Goal: Task Accomplishment & Management: Manage account settings

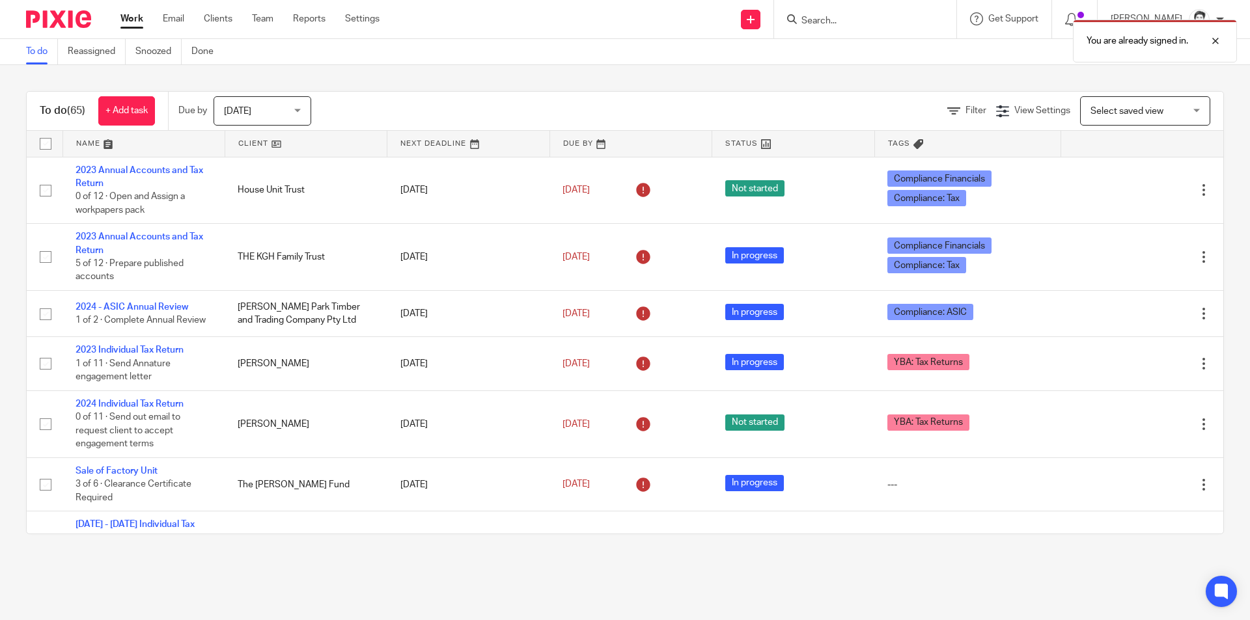
drag, startPoint x: 813, startPoint y: 31, endPoint x: 816, endPoint y: 20, distance: 11.5
click at [812, 31] on div "You are already signed in." at bounding box center [931, 37] width 612 height 49
click at [819, 20] on div "You are already signed in." at bounding box center [931, 37] width 612 height 49
click at [836, 23] on div "You are already signed in." at bounding box center [931, 37] width 612 height 49
click at [1209, 44] on div at bounding box center [1205, 41] width 35 height 16
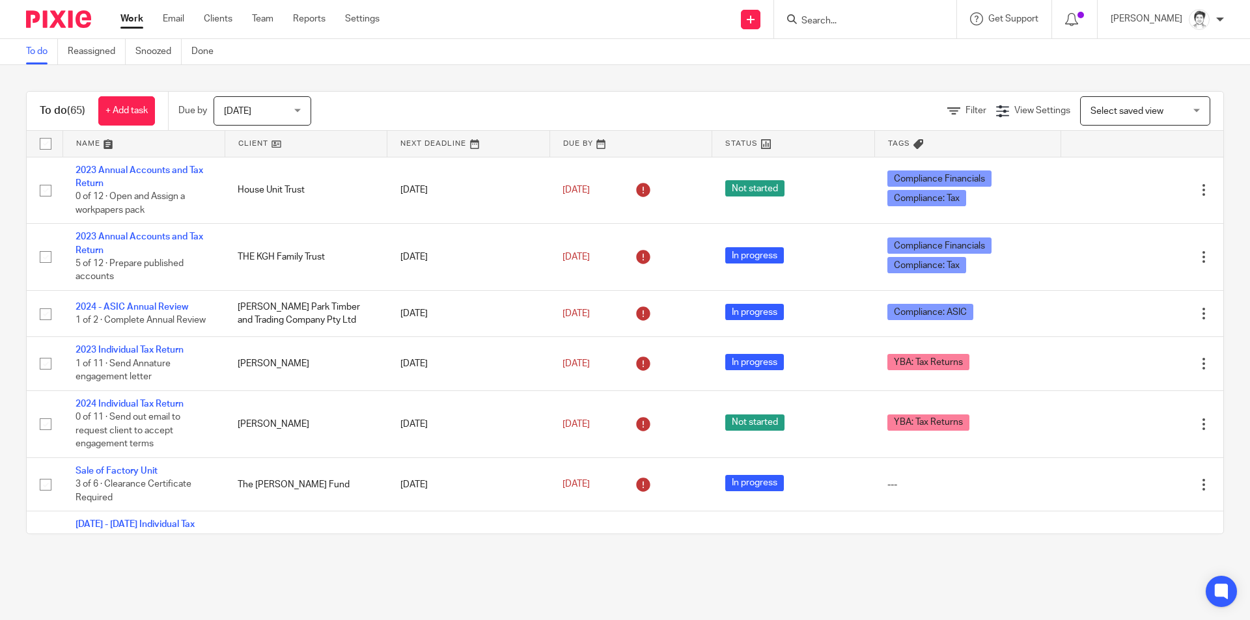
click at [860, 10] on div at bounding box center [865, 19] width 182 height 38
click at [834, 16] on input "Search" at bounding box center [858, 22] width 117 height 12
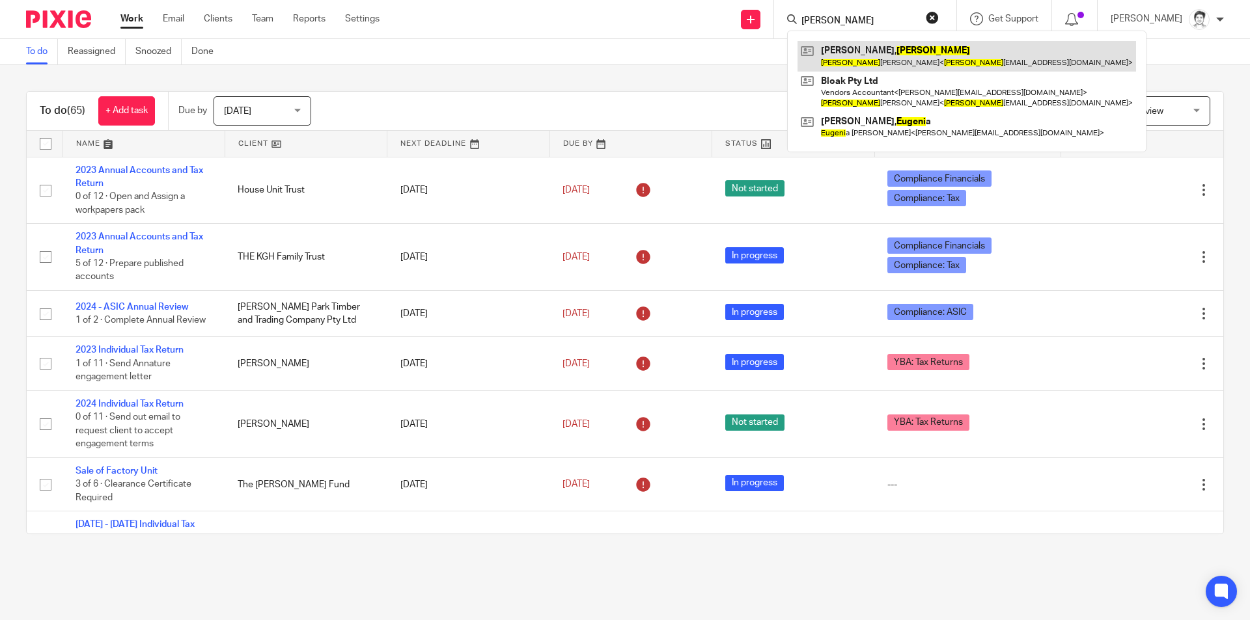
type input "eugene"
click at [866, 61] on link at bounding box center [966, 56] width 338 height 30
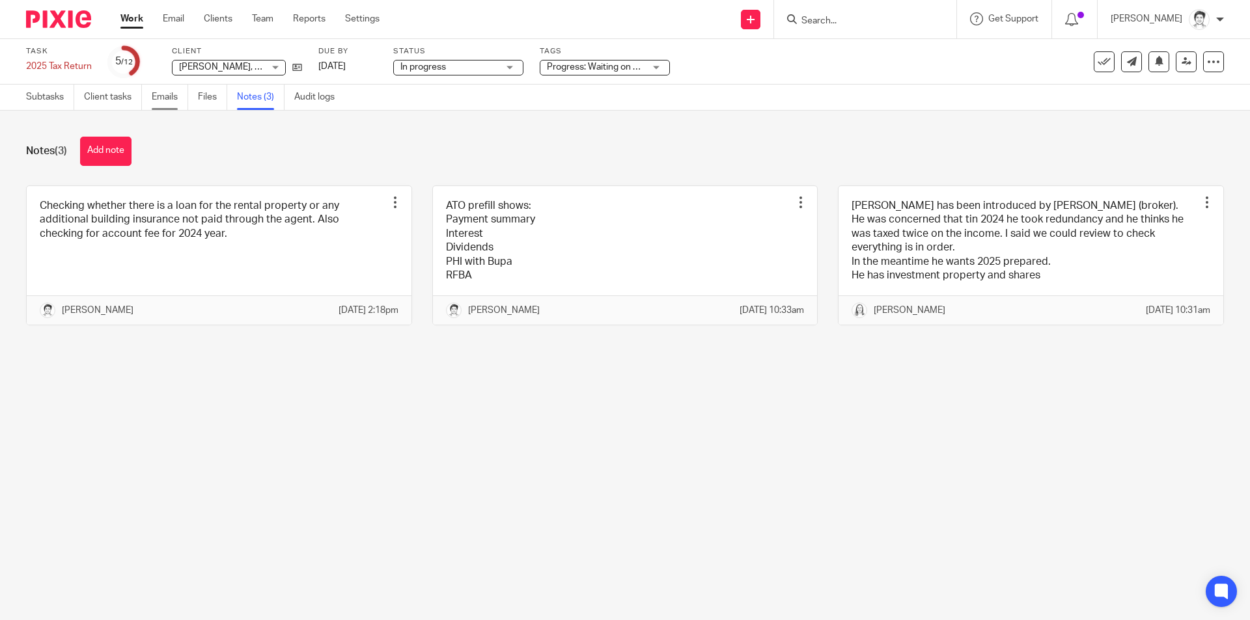
click at [162, 99] on link "Emails" at bounding box center [170, 97] width 36 height 25
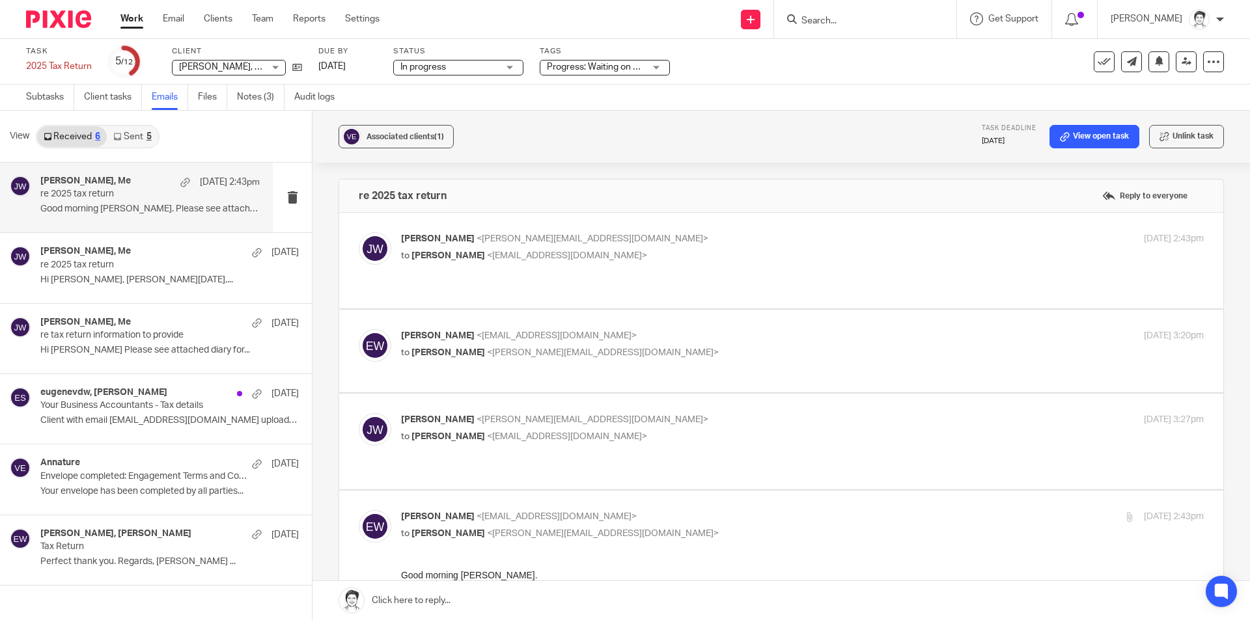
click at [540, 258] on span "<eugenevdw@gmail.com>" at bounding box center [567, 255] width 160 height 9
checkbox input "true"
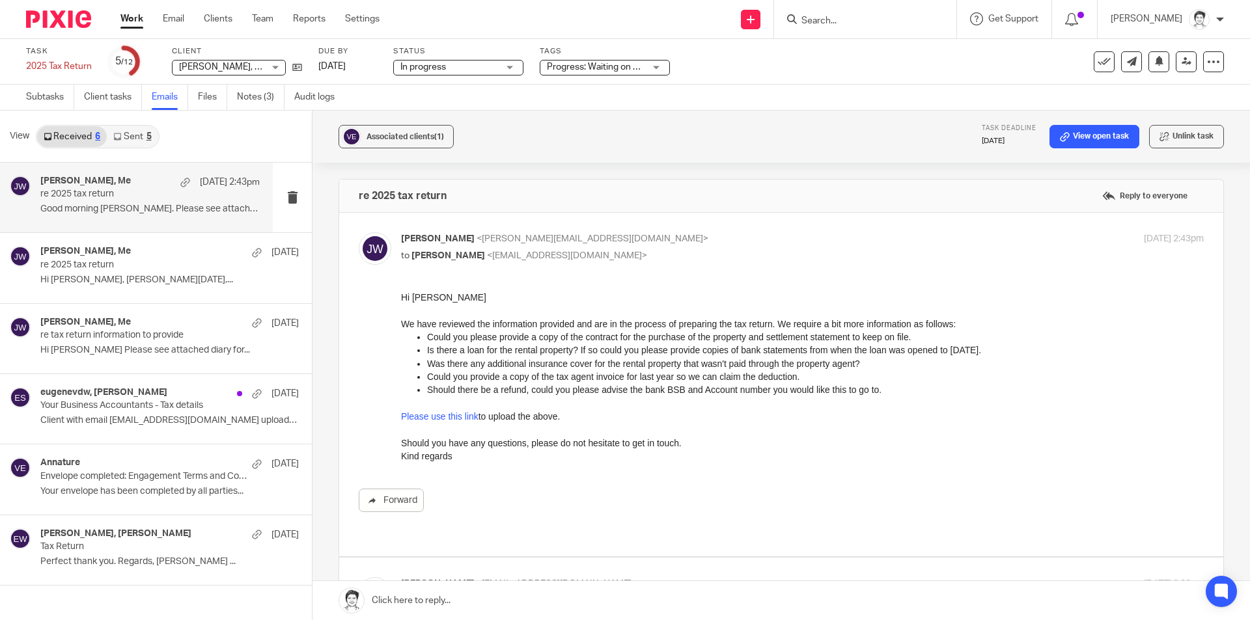
scroll to position [130, 0]
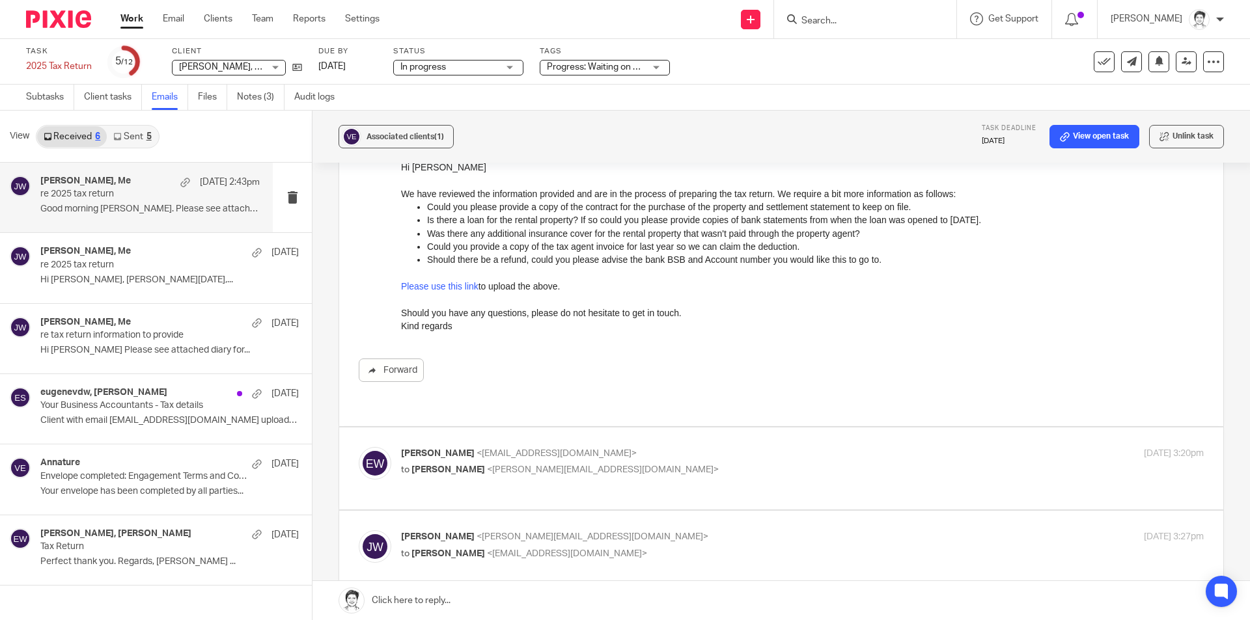
click at [506, 465] on span "<julie@ybaccountants.com.au>" at bounding box center [603, 469] width 232 height 9
checkbox input "true"
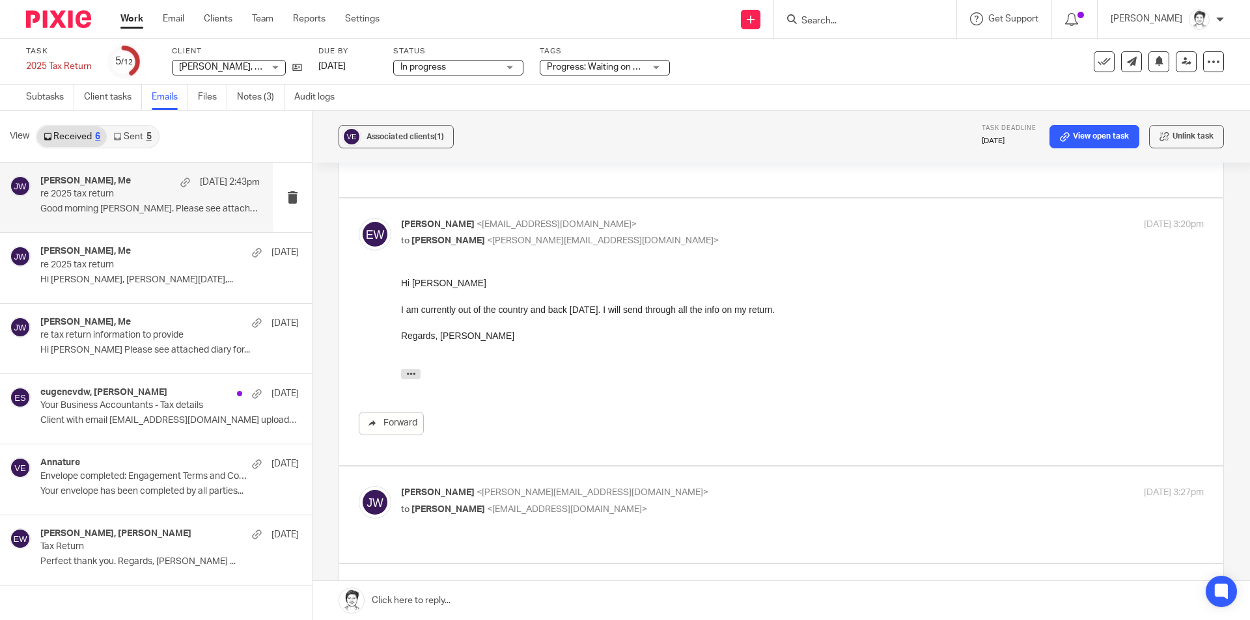
scroll to position [456, 0]
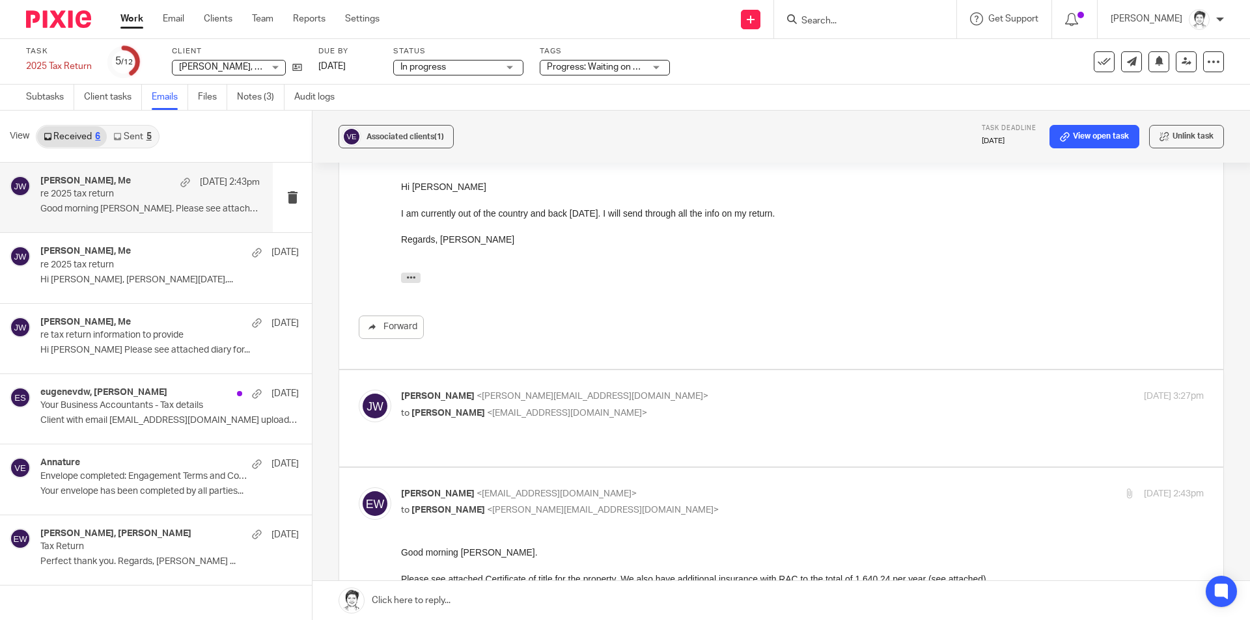
click at [545, 422] on div "Julie Wainwright <julie@ybaccountants.com.au> to Eugene Van Der Westhuizen <eug…" at bounding box center [802, 406] width 803 height 33
checkbox input "true"
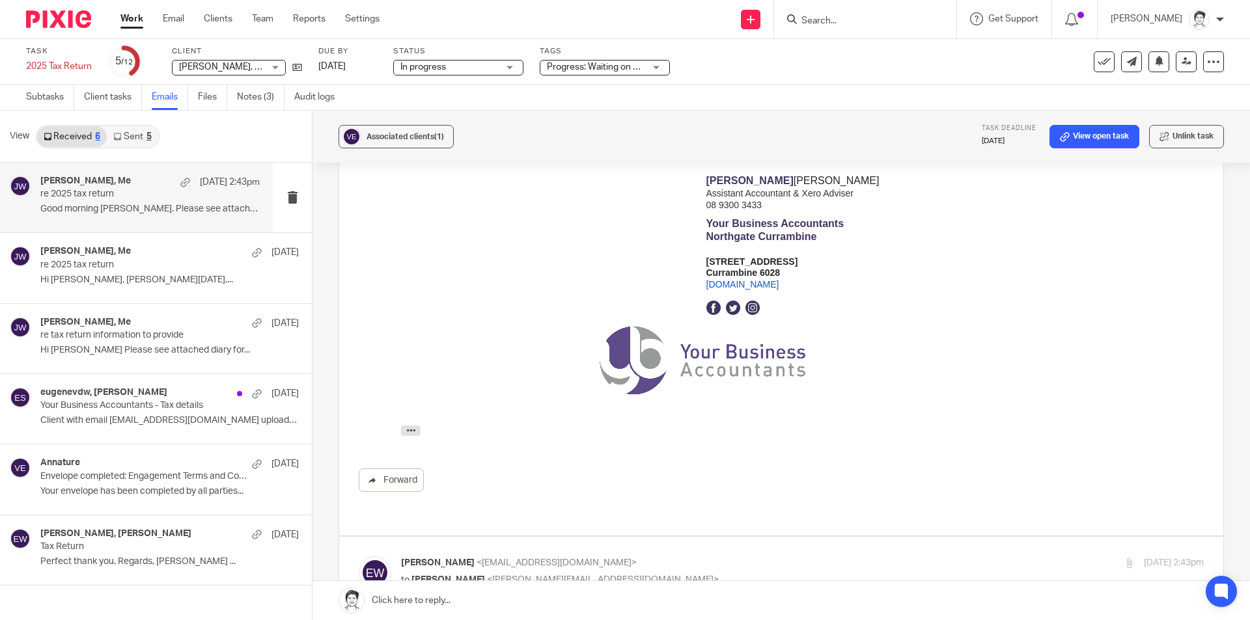
scroll to position [1041, 0]
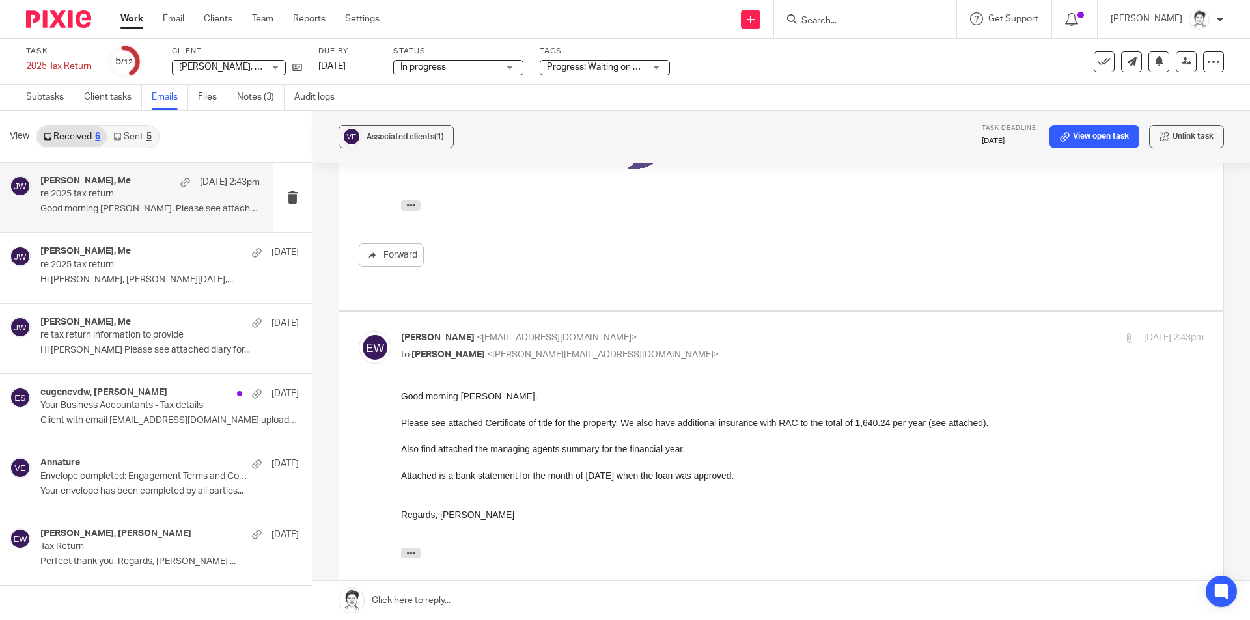
click at [619, 450] on div "Also find attached the managing agents summary for the financial year." at bounding box center [802, 449] width 803 height 13
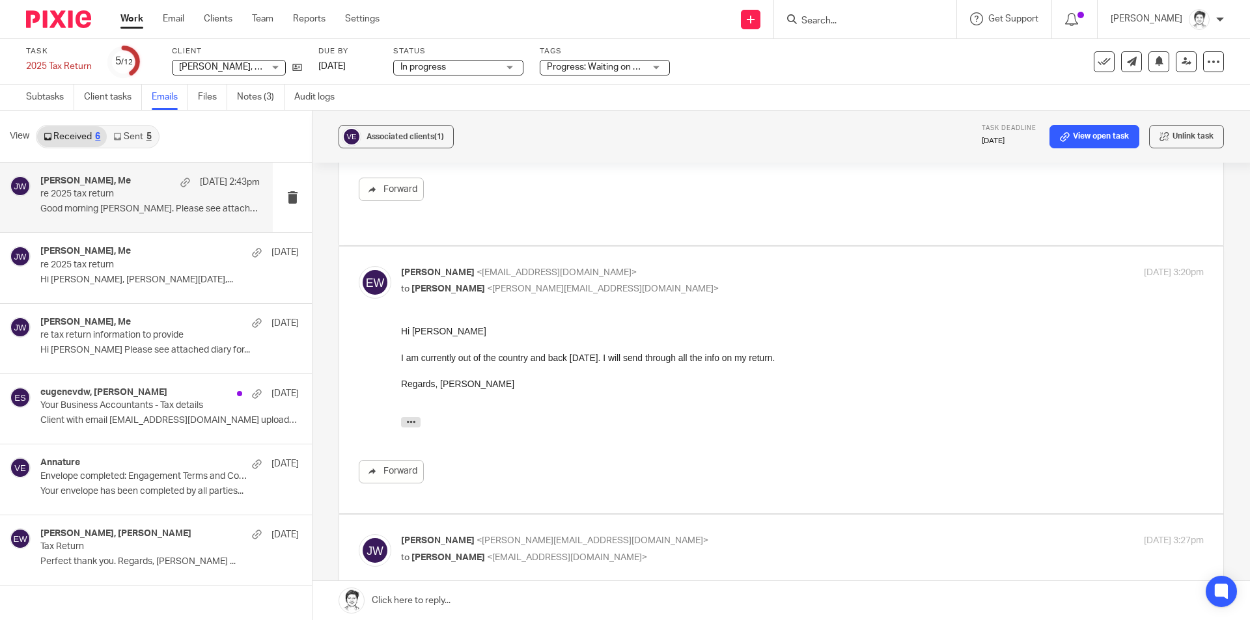
scroll to position [0, 0]
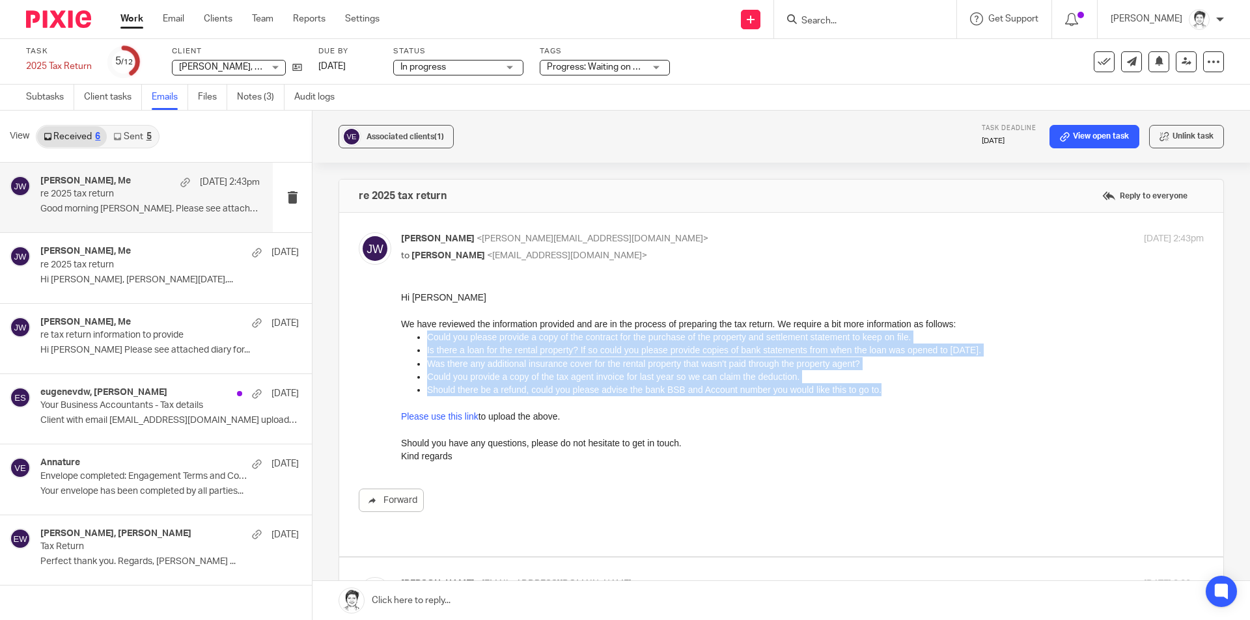
drag, startPoint x: 427, startPoint y: 338, endPoint x: 935, endPoint y: 382, distance: 510.3
click at [931, 389] on ul "Could you please provide a copy of the contract for the purchase of the propert…" at bounding box center [802, 364] width 803 height 66
copy ul "Could you please provide a copy of the contract for the purchase of the propert…"
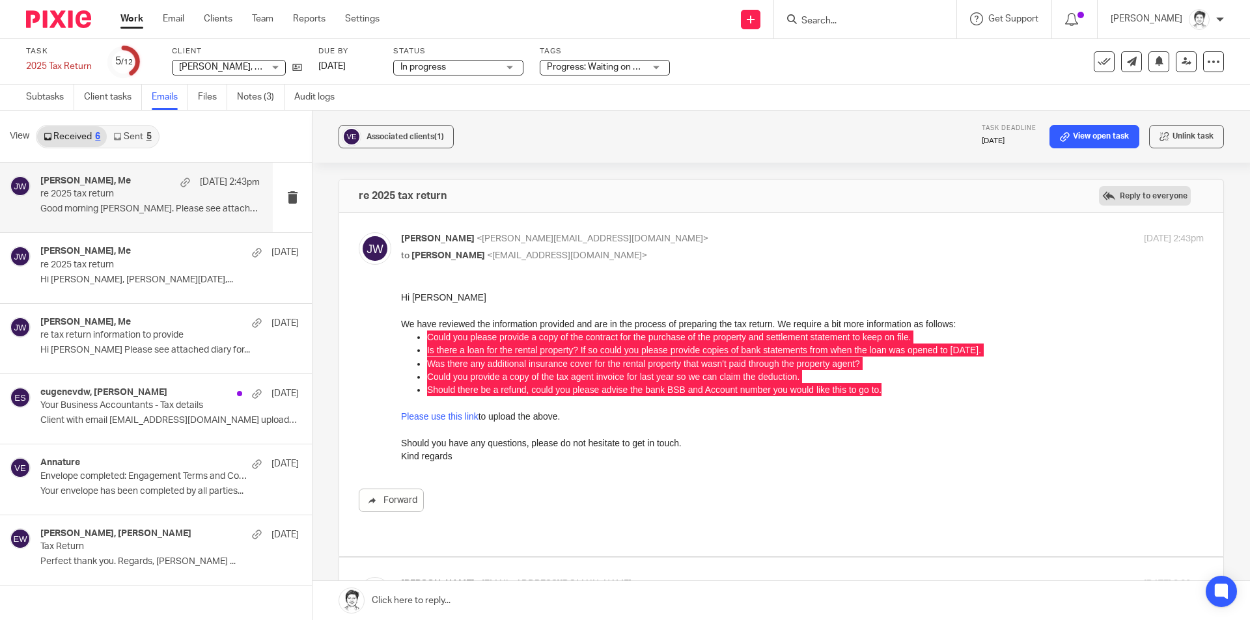
click at [1099, 201] on label "Reply to everyone" at bounding box center [1145, 196] width 92 height 20
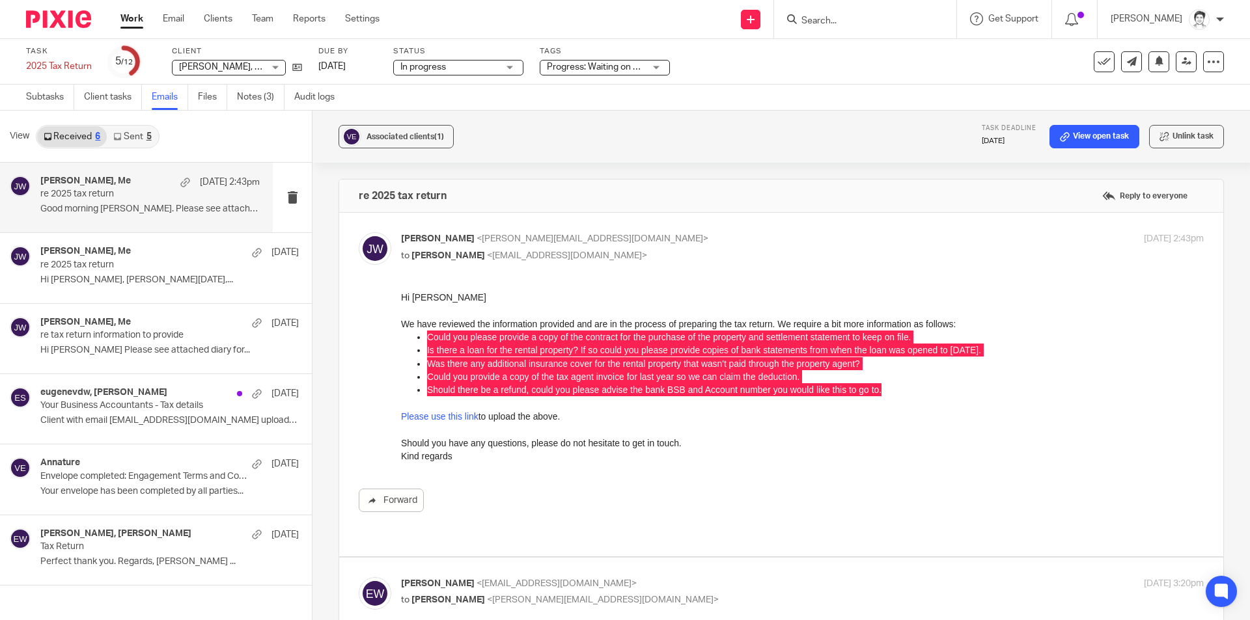
click at [613, 279] on div "Julie Wainwright <julie@ybaccountants.com.au> to Eugene Van Der Westhuizen <eug…" at bounding box center [781, 384] width 845 height 305
click at [608, 471] on div "Forward" at bounding box center [781, 401] width 845 height 221
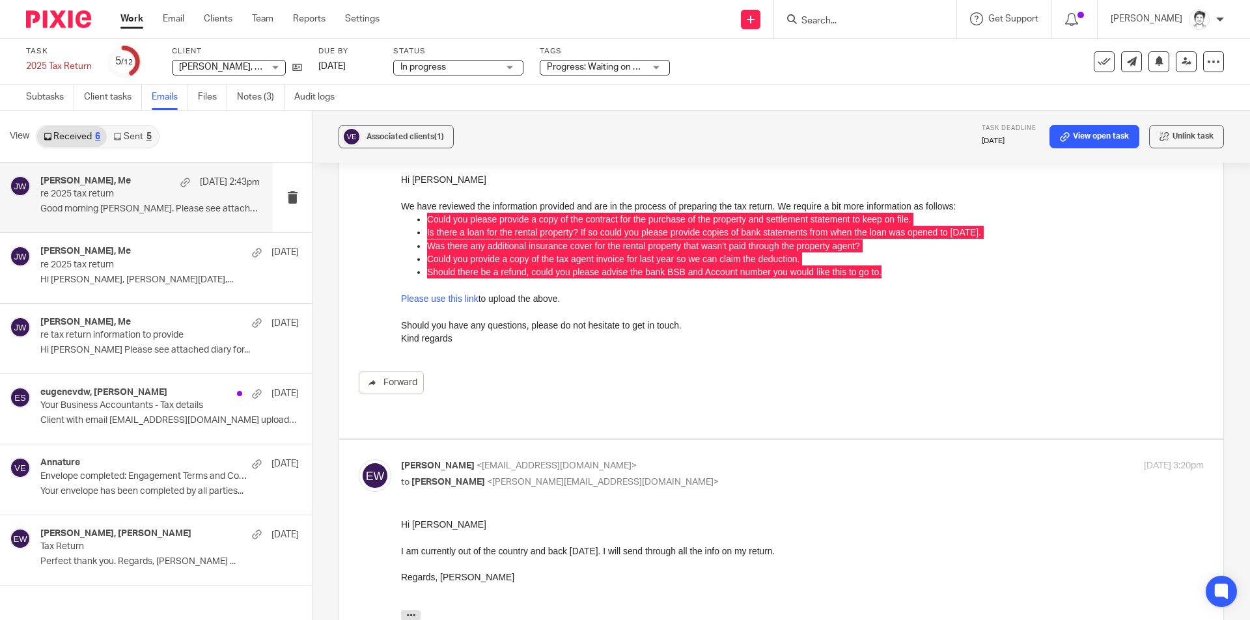
scroll to position [195, 0]
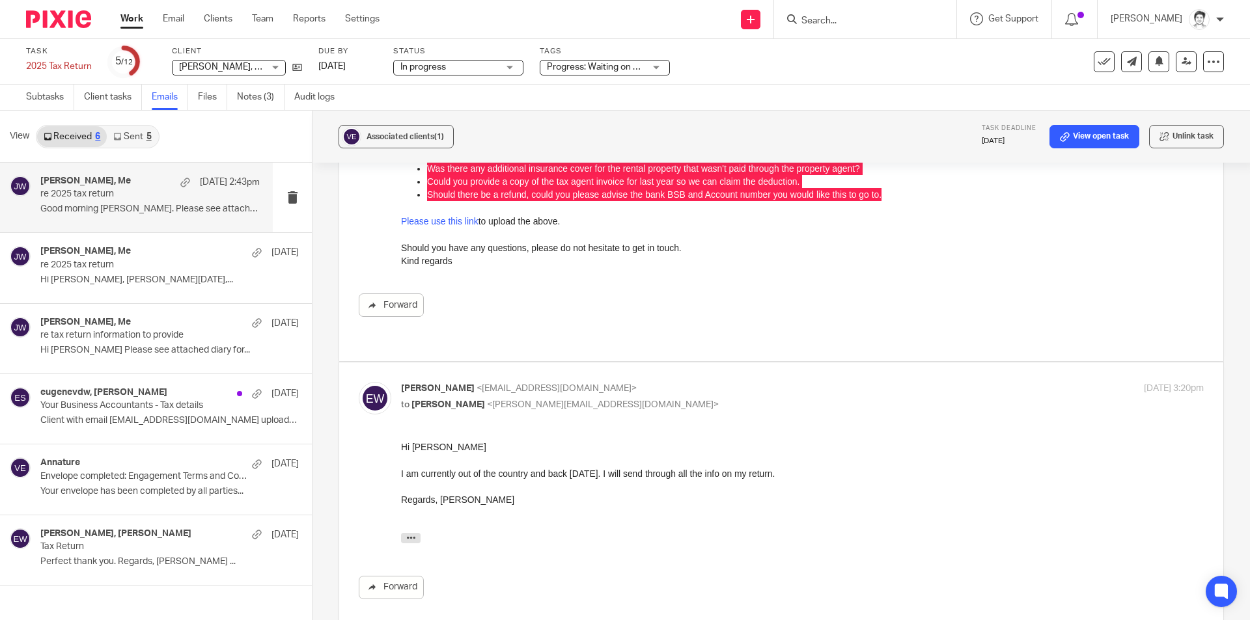
click at [545, 272] on div "Forward" at bounding box center [781, 206] width 845 height 221
click at [617, 484] on div "Regards, Eugene" at bounding box center [802, 493] width 803 height 27
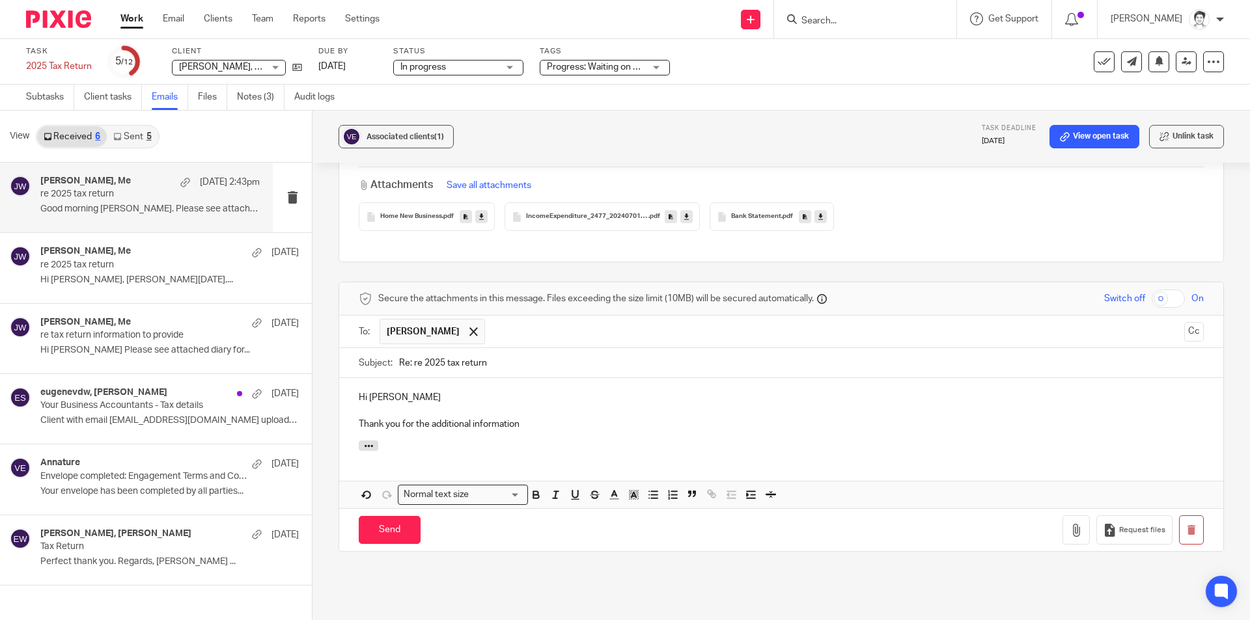
scroll to position [1562, 0]
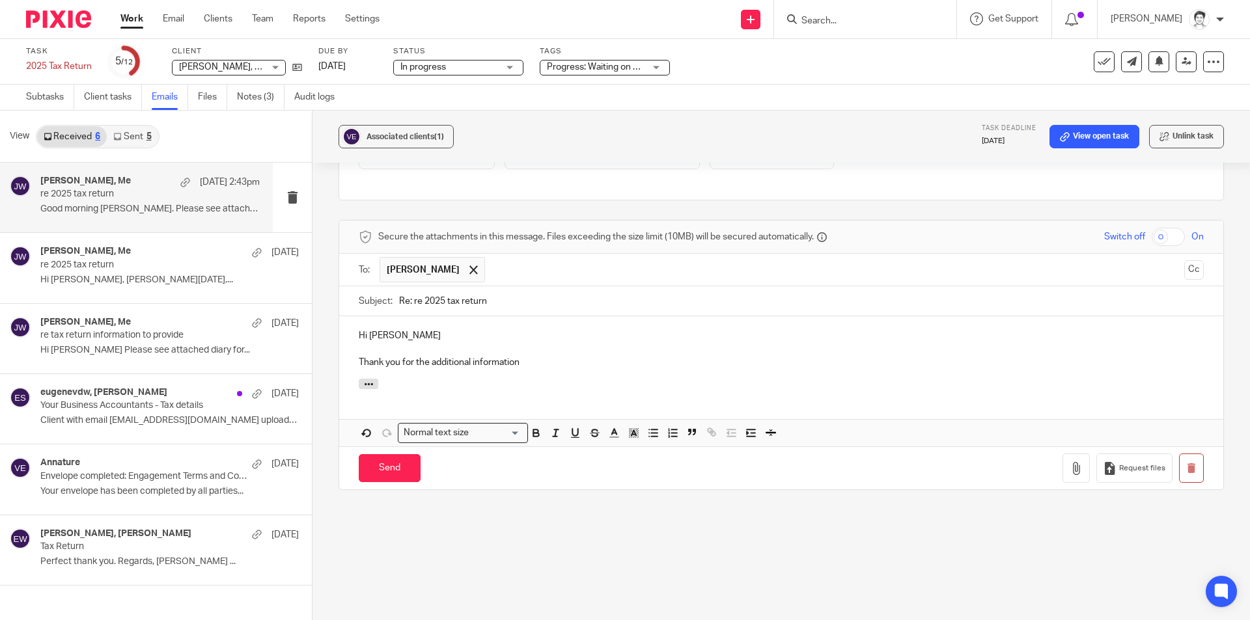
click at [549, 356] on p "Thank you for the additional information" at bounding box center [781, 362] width 845 height 13
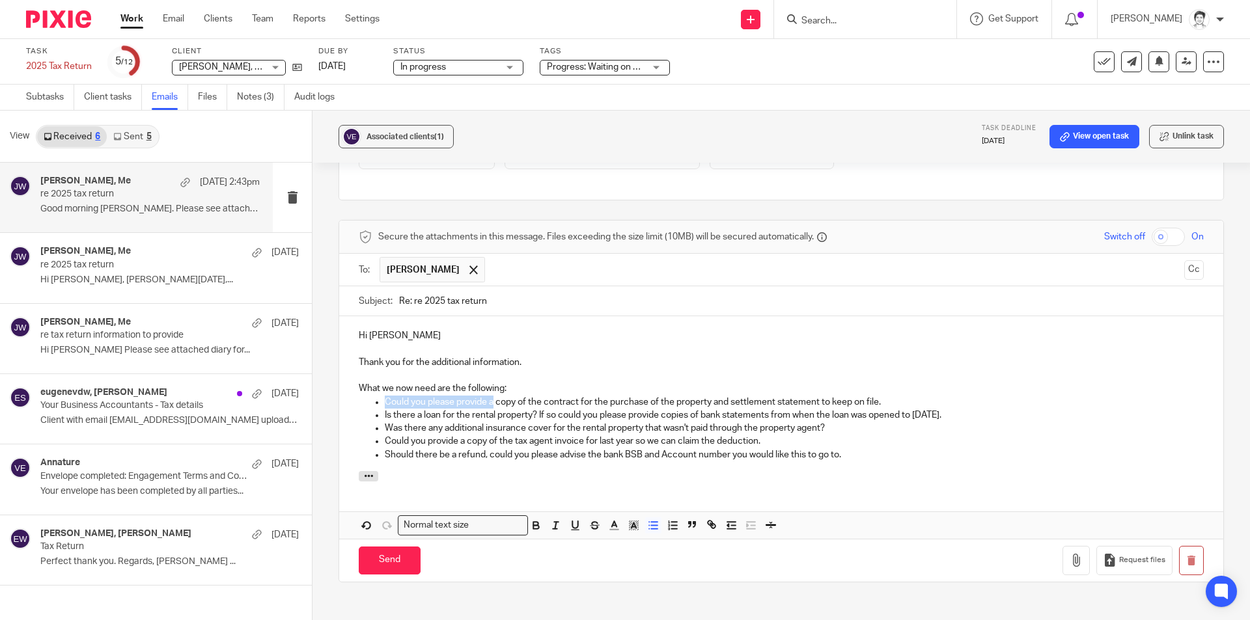
drag, startPoint x: 490, startPoint y: 378, endPoint x: 385, endPoint y: 381, distance: 105.5
click at [385, 396] on p "Could you please provide a copy of the contract for the purchase of the propert…" at bounding box center [794, 402] width 819 height 13
click at [788, 396] on p "A copy of the contract for the purchase of the property and settlement statemen…" at bounding box center [794, 402] width 819 height 13
drag, startPoint x: 936, startPoint y: 379, endPoint x: 953, endPoint y: 379, distance: 16.9
click at [937, 396] on p "A copy of the contract for the purchase of the property and settlement statemen…" at bounding box center [794, 402] width 819 height 13
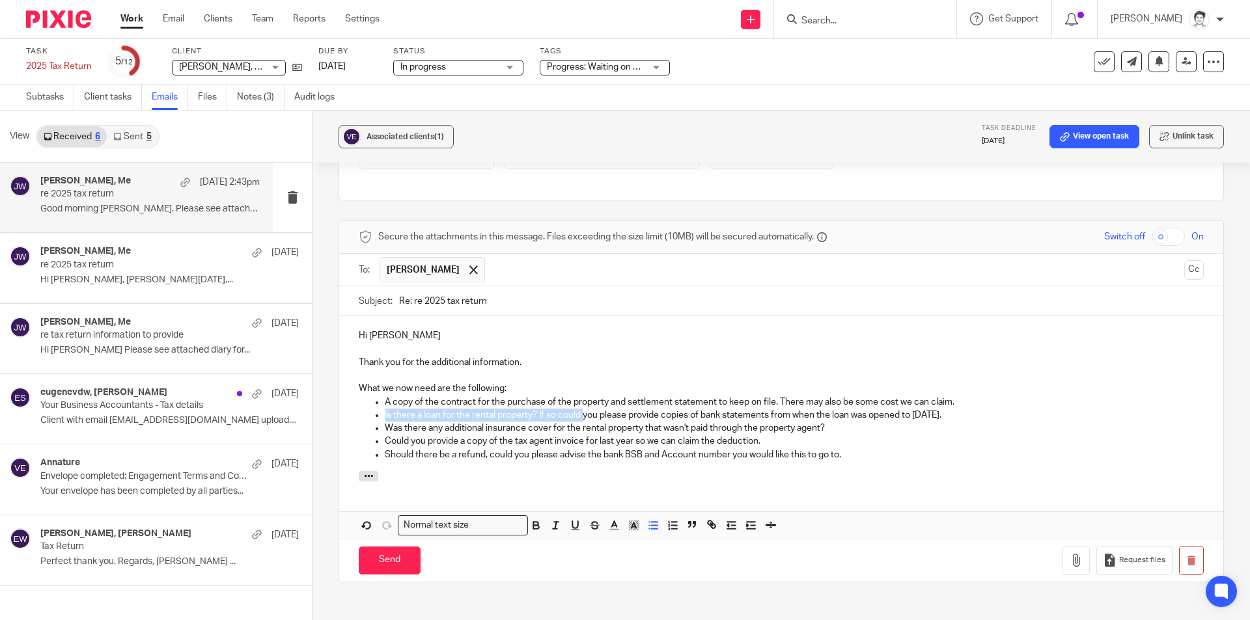
drag, startPoint x: 380, startPoint y: 387, endPoint x: 552, endPoint y: 406, distance: 172.9
click at [582, 396] on ul "A copy of the contract for the purchase of the property and settlement statemen…" at bounding box center [781, 429] width 845 height 66
click at [441, 409] on p "Could you please provide copies of bank statements from when the loan was opene…" at bounding box center [794, 415] width 819 height 13
click at [443, 409] on p "Could you please provide copies of bank statements from when the loan was opene…" at bounding box center [794, 415] width 819 height 13
drag, startPoint x: 452, startPoint y: 391, endPoint x: 424, endPoint y: 394, distance: 28.2
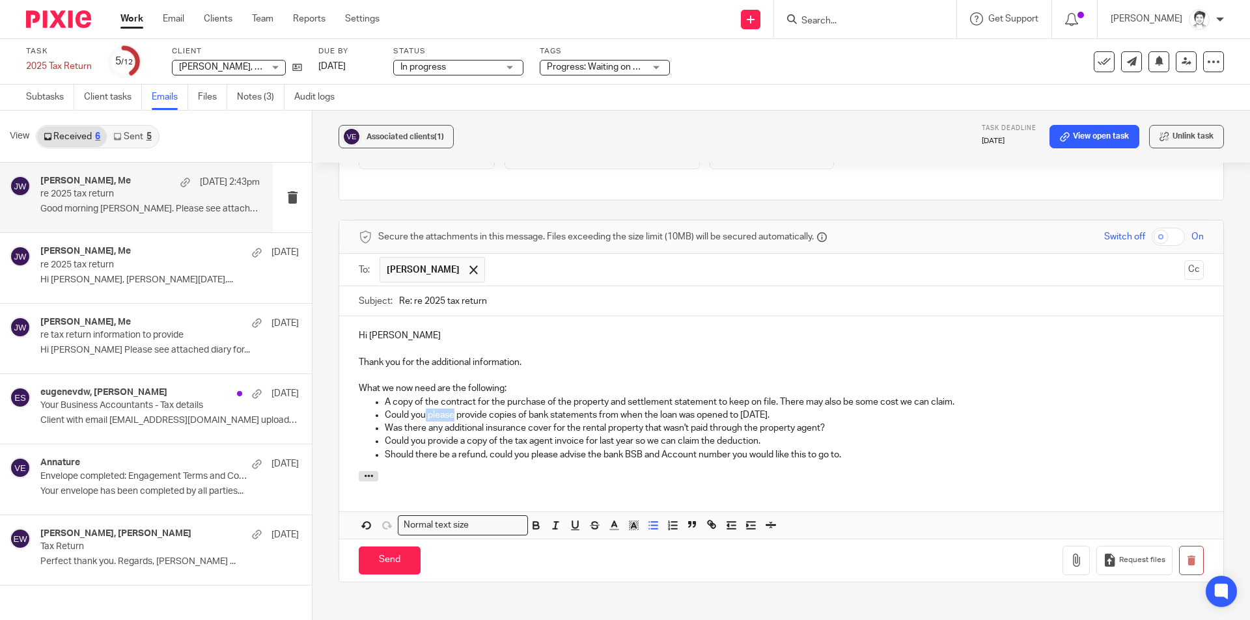
click at [424, 409] on p "Could you please provide copies of bank statements from when the loan was opene…" at bounding box center [794, 415] width 819 height 13
click at [719, 409] on p "Could you provide copies of bank statements from when the loan was opened to 30…" at bounding box center [794, 415] width 819 height 13
drag, startPoint x: 715, startPoint y: 388, endPoint x: 741, endPoint y: 389, distance: 26.0
click at [741, 409] on p "Could you provide copies of bank statements from when the loan was opened to 30…" at bounding box center [794, 415] width 819 height 13
click at [786, 409] on p "Could you provide copies of bank statements from when the loan was opened to 30…" at bounding box center [794, 415] width 819 height 13
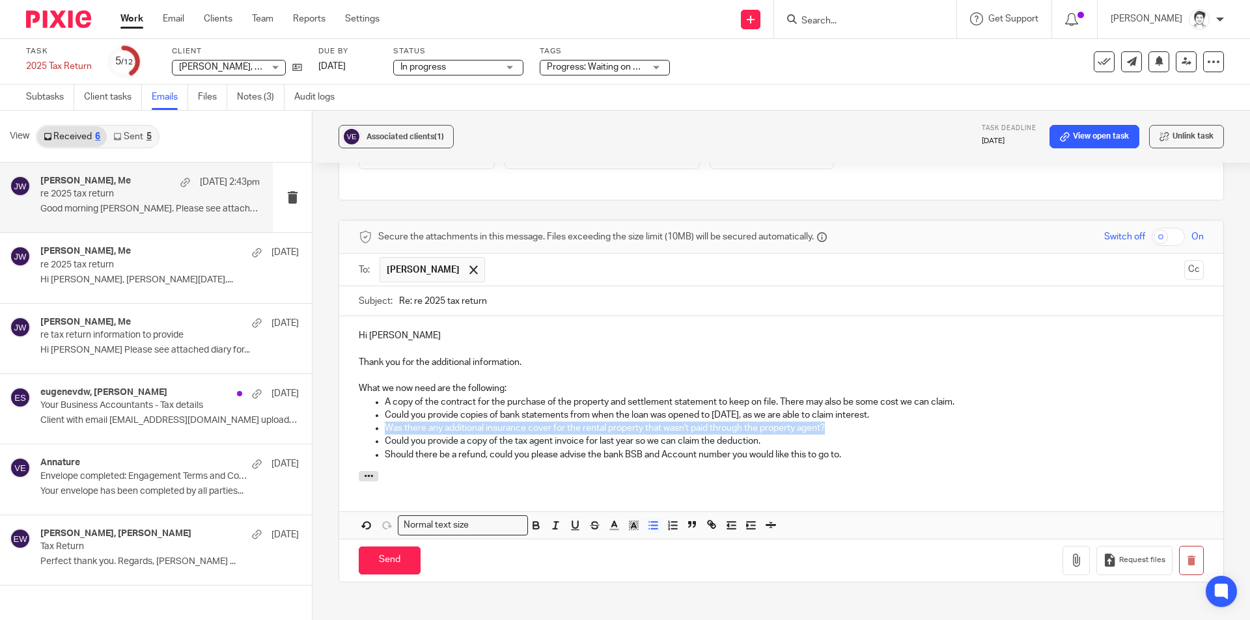
drag, startPoint x: 839, startPoint y: 401, endPoint x: 381, endPoint y: 408, distance: 458.3
click at [381, 408] on ul "A copy of the contract for the purchase of the property and settlement statemen…" at bounding box center [781, 429] width 845 height 66
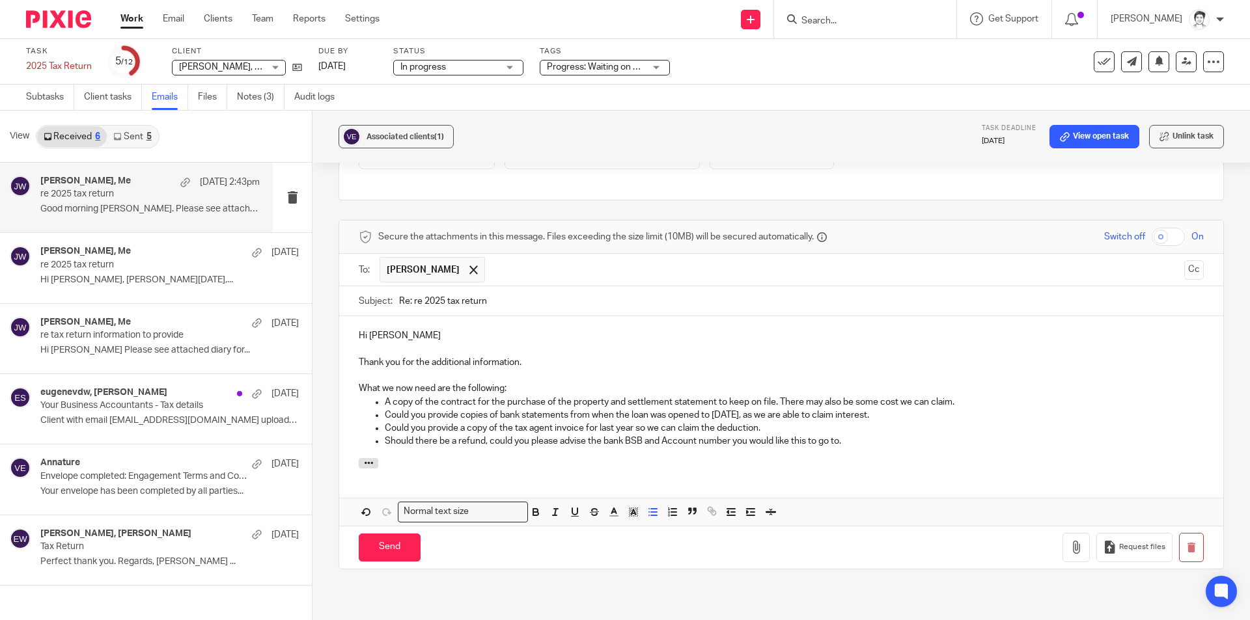
click at [860, 435] on p "Should there be a refund, could you please advise the bank BSB and Account numb…" at bounding box center [794, 441] width 819 height 13
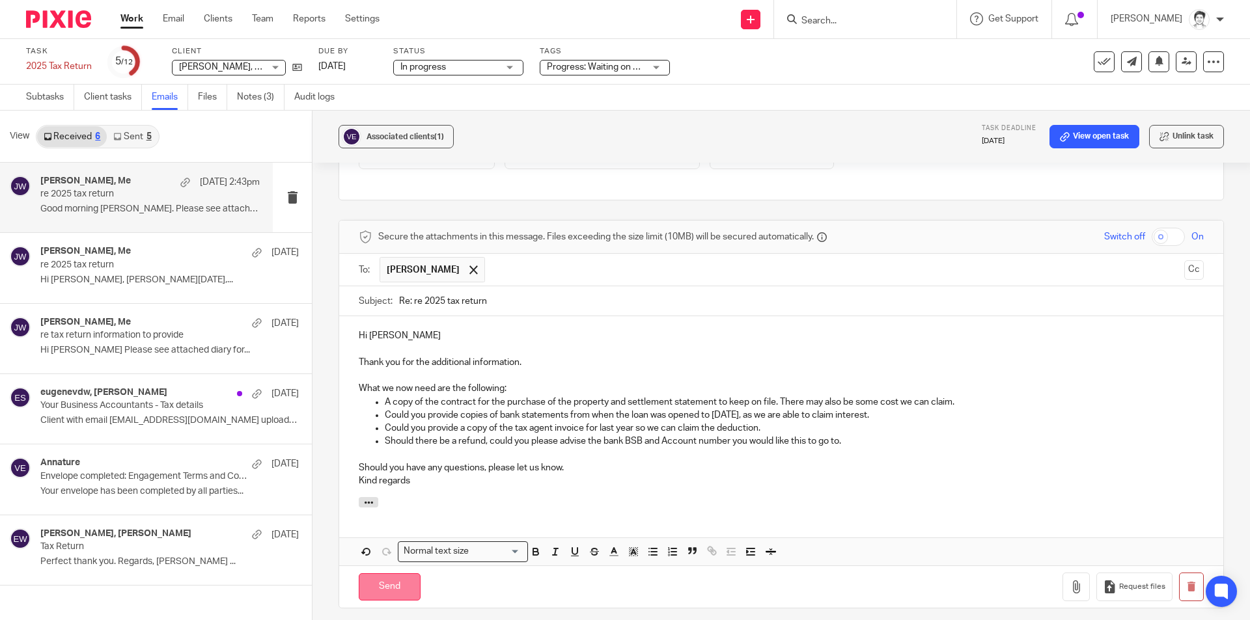
click at [384, 573] on input "Send" at bounding box center [390, 587] width 62 height 28
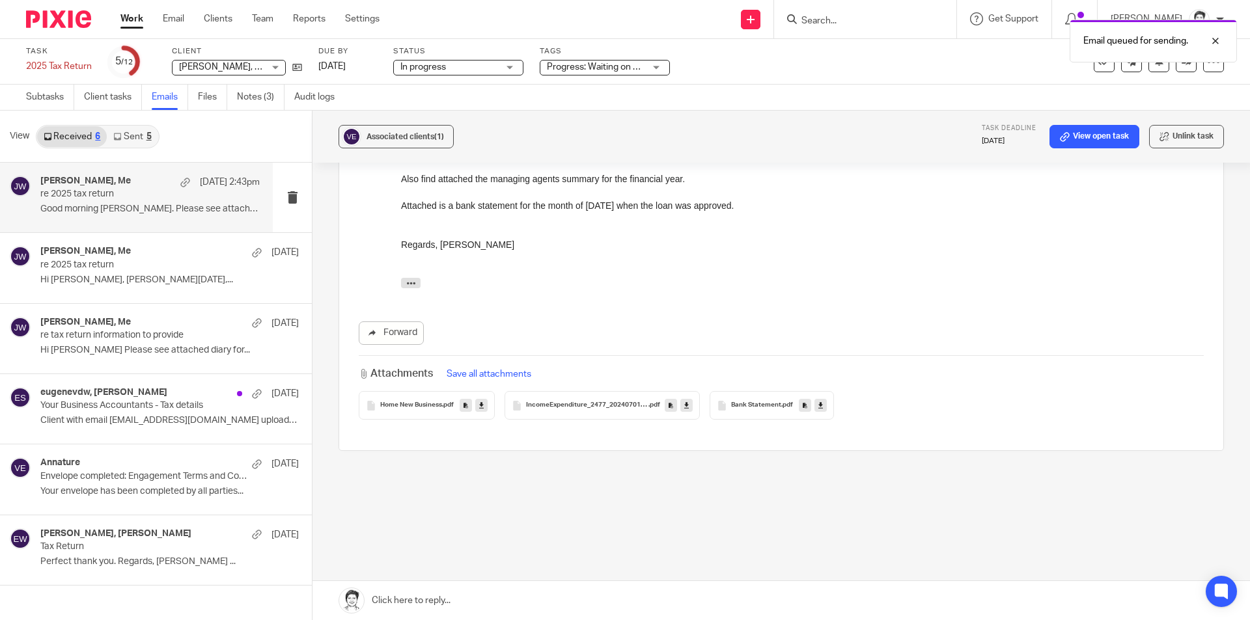
scroll to position [1287, 0]
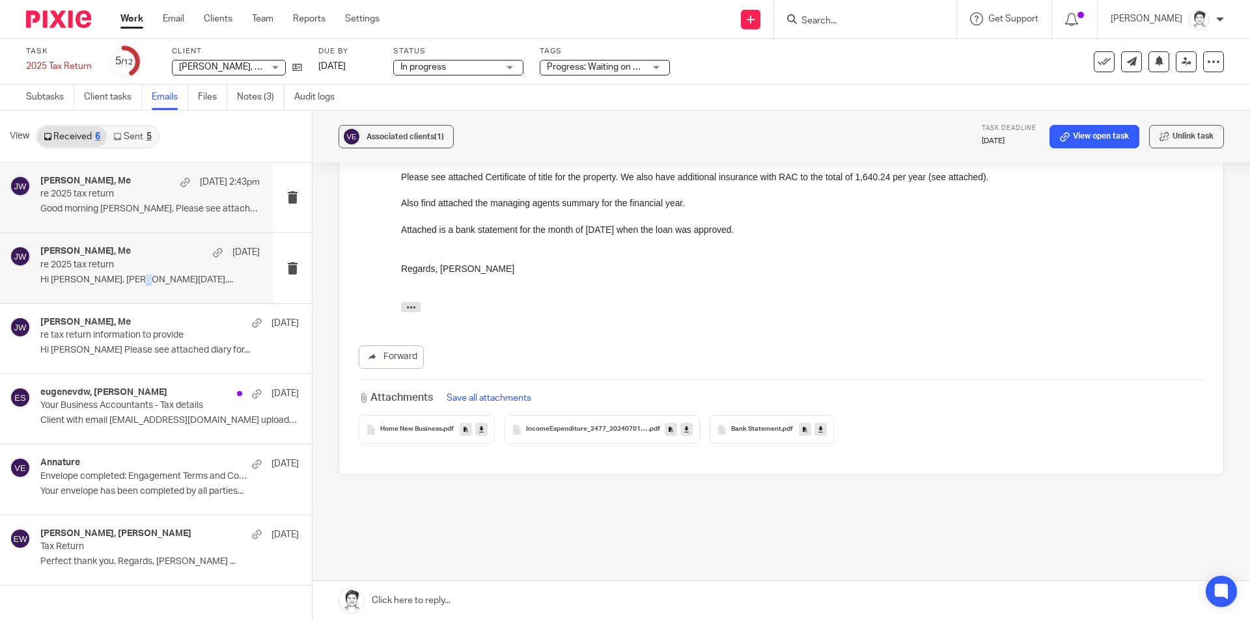
click at [96, 279] on p "Hi Julie Regards, Eugene On Mon,..." at bounding box center [149, 280] width 219 height 11
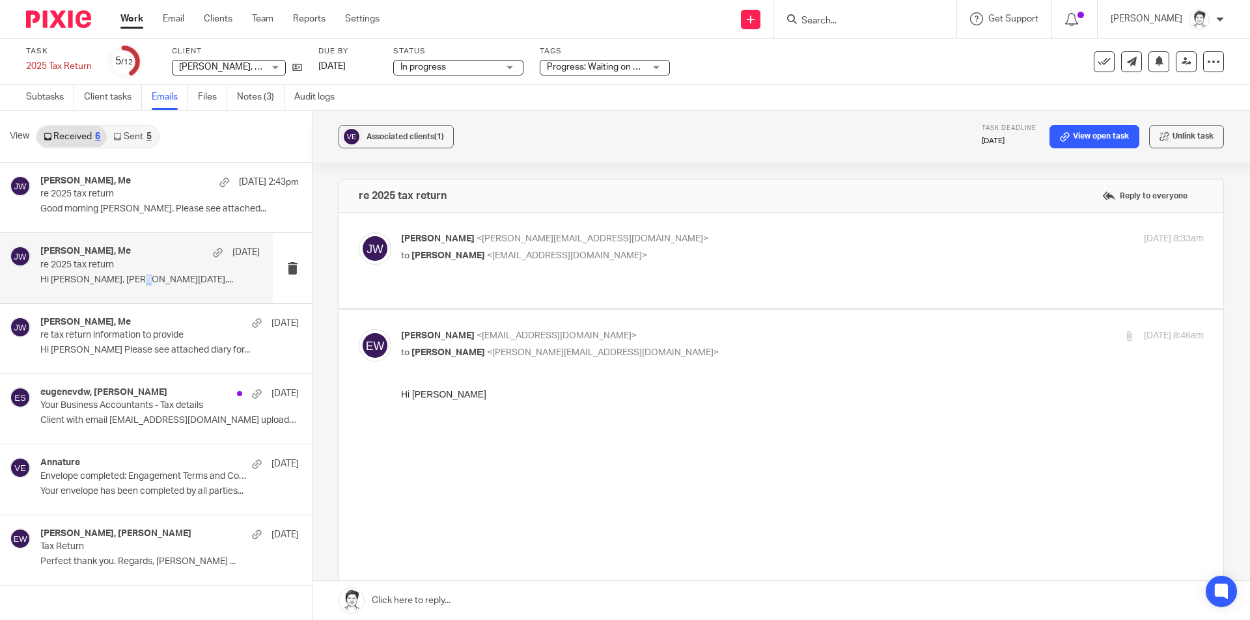
scroll to position [0, 0]
click at [555, 262] on p "to Eugene Van Der Westhuizen <eugenevdw@gmail.com>" at bounding box center [668, 256] width 535 height 14
checkbox input "true"
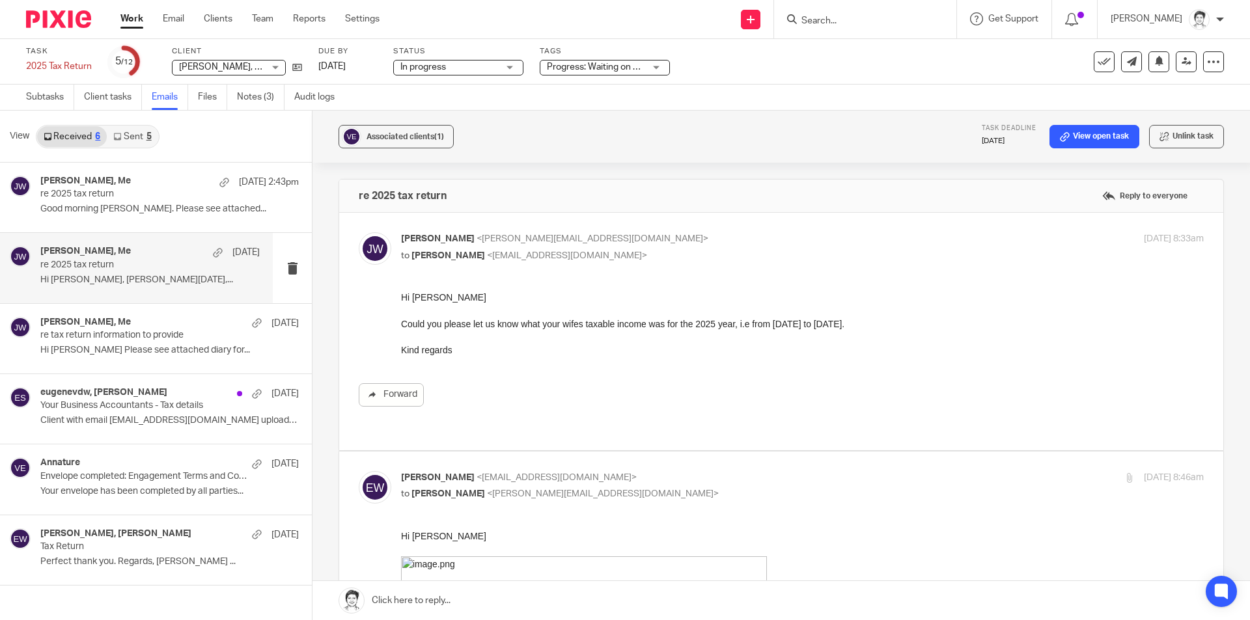
click at [851, 30] on div at bounding box center [865, 19] width 182 height 38
click at [852, 16] on input "Search" at bounding box center [858, 22] width 117 height 12
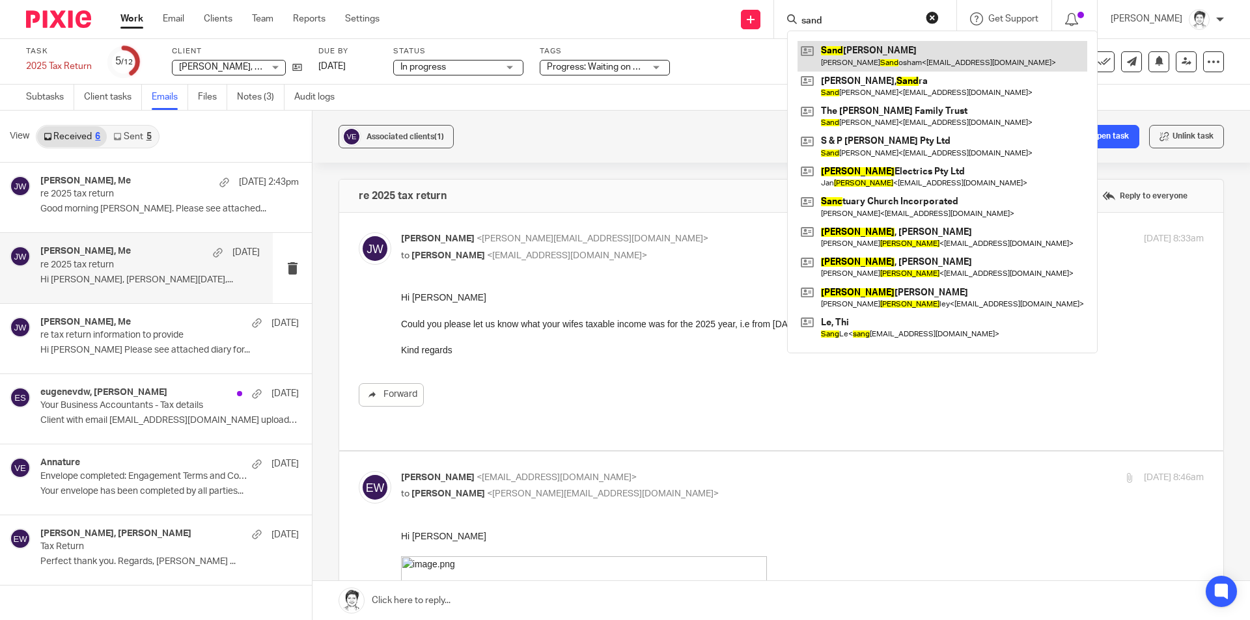
type input "sand"
click at [874, 53] on link at bounding box center [942, 56] width 290 height 30
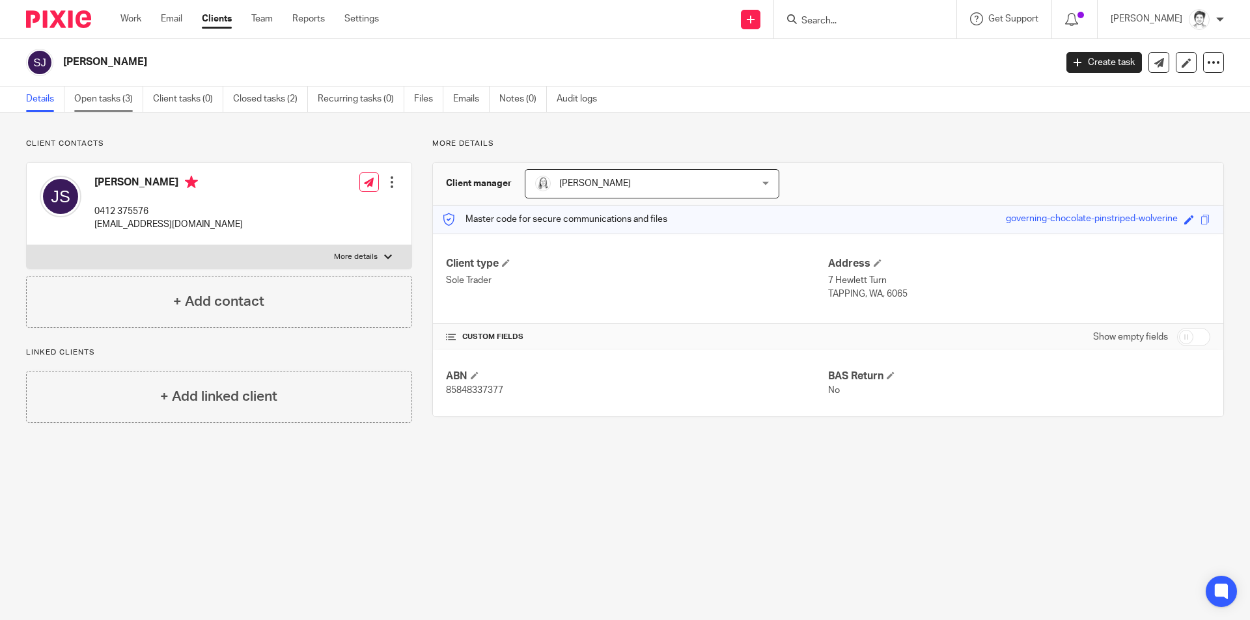
click at [94, 96] on link "Open tasks (3)" at bounding box center [108, 99] width 69 height 25
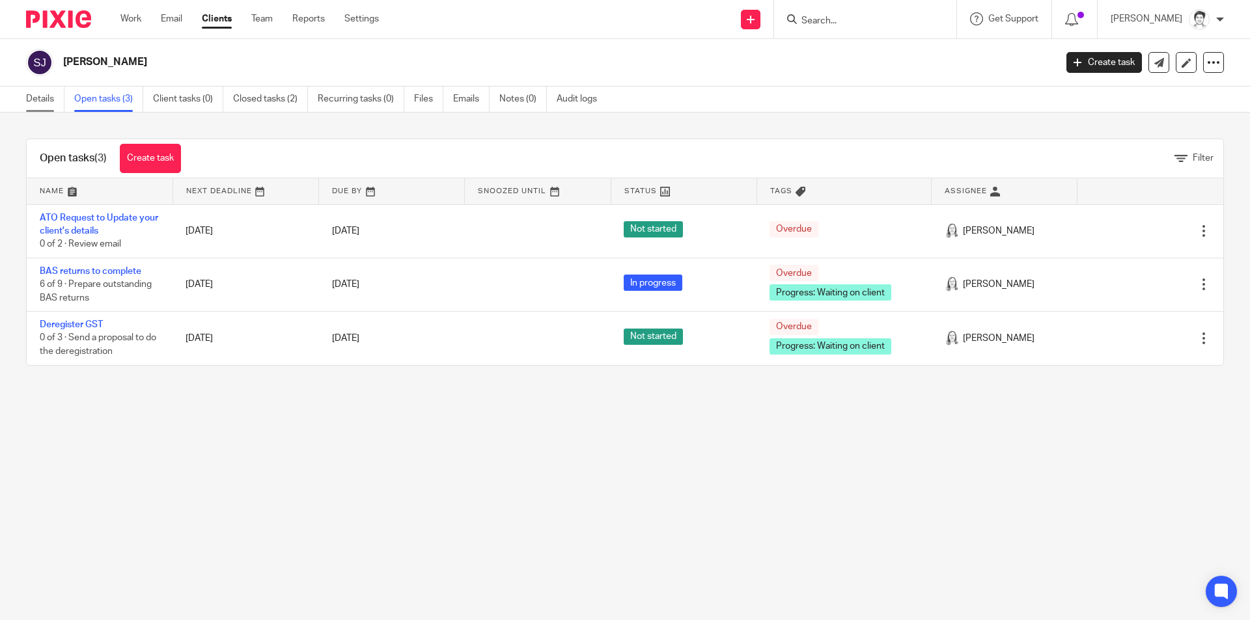
click at [26, 98] on link "Details" at bounding box center [45, 99] width 38 height 25
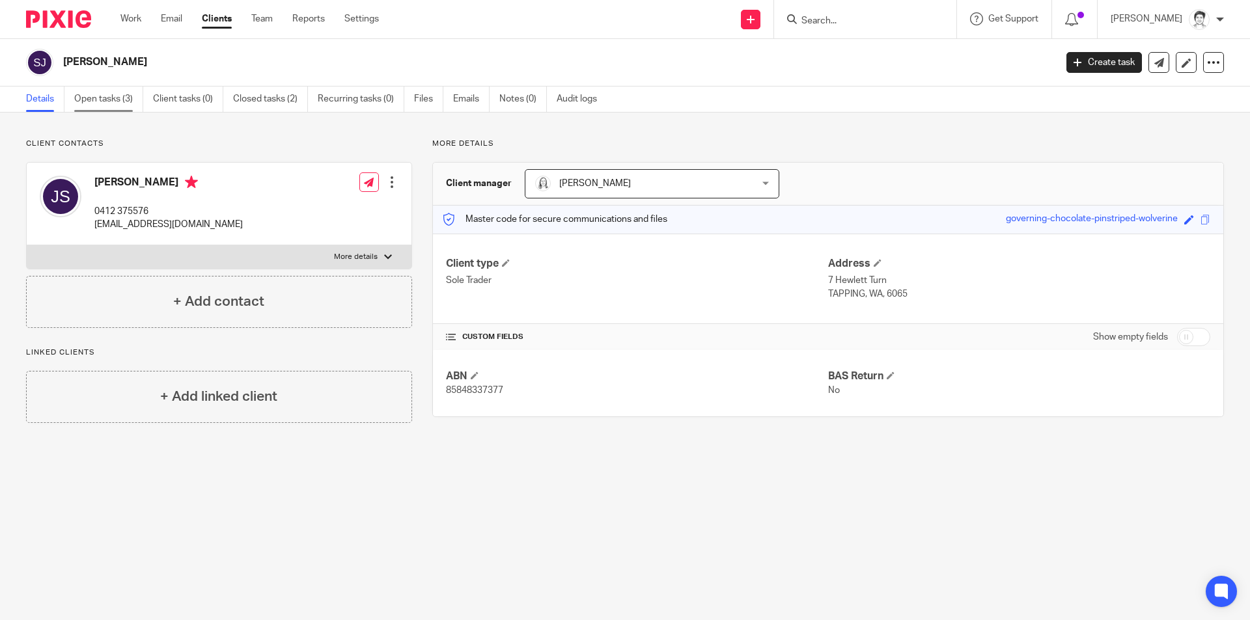
click at [95, 103] on link "Open tasks (3)" at bounding box center [108, 99] width 69 height 25
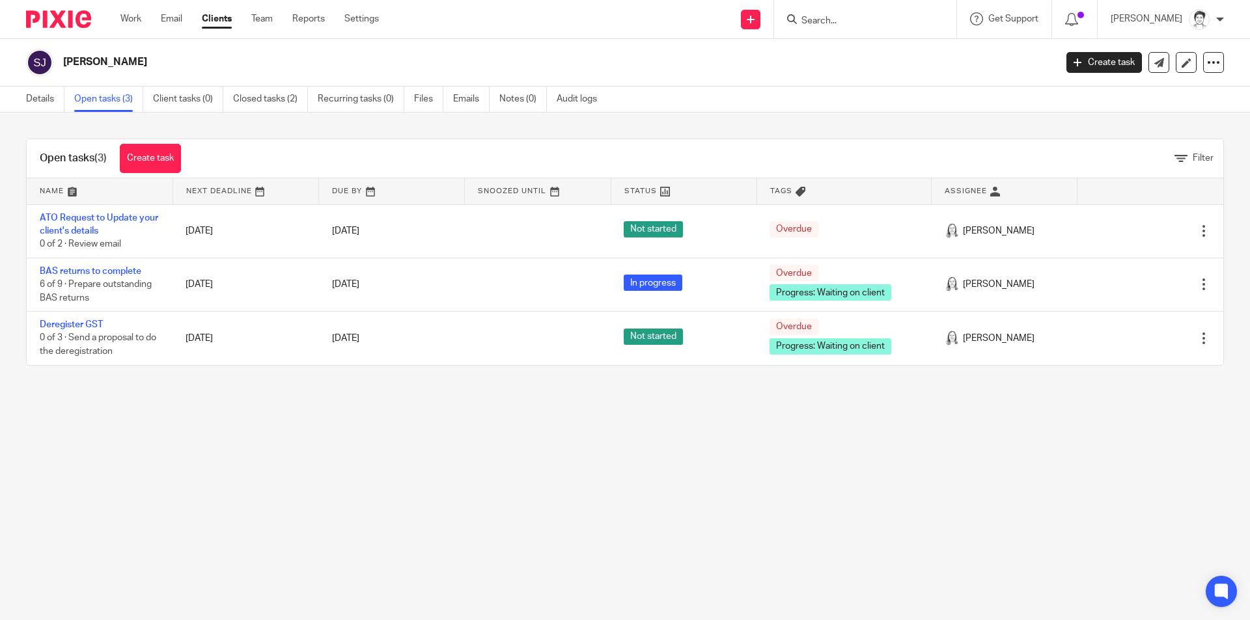
click at [363, 130] on div "Open tasks (3) Create task Filter Name Next Deadline Due By Snoozed Until Statu…" at bounding box center [625, 252] width 1250 height 279
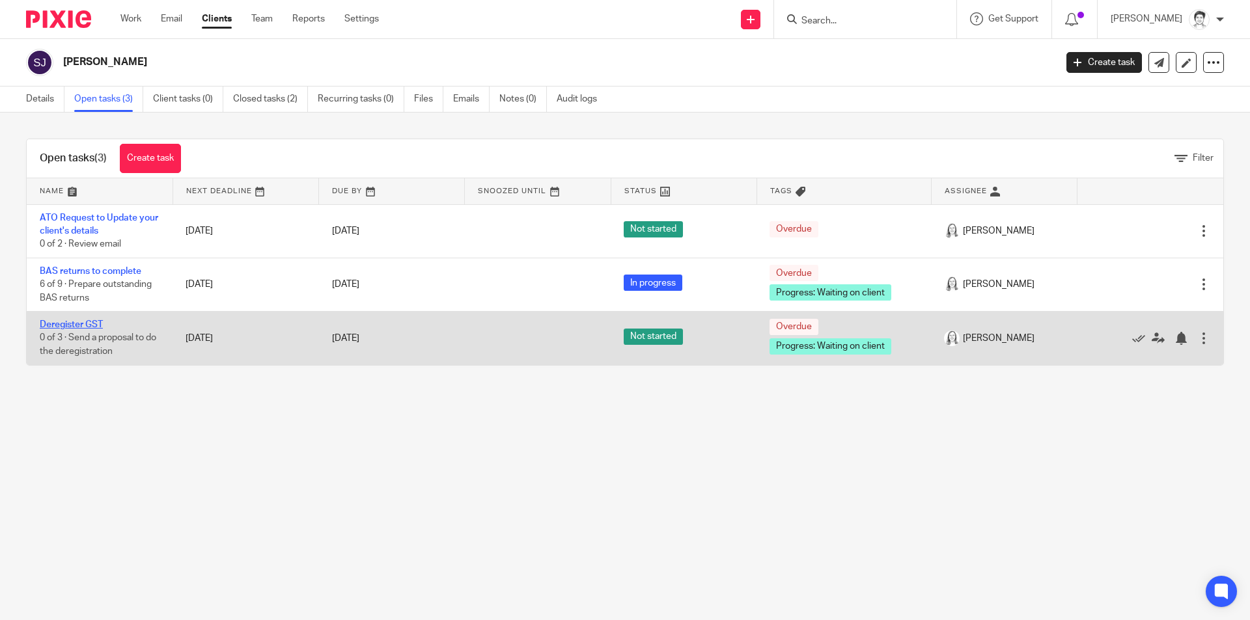
click at [73, 325] on link "Deregister GST" at bounding box center [71, 324] width 63 height 9
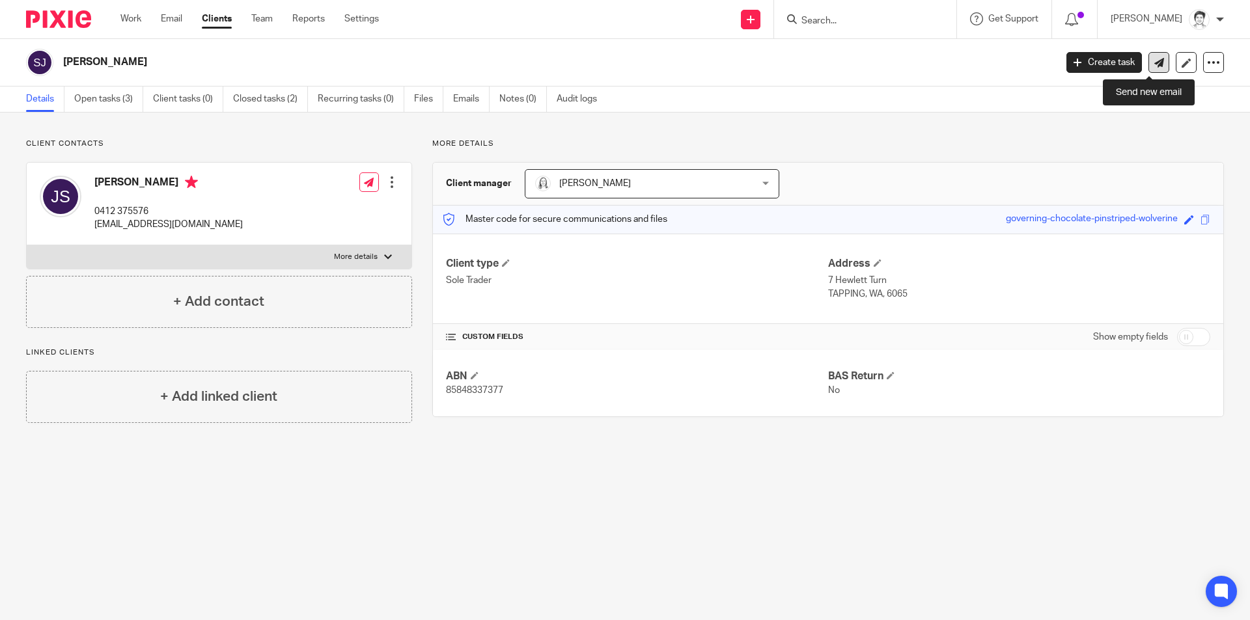
click at [1154, 64] on icon at bounding box center [1159, 63] width 10 height 10
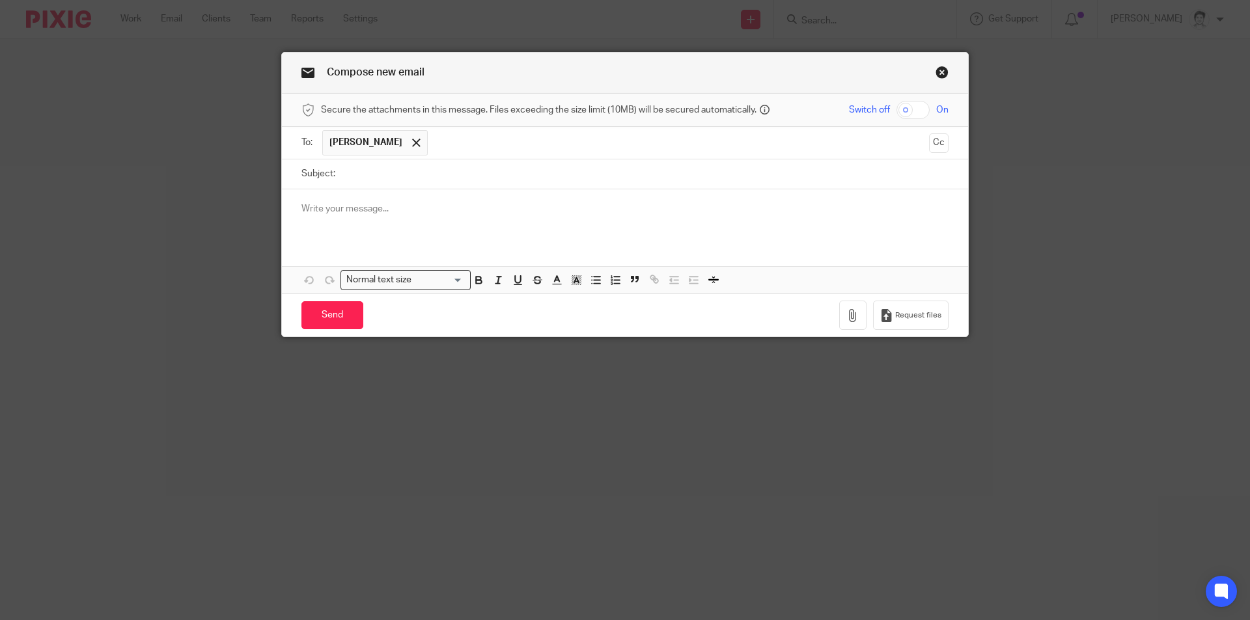
click at [421, 184] on input "Subject:" at bounding box center [645, 173] width 607 height 29
type input "phone call to [PERSON_NAME]"
click at [323, 202] on p at bounding box center [624, 208] width 647 height 13
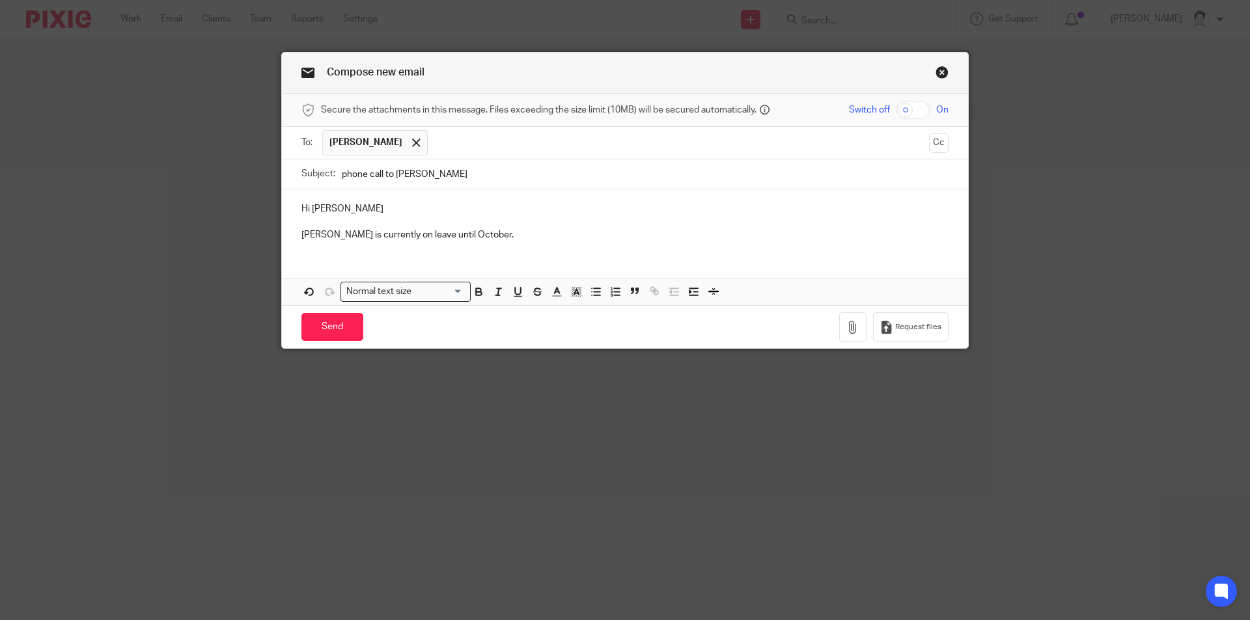
click at [301, 237] on p "[PERSON_NAME] is currently on leave until October." at bounding box center [624, 234] width 647 height 13
click at [444, 238] on p "I notice that you tried to call [PERSON_NAME] is currently on leave until Octob…" at bounding box center [624, 234] width 647 height 13
click at [721, 241] on p "I notice that you tried to call [PERSON_NAME] on [PERSON_NAME]. [PERSON_NAME] i…" at bounding box center [624, 234] width 647 height 13
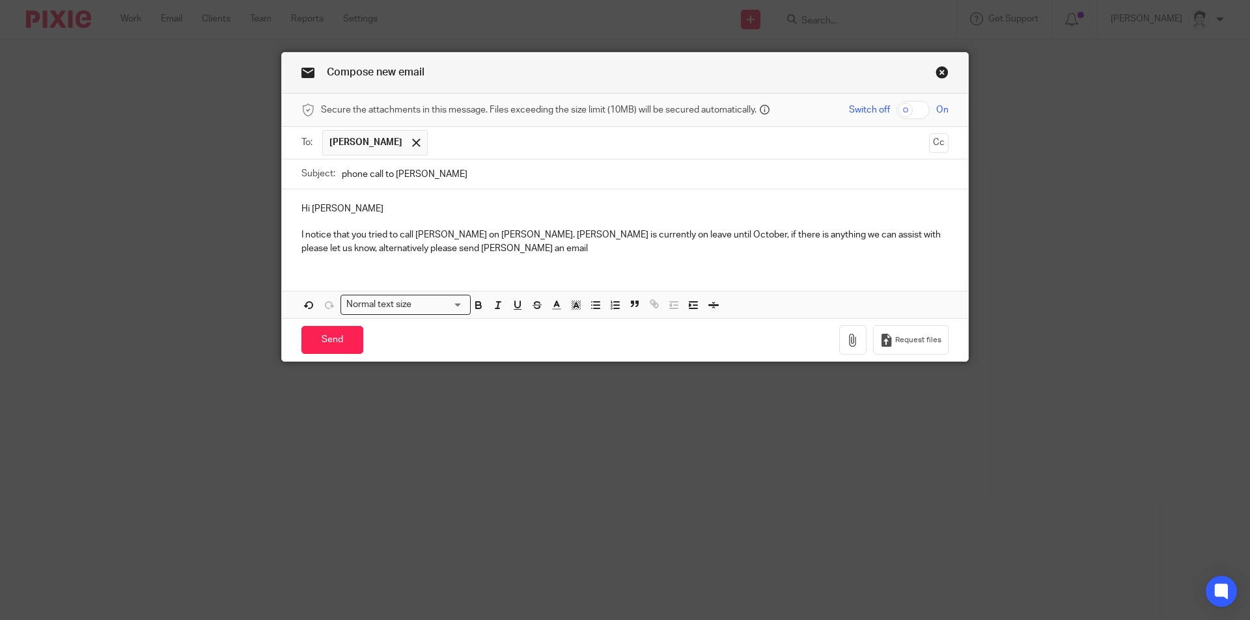
click at [422, 250] on p "I notice that you tried to call [PERSON_NAME] on [PERSON_NAME]. [PERSON_NAME] i…" at bounding box center [624, 241] width 647 height 27
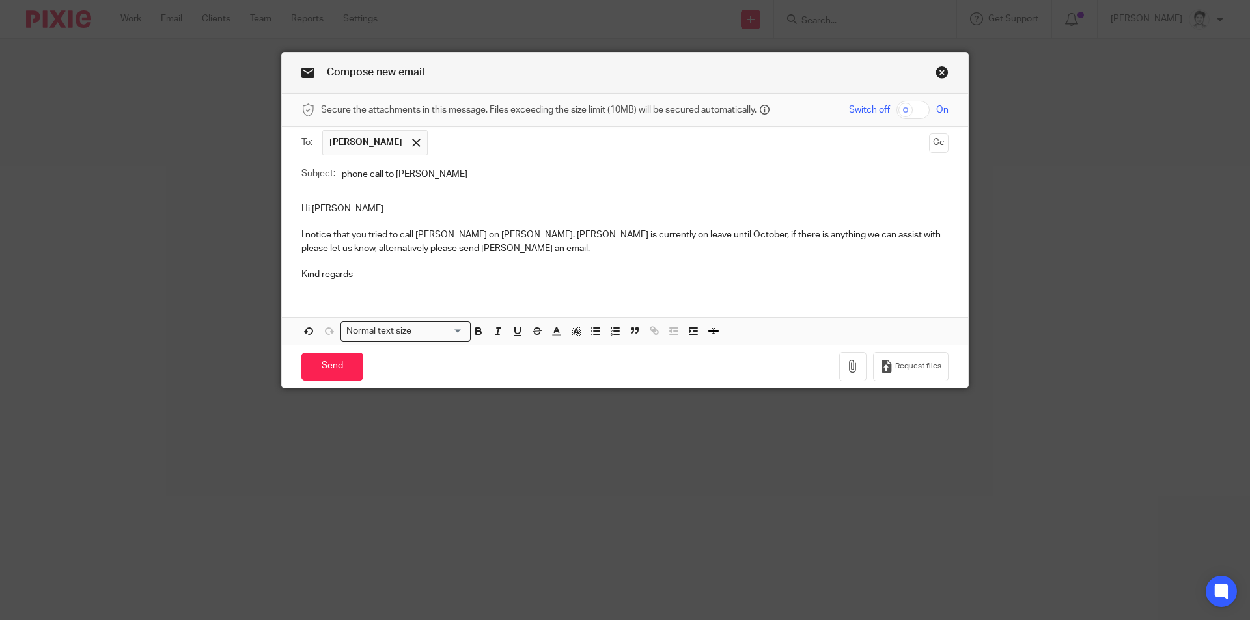
click at [424, 251] on p "I notice that you tried to call Eleanor on Tuedday. Shi is currently on leave u…" at bounding box center [624, 241] width 647 height 27
drag, startPoint x: 486, startPoint y: 252, endPoint x: 515, endPoint y: 253, distance: 29.3
click at [487, 252] on p "I notice that you tried to call Eleanor on Tuedday. Shi is currently on leave u…" at bounding box center [624, 241] width 647 height 27
click at [484, 250] on p "I notice that you tried to call Eleanor on Tuedday. Shi is currently on leave u…" at bounding box center [624, 241] width 647 height 27
drag, startPoint x: 426, startPoint y: 249, endPoint x: 565, endPoint y: 255, distance: 138.8
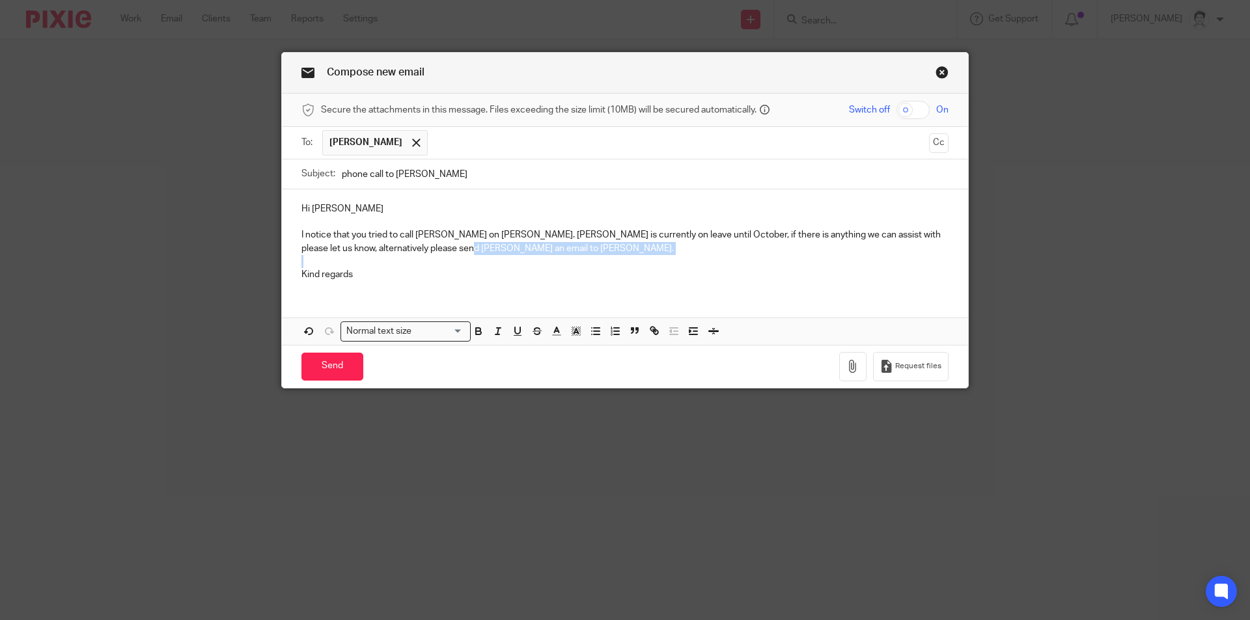
click at [565, 255] on div "Hi John I notice that you tried to call Eleanor on Tuedday. Shi is currently on…" at bounding box center [625, 240] width 686 height 102
click at [509, 233] on p "I notice that you tried to call Eleanor on Tuedday. Shi is currently on leave u…" at bounding box center [624, 241] width 647 height 27
click at [331, 367] on input "Send" at bounding box center [332, 367] width 62 height 28
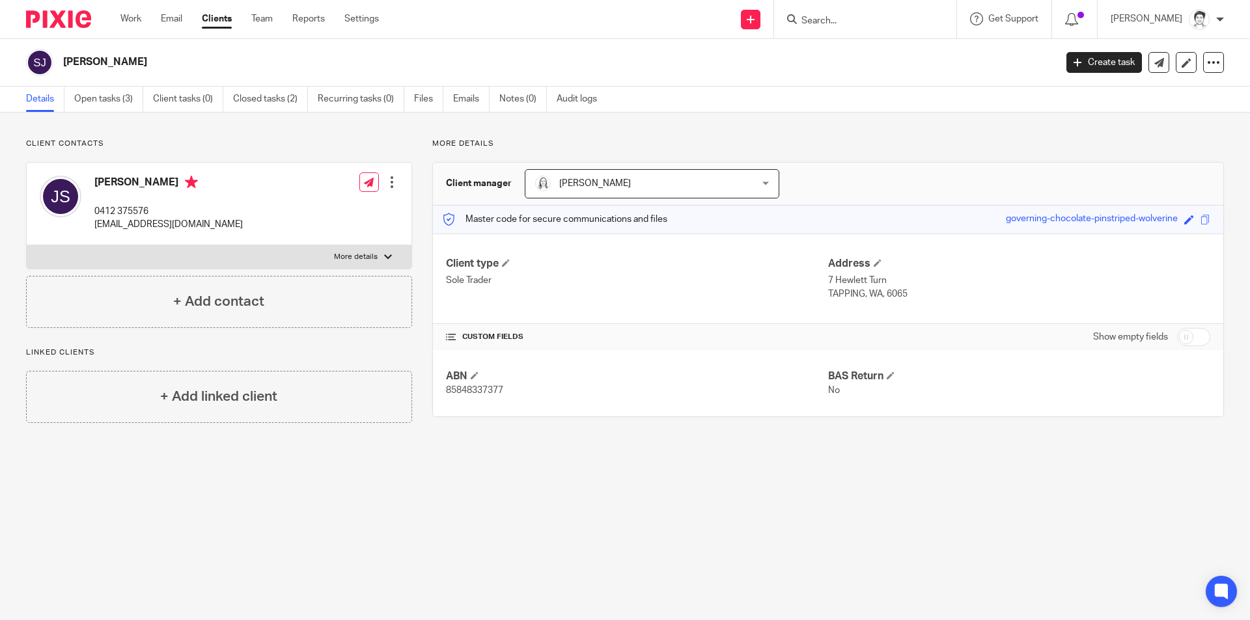
click at [840, 12] on form at bounding box center [869, 19] width 139 height 16
click at [840, 24] on input "Search" at bounding box center [858, 22] width 117 height 12
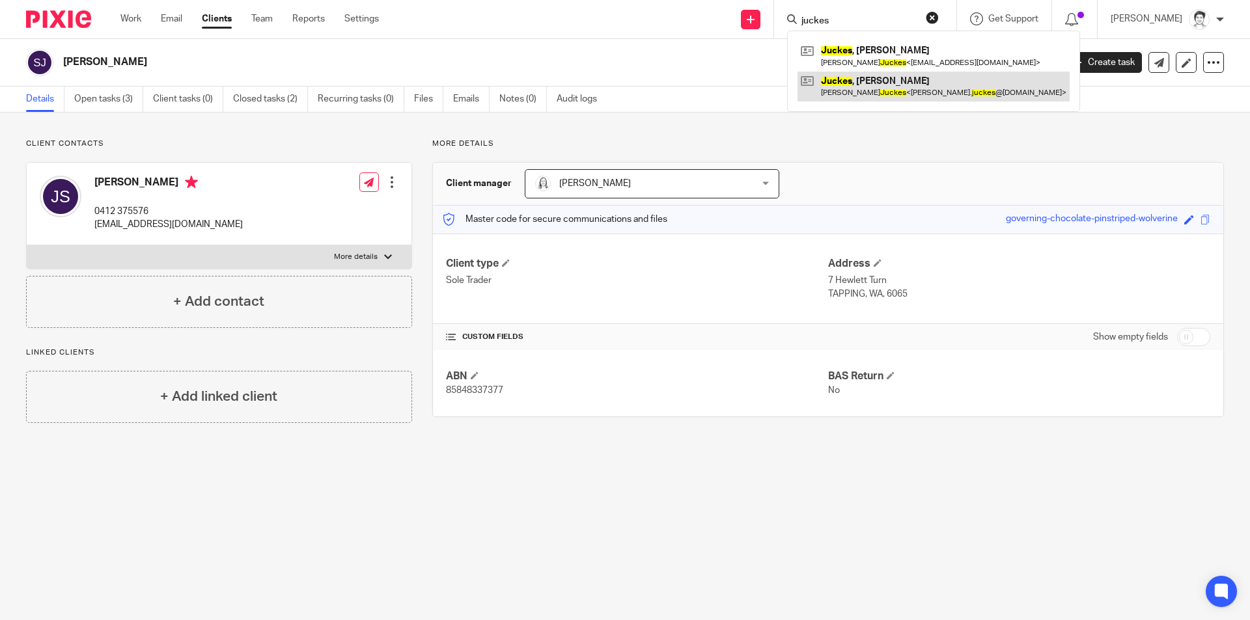
type input "juckes"
click at [177, 20] on link "Email" at bounding box center [171, 18] width 21 height 13
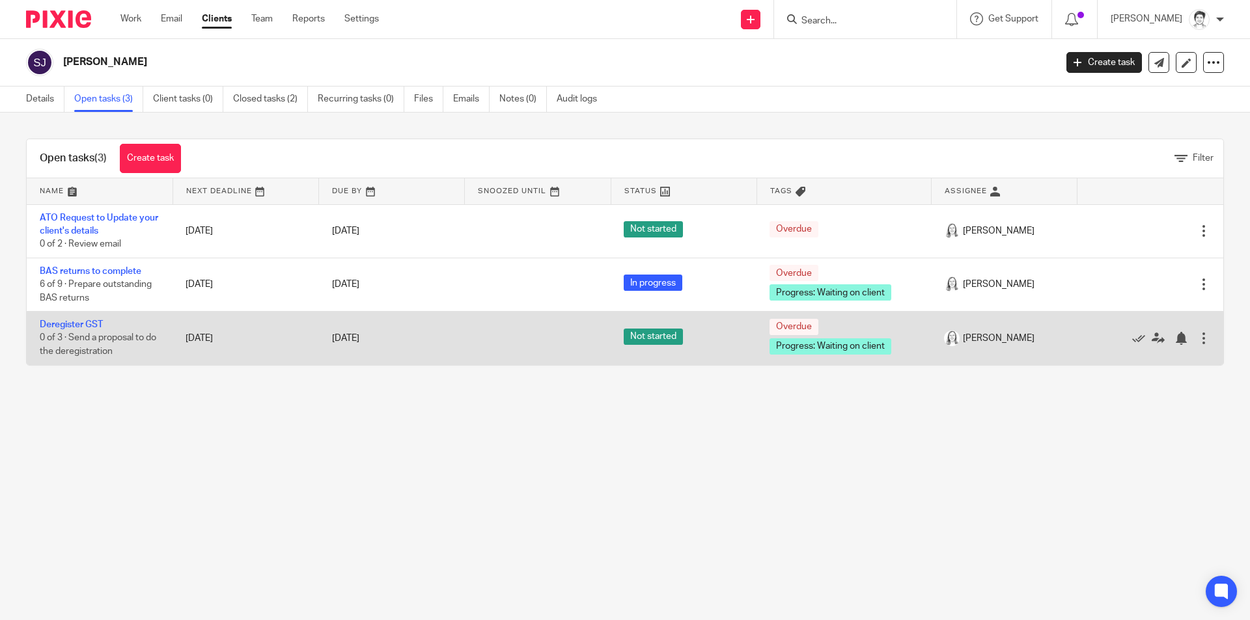
click at [57, 318] on td "Deregister GST 0 of 3 · Send a proposal to do the deregistration" at bounding box center [100, 338] width 146 height 53
click at [62, 323] on link "Deregister GST" at bounding box center [71, 324] width 63 height 9
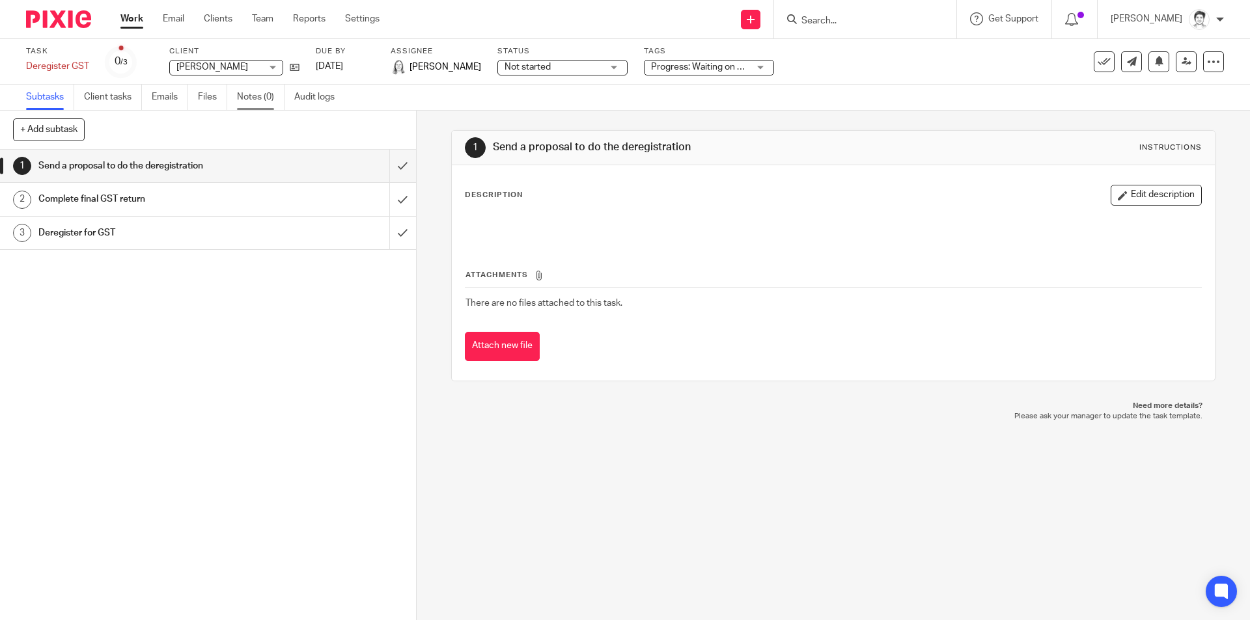
click at [252, 97] on link "Notes (0)" at bounding box center [261, 97] width 48 height 25
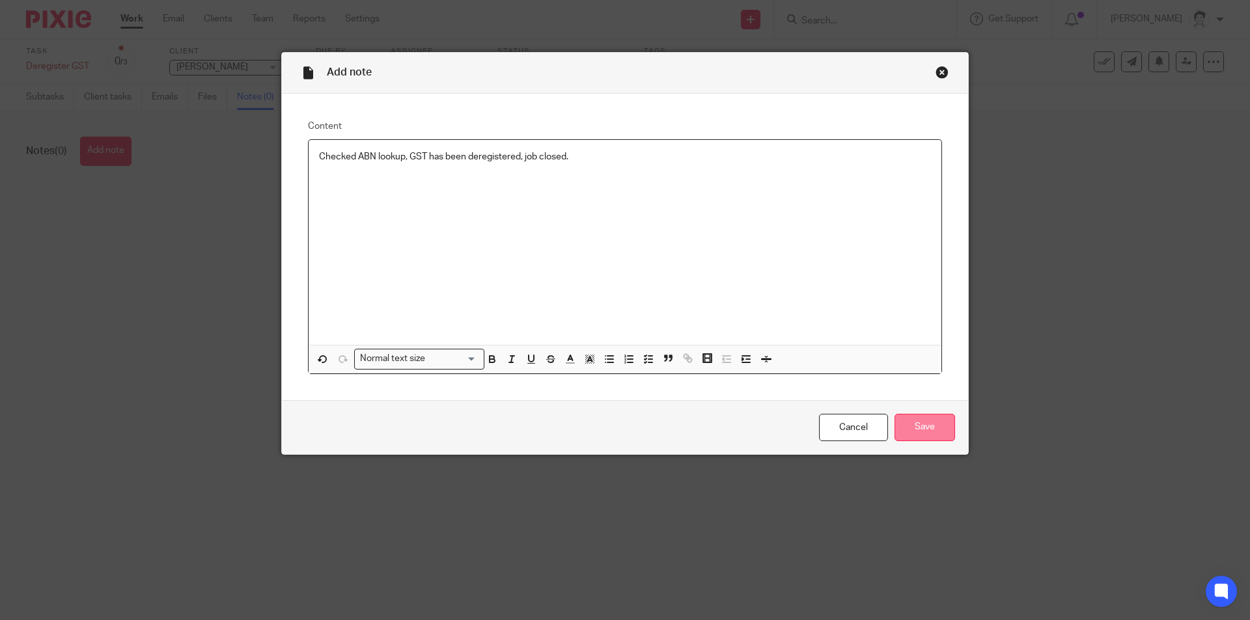
click at [914, 430] on input "Save" at bounding box center [924, 428] width 61 height 28
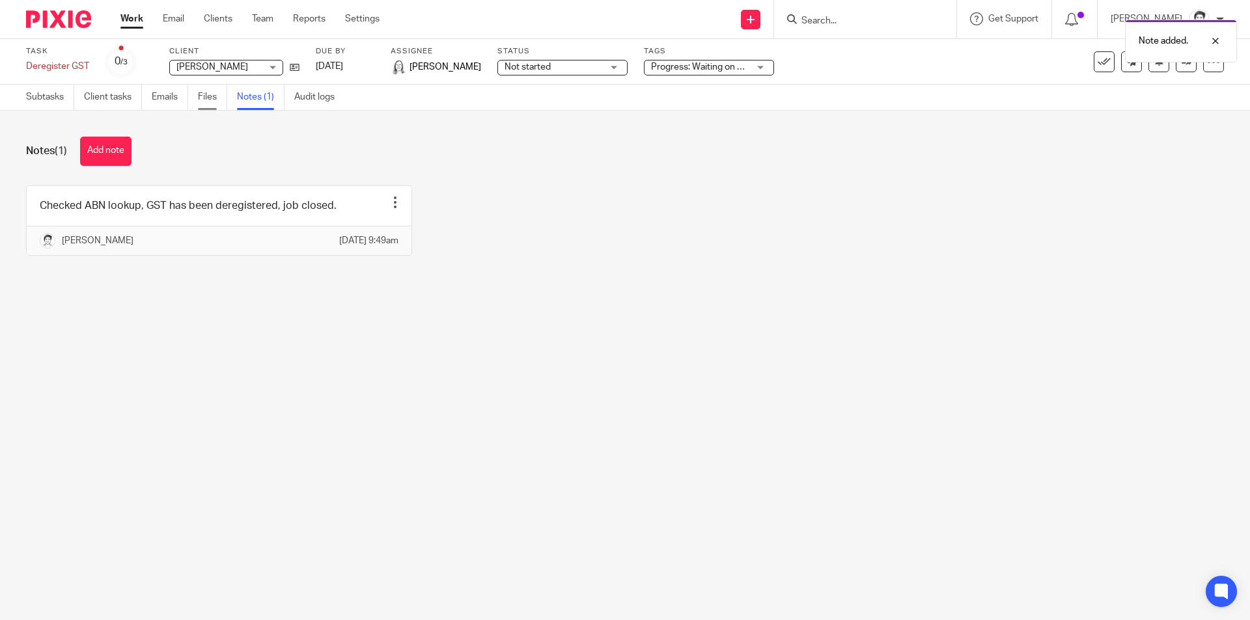
click at [218, 101] on link "Files" at bounding box center [212, 97] width 29 height 25
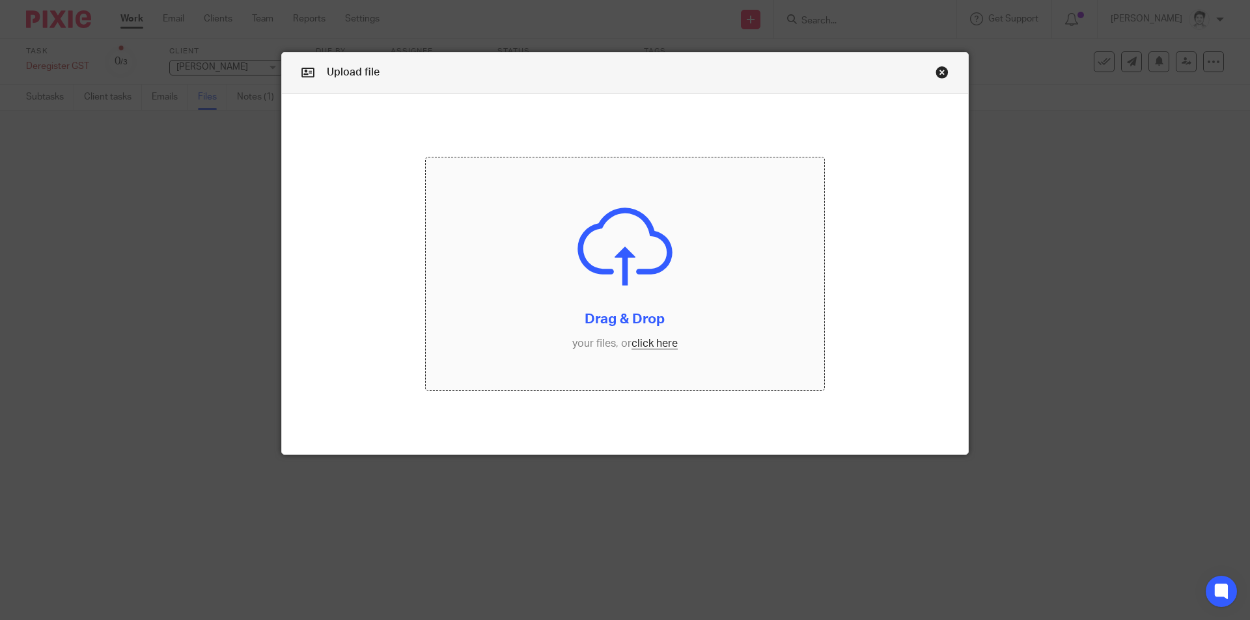
click at [642, 346] on input "file" at bounding box center [625, 274] width 399 height 233
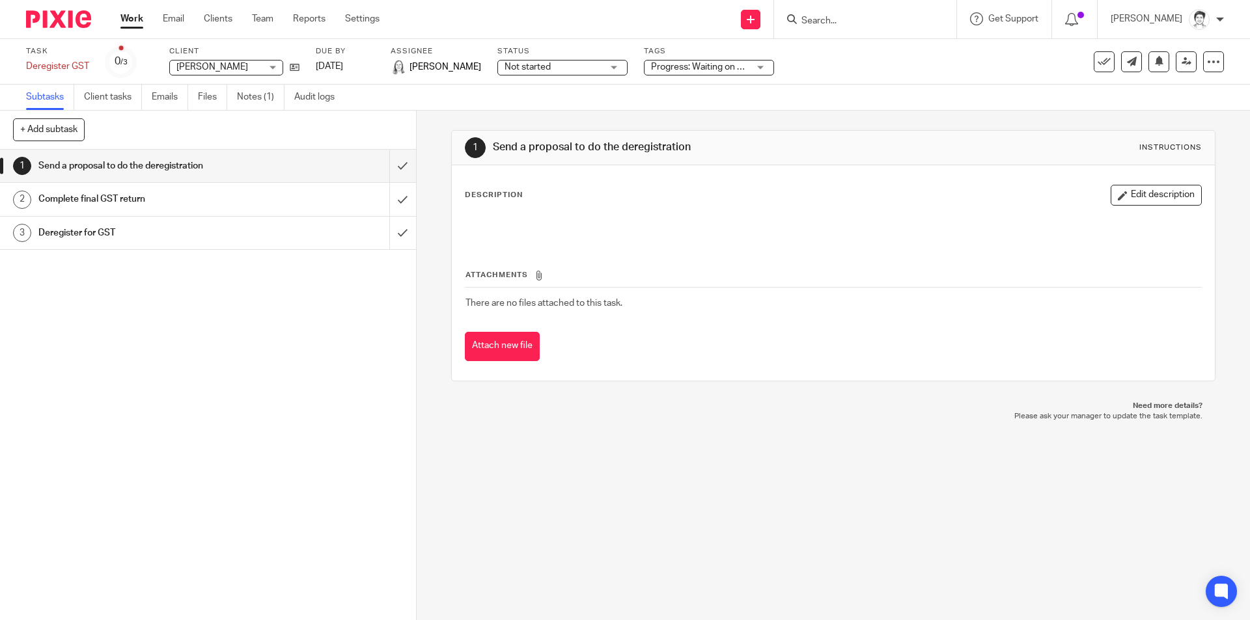
click at [1097, 61] on icon at bounding box center [1103, 61] width 13 height 13
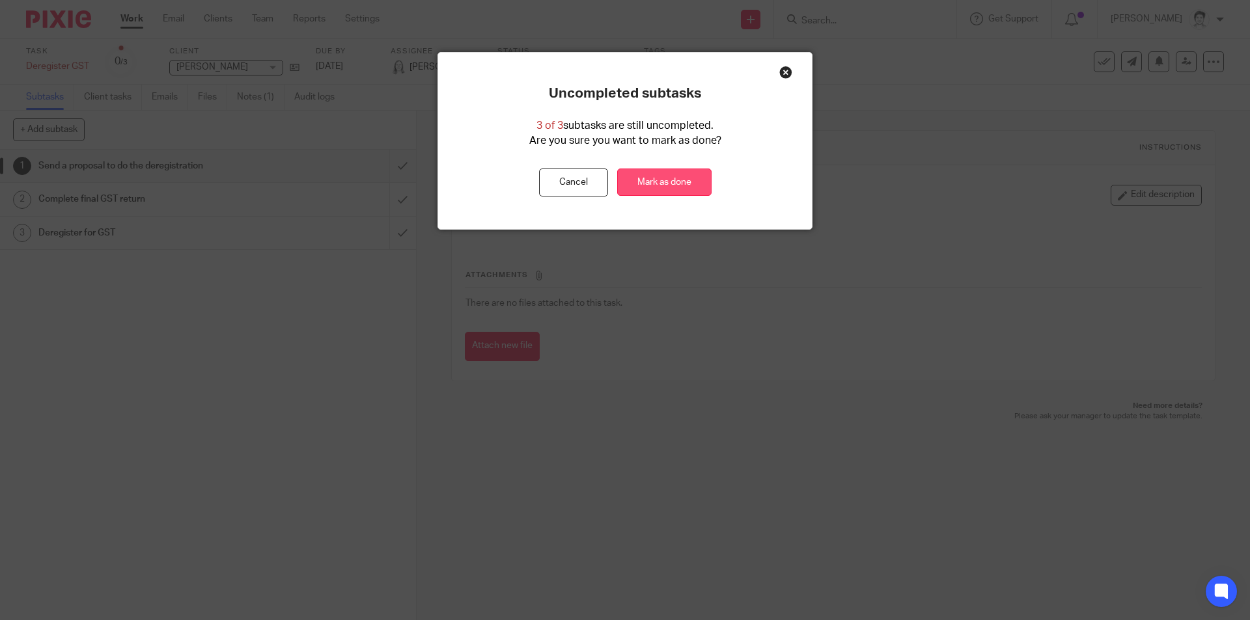
click at [663, 176] on link "Mark as done" at bounding box center [664, 183] width 94 height 28
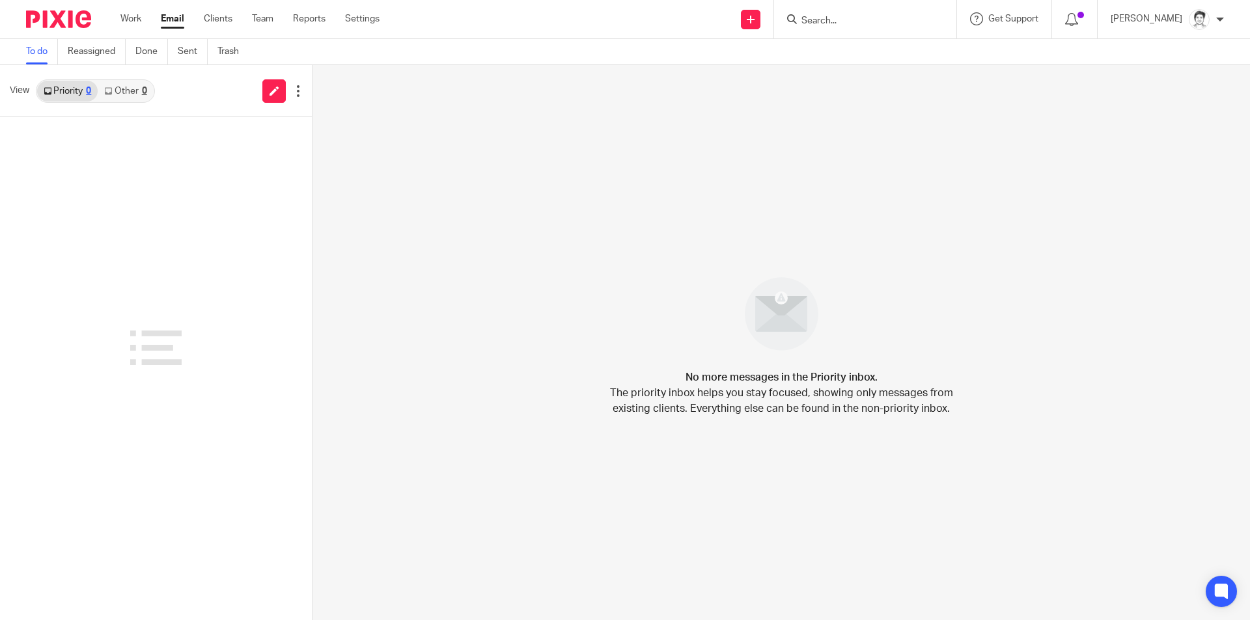
click at [137, 92] on link "Other 0" at bounding box center [125, 91] width 55 height 21
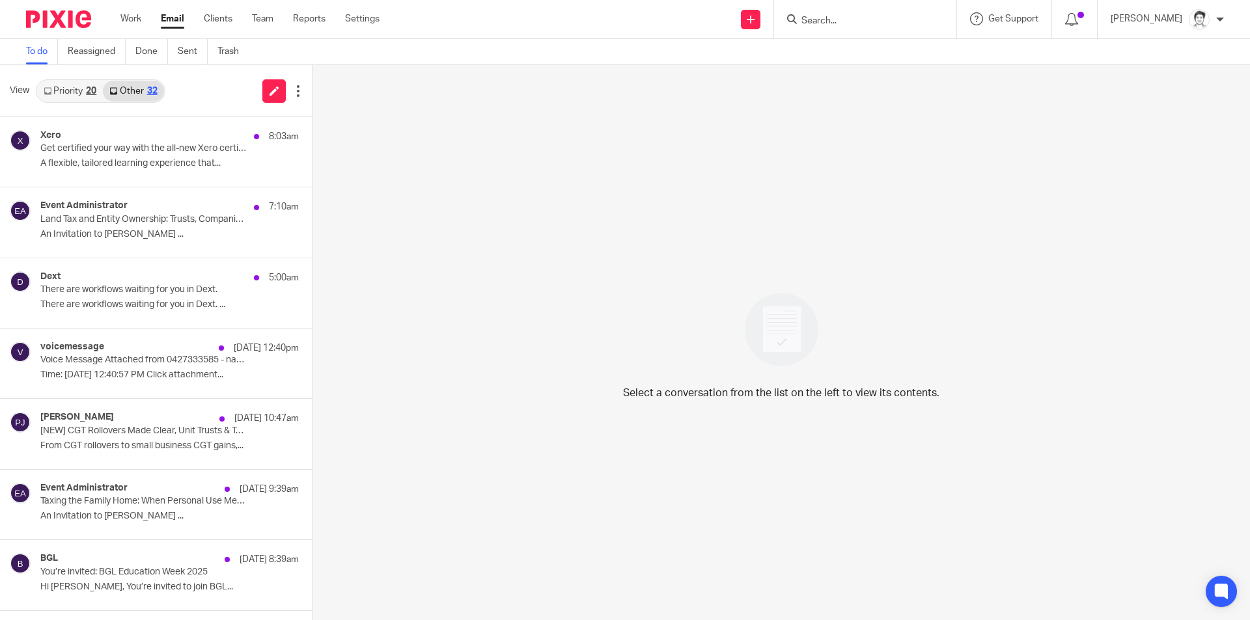
click at [144, 92] on link "Other 32" at bounding box center [133, 91] width 61 height 21
click at [128, 143] on div "Xero 8:03am Get certified your way with the all-new Xero certification A flexib…" at bounding box center [149, 152] width 219 height 44
click at [124, 165] on p "A flexible, tailored learning experience that..." at bounding box center [149, 163] width 219 height 11
click at [120, 156] on div "Xero 8:03am Get certified your way with the all-new Xero certification A flexib…" at bounding box center [149, 152] width 219 height 44
drag, startPoint x: 706, startPoint y: 313, endPoint x: 697, endPoint y: 295, distance: 20.4
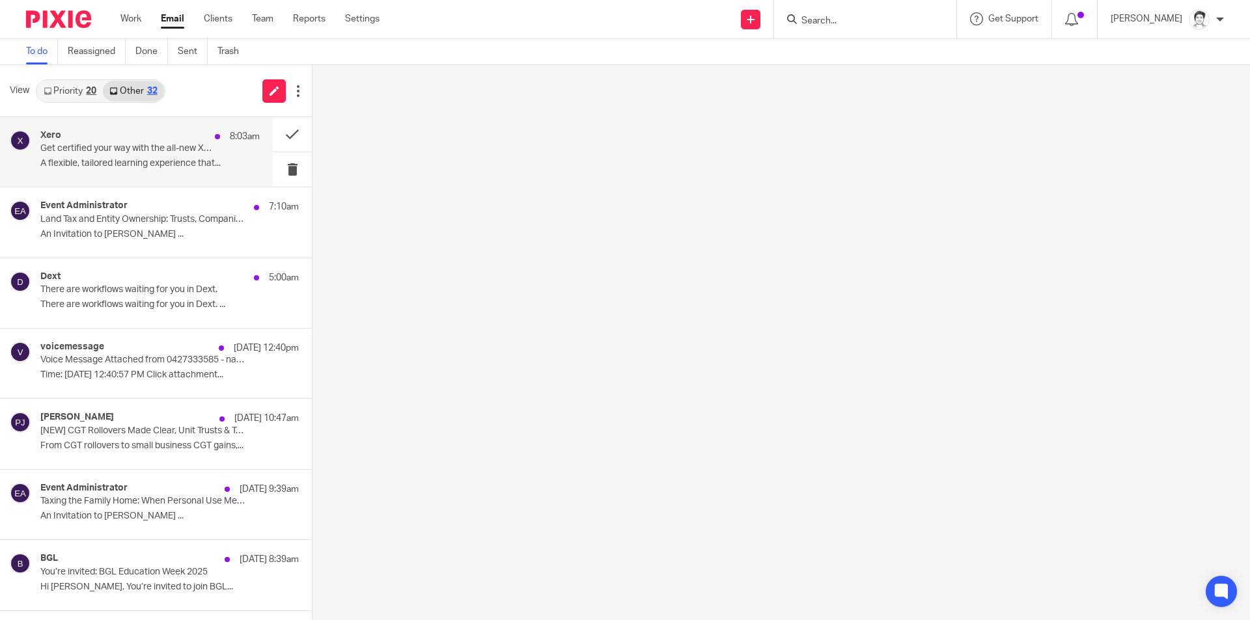
click at [704, 313] on div at bounding box center [780, 342] width 937 height 555
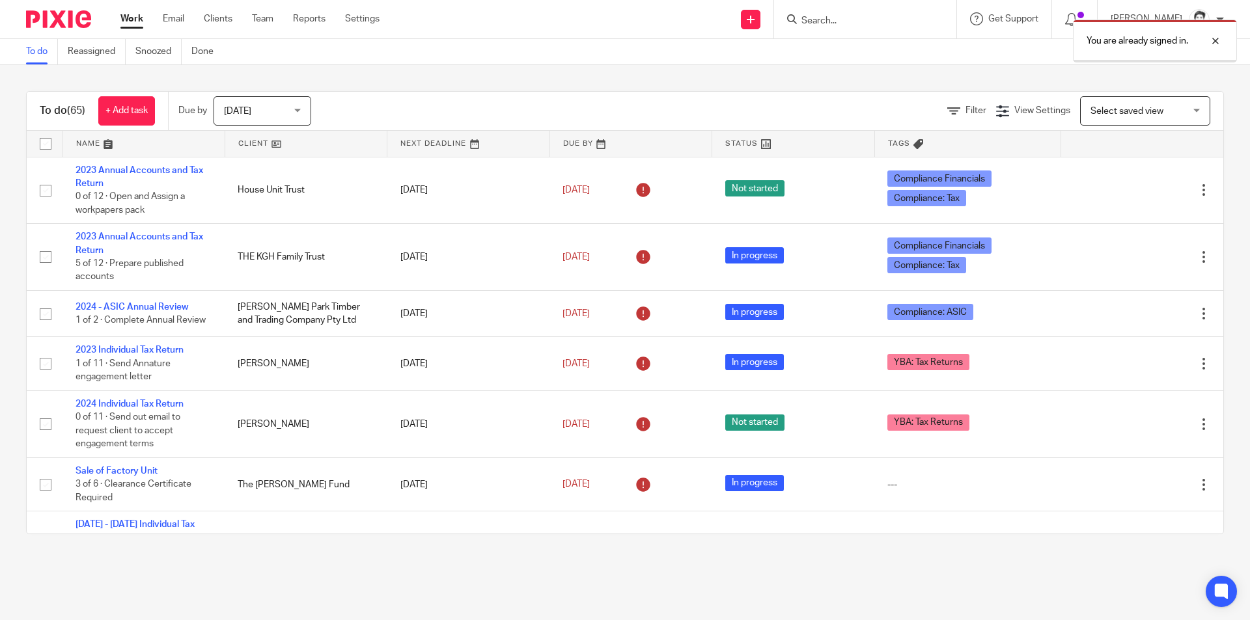
click at [174, 19] on link "Email" at bounding box center [173, 18] width 21 height 13
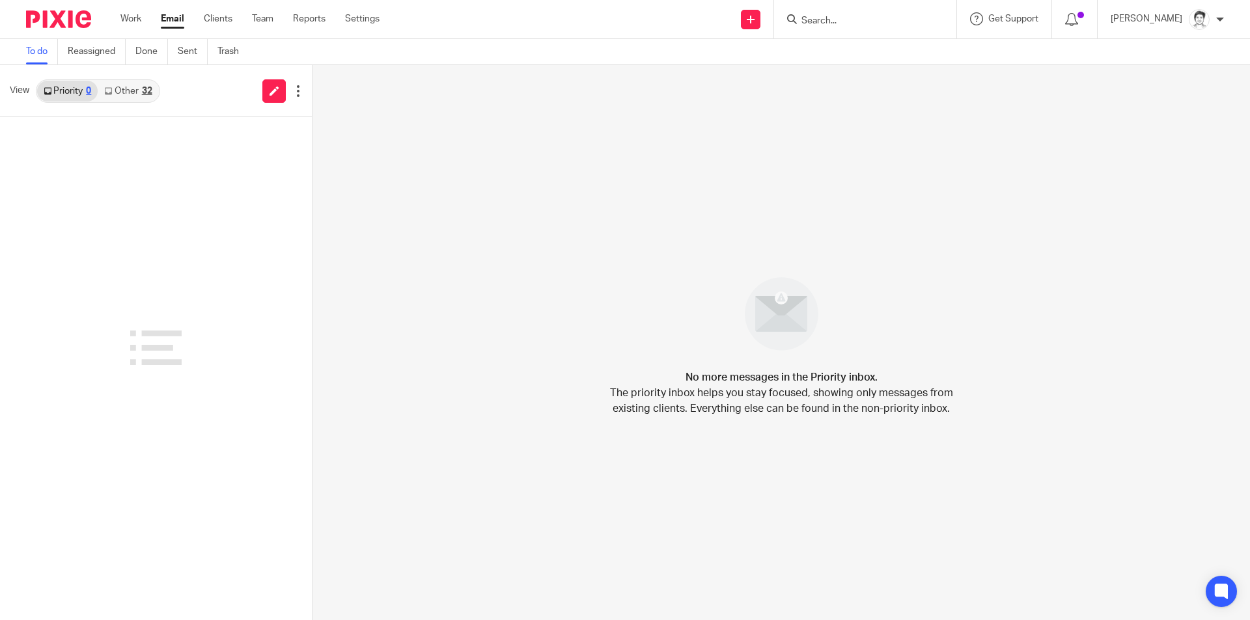
click at [137, 94] on link "Other 32" at bounding box center [128, 91] width 61 height 21
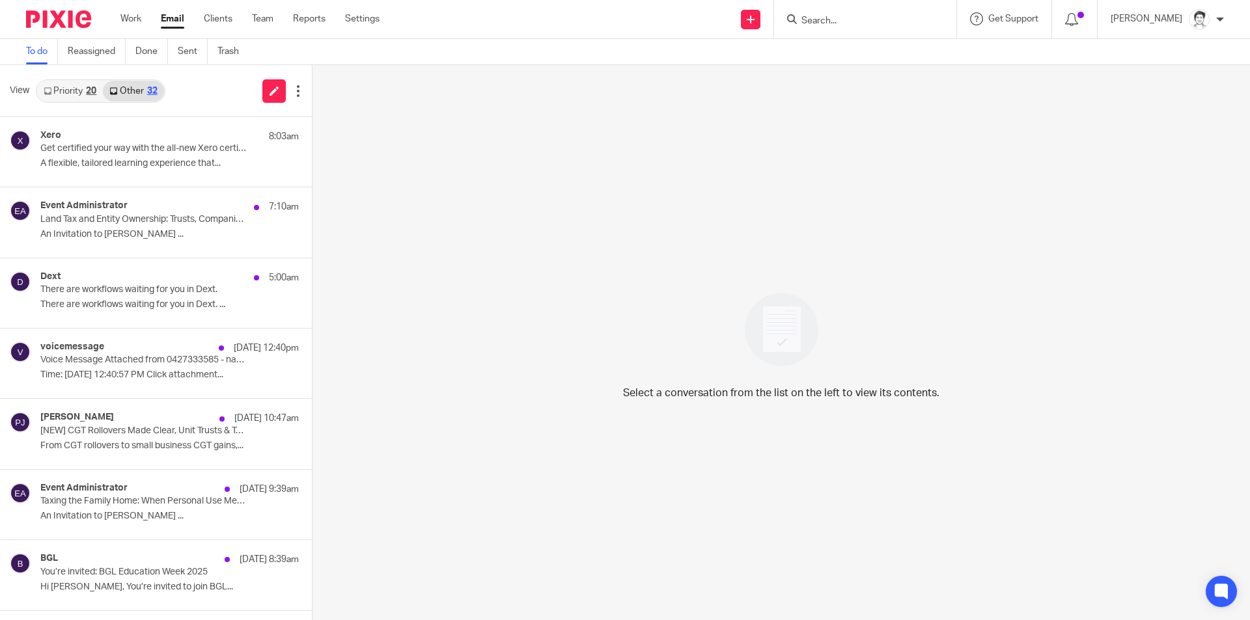
click at [146, 94] on link "Other 32" at bounding box center [133, 91] width 61 height 21
drag, startPoint x: 138, startPoint y: 373, endPoint x: 64, endPoint y: 366, distance: 73.9
click at [64, 366] on p "Voice Message Attached from 0427333585 - name unavailable" at bounding box center [128, 360] width 176 height 11
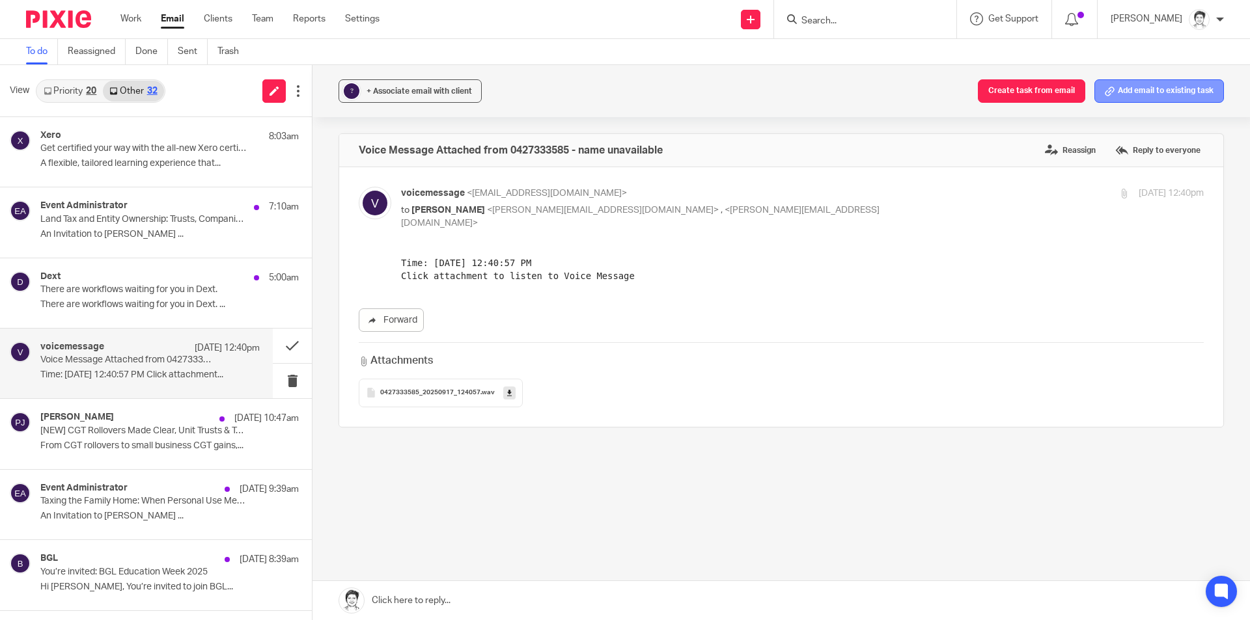
click at [1128, 89] on button "Add email to existing task" at bounding box center [1159, 90] width 130 height 23
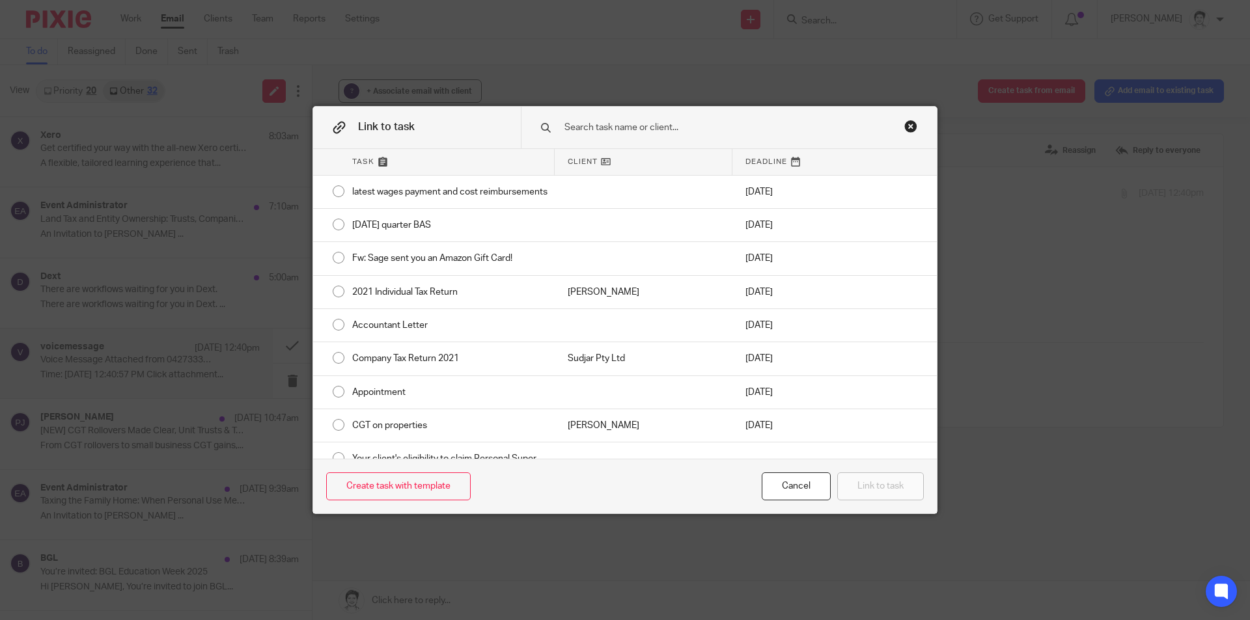
click at [624, 126] on input "text" at bounding box center [719, 127] width 313 height 14
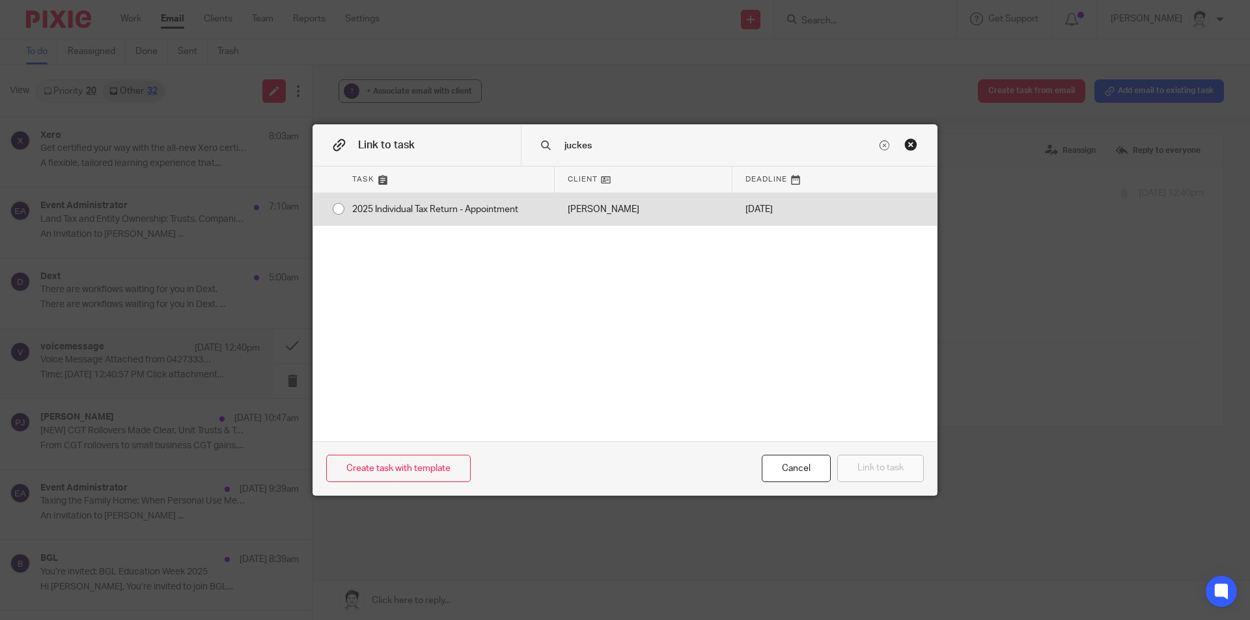
type input "juckes"
click at [484, 206] on div "2025 Individual Tax Return - Appointment" at bounding box center [446, 209] width 215 height 33
radio input "true"
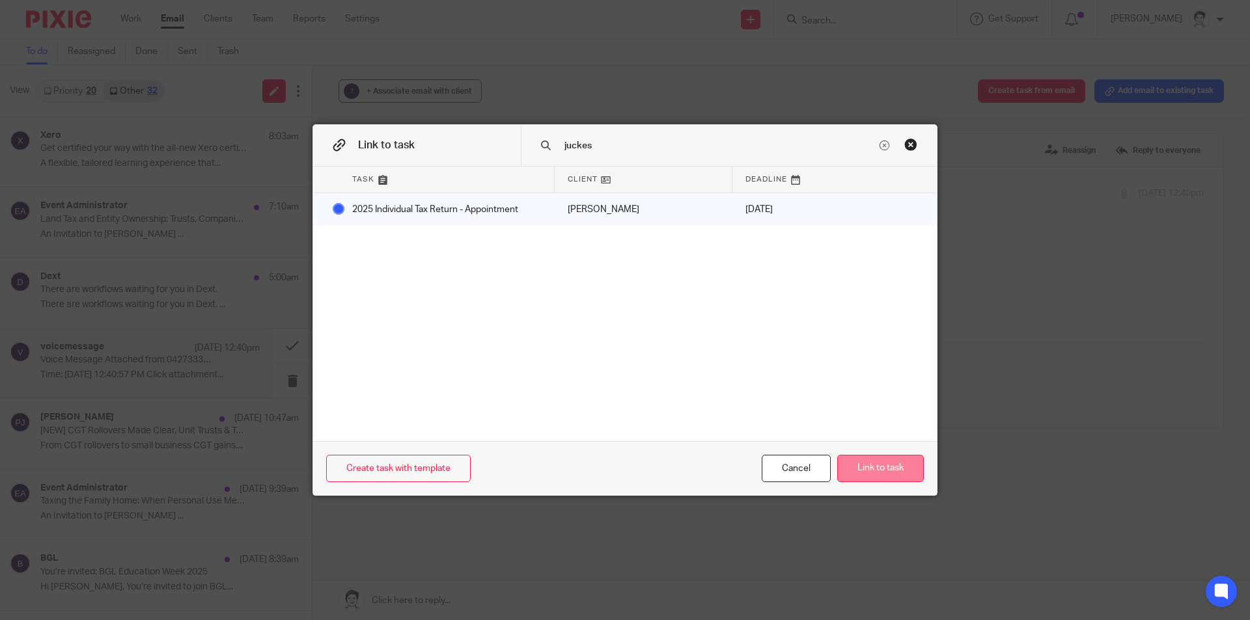
click at [904, 468] on button "Link to task" at bounding box center [880, 469] width 87 height 28
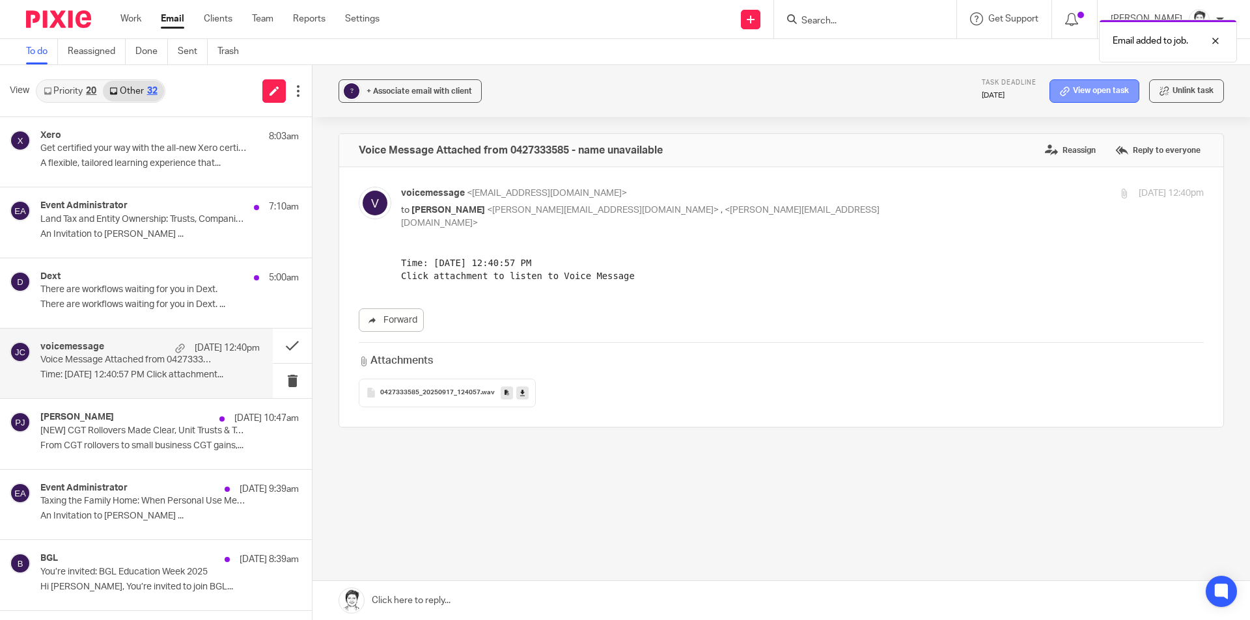
click at [1077, 101] on link "View open task" at bounding box center [1094, 90] width 90 height 23
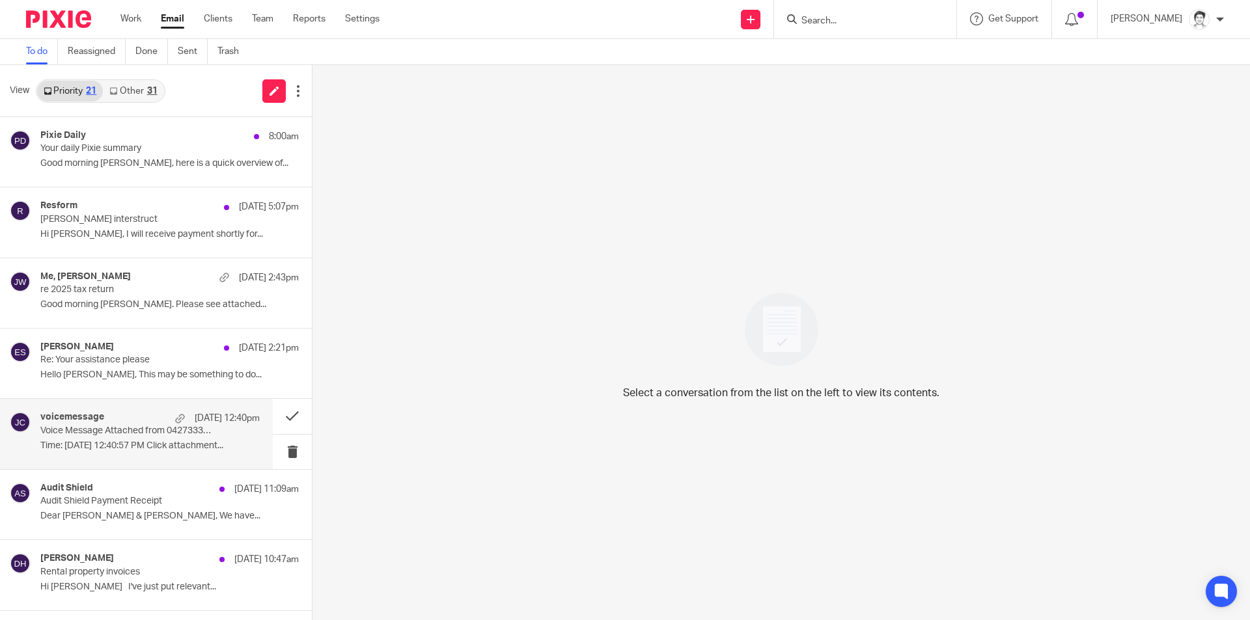
drag, startPoint x: 152, startPoint y: 429, endPoint x: 188, endPoint y: 451, distance: 42.6
drag, startPoint x: 188, startPoint y: 451, endPoint x: 82, endPoint y: 443, distance: 106.4
click at [81, 447] on p "Time: [DATE] 12:40:57 PM Click attachment..." at bounding box center [149, 446] width 219 height 11
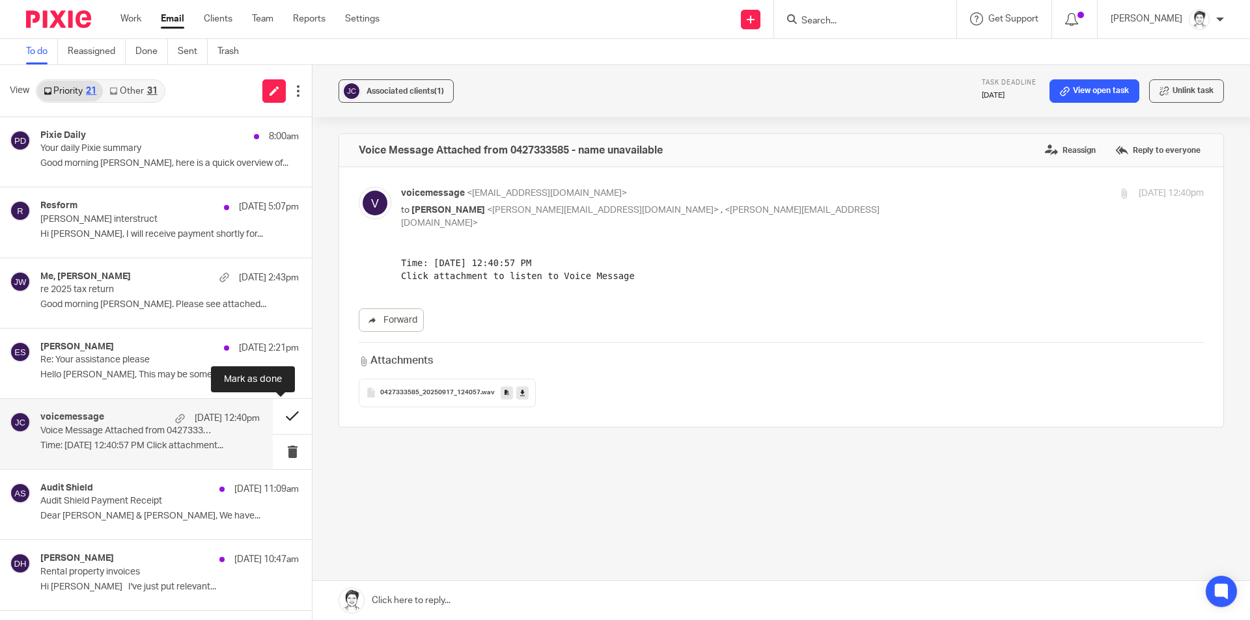
click at [275, 419] on button at bounding box center [292, 416] width 39 height 34
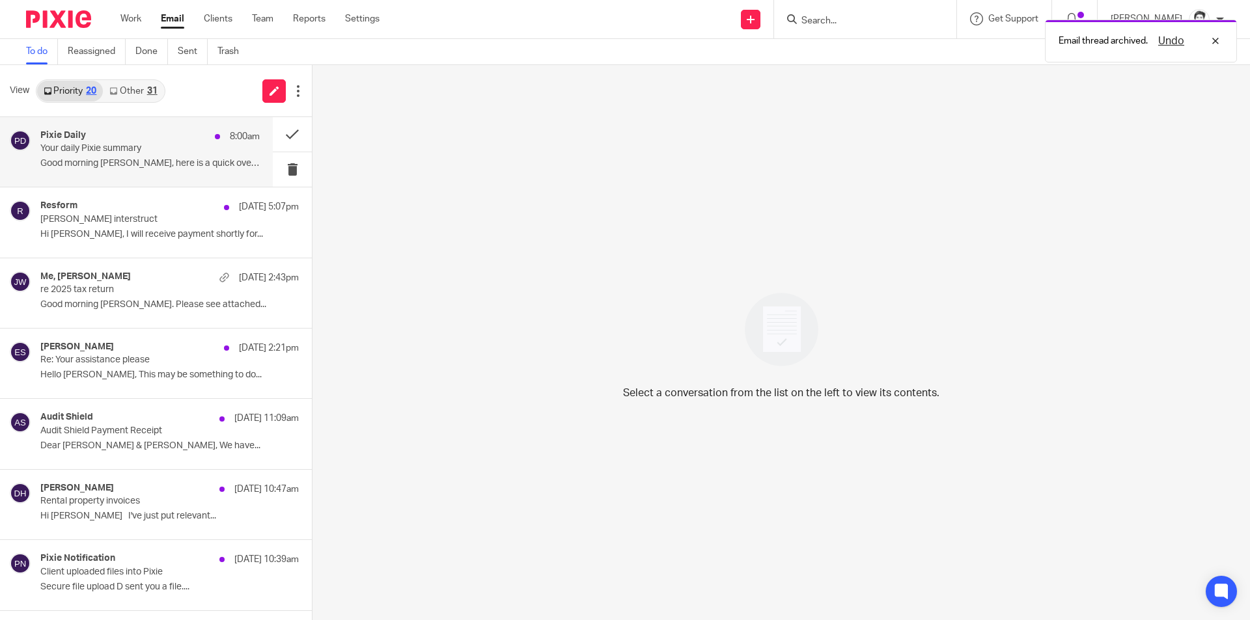
click at [79, 165] on p "Good morning Julie, here is a quick overview of..." at bounding box center [149, 163] width 219 height 11
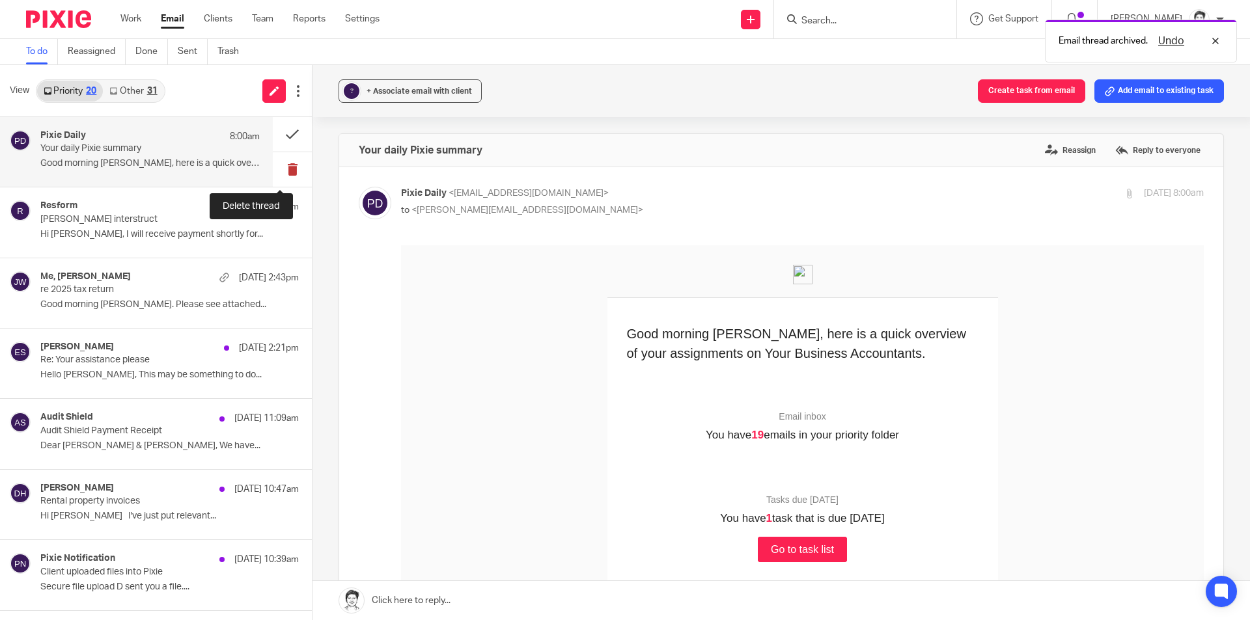
click at [280, 172] on button at bounding box center [292, 169] width 39 height 34
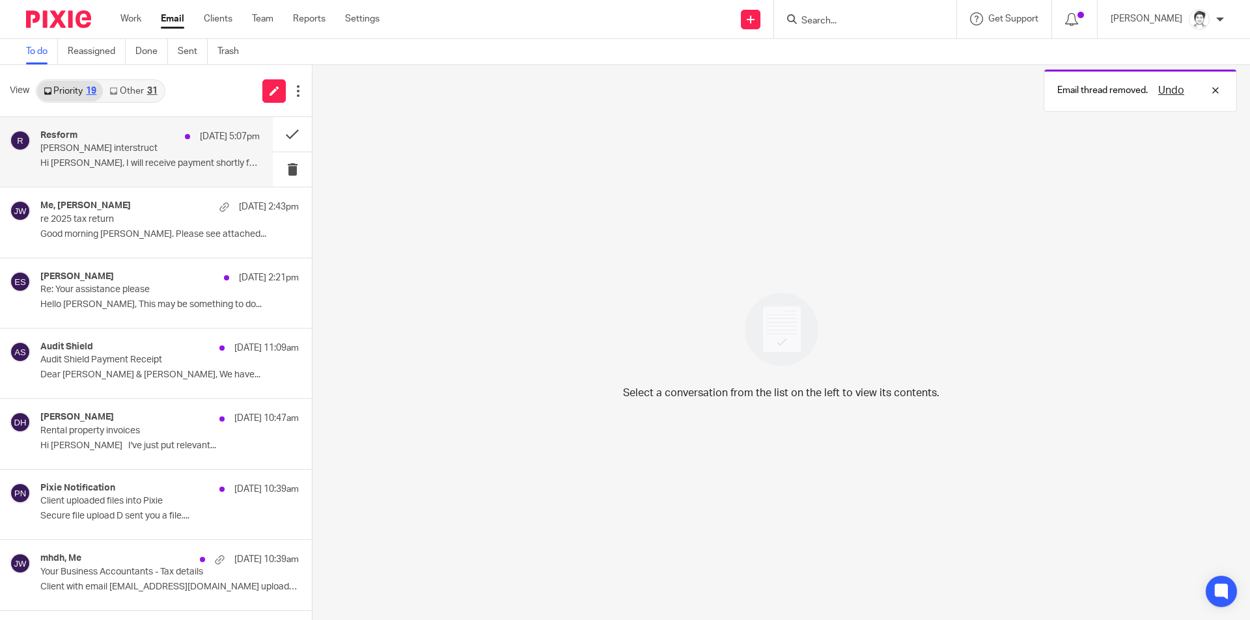
click at [96, 163] on p "Hi Julie, I will receive payment shortly for..." at bounding box center [149, 163] width 219 height 11
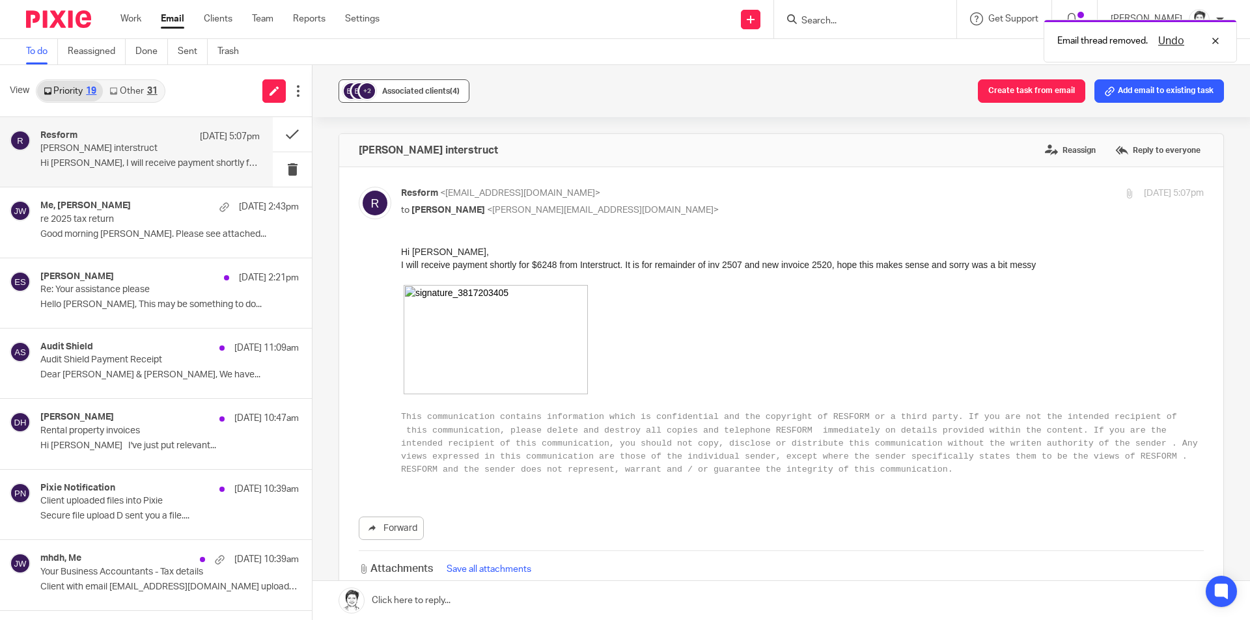
click at [401, 87] on span "Associated clients (4)" at bounding box center [420, 91] width 77 height 8
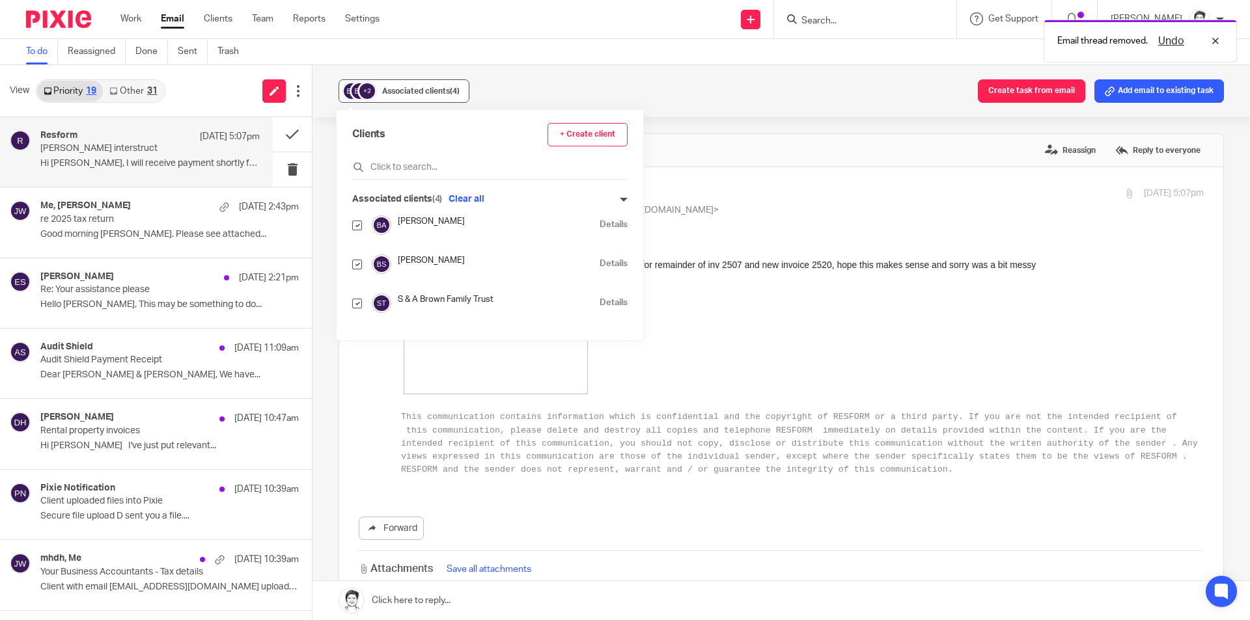
click at [419, 92] on span "Associated clients (4)" at bounding box center [420, 91] width 77 height 8
click at [361, 224] on input "checkbox" at bounding box center [357, 226] width 10 height 10
checkbox input "false"
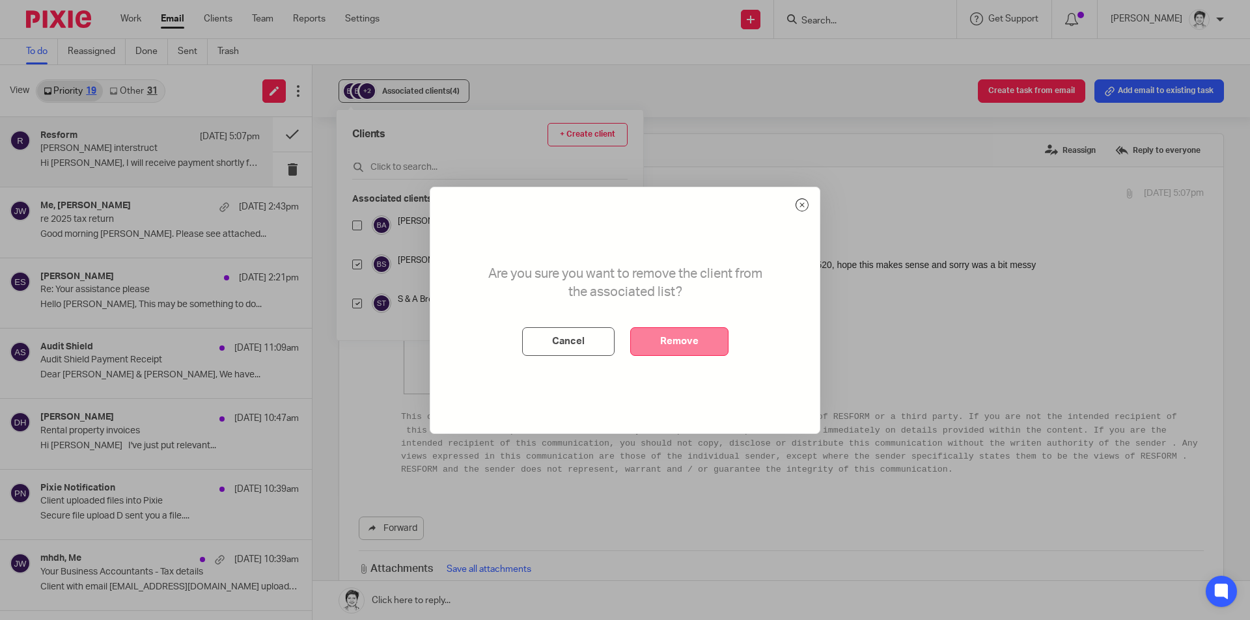
click at [690, 343] on button "Remove" at bounding box center [679, 341] width 98 height 29
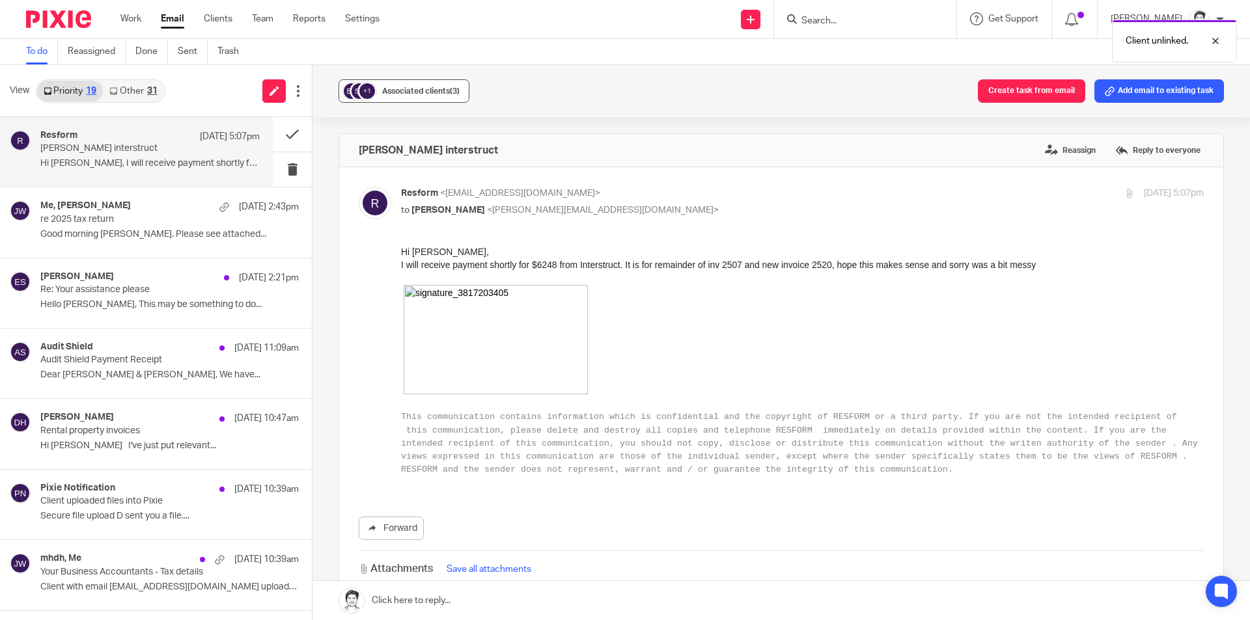
click at [419, 97] on div "Associated clients (3)" at bounding box center [420, 91] width 77 height 13
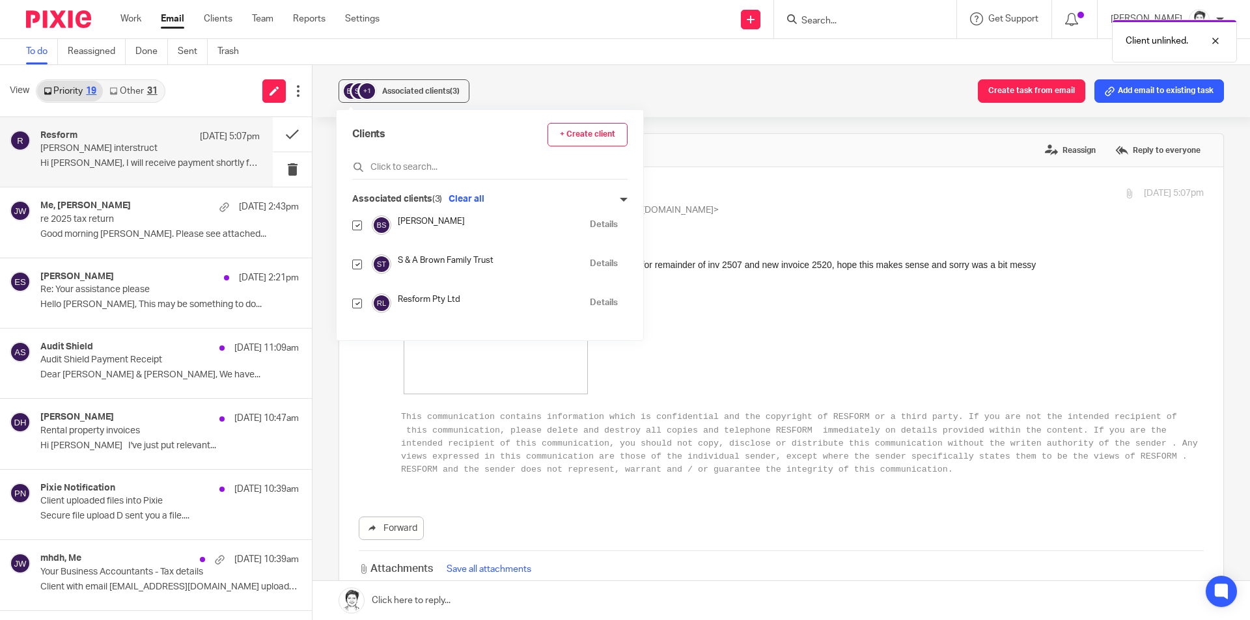
click at [357, 221] on input "checkbox" at bounding box center [357, 226] width 10 height 10
checkbox input "false"
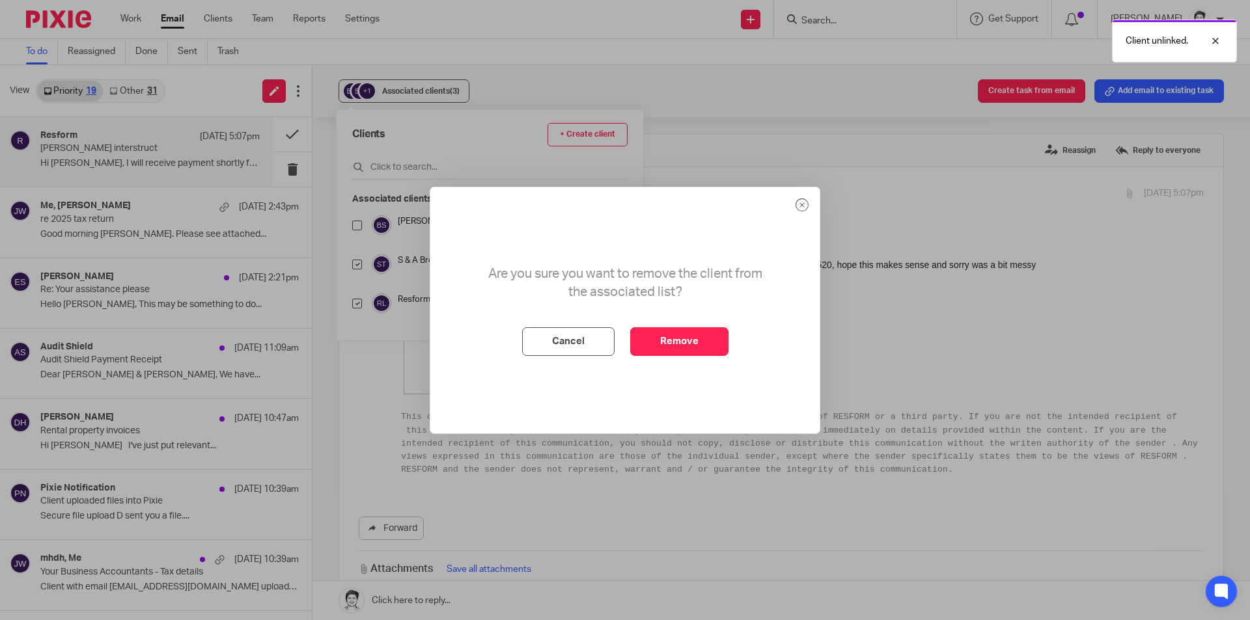
click at [693, 344] on button "Remove" at bounding box center [679, 341] width 98 height 29
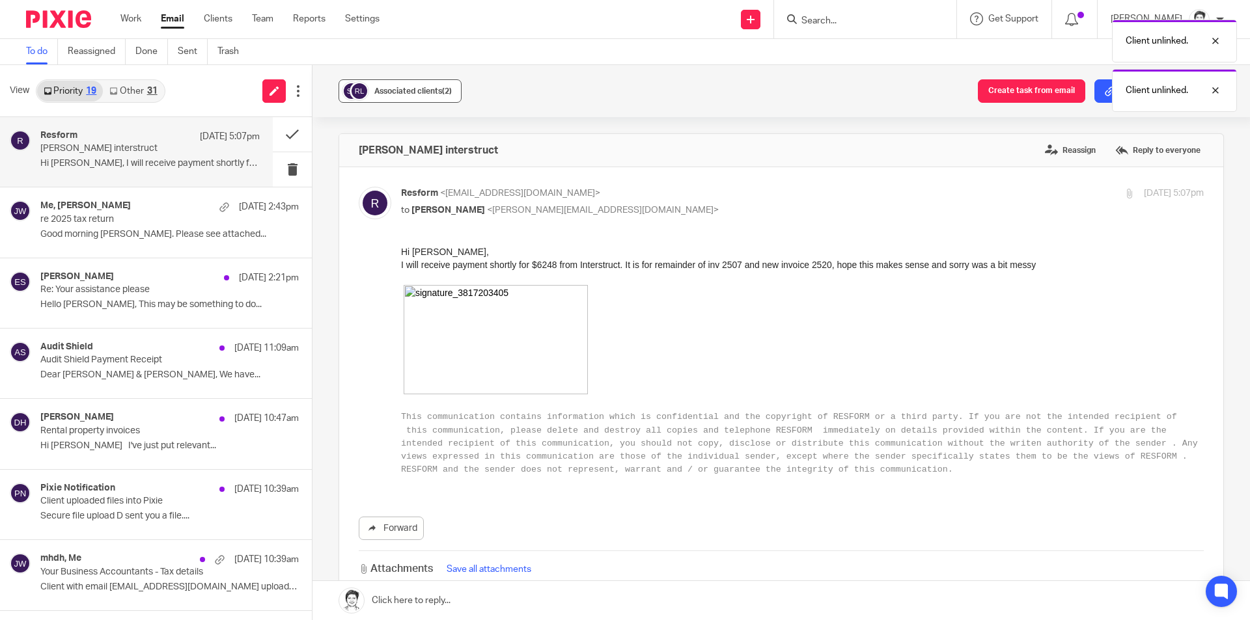
click at [390, 97] on div "Associated clients (2)" at bounding box center [412, 91] width 77 height 13
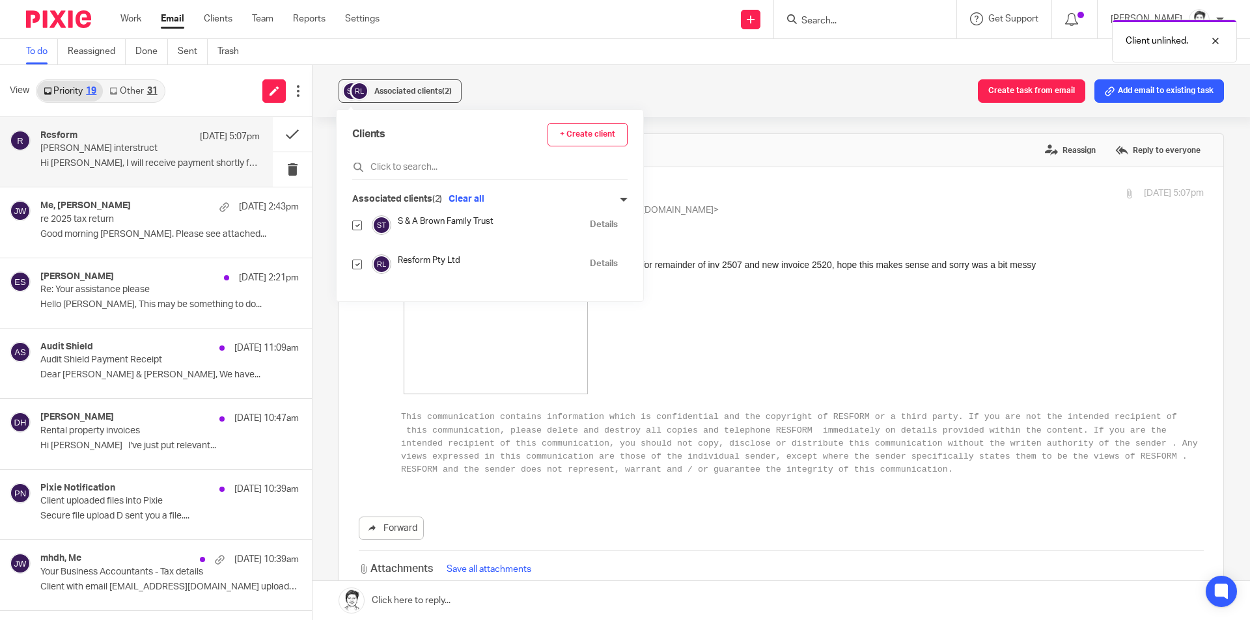
click at [356, 225] on input "checkbox" at bounding box center [357, 226] width 10 height 10
checkbox input "false"
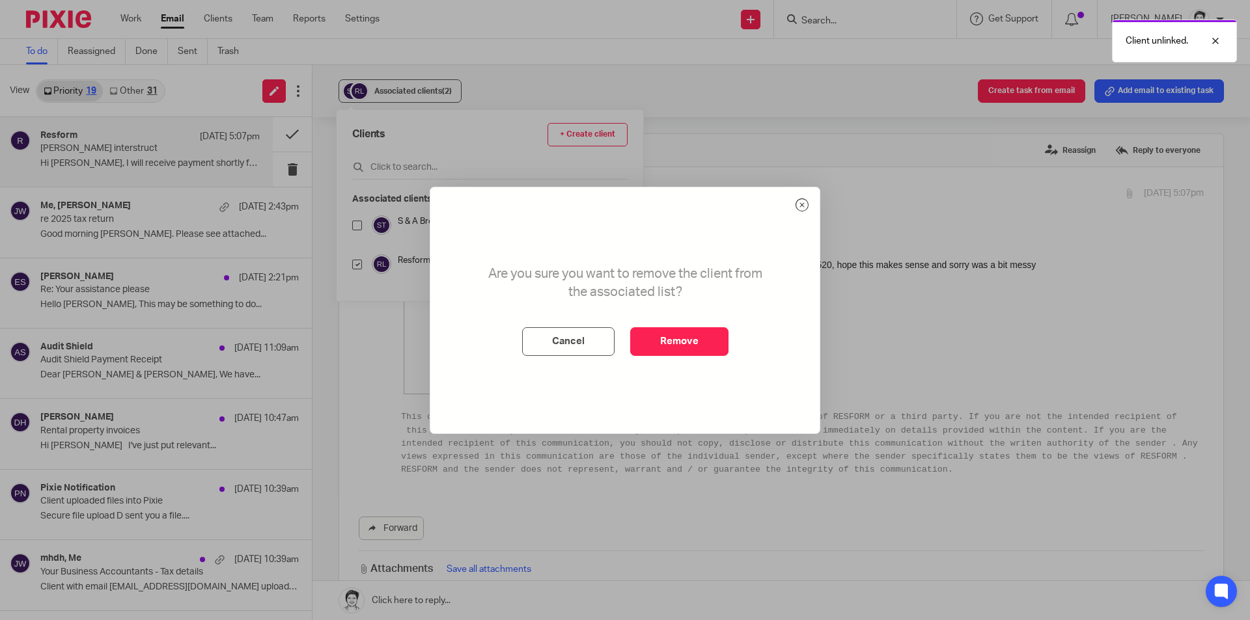
click at [672, 346] on button "Remove" at bounding box center [679, 341] width 98 height 29
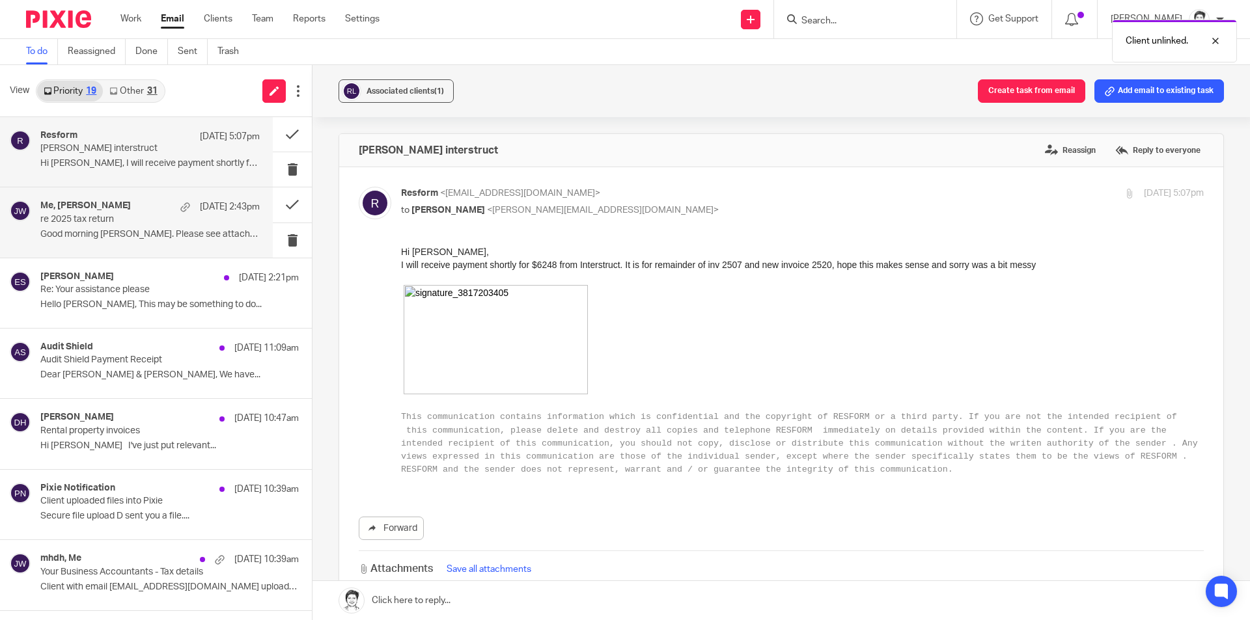
click at [102, 232] on p "Good morning Julie. Please see attached..." at bounding box center [149, 234] width 219 height 11
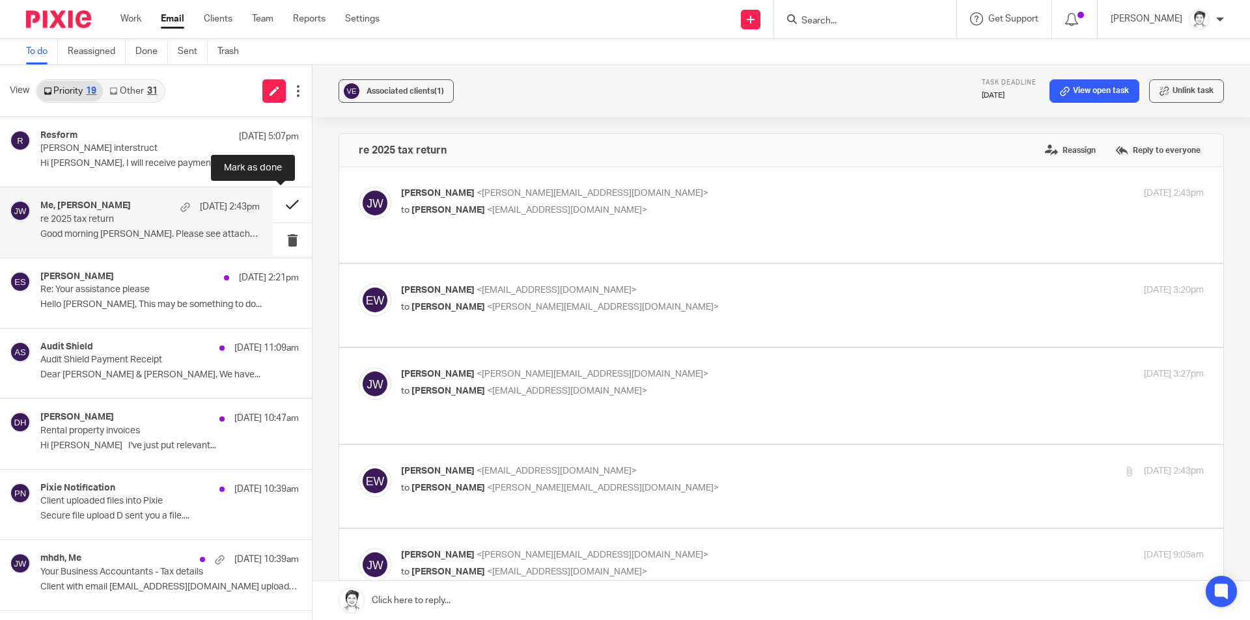
click at [276, 208] on button at bounding box center [292, 204] width 39 height 34
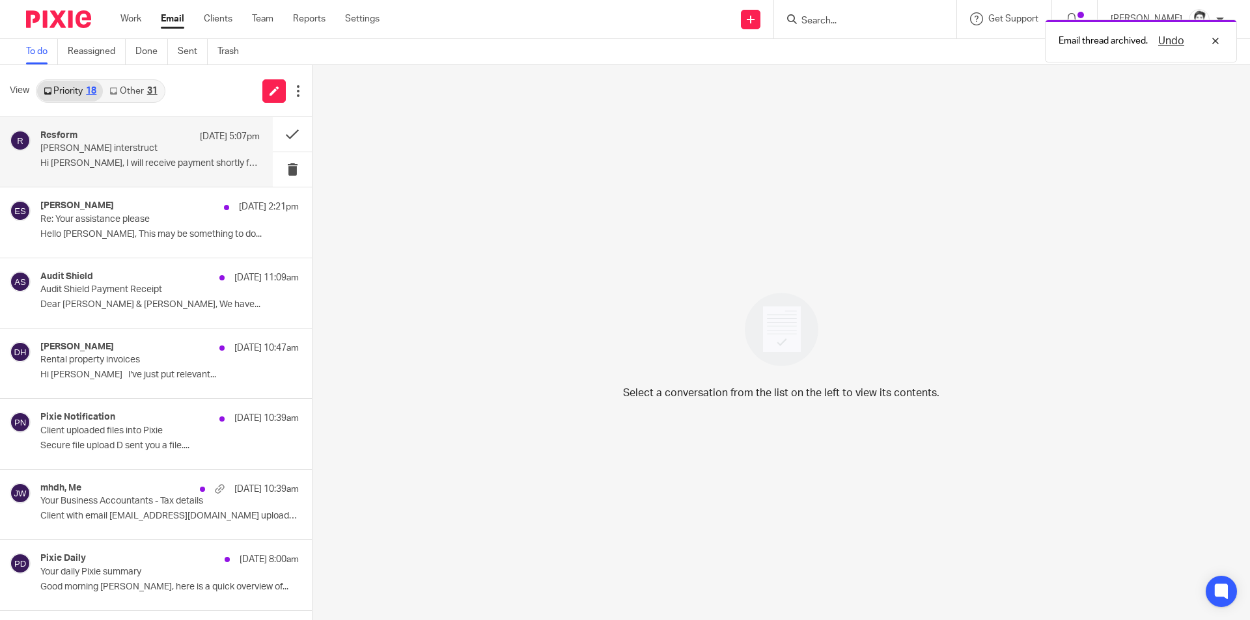
click at [87, 148] on p "Herbert interstruct" at bounding box center [128, 148] width 176 height 11
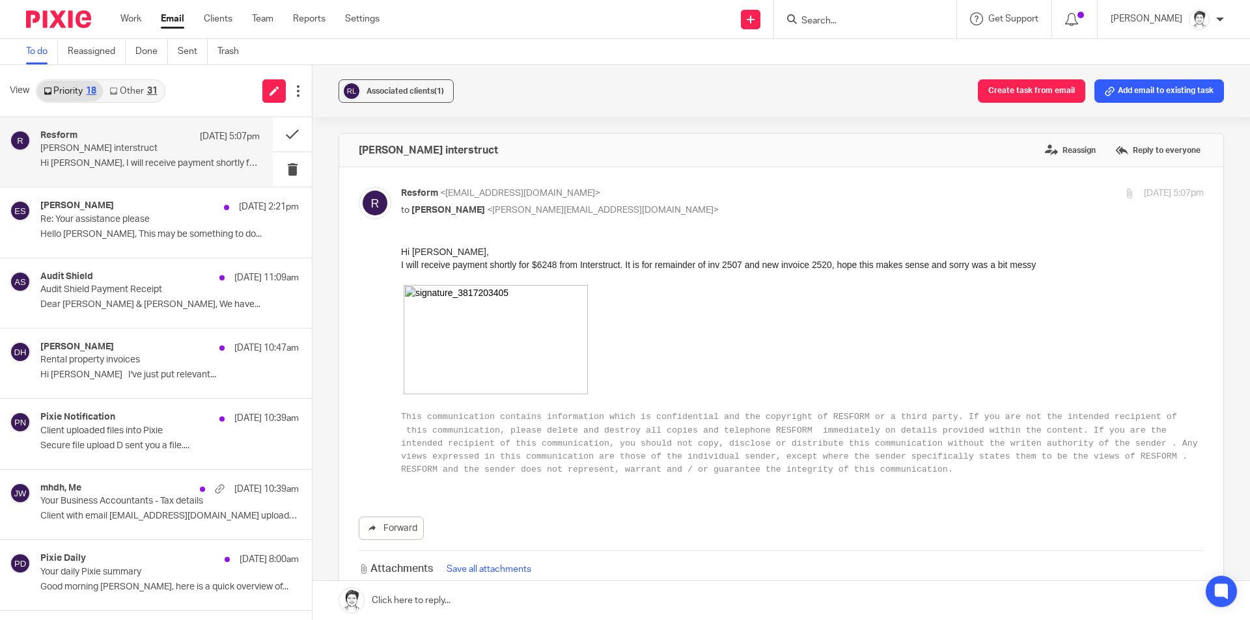
scroll to position [184, 0]
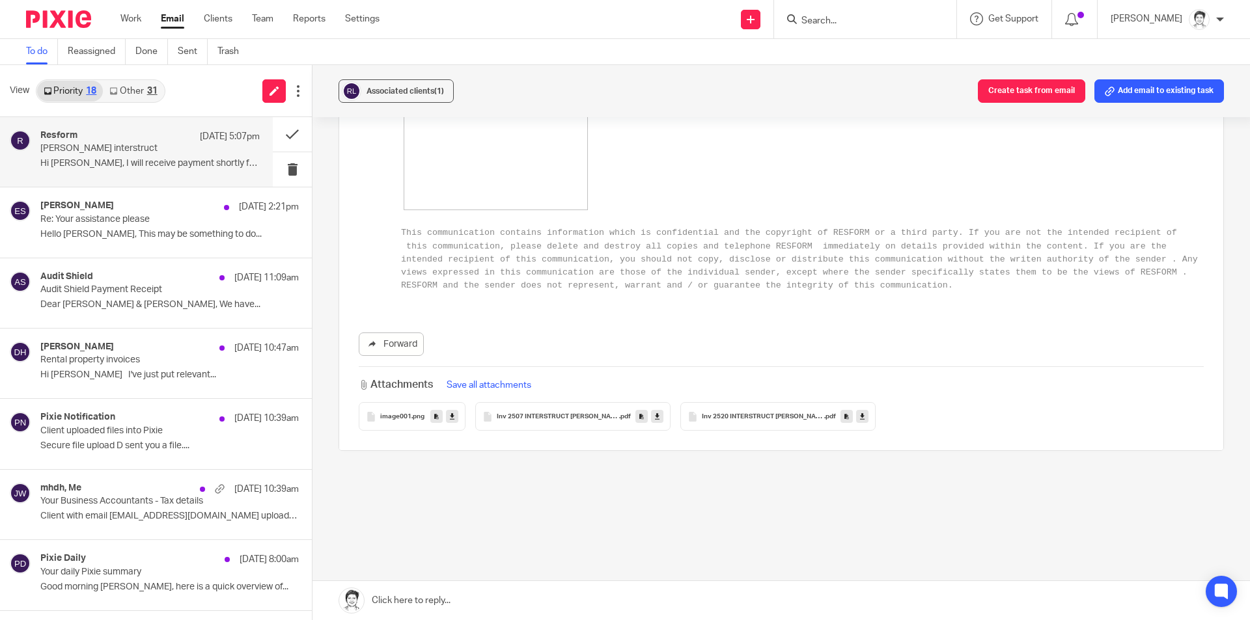
click at [523, 417] on span "Inv 2507 INTERSTRUCT Herbert" at bounding box center [558, 417] width 122 height 8
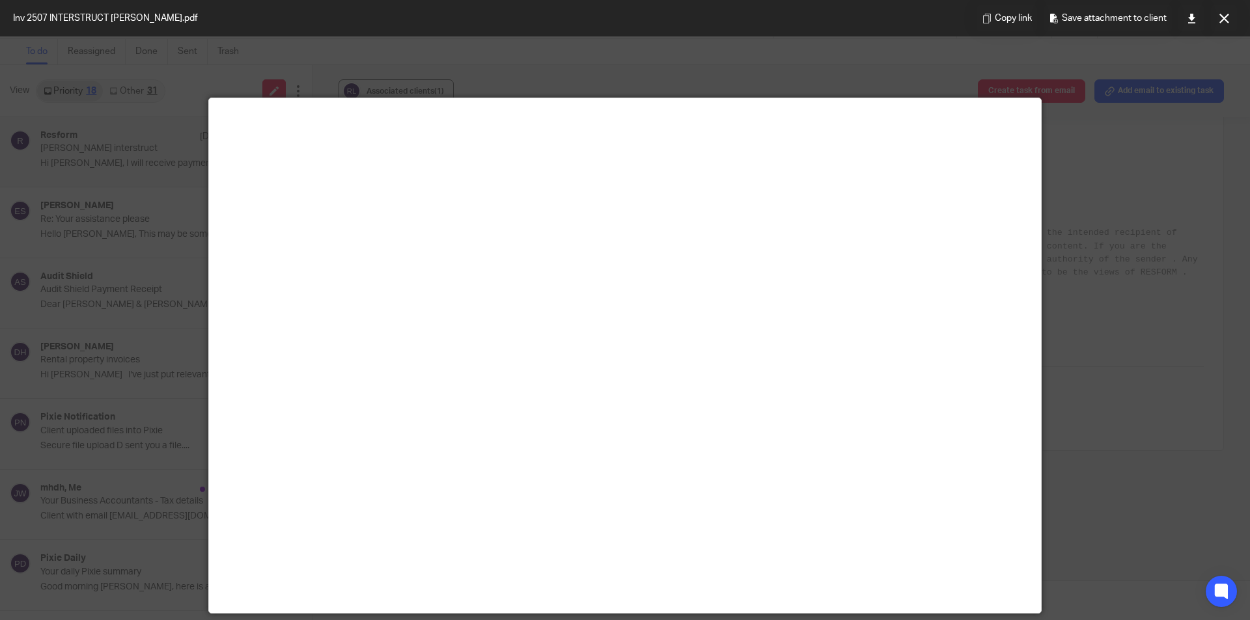
drag, startPoint x: 1230, startPoint y: 14, endPoint x: 1205, endPoint y: 35, distance: 32.3
click at [1230, 14] on button at bounding box center [1224, 18] width 26 height 26
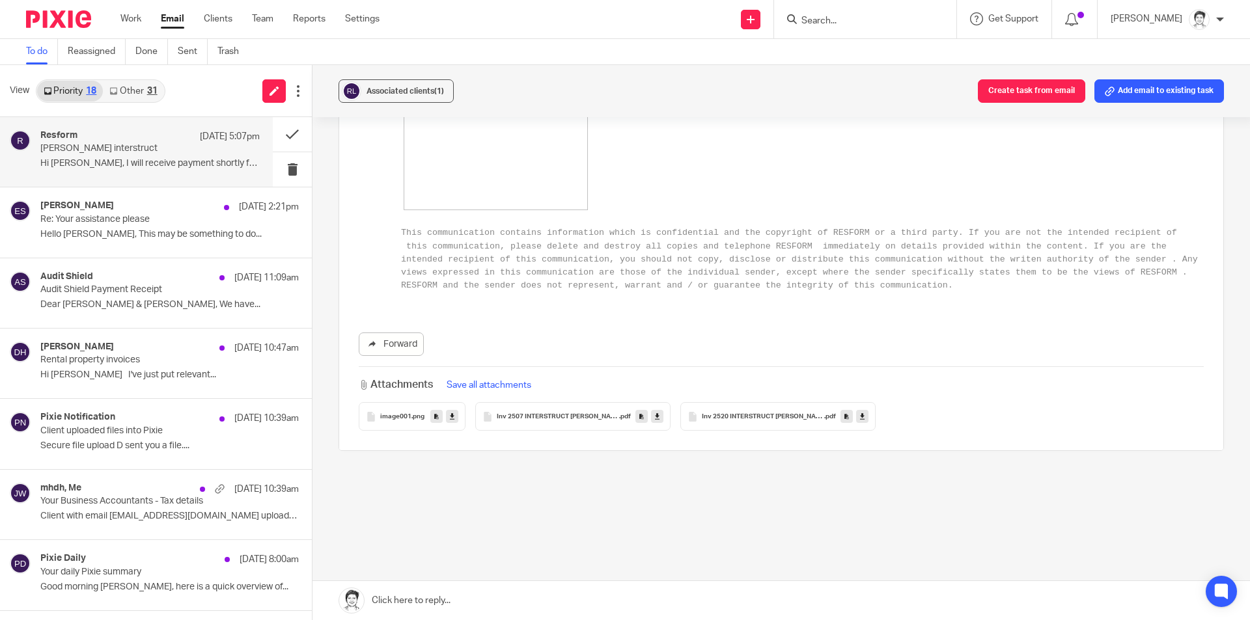
click at [719, 415] on span "Inv 2520 INTERSTRUCT Herbert Steps[5]" at bounding box center [763, 417] width 122 height 8
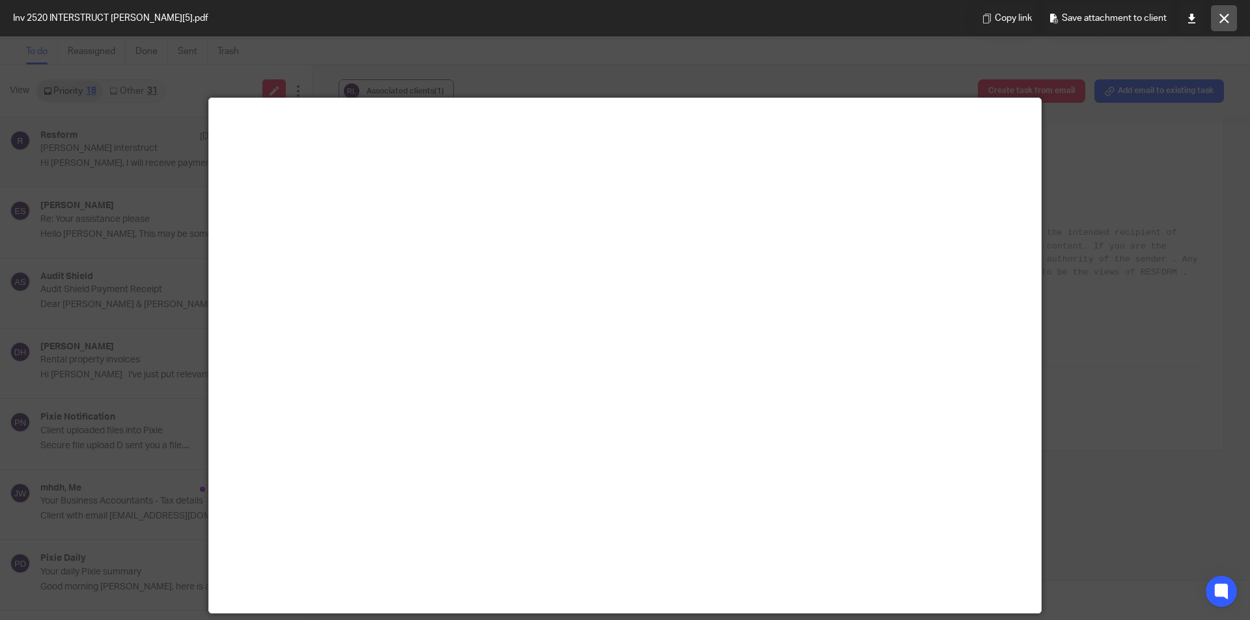
click at [1222, 20] on icon at bounding box center [1224, 19] width 10 height 10
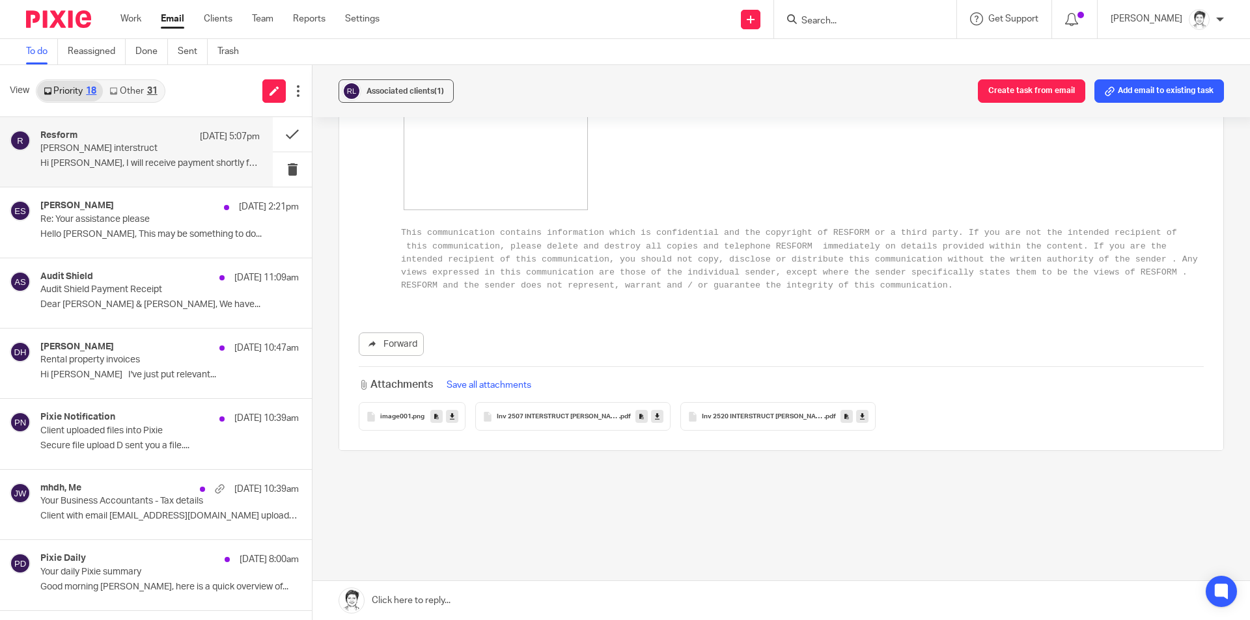
click at [860, 419] on icon at bounding box center [862, 417] width 5 height 10
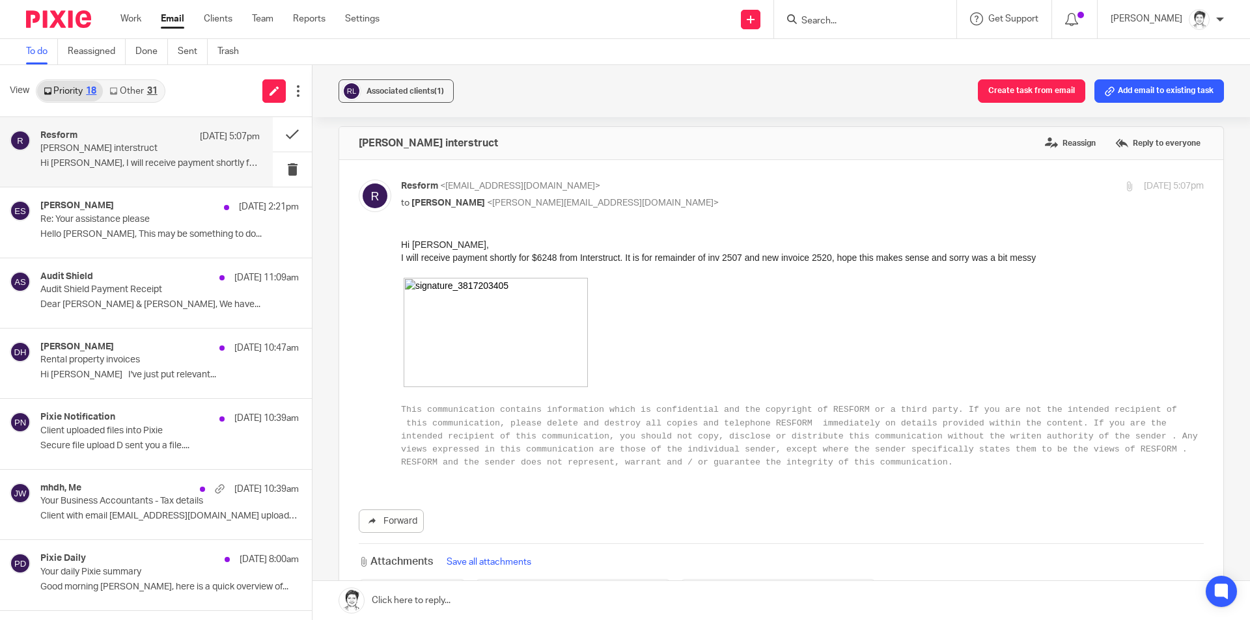
scroll to position [0, 0]
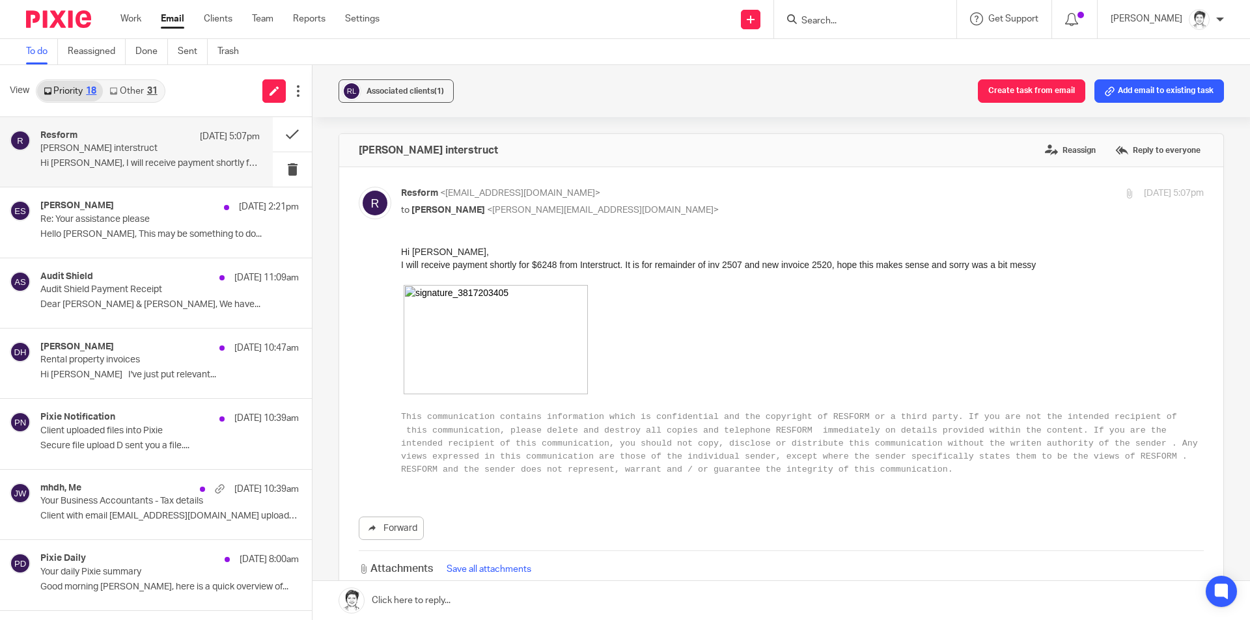
click at [86, 159] on p "Hi Julie, I will receive payment shortly for..." at bounding box center [149, 163] width 219 height 11
click at [1197, 86] on button "Add email to existing task" at bounding box center [1159, 90] width 130 height 23
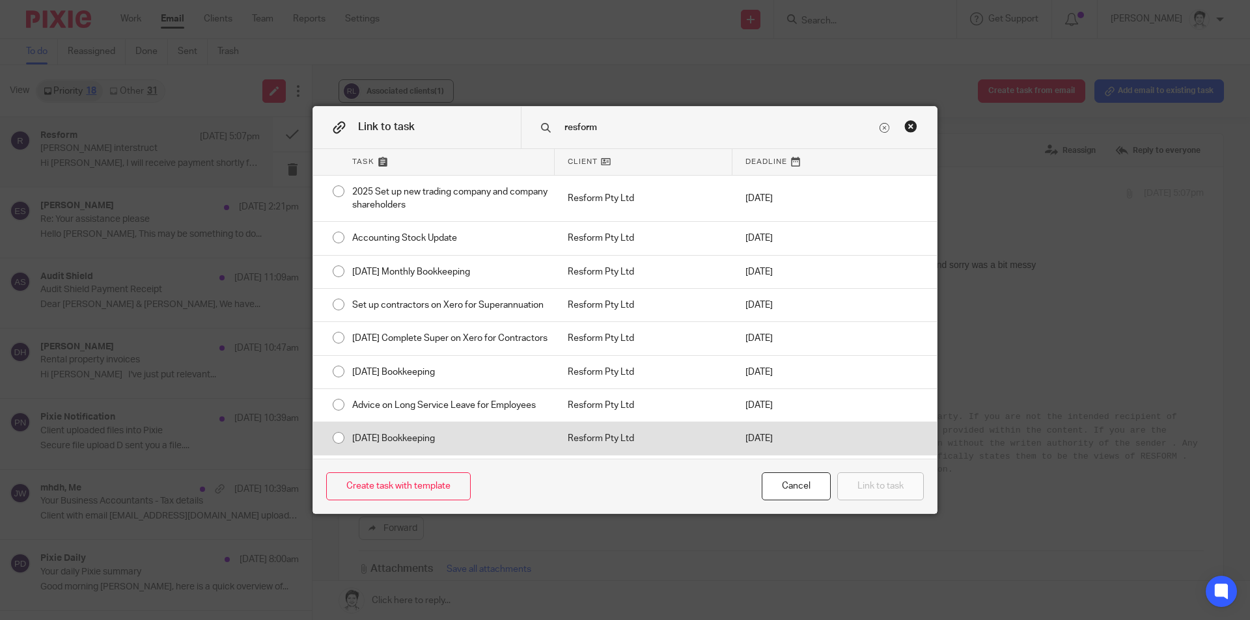
type input "resform"
click at [435, 454] on div "[DATE] Bookkeeping" at bounding box center [446, 438] width 215 height 33
radio input "true"
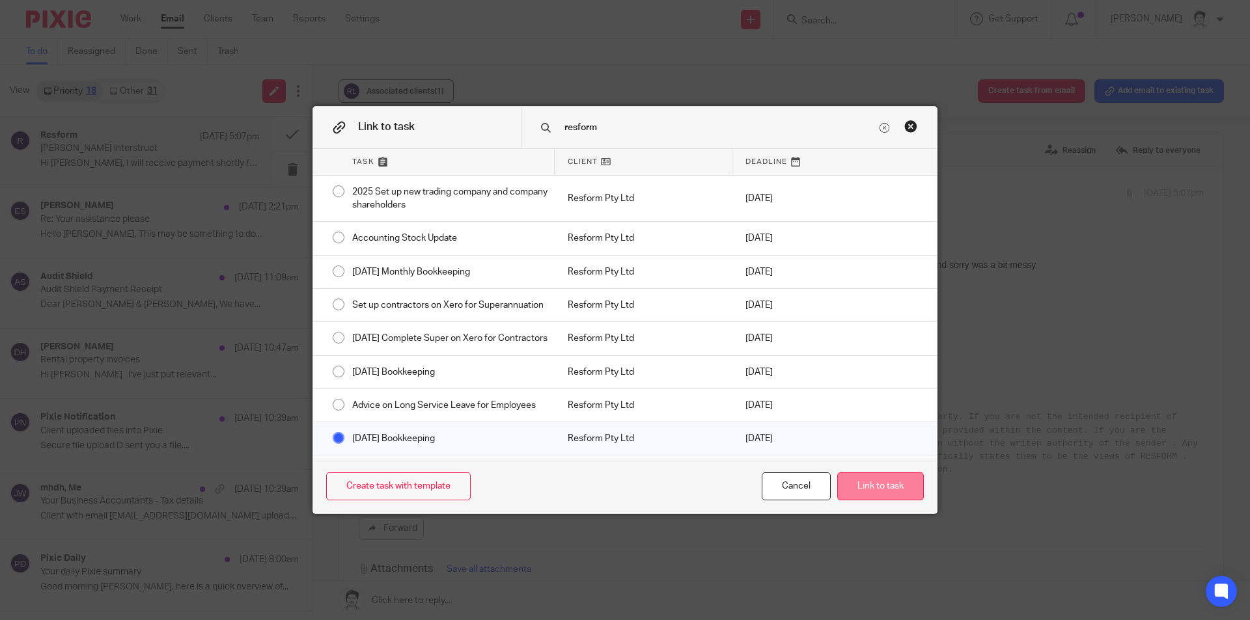
click at [914, 492] on button "Link to task" at bounding box center [880, 487] width 87 height 28
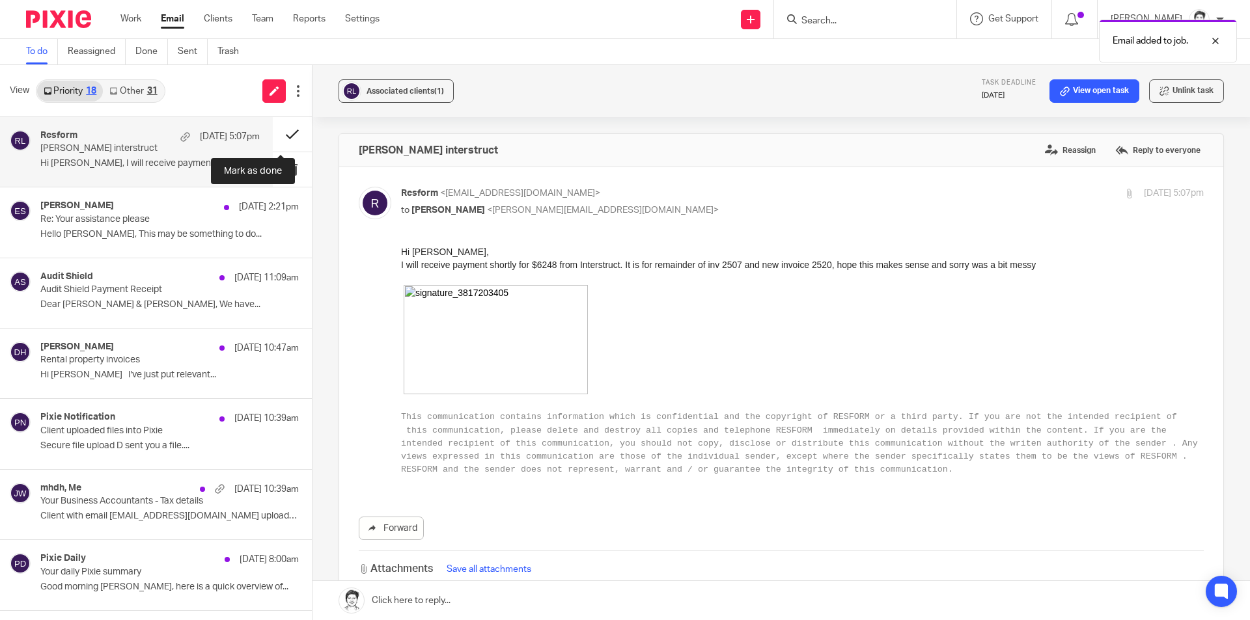
click at [277, 133] on button at bounding box center [292, 134] width 39 height 34
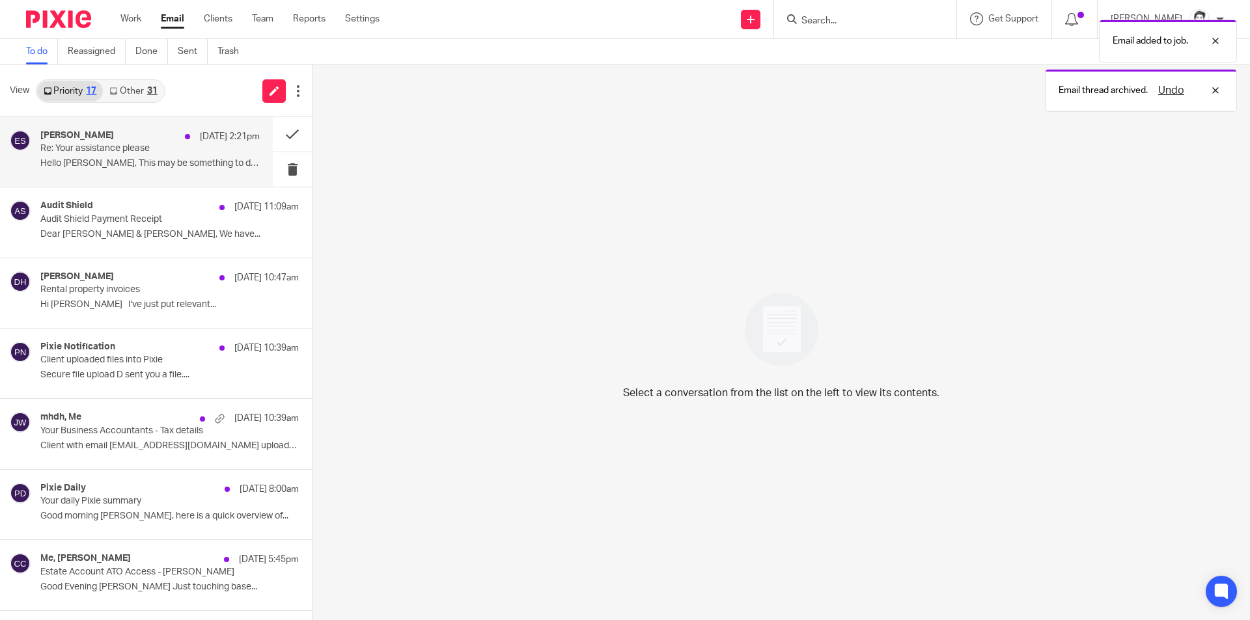
click at [104, 164] on p "Hello Paul, This may be something to do..." at bounding box center [149, 163] width 219 height 11
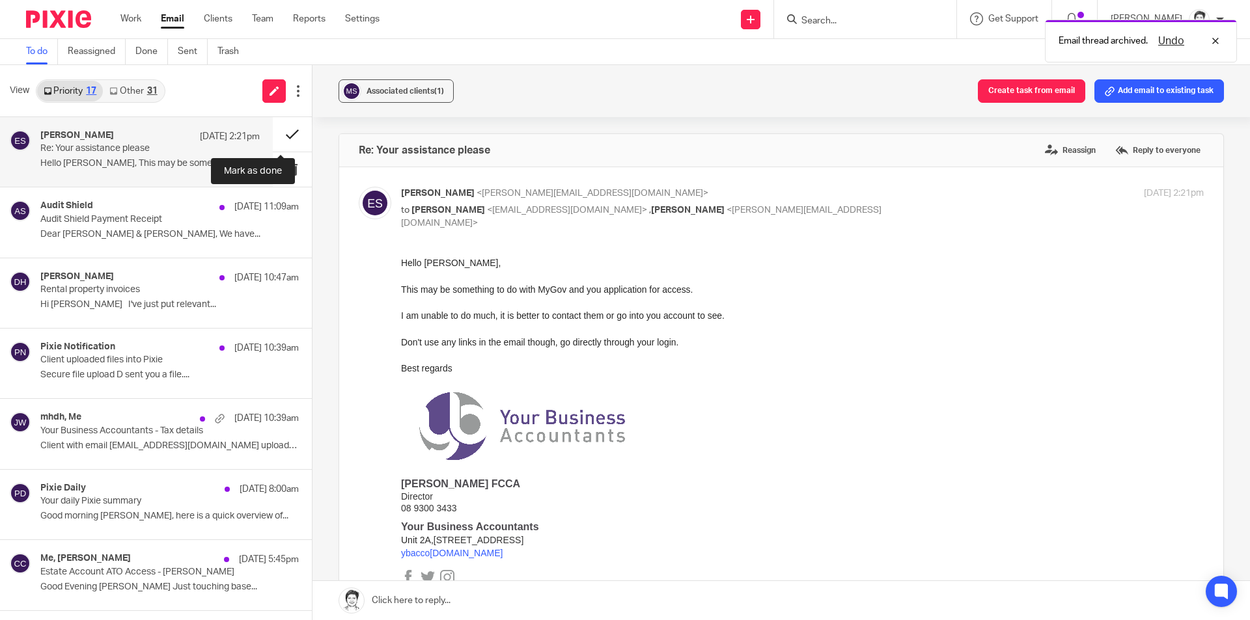
click at [273, 137] on button at bounding box center [292, 134] width 39 height 34
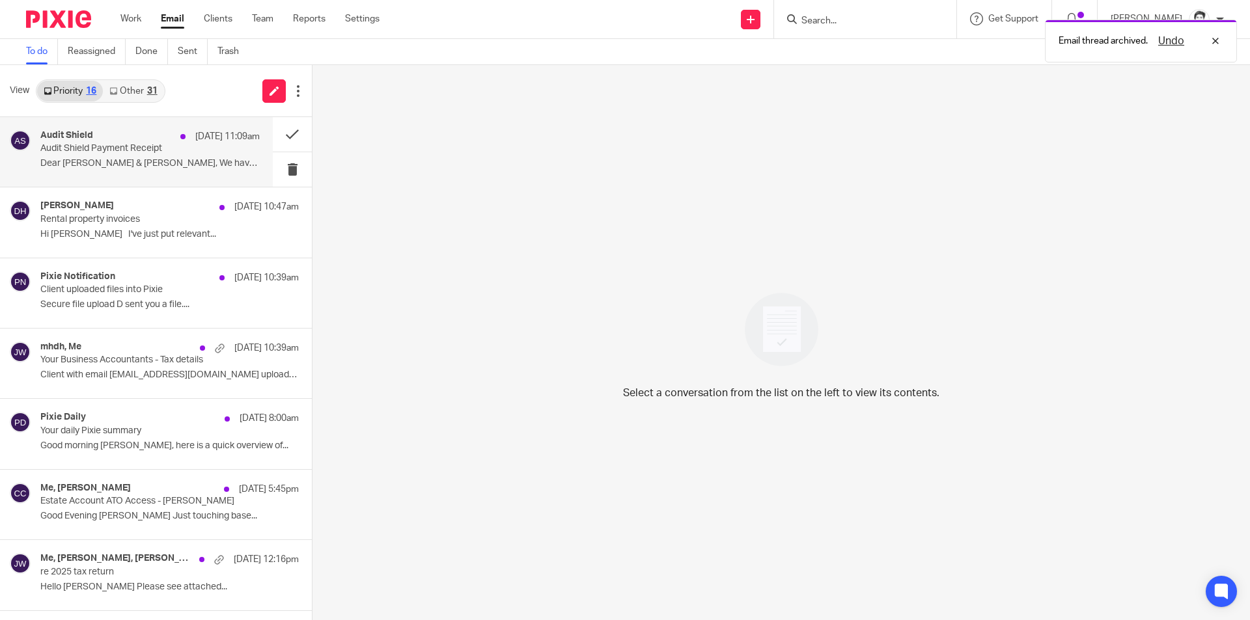
click at [110, 167] on p "Dear Christopher & Lynn, We have..." at bounding box center [149, 163] width 219 height 11
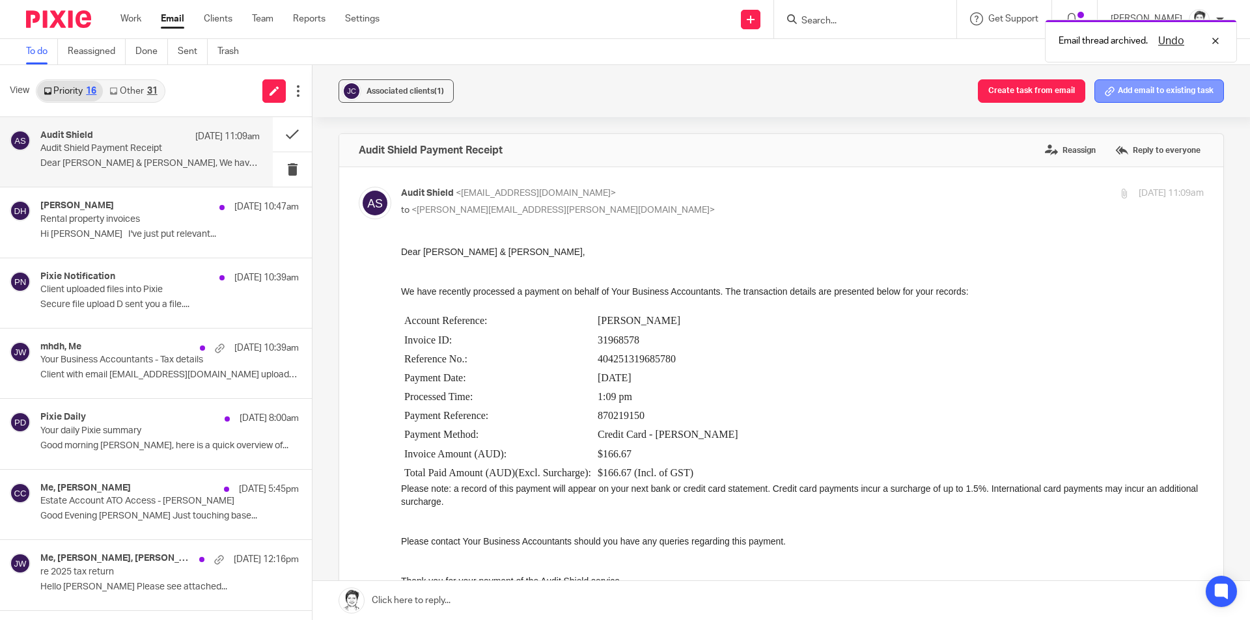
click at [1155, 97] on button "Add email to existing task" at bounding box center [1159, 90] width 130 height 23
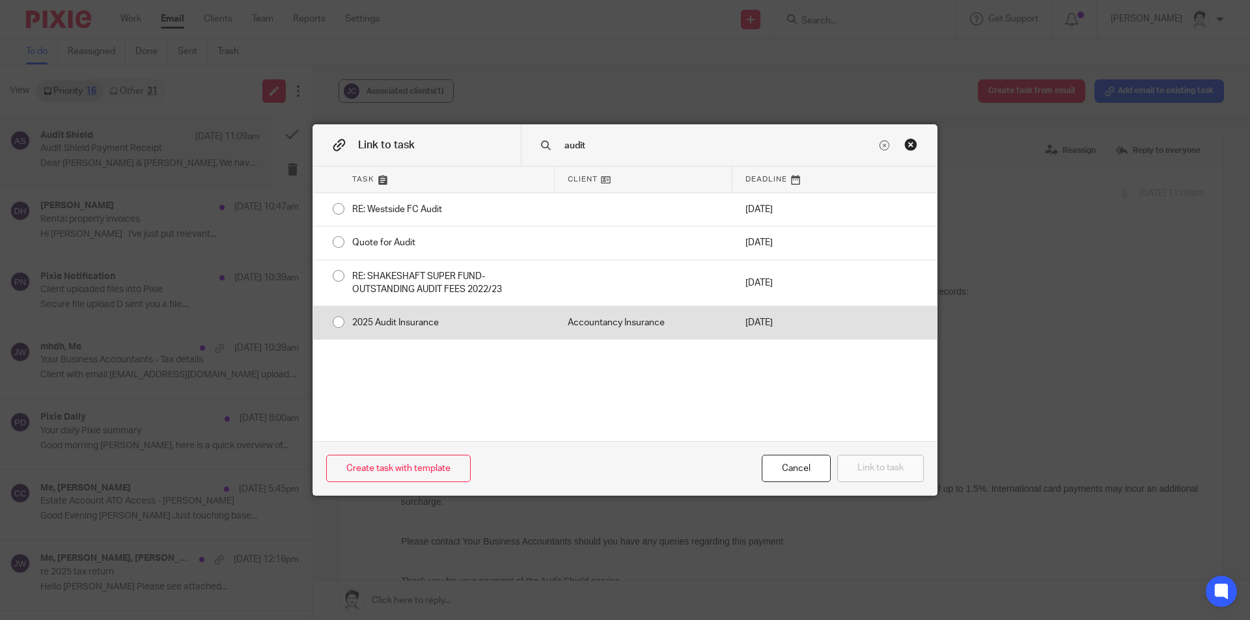
type input "audit"
click at [410, 327] on div "2025 Audit Insurance" at bounding box center [446, 323] width 215 height 33
radio input "true"
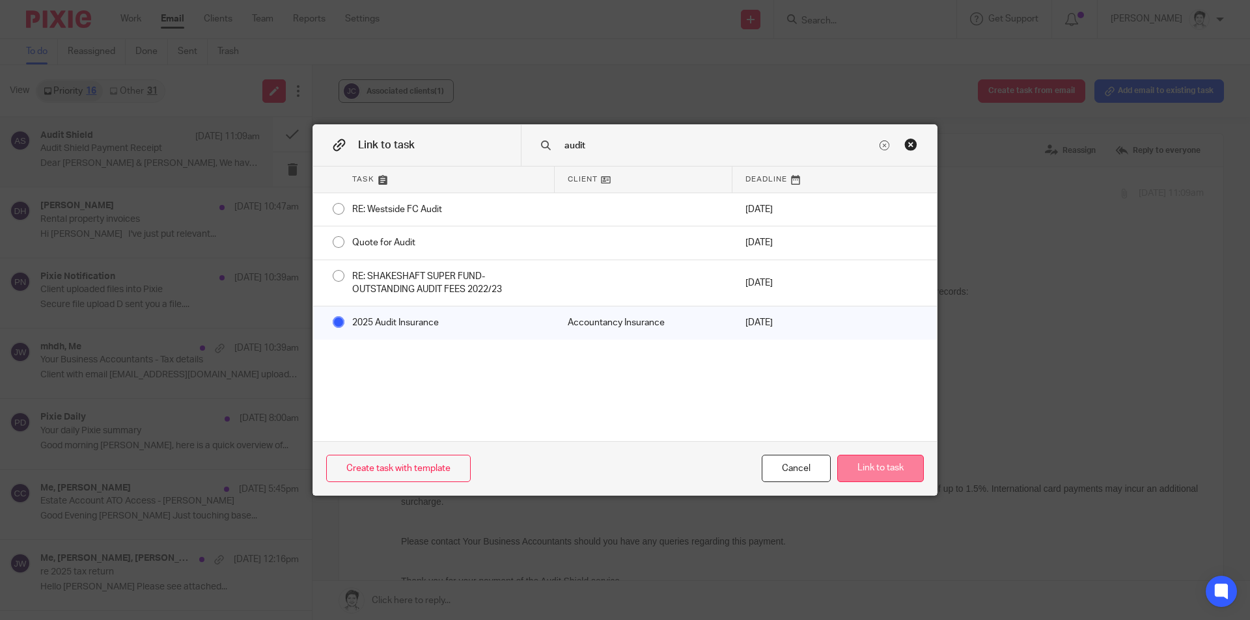
click at [862, 469] on button "Link to task" at bounding box center [880, 469] width 87 height 28
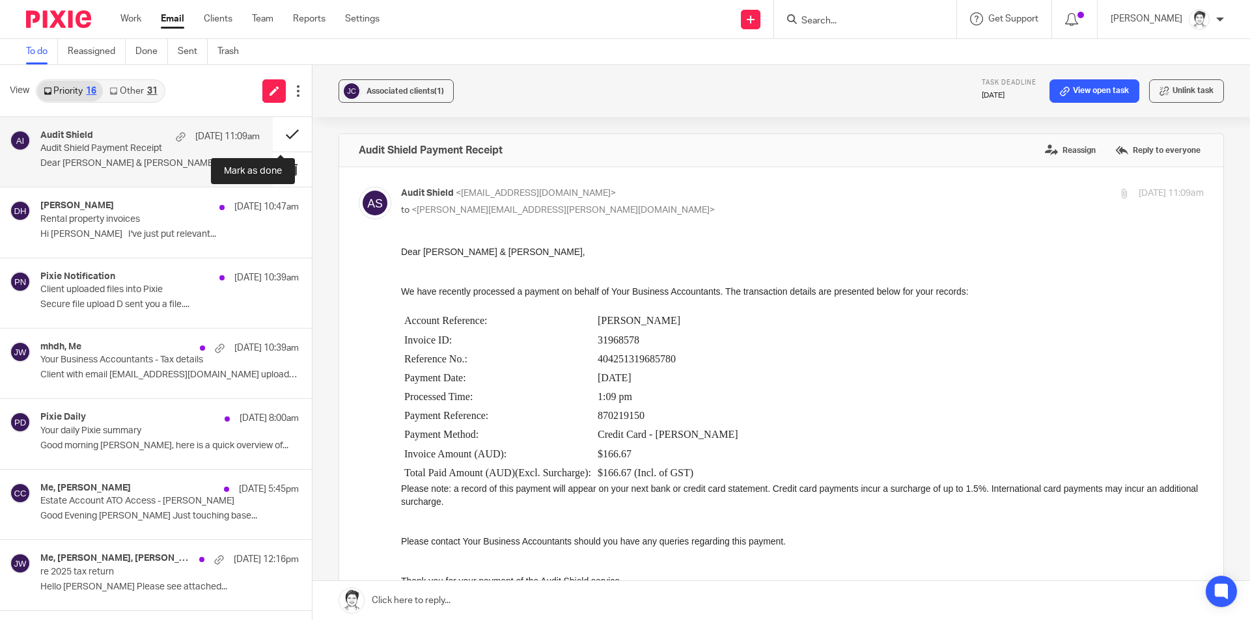
click at [277, 137] on button at bounding box center [292, 134] width 39 height 34
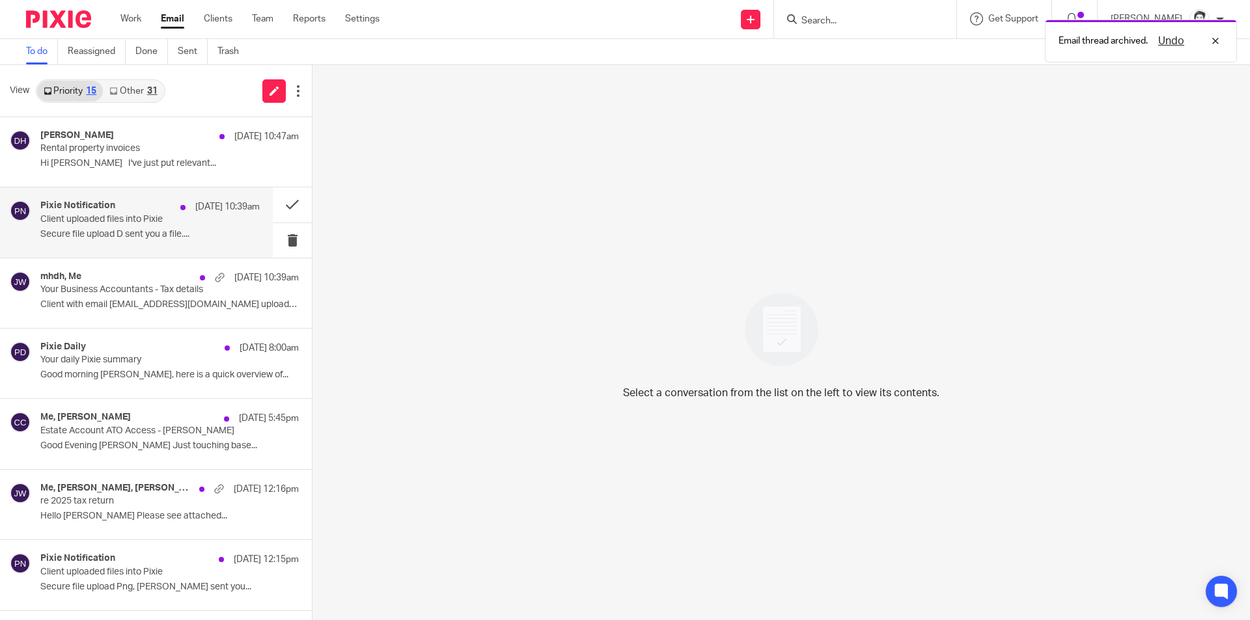
click at [59, 238] on p "Secure file upload D sent you a file...." at bounding box center [149, 234] width 219 height 11
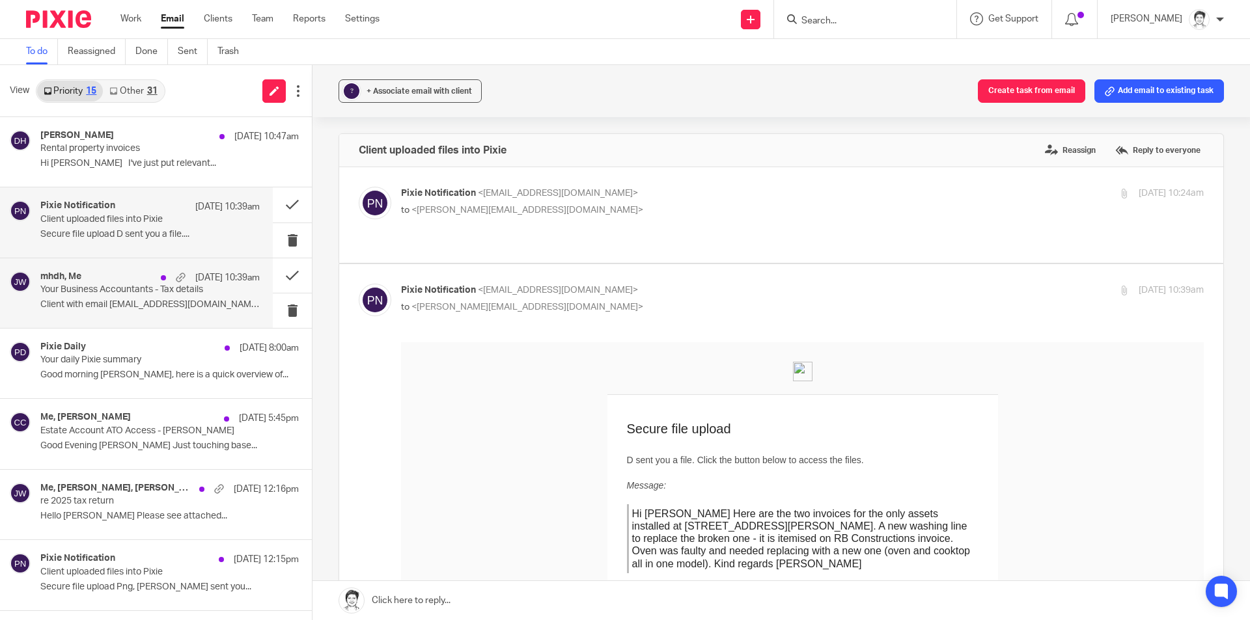
click at [79, 292] on p "Your Business Accountants - Tax details" at bounding box center [128, 289] width 176 height 11
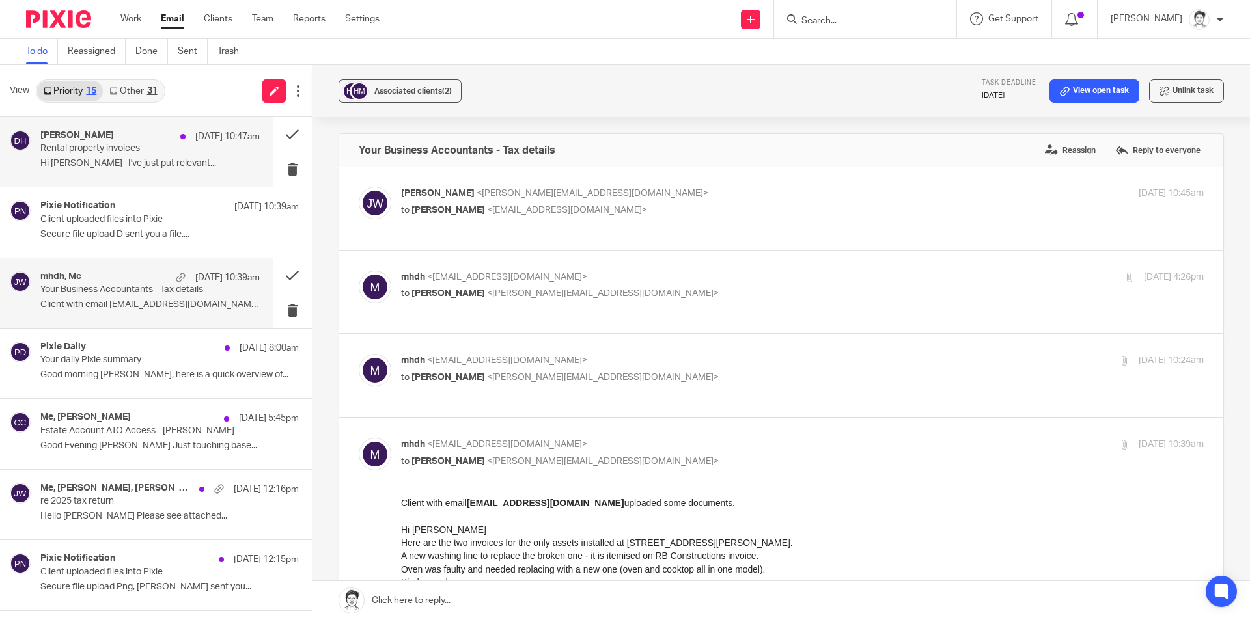
click at [107, 146] on p "Rental property invoices" at bounding box center [128, 148] width 176 height 11
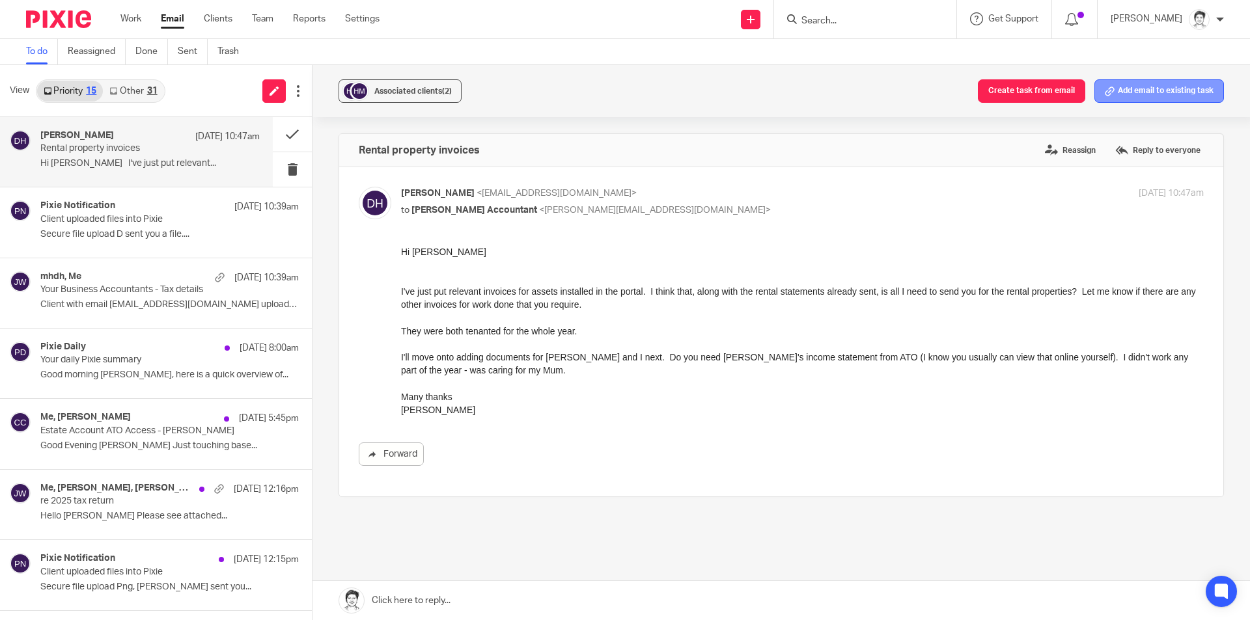
click at [1176, 98] on button "Add email to existing task" at bounding box center [1159, 90] width 130 height 23
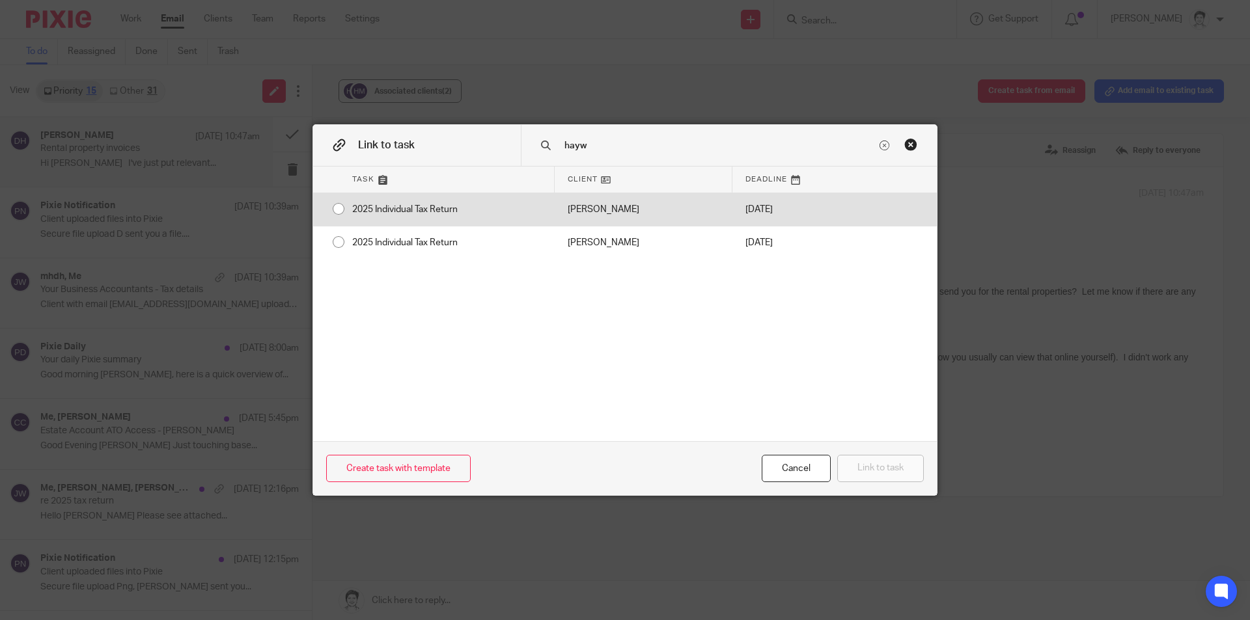
type input "hayw"
click at [433, 207] on div "2025 Individual Tax Return" at bounding box center [446, 209] width 215 height 33
radio input "true"
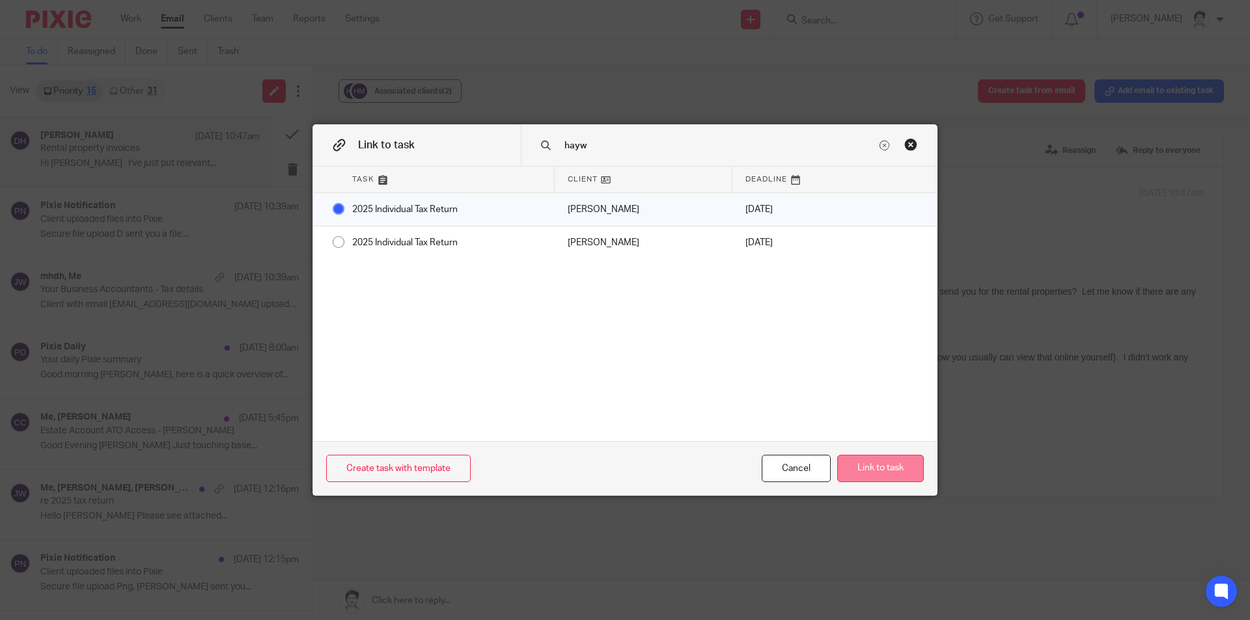
click at [890, 473] on button "Link to task" at bounding box center [880, 469] width 87 height 28
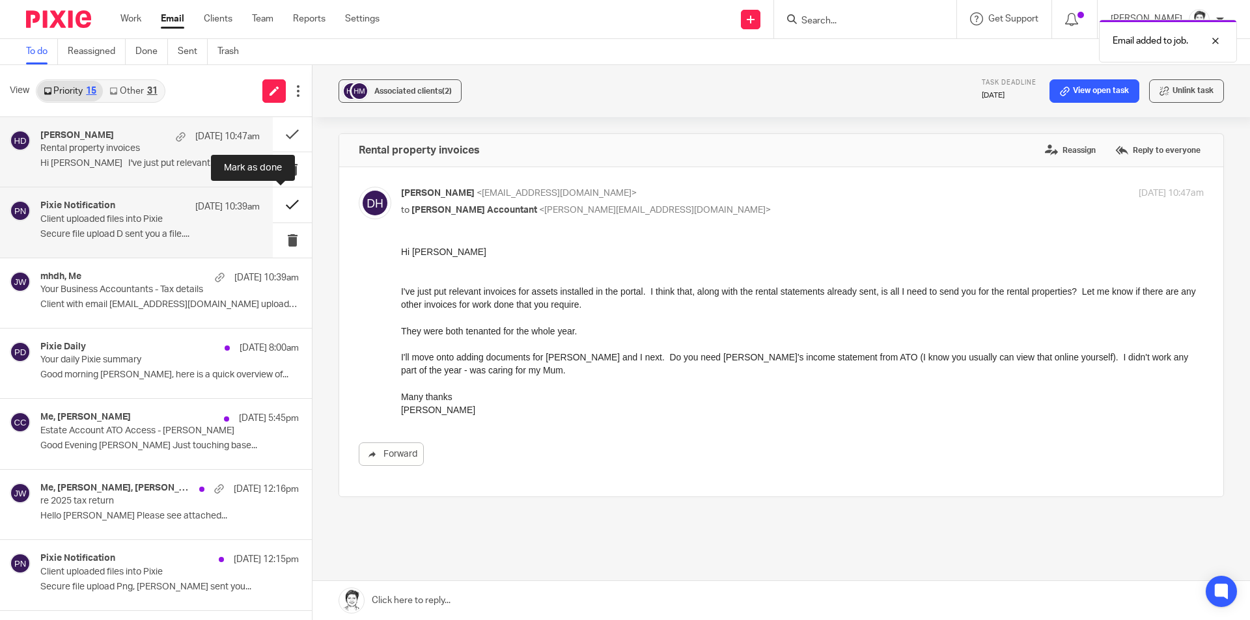
click at [273, 206] on button at bounding box center [292, 204] width 39 height 34
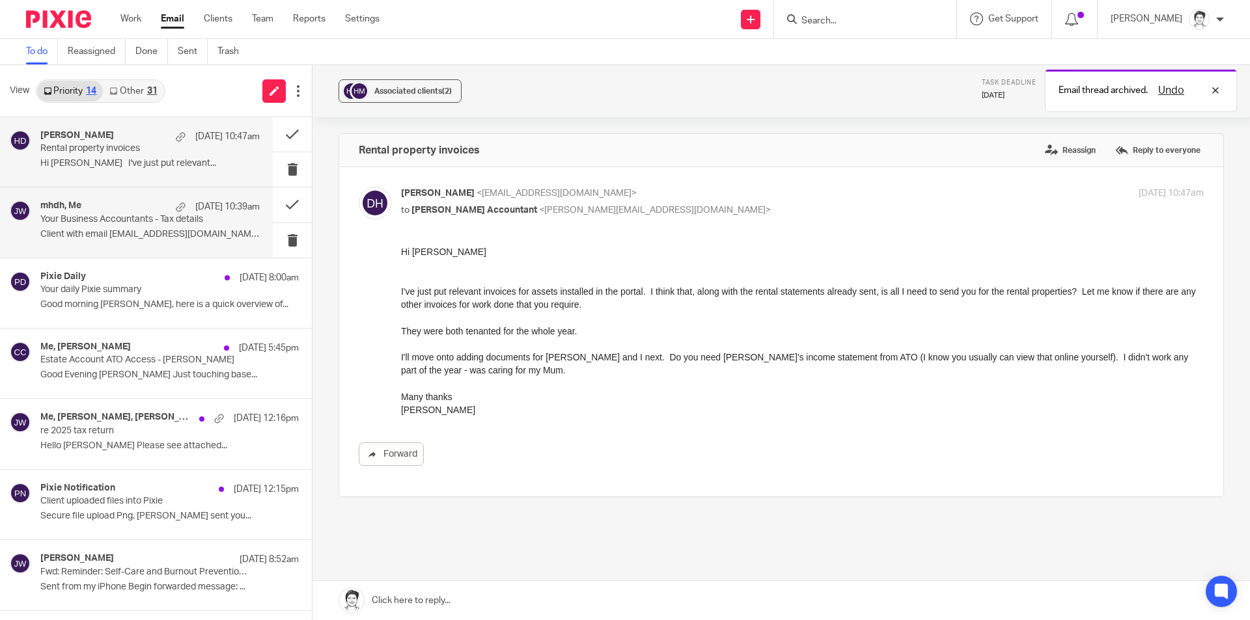
click at [64, 223] on p "Your Business Accountants - Tax details" at bounding box center [128, 219] width 176 height 11
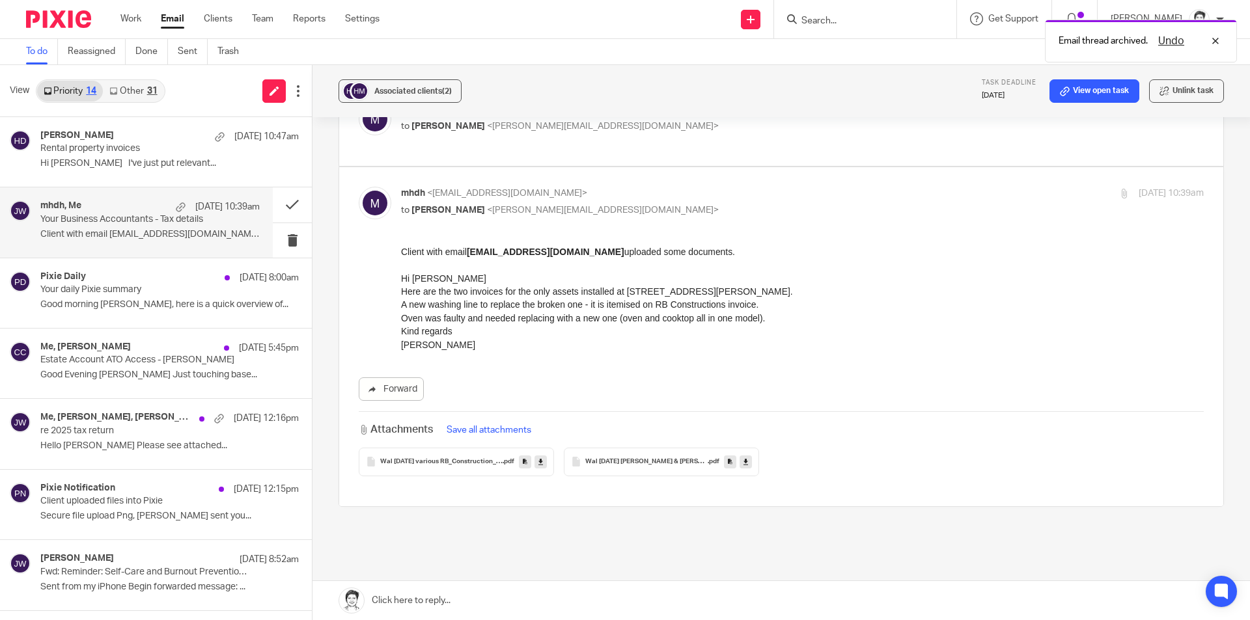
scroll to position [260, 0]
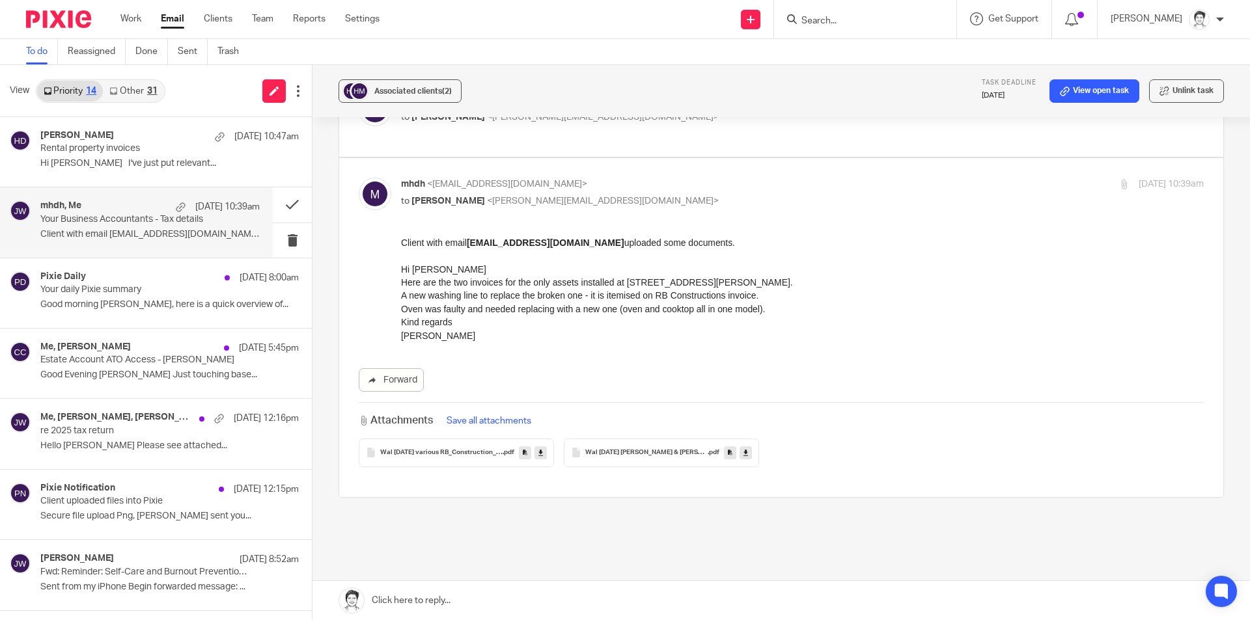
click at [523, 448] on icon at bounding box center [525, 453] width 5 height 10
click at [728, 448] on icon at bounding box center [730, 453] width 5 height 10
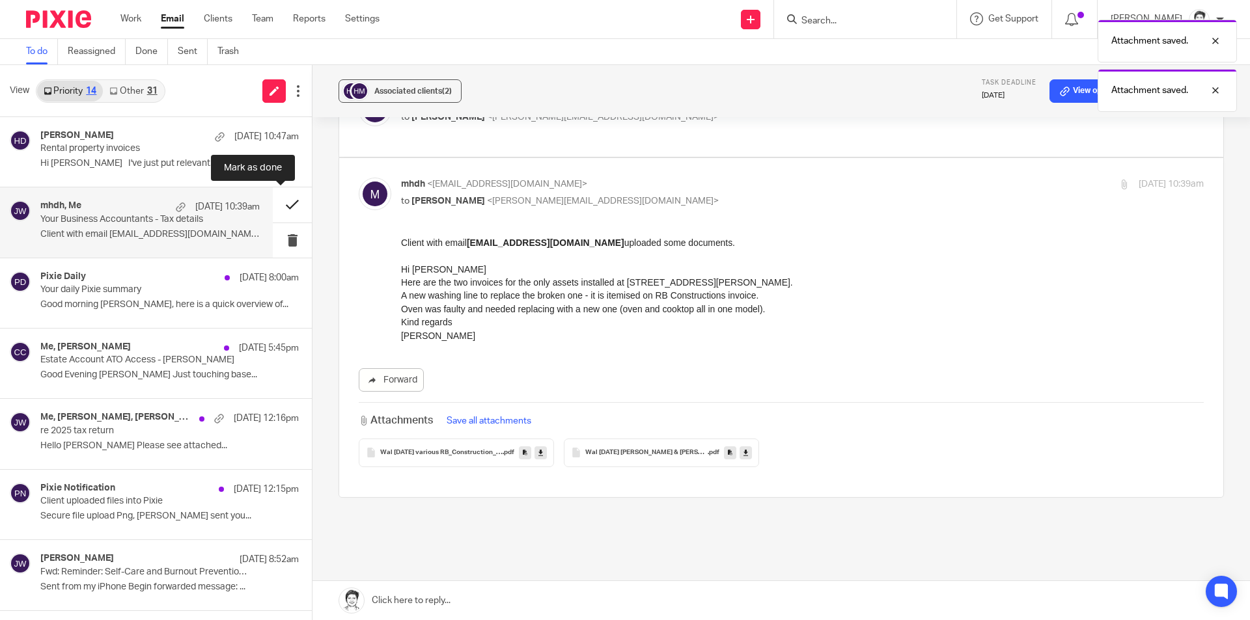
click at [281, 204] on button at bounding box center [292, 204] width 39 height 34
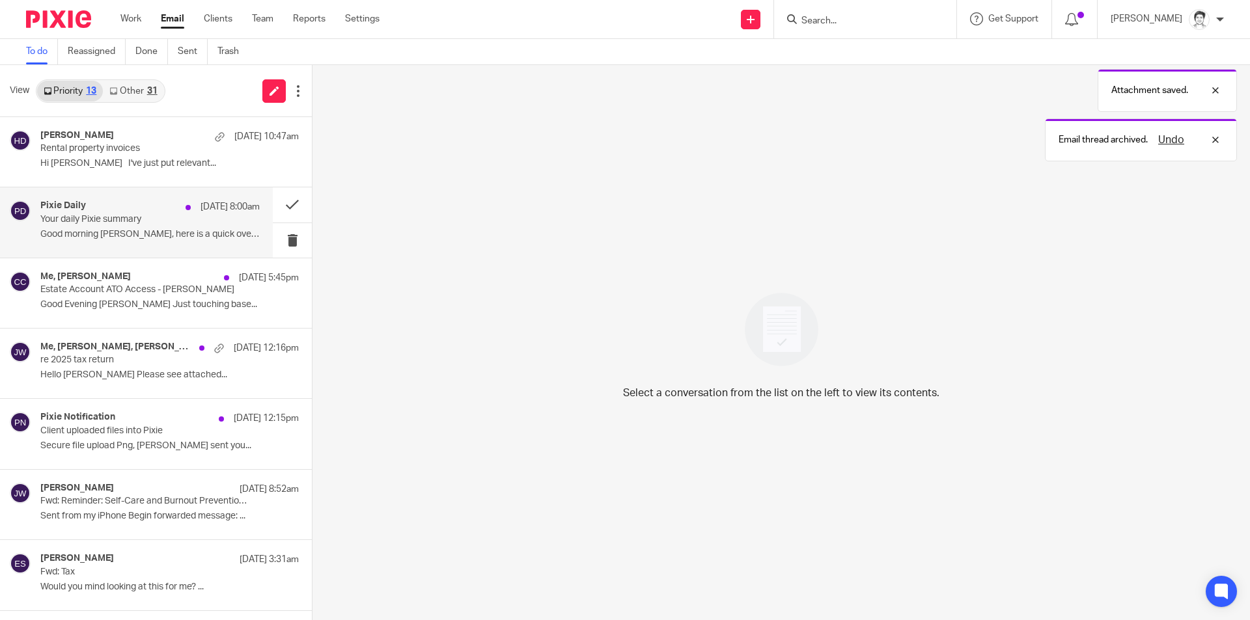
click at [56, 221] on p "Your daily Pixie summary" at bounding box center [128, 219] width 176 height 11
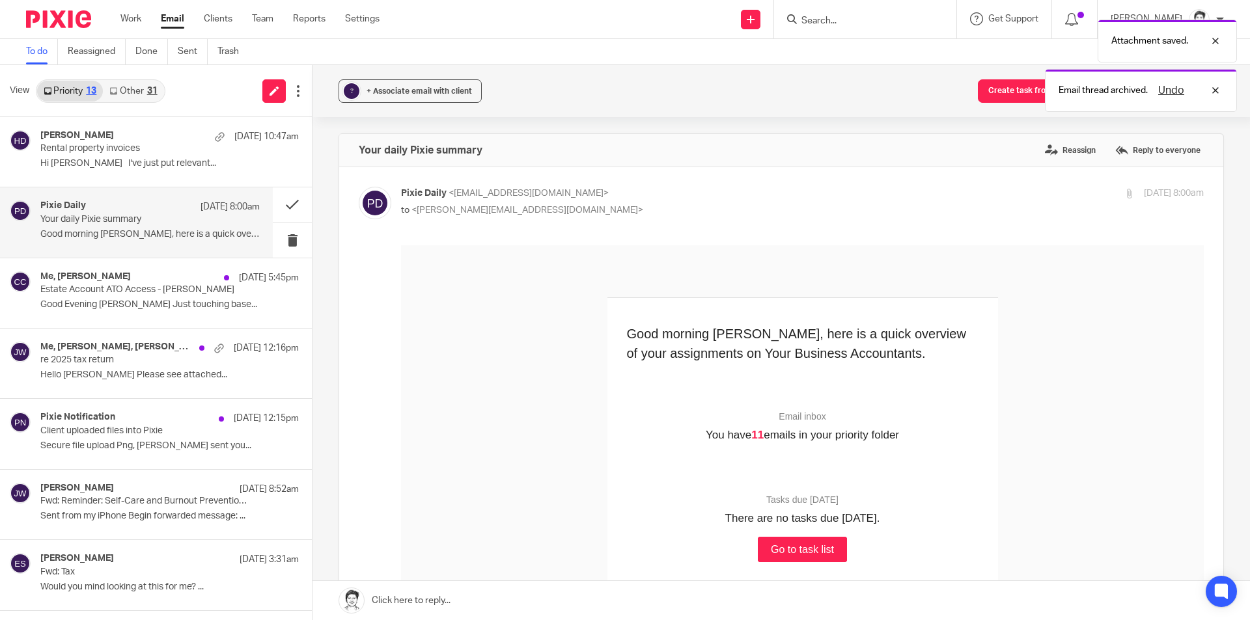
scroll to position [0, 0]
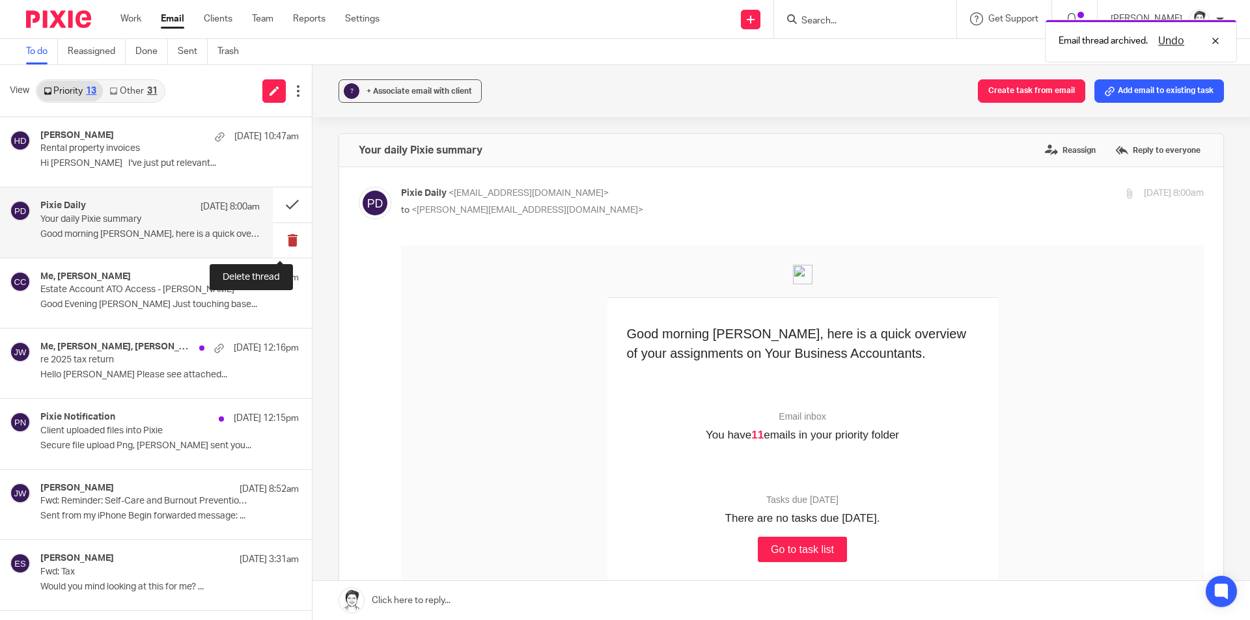
click at [286, 245] on button at bounding box center [292, 240] width 39 height 34
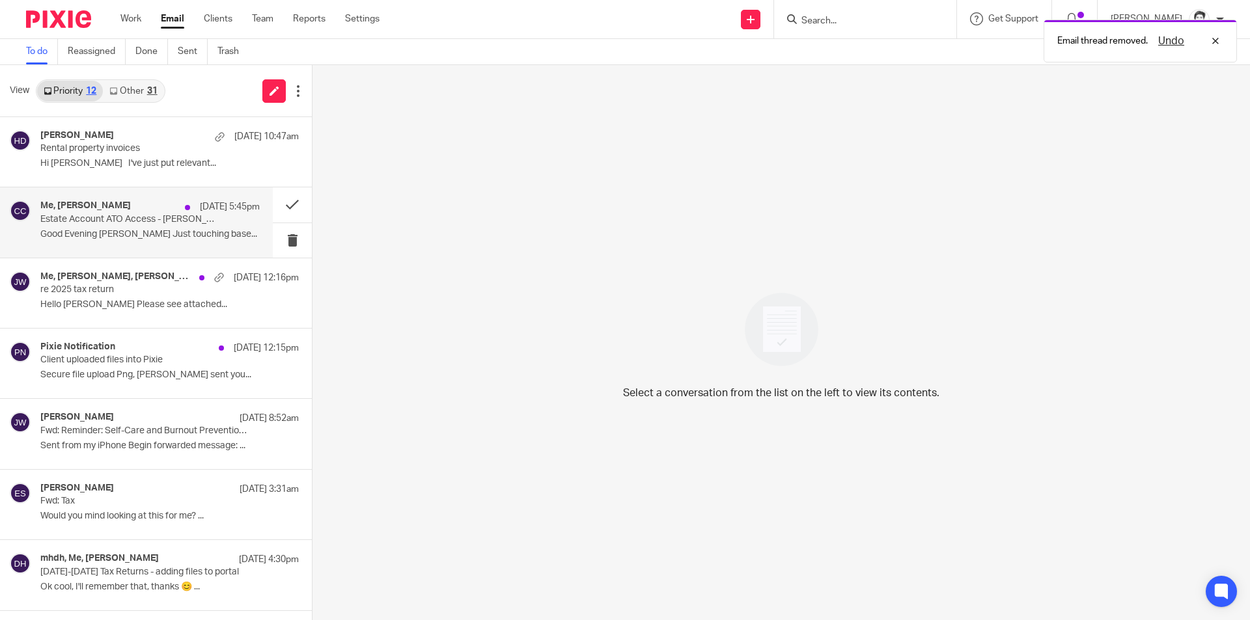
click at [138, 230] on p "Good Evening Julie Just touching base..." at bounding box center [149, 234] width 219 height 11
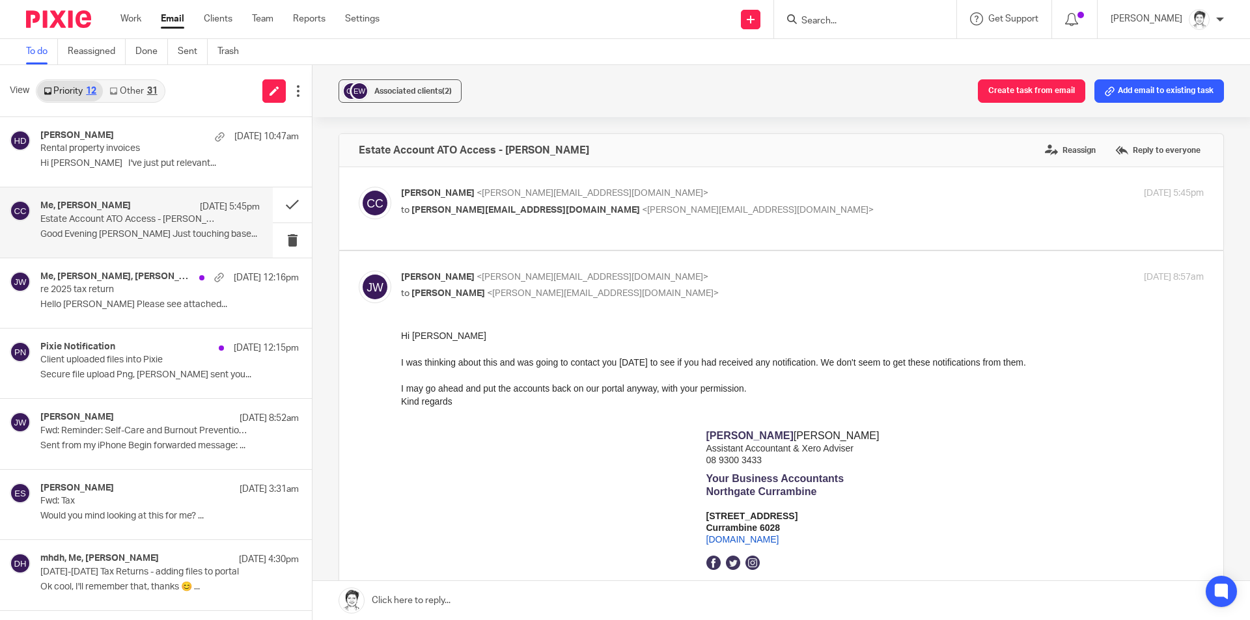
click at [1160, 92] on button "Add email to existing task" at bounding box center [1159, 90] width 130 height 23
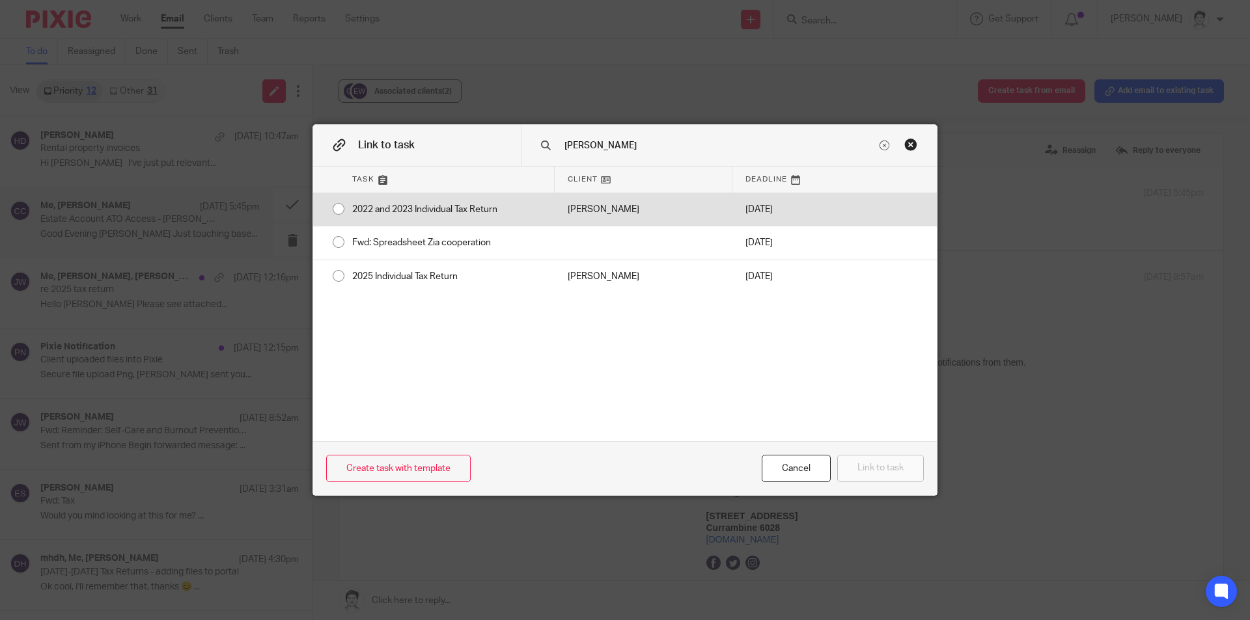
type input "cooper"
click at [458, 208] on div "2022 and 2023 Individual Tax Return" at bounding box center [446, 209] width 215 height 33
radio input "true"
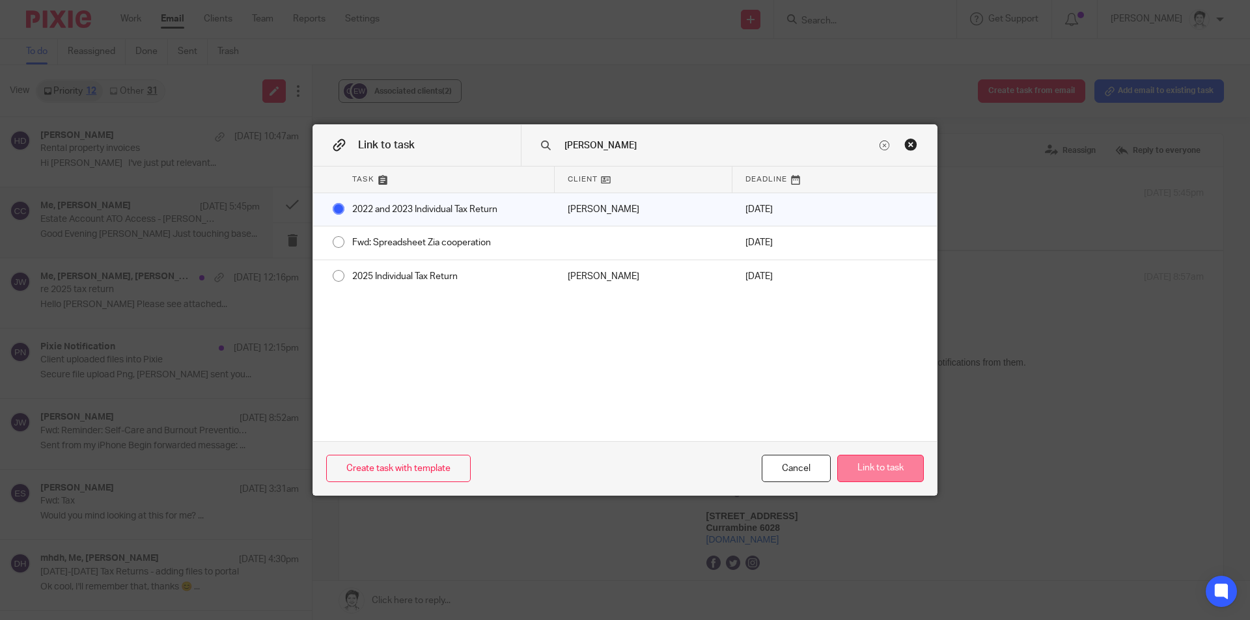
click at [890, 463] on button "Link to task" at bounding box center [880, 469] width 87 height 28
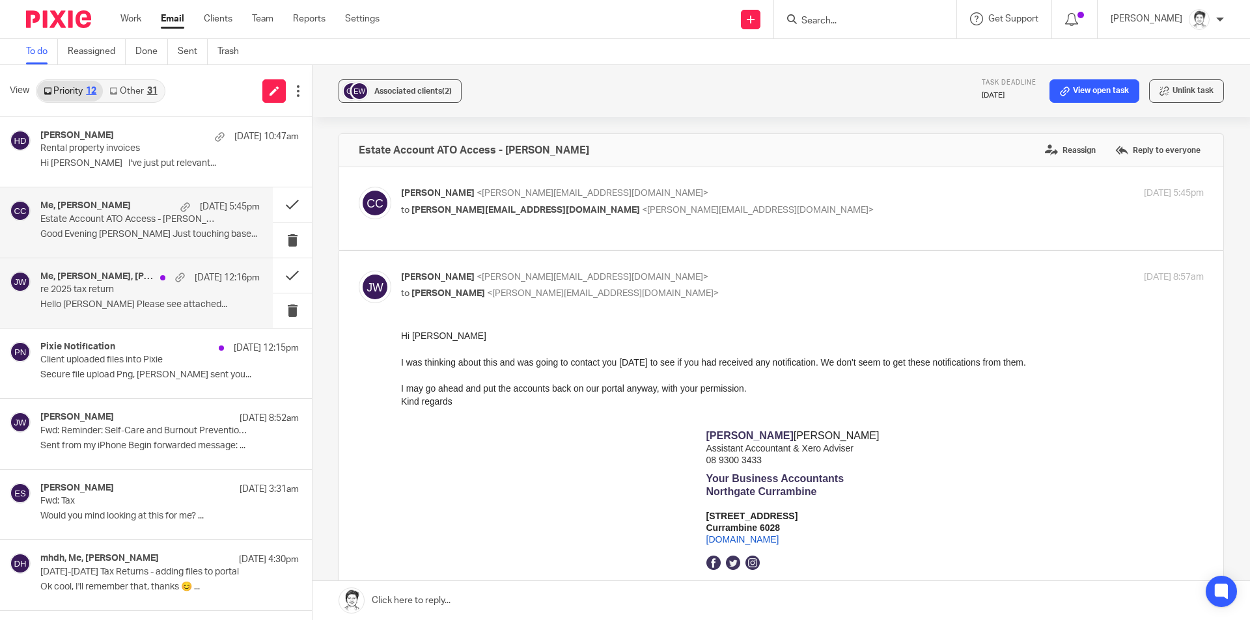
click at [83, 299] on p "Hello Julie Please see attached..." at bounding box center [149, 304] width 219 height 11
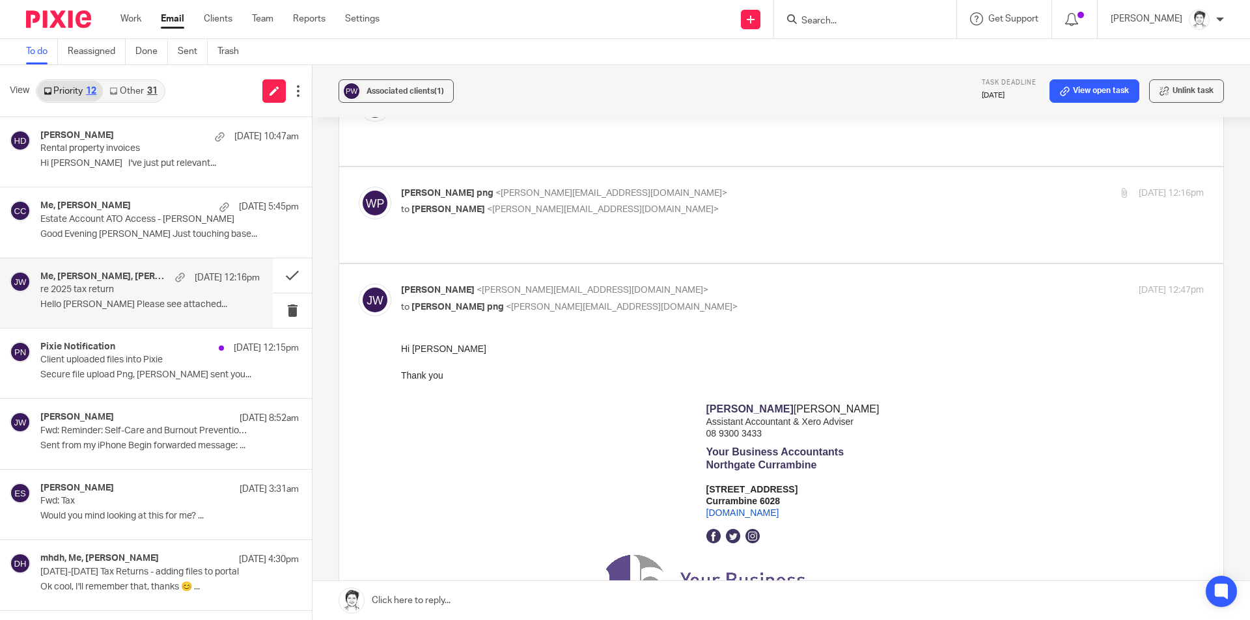
scroll to position [195, 0]
click at [282, 274] on button at bounding box center [292, 275] width 39 height 34
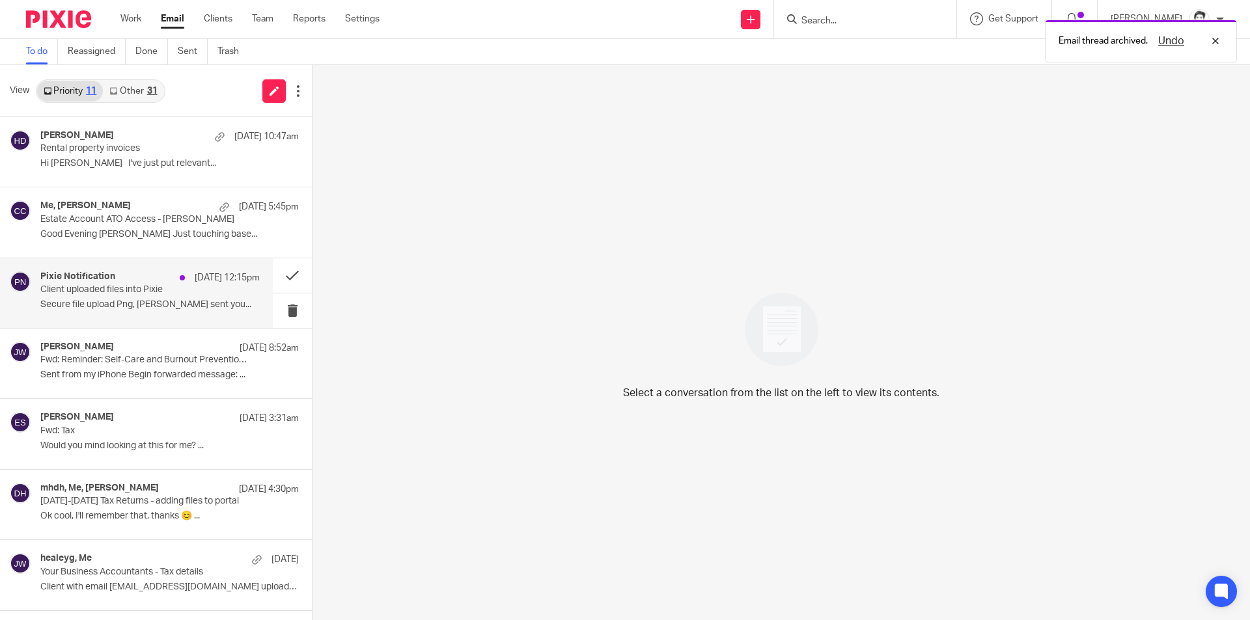
click at [94, 292] on p "Client uploaded files into Pixie" at bounding box center [128, 289] width 176 height 11
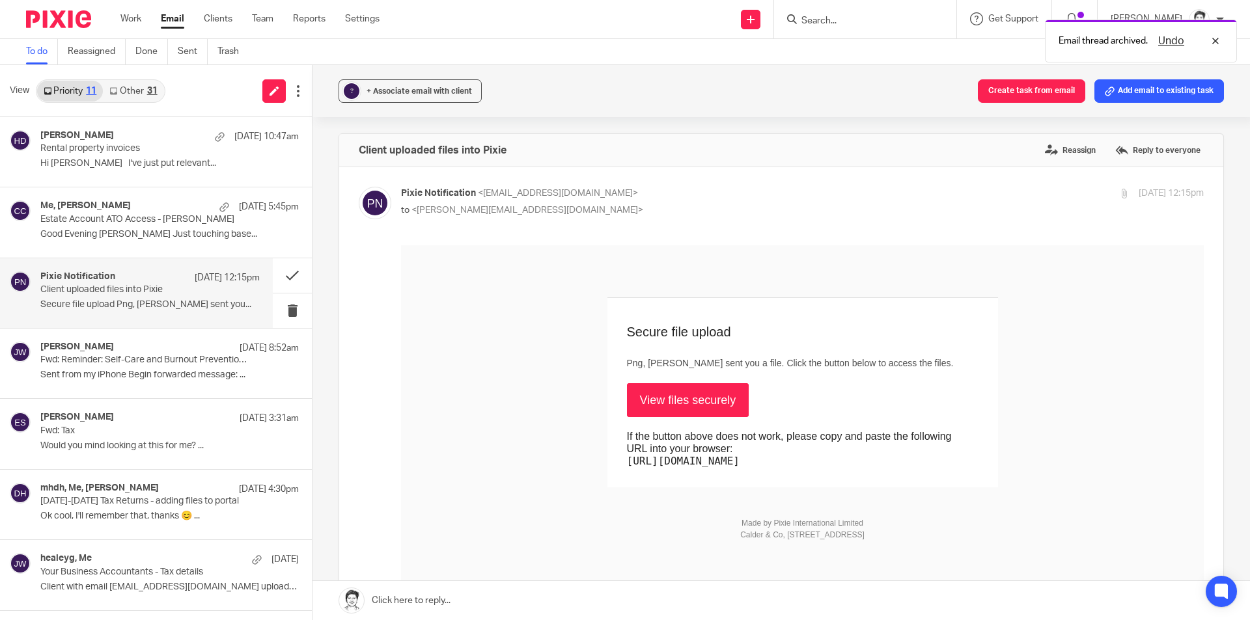
scroll to position [0, 0]
click at [281, 280] on button at bounding box center [292, 275] width 39 height 34
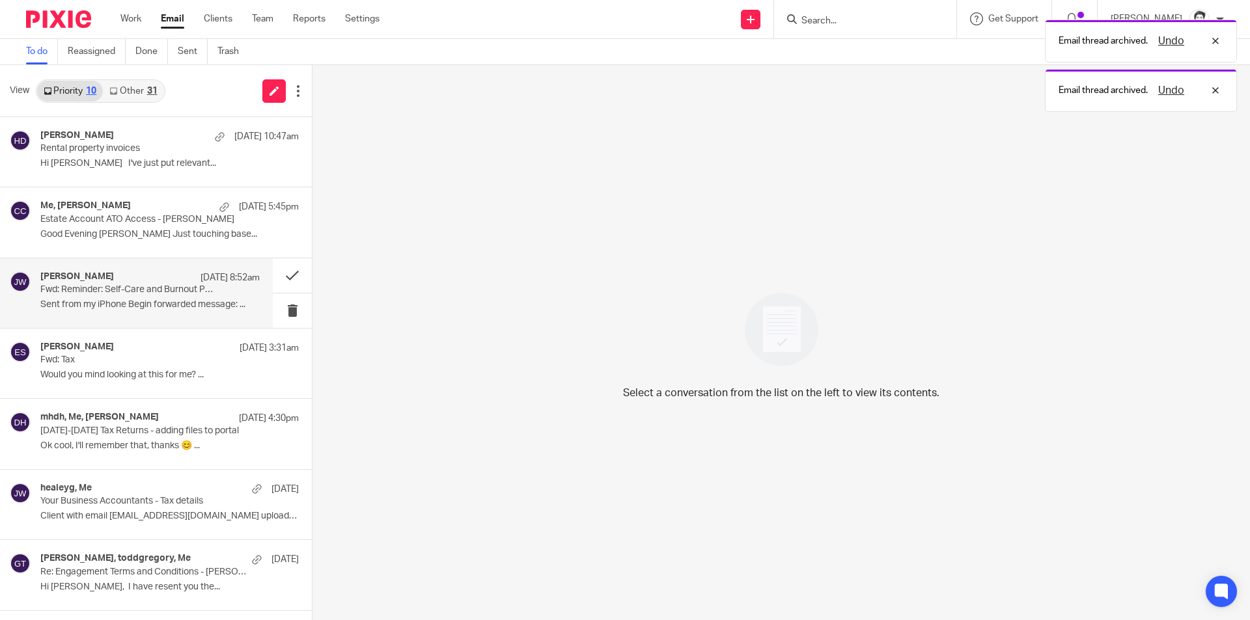
click at [88, 297] on div "Julie Wainwright 16 Sep 8:52am Fwd: Reminder: Self-Care and Burnout Prevention …" at bounding box center [149, 293] width 219 height 44
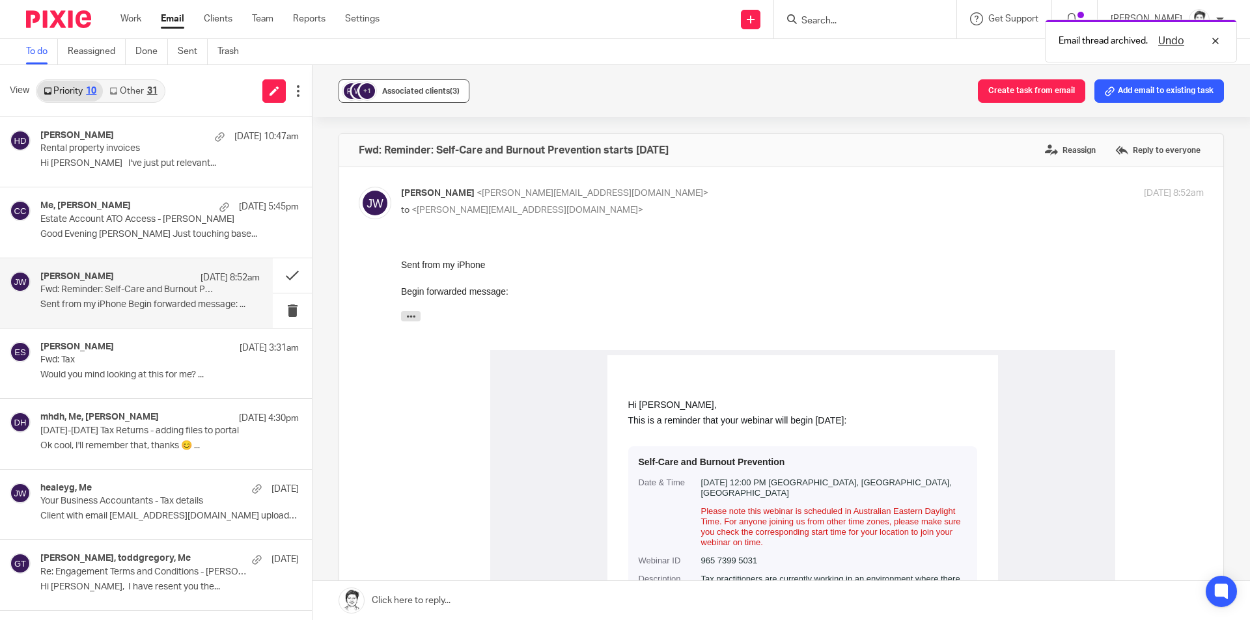
click at [390, 93] on span "Associated clients (3)" at bounding box center [420, 91] width 77 height 8
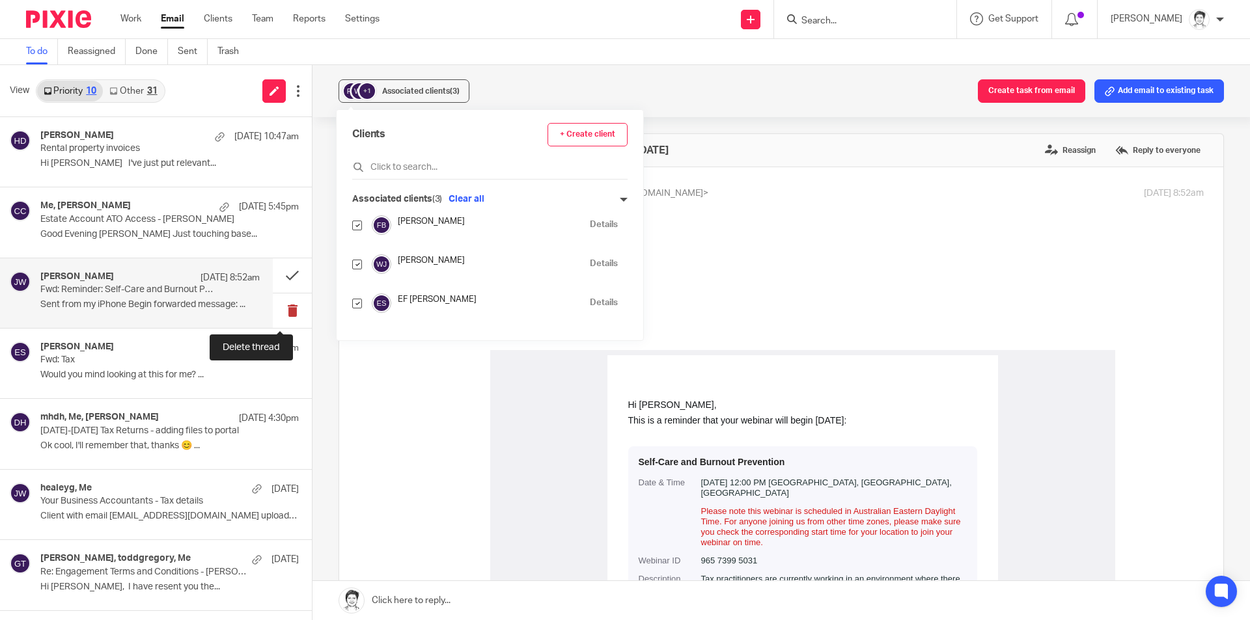
click at [278, 309] on button at bounding box center [292, 311] width 39 height 34
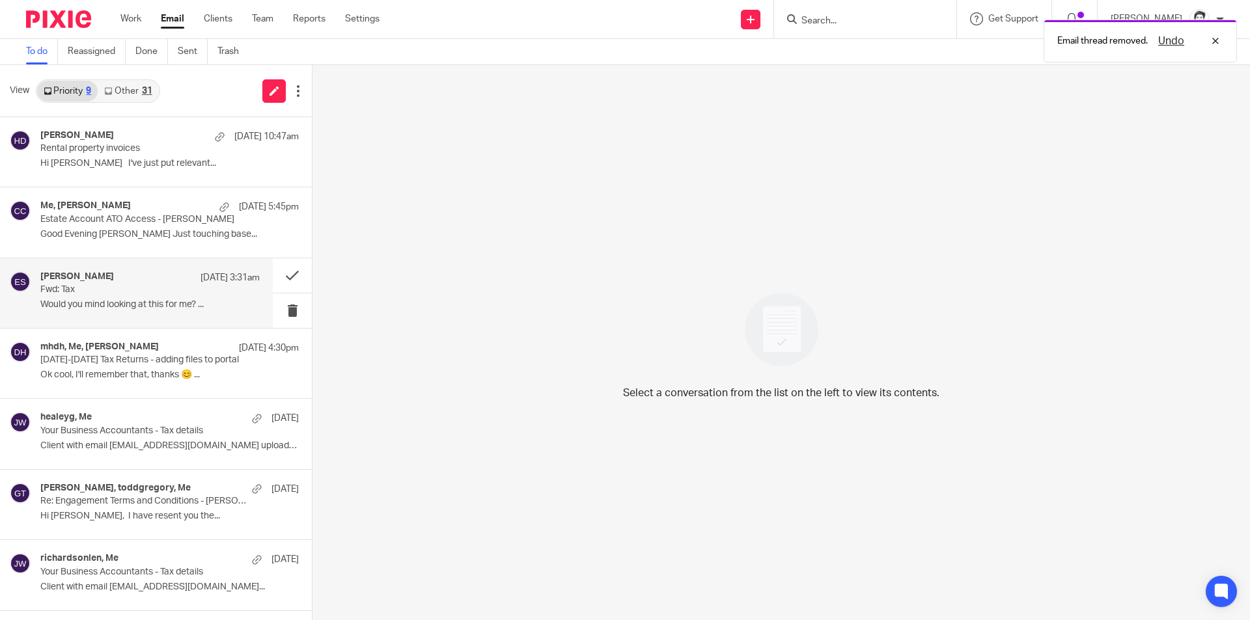
click at [67, 297] on div "Eleanor Shakeshaft 16 Sep 3:31am Fwd: Tax Would you mind looking at this for me…" at bounding box center [149, 293] width 219 height 44
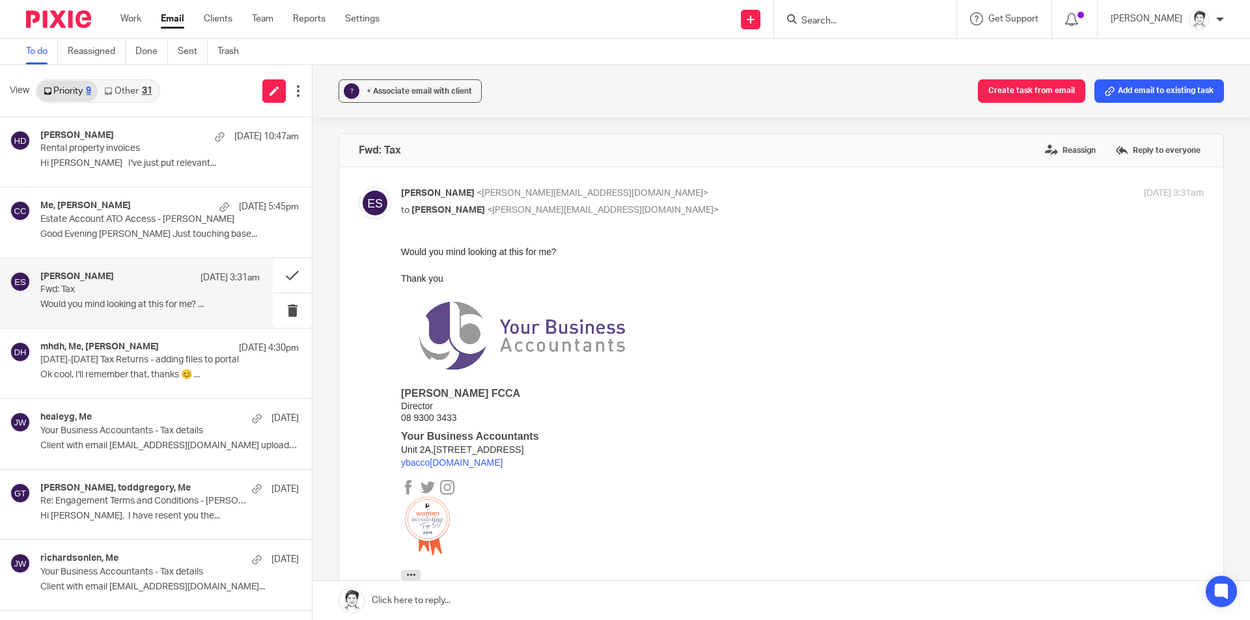
drag, startPoint x: 1118, startPoint y: 98, endPoint x: 821, endPoint y: 232, distance: 326.5
click at [1118, 98] on button "Add email to existing task" at bounding box center [1159, 90] width 130 height 23
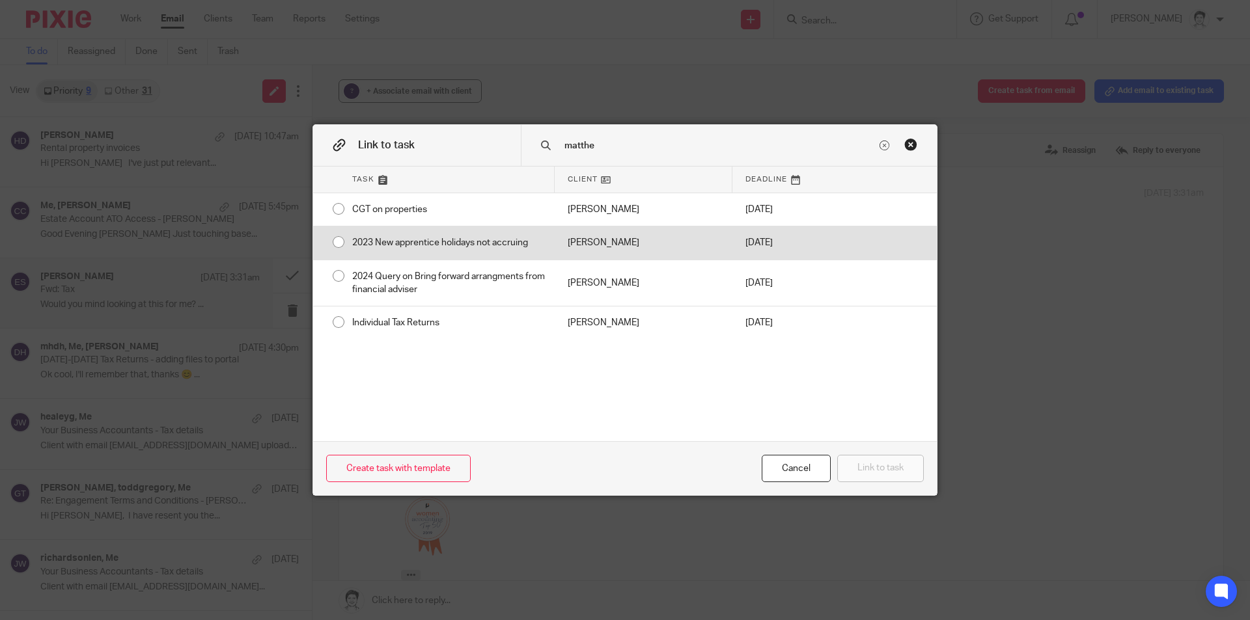
type input "matthe"
click at [605, 253] on div "[PERSON_NAME]" at bounding box center [644, 243] width 178 height 33
radio input "true"
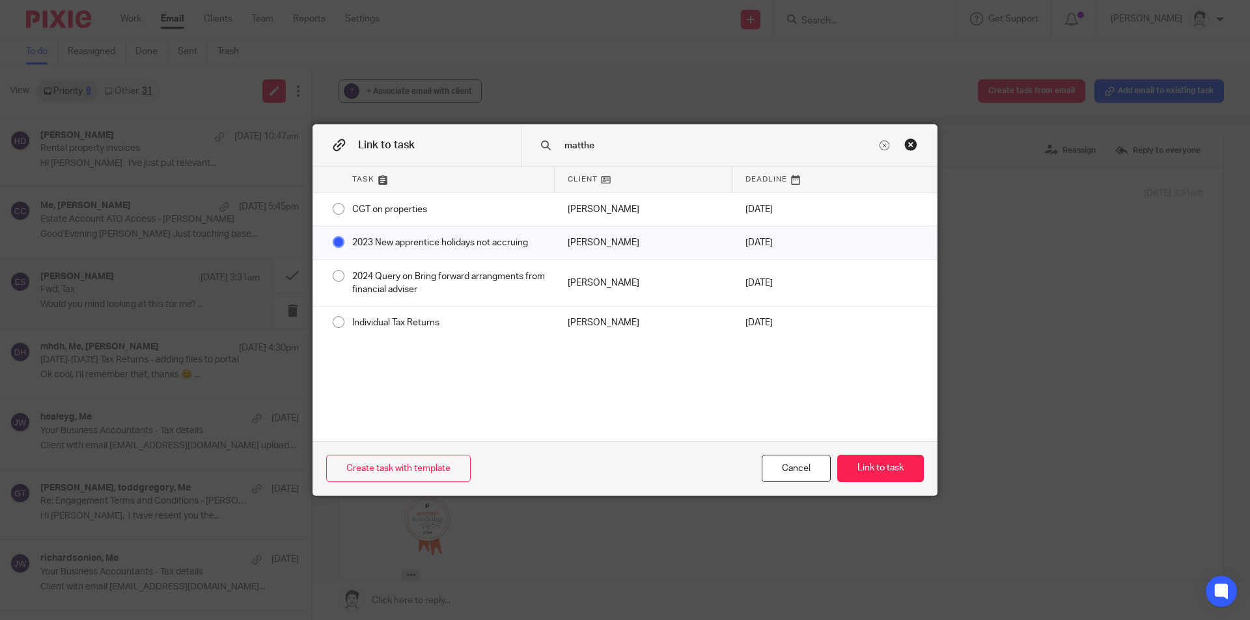
click at [616, 144] on input "matthe" at bounding box center [719, 146] width 313 height 14
drag, startPoint x: 610, startPoint y: 144, endPoint x: 567, endPoint y: 144, distance: 43.0
click at [567, 144] on input "matthe" at bounding box center [719, 146] width 313 height 14
drag, startPoint x: 782, startPoint y: 478, endPoint x: 251, endPoint y: 236, distance: 584.0
click at [782, 478] on div "Cancel" at bounding box center [796, 469] width 69 height 28
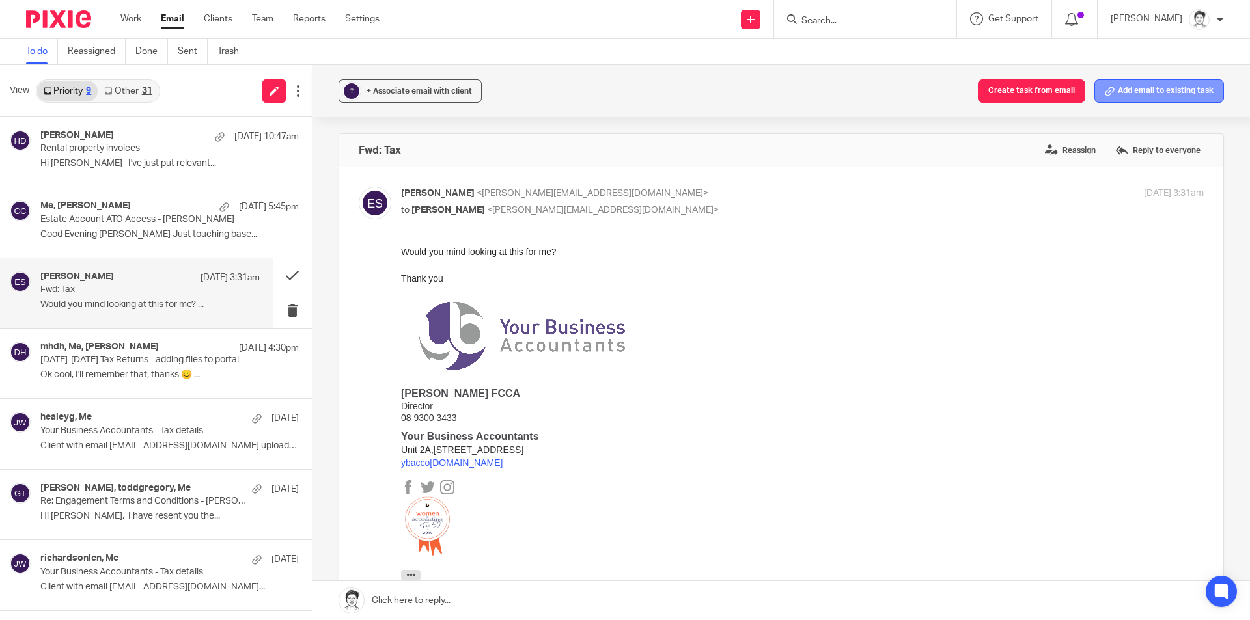
click at [1148, 94] on button "Add email to existing task" at bounding box center [1159, 90] width 130 height 23
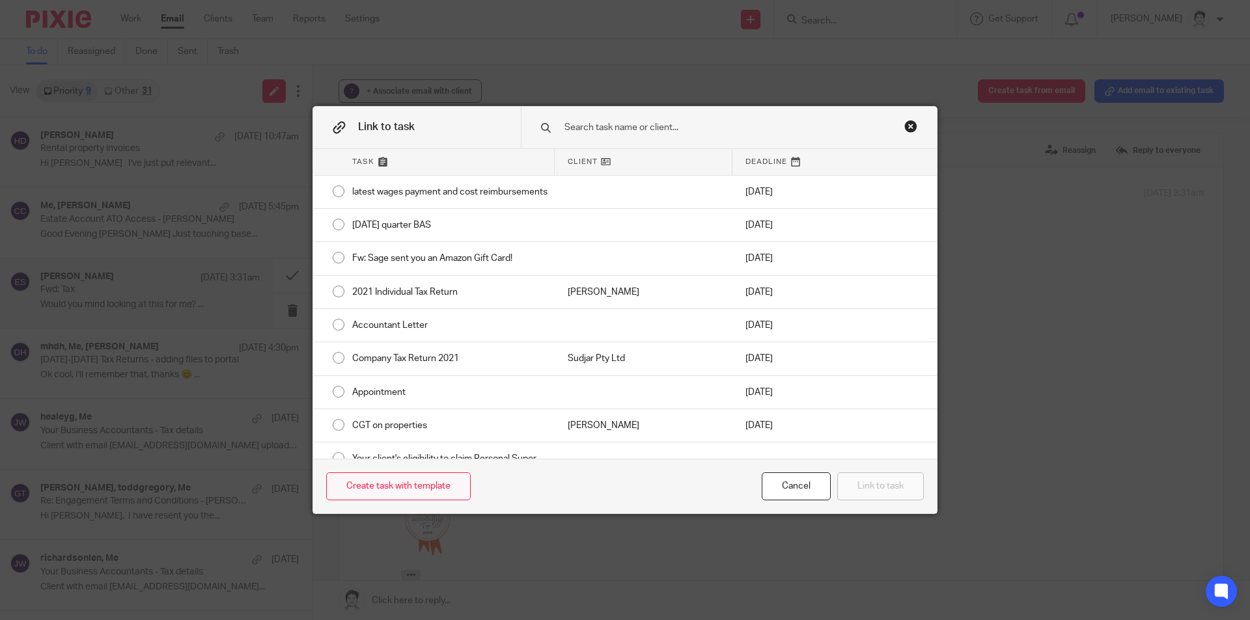
click at [455, 480] on link "Create task with template" at bounding box center [398, 487] width 144 height 28
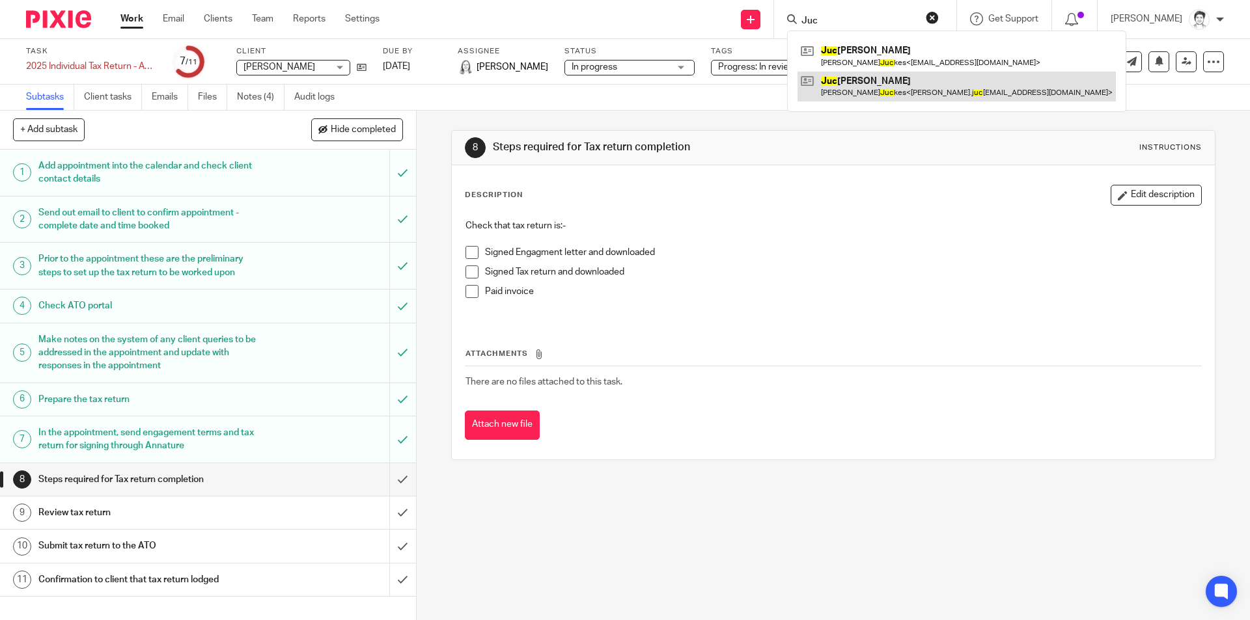
type input "Juc"
click at [845, 89] on link at bounding box center [956, 87] width 318 height 30
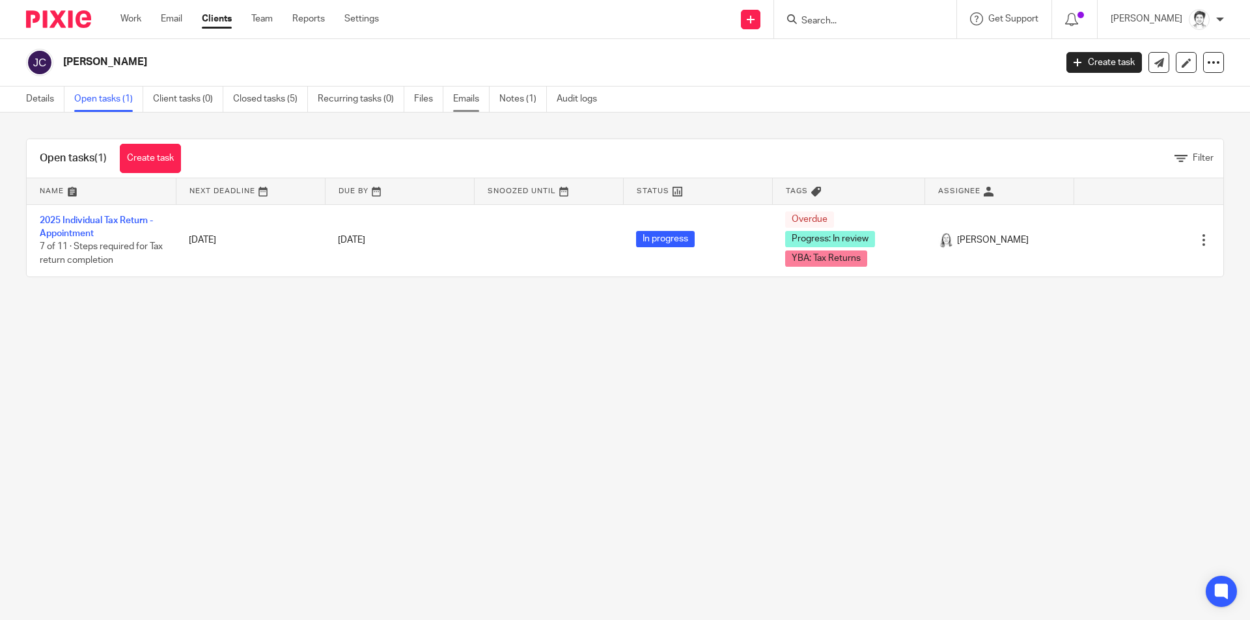
drag, startPoint x: 452, startPoint y: 99, endPoint x: 460, endPoint y: 126, distance: 27.6
click at [454, 98] on ul "Details Open tasks (1) Client tasks (0) Closed tasks (5) Recurring tasks (0) Fi…" at bounding box center [321, 99] width 590 height 25
click at [466, 98] on link "Emails" at bounding box center [471, 99] width 36 height 25
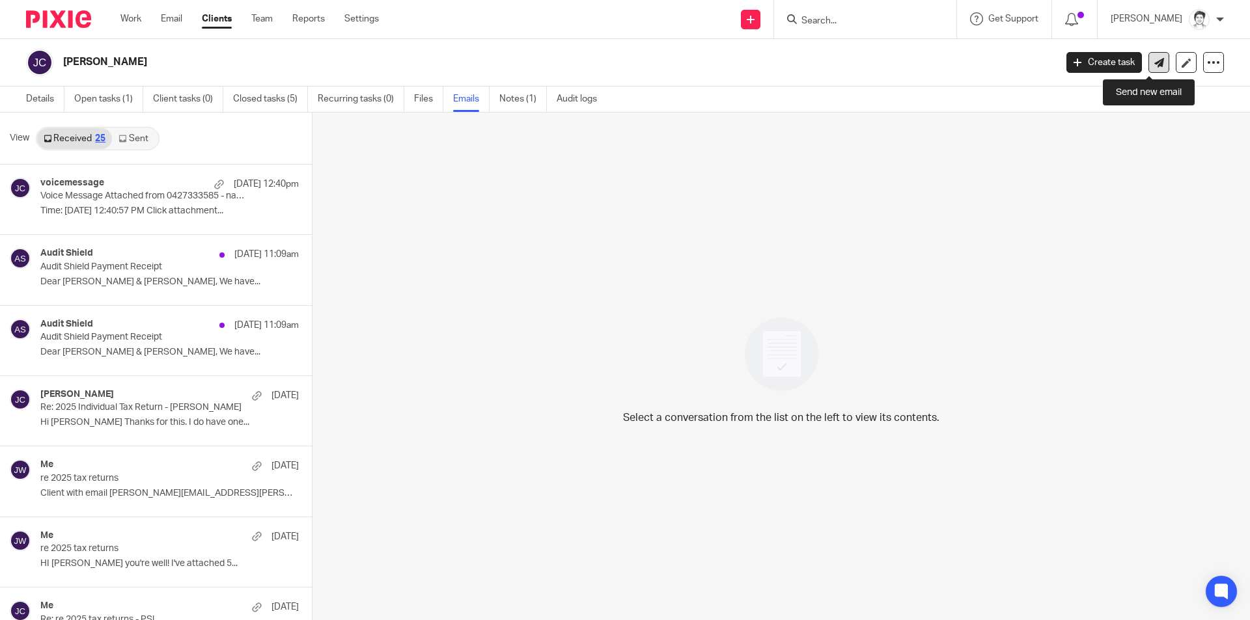
click at [1155, 69] on link at bounding box center [1158, 62] width 21 height 21
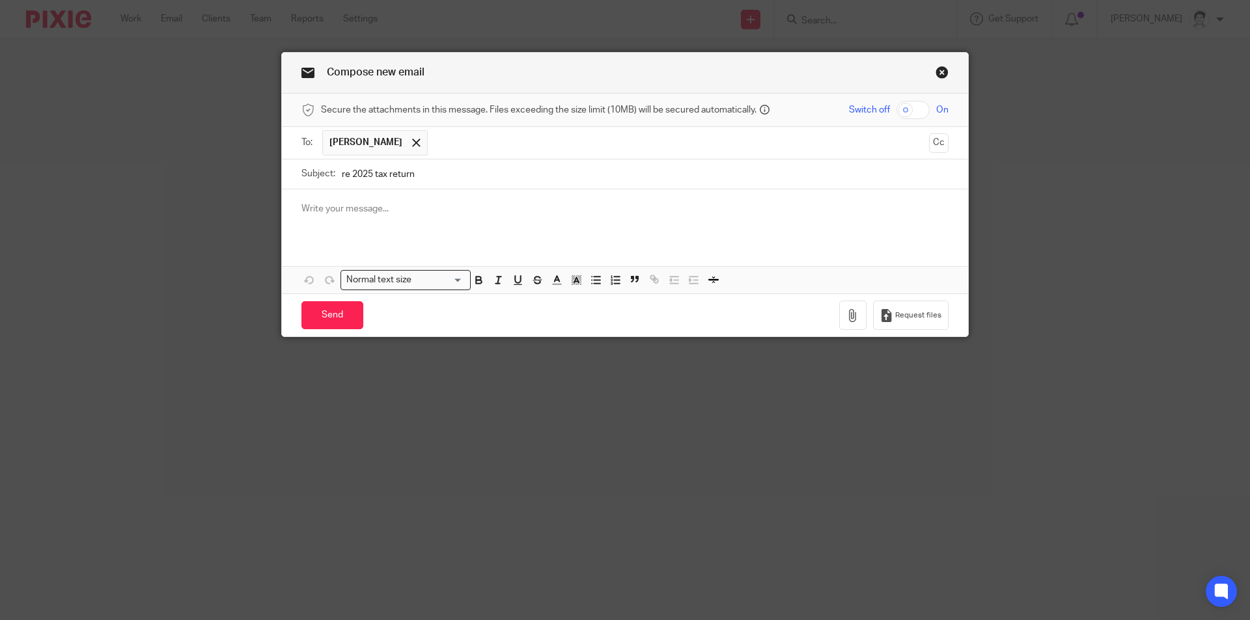
click at [363, 189] on form "Secure the attachments in this message. Files exceeding the size limit (10MB) w…" at bounding box center [625, 215] width 686 height 243
type input "re 2025 tax return"
click at [351, 204] on div at bounding box center [625, 214] width 686 height 51
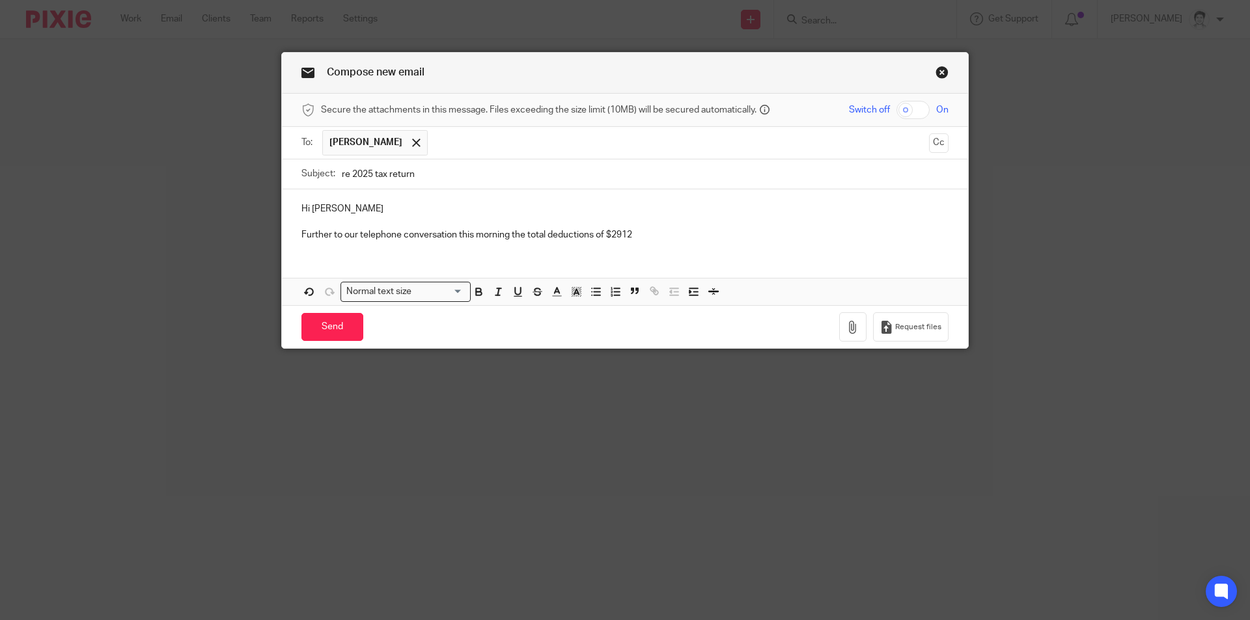
drag, startPoint x: 613, startPoint y: 234, endPoint x: 627, endPoint y: 232, distance: 14.4
click at [615, 234] on p "Further to our telephone conversation this morning the total deductions of $2912" at bounding box center [624, 234] width 647 height 13
click at [633, 242] on div "Hi [PERSON_NAME] Further to our telephone conversation this morning the total d…" at bounding box center [625, 220] width 686 height 62
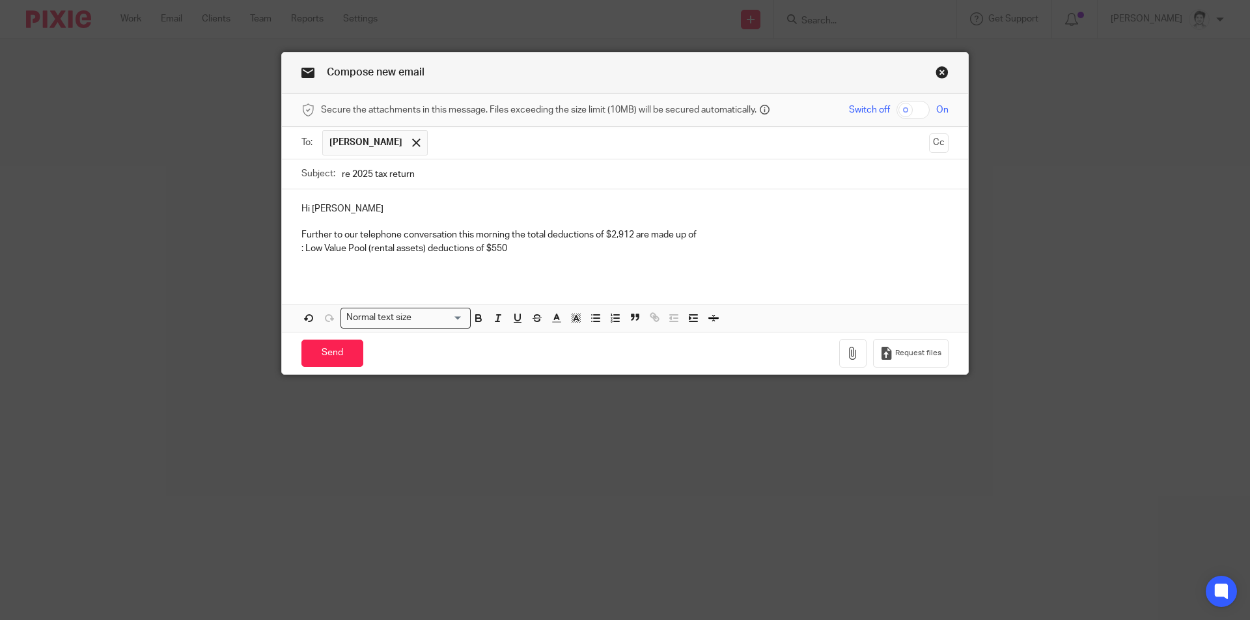
click at [711, 233] on p "Further to our telephone conversation this morning the total deductions of $2,9…" at bounding box center [624, 234] width 647 height 13
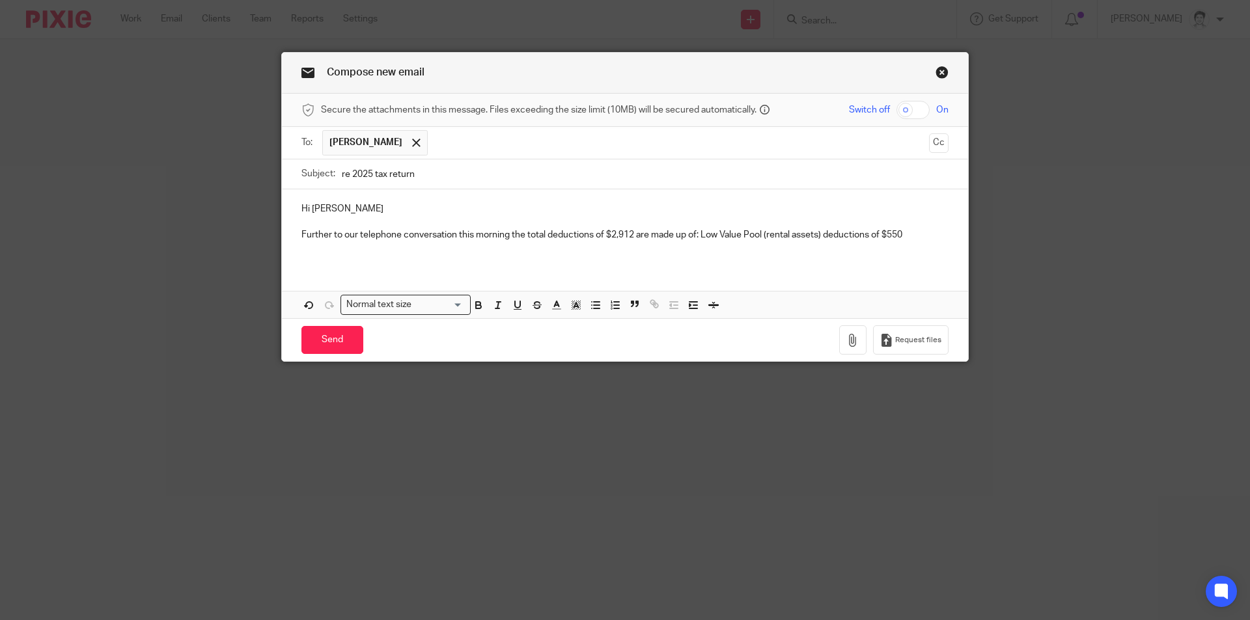
click at [698, 234] on p "Further to our telephone conversation this morning the total deductions of $2,9…" at bounding box center [624, 234] width 647 height 13
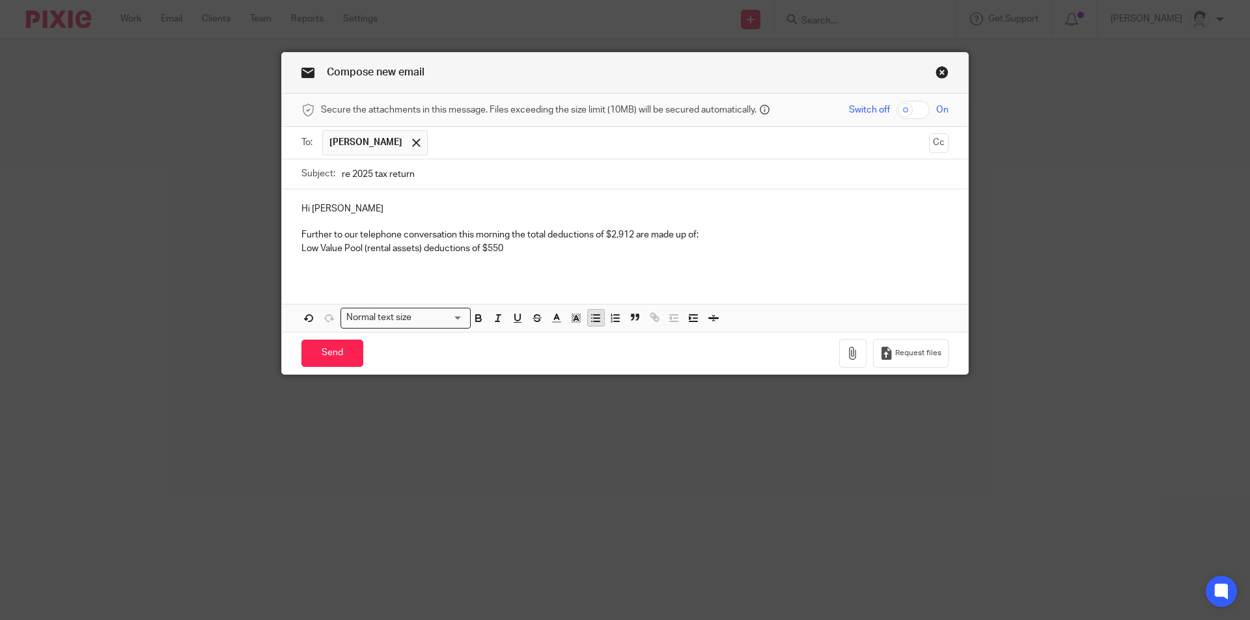
click at [588, 325] on button "button" at bounding box center [596, 318] width 16 height 16
drag, startPoint x: 519, startPoint y: 247, endPoint x: 560, endPoint y: 247, distance: 41.0
click at [560, 247] on p "$550 Low Value Pool (rental assets) deductions of $550" at bounding box center [637, 248] width 621 height 13
click at [345, 249] on p "$550 Low Value Pool (rental assets) deductions" at bounding box center [637, 248] width 621 height 13
click at [534, 249] on p "$550 - Low Value Pool (rental assets) deductions" at bounding box center [637, 248] width 621 height 13
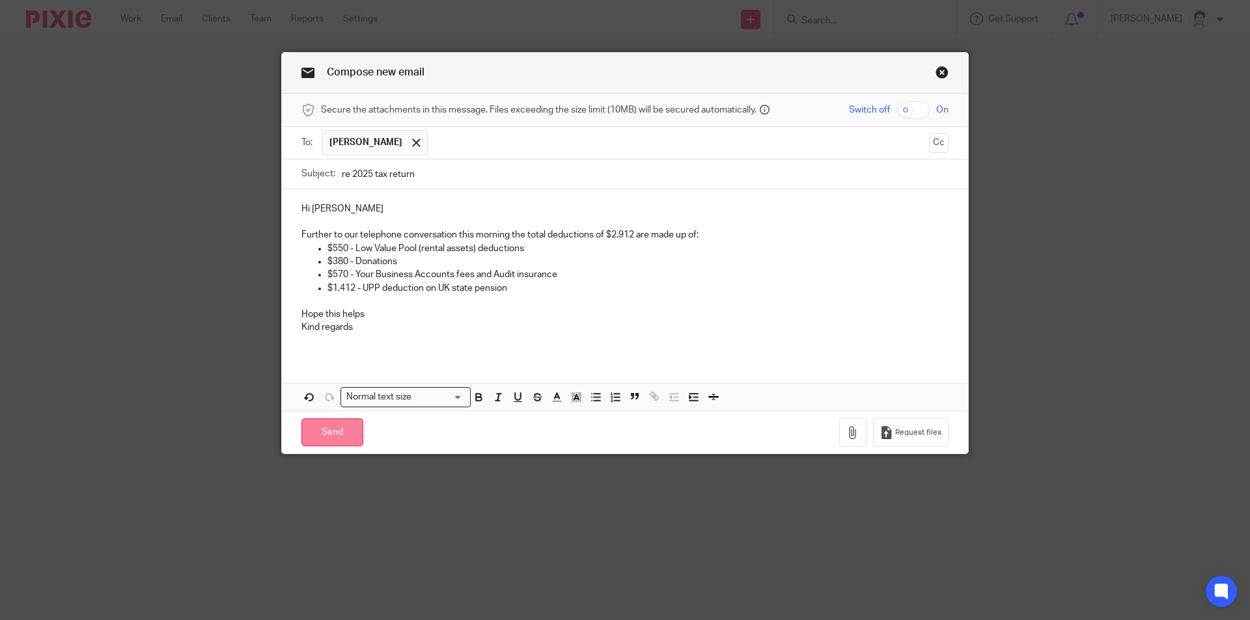
drag, startPoint x: 312, startPoint y: 434, endPoint x: 303, endPoint y: 442, distance: 12.0
click at [312, 435] on input "Send" at bounding box center [332, 433] width 62 height 28
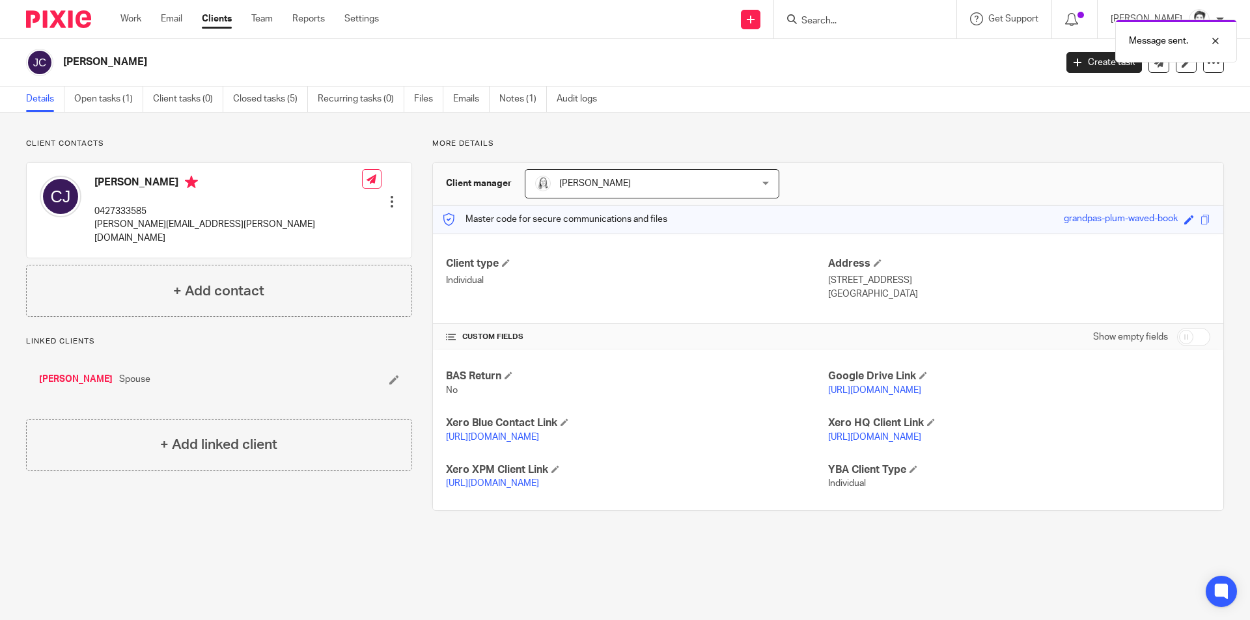
click at [203, 126] on div "Client contacts Christopher Juckes 0427333585 chris.juckes@gmail.com Edit conta…" at bounding box center [625, 325] width 1250 height 424
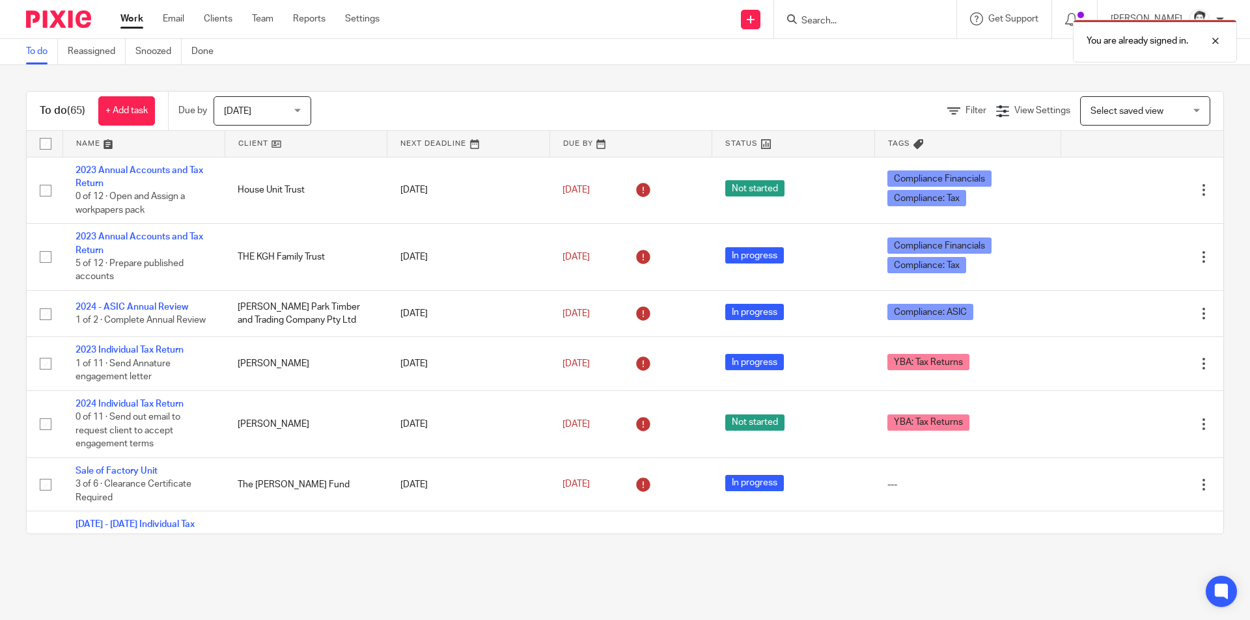
click at [838, 20] on div "You are already signed in." at bounding box center [931, 37] width 612 height 49
click at [828, 16] on input "Search" at bounding box center [858, 22] width 117 height 12
click at [838, 20] on input "Search" at bounding box center [858, 22] width 117 height 12
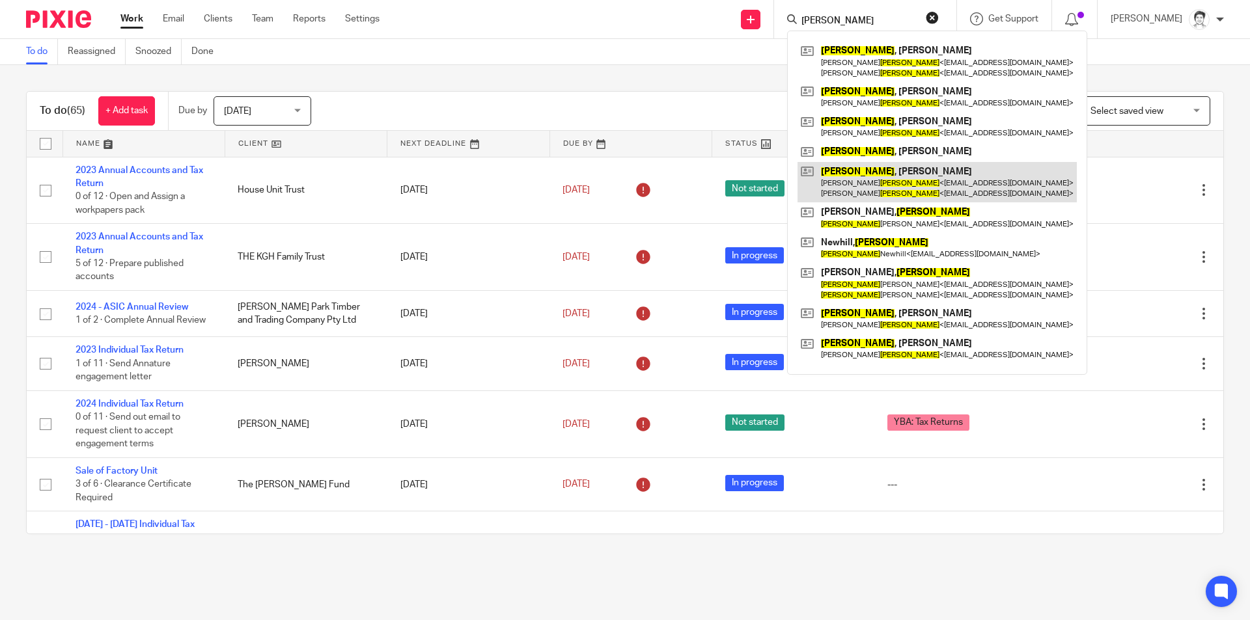
type input "matthews"
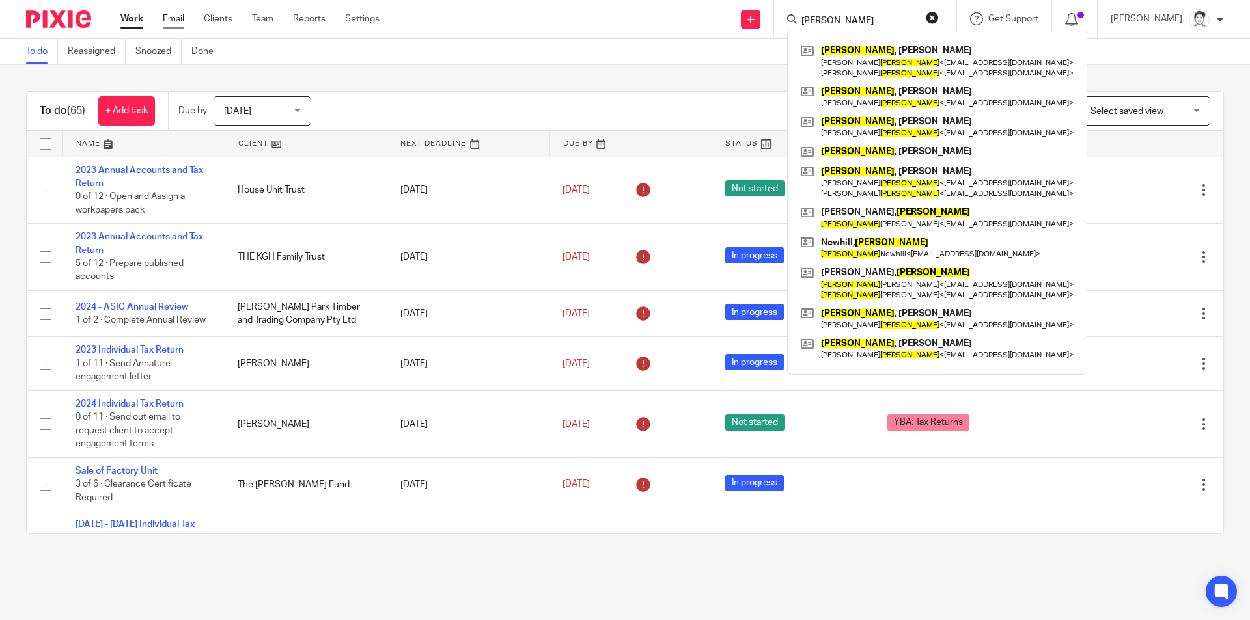
click at [174, 16] on link "Email" at bounding box center [173, 18] width 21 height 13
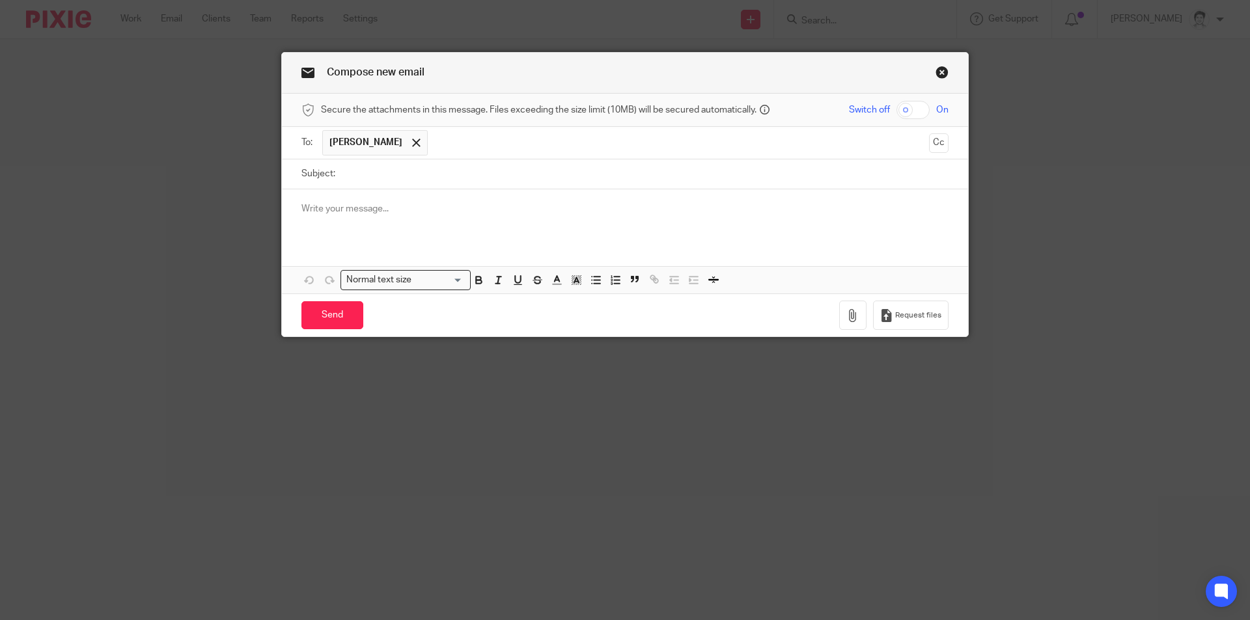
click at [391, 176] on input "Subject:" at bounding box center [645, 173] width 607 height 29
type input "re 2025 tax returns"
click at [315, 204] on p at bounding box center [624, 208] width 647 height 13
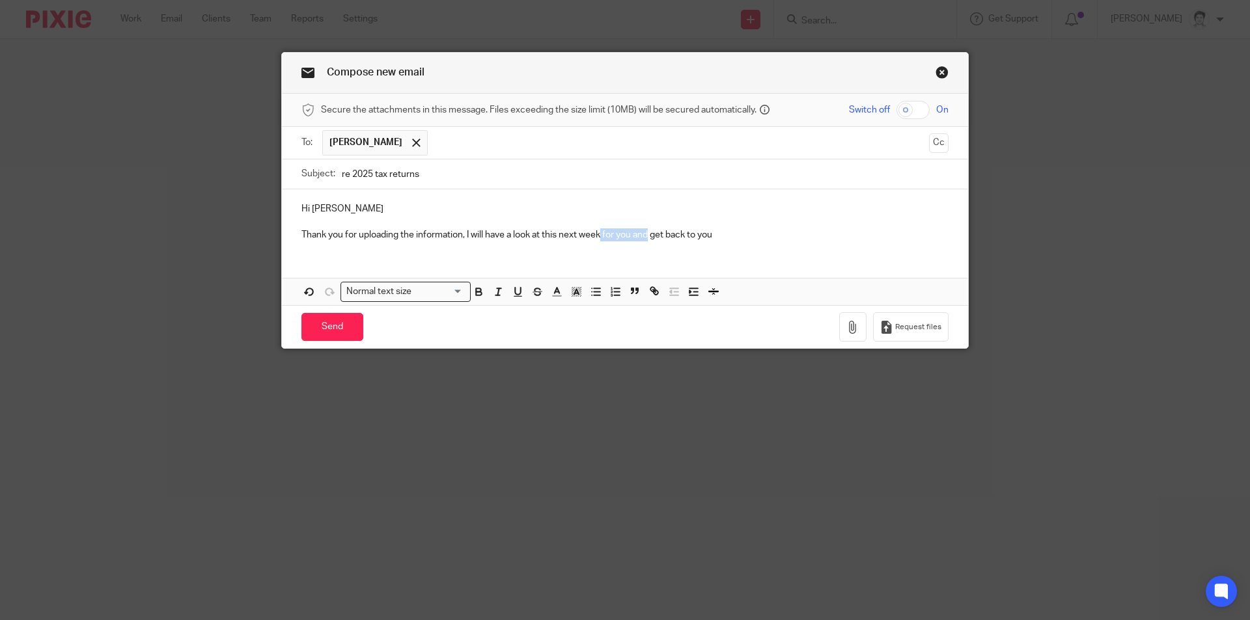
drag, startPoint x: 599, startPoint y: 235, endPoint x: 646, endPoint y: 237, distance: 47.6
click at [646, 237] on p "Thank you for uploading the information, I will have a look at this next week f…" at bounding box center [624, 234] width 647 height 13
click at [764, 238] on p "Thank you for uploading the information, I will have a look at this next week a…" at bounding box center [624, 234] width 647 height 13
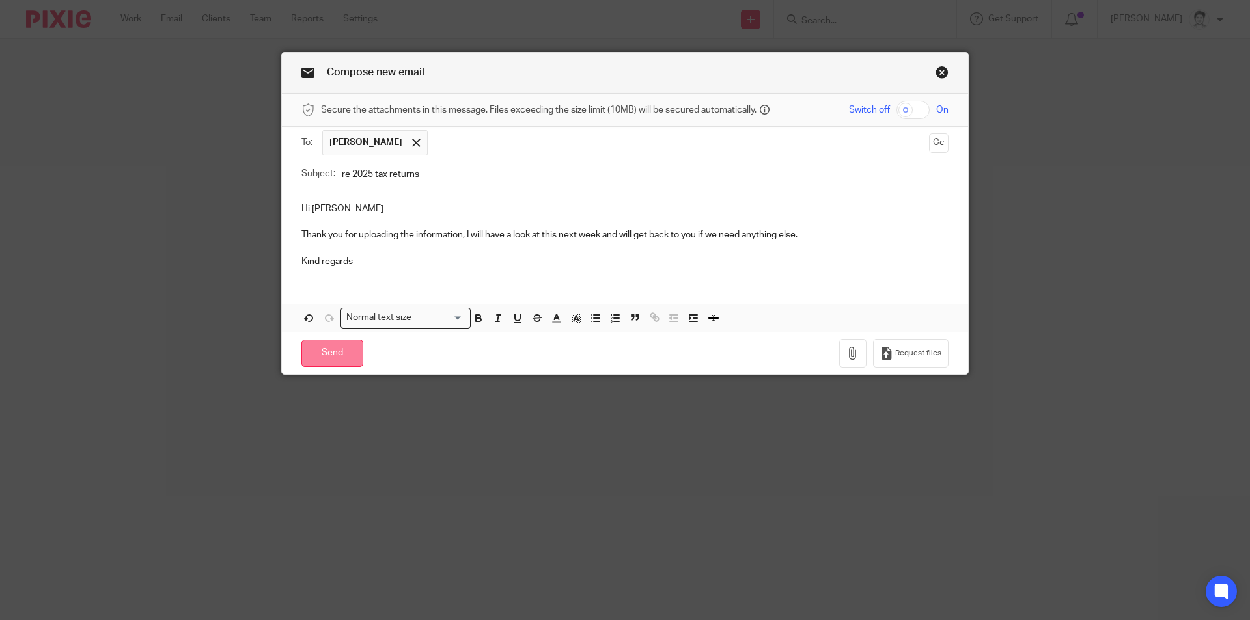
click at [340, 355] on input "Send" at bounding box center [332, 354] width 62 height 28
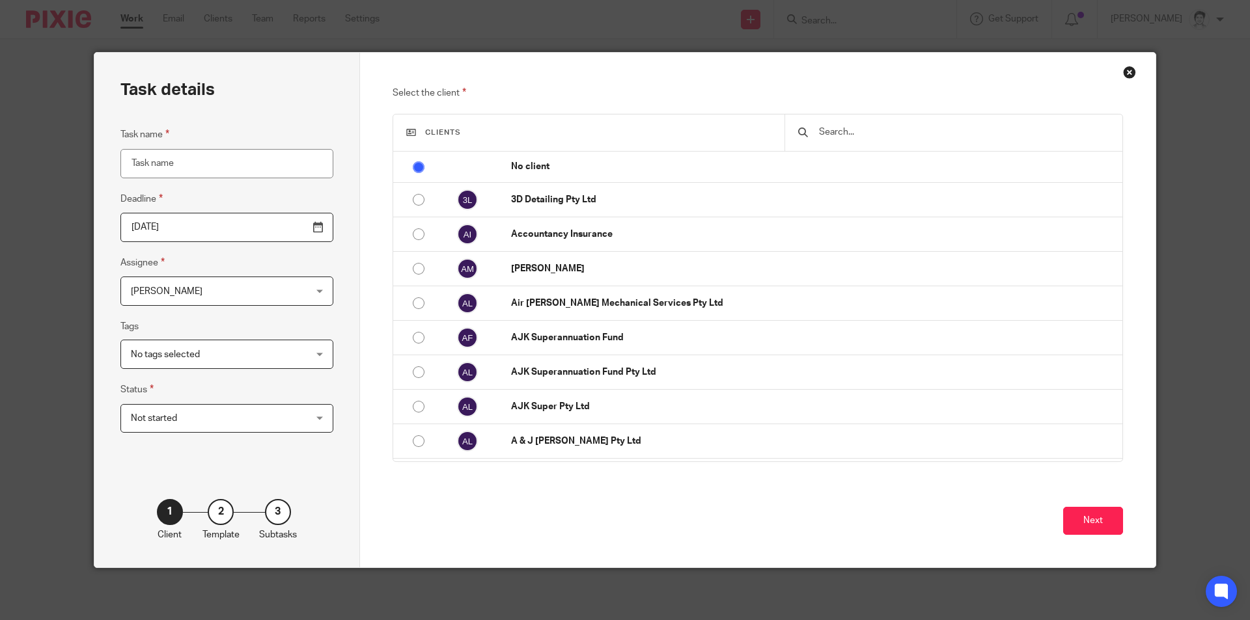
click at [171, 167] on input "Task name" at bounding box center [226, 163] width 213 height 29
click at [839, 137] on input "text" at bounding box center [964, 132] width 292 height 14
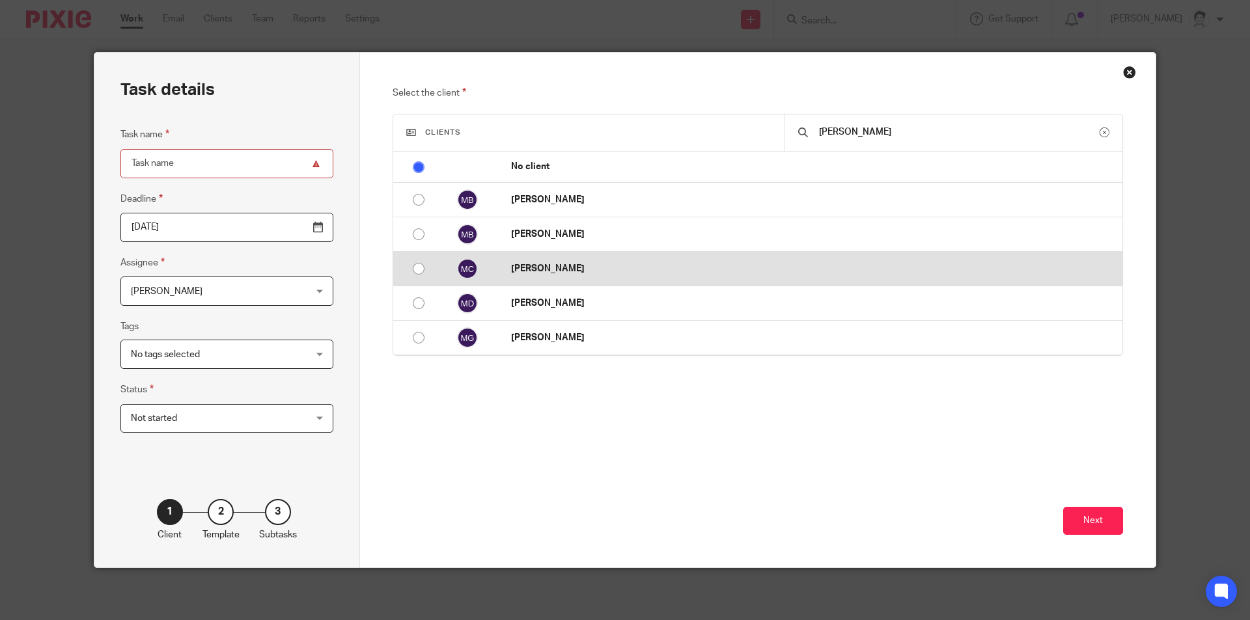
type input "matthews"
click at [579, 266] on p "Matthews, Craig" at bounding box center [813, 268] width 605 height 13
radio input "false"
radio input "true"
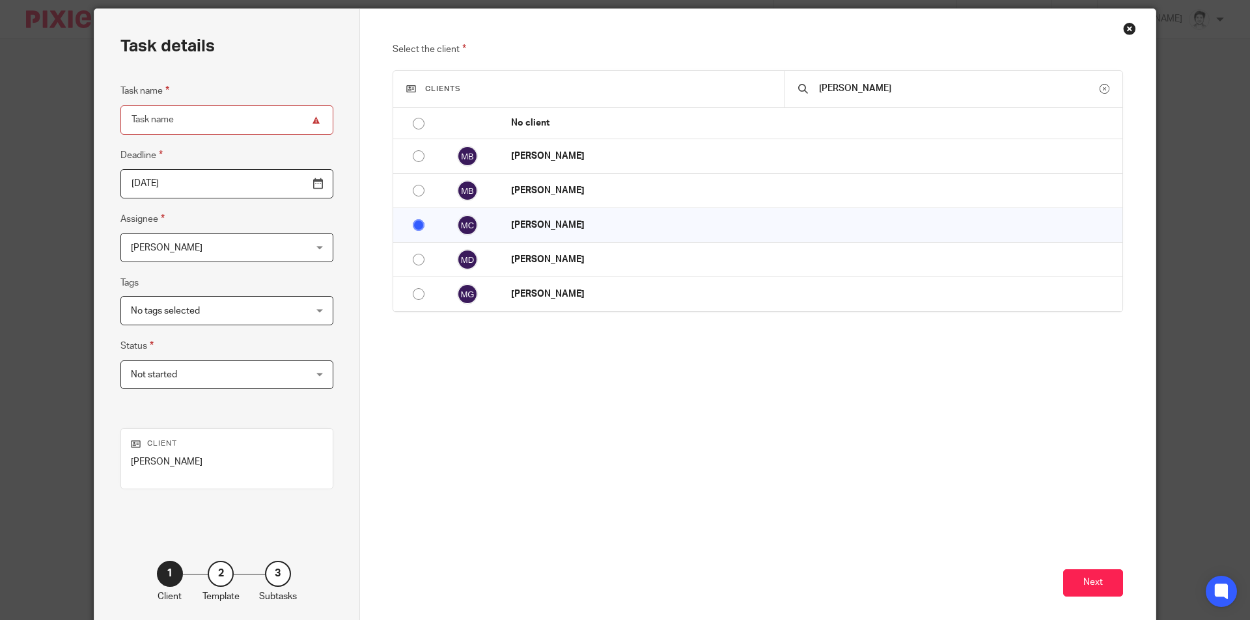
scroll to position [105, 0]
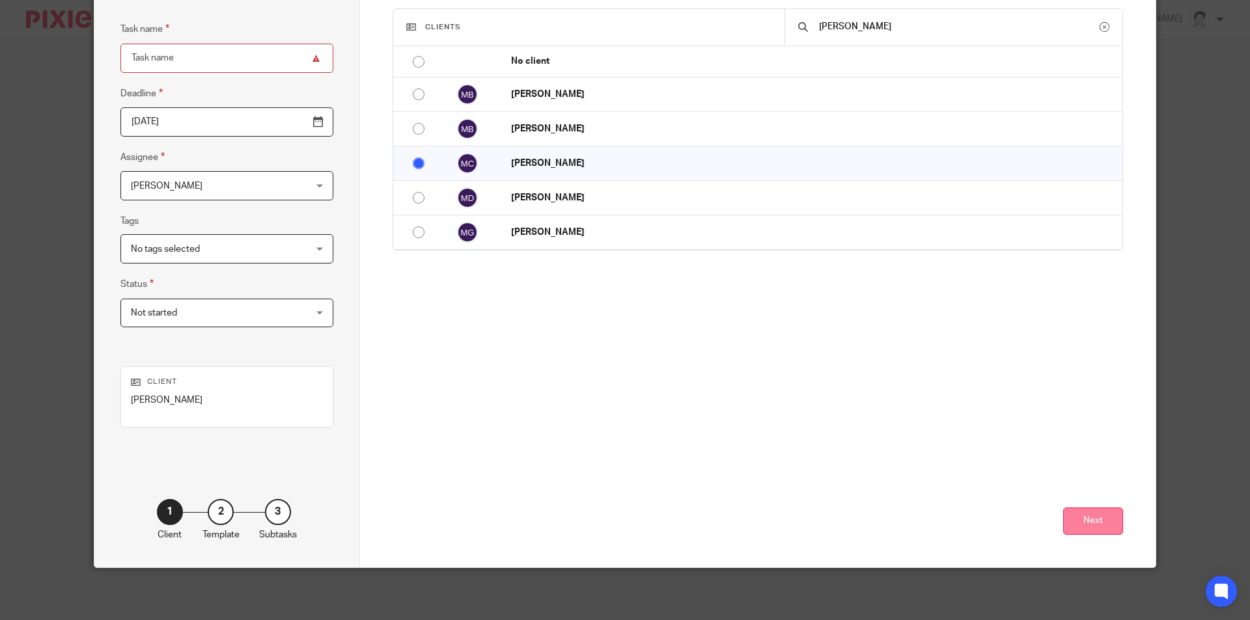
click at [1100, 521] on button "Next" at bounding box center [1093, 522] width 60 height 28
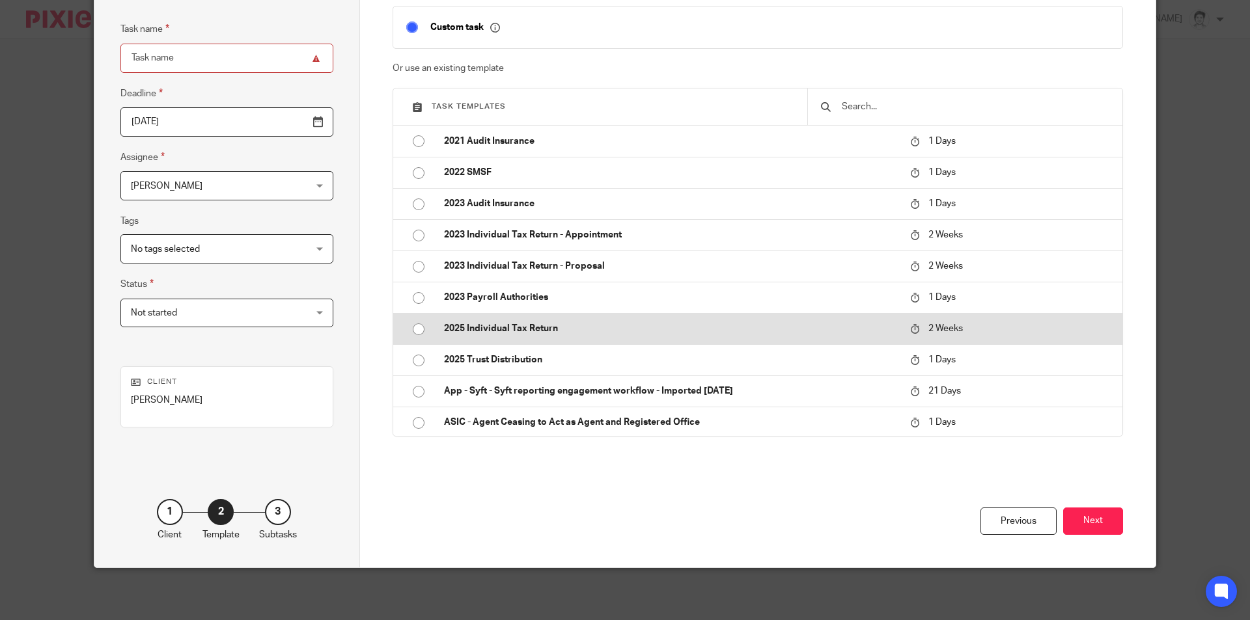
click at [411, 327] on input "radio" at bounding box center [418, 329] width 25 height 25
type input "2025-10-02"
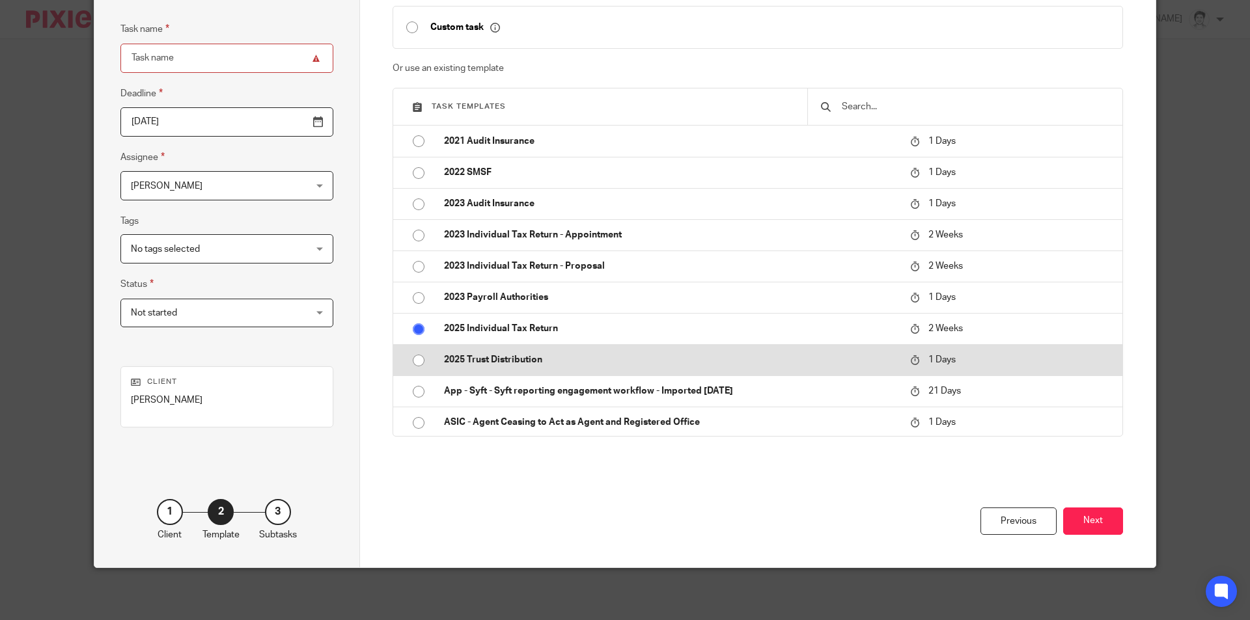
type input "2025 Individual Tax Return"
checkbox input "false"
radio input "false"
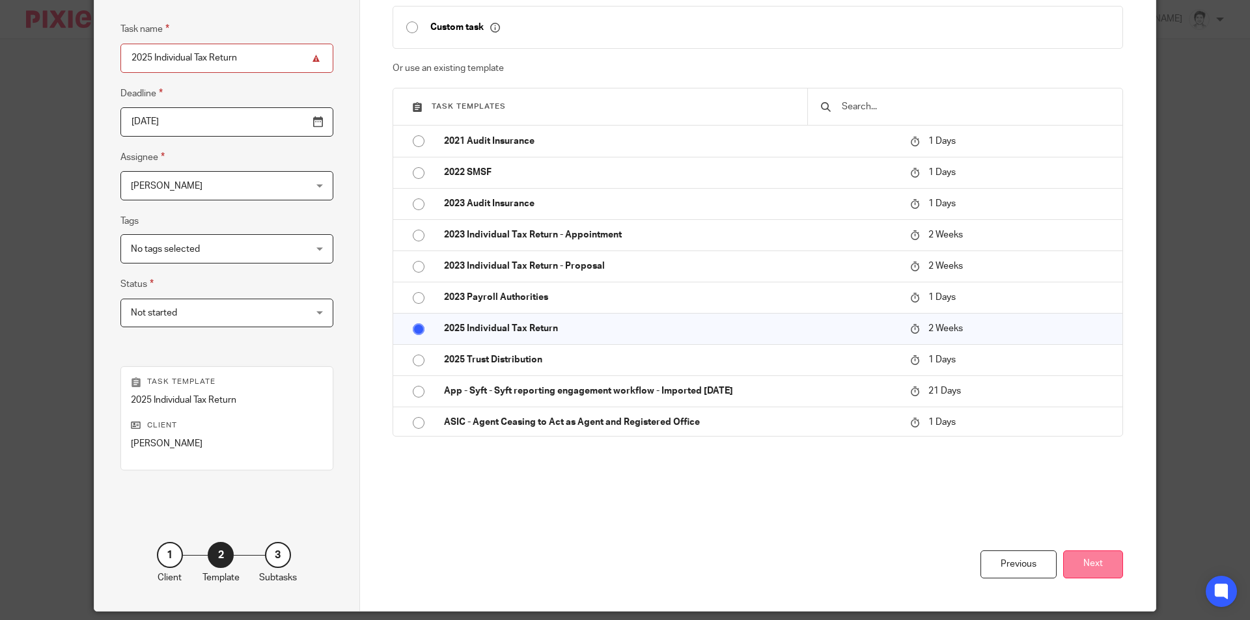
click at [1095, 565] on button "Next" at bounding box center [1093, 565] width 60 height 28
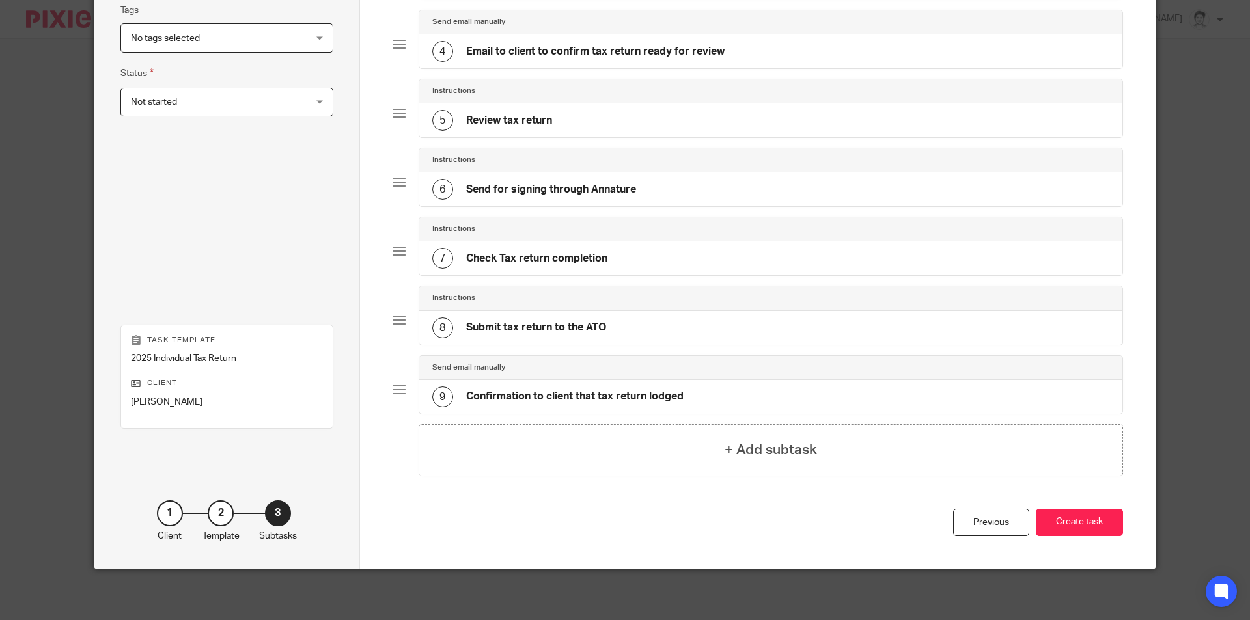
scroll to position [318, 0]
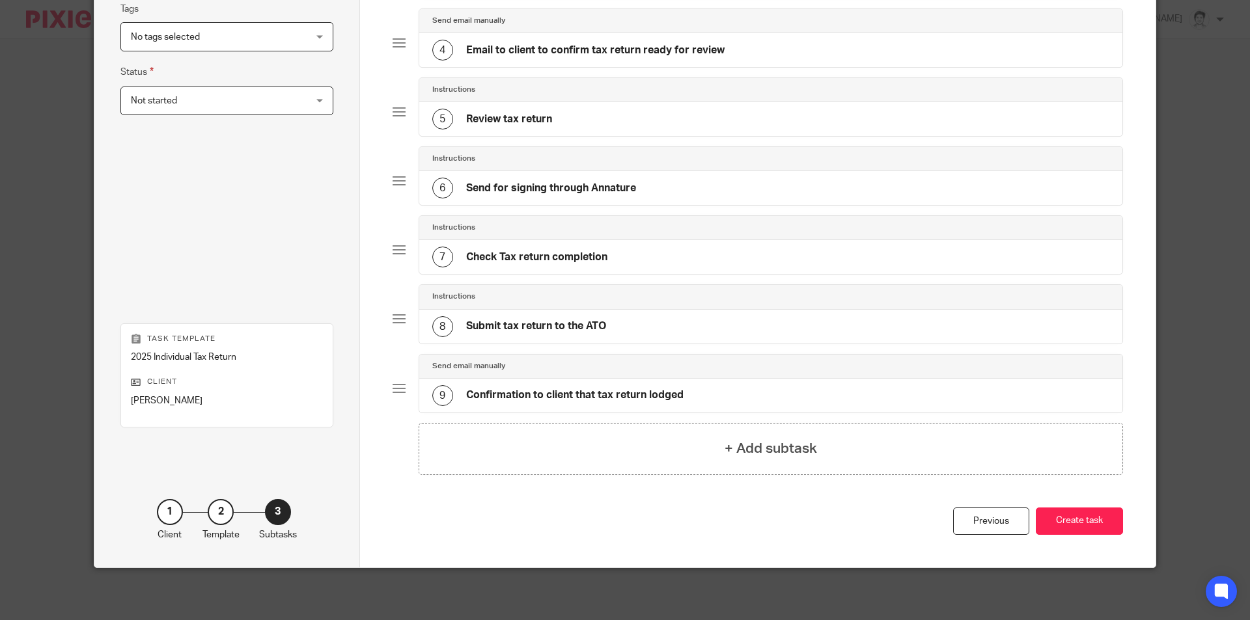
click at [1094, 521] on button "Create task" at bounding box center [1079, 522] width 87 height 28
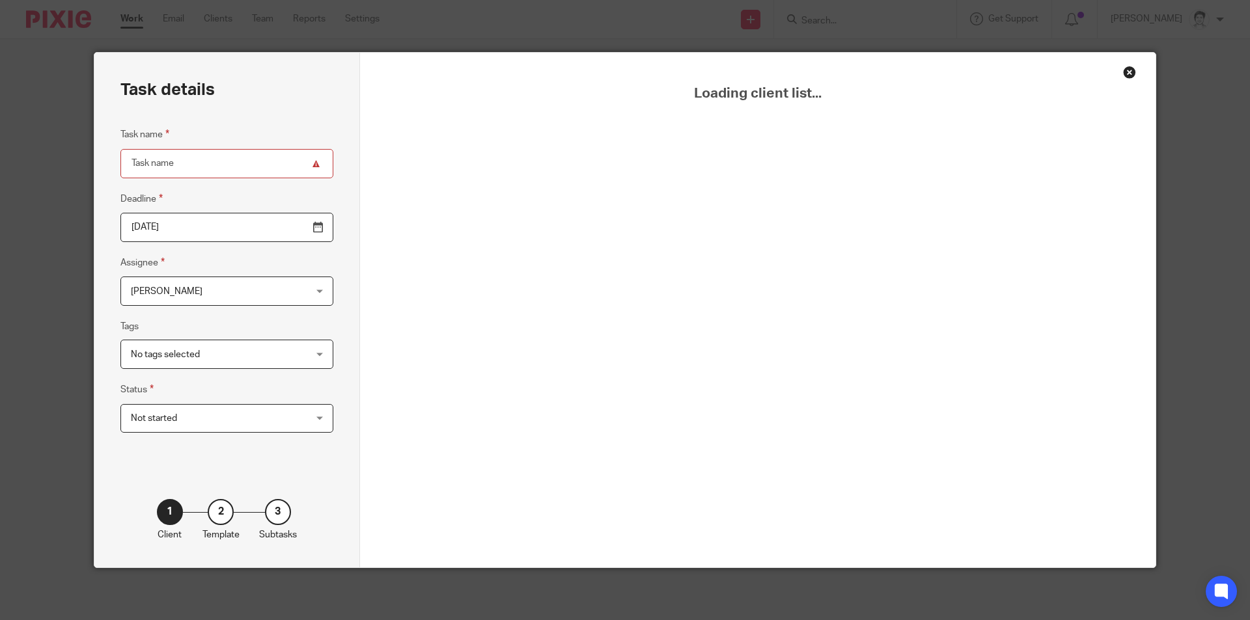
click at [1127, 73] on div "Close this dialog window" at bounding box center [1129, 72] width 13 height 13
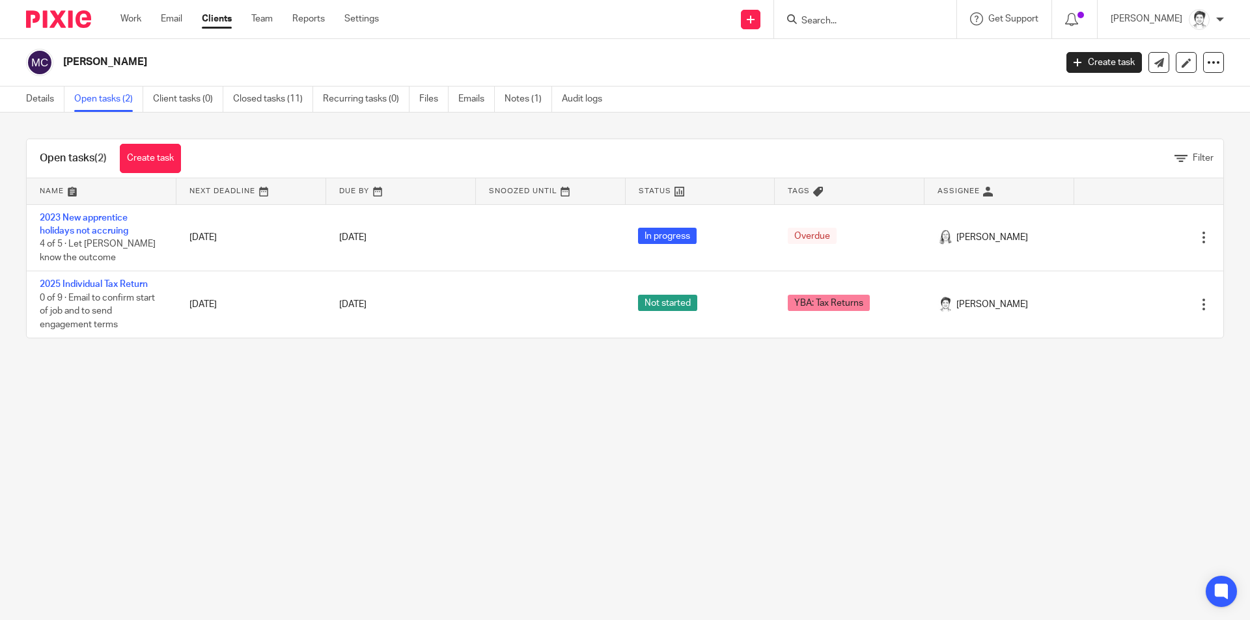
type input "r"
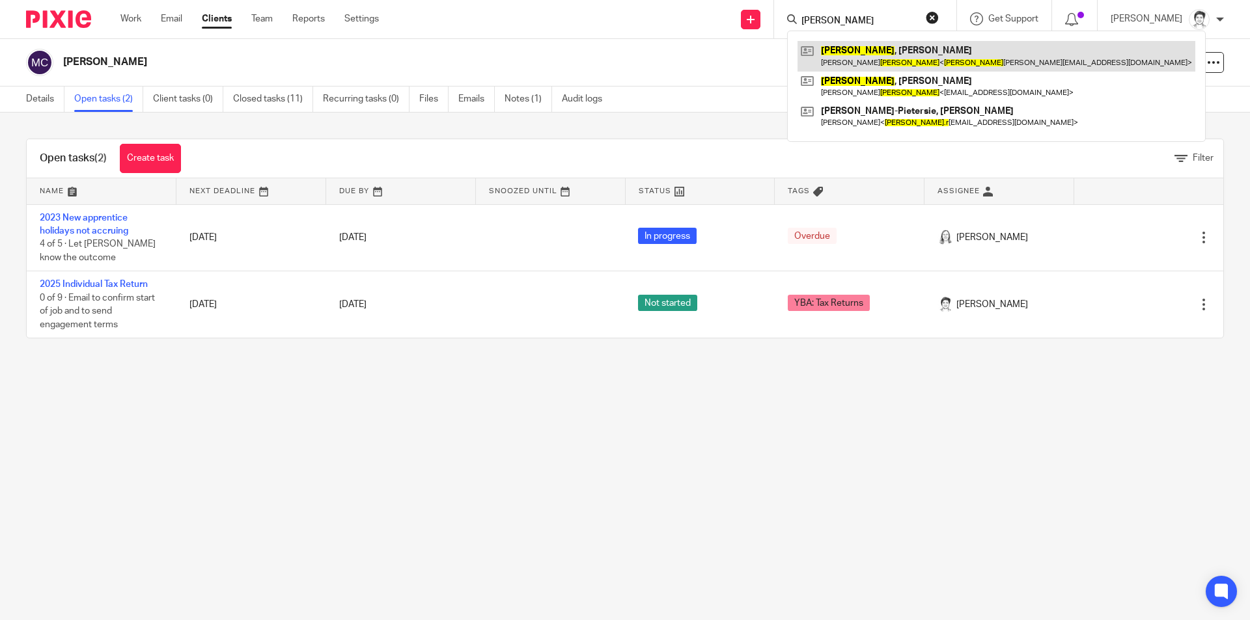
type input "[PERSON_NAME]"
click at [850, 57] on link at bounding box center [996, 56] width 398 height 30
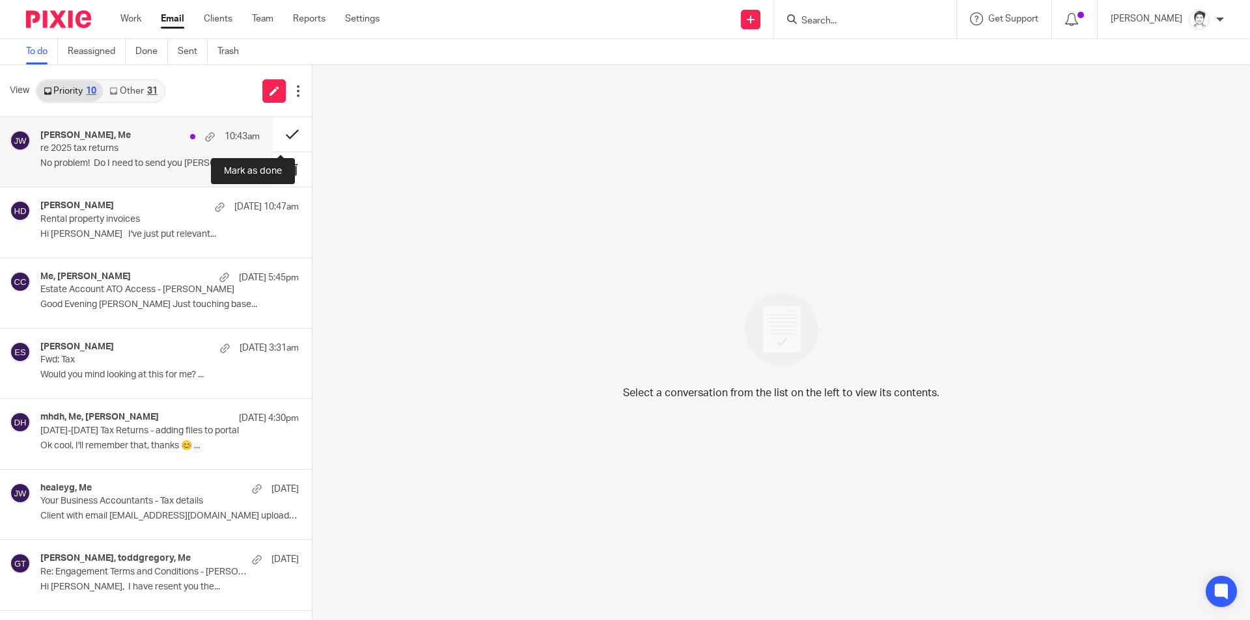
click at [279, 133] on button at bounding box center [292, 134] width 39 height 34
click at [147, 95] on div "31" at bounding box center [152, 91] width 10 height 9
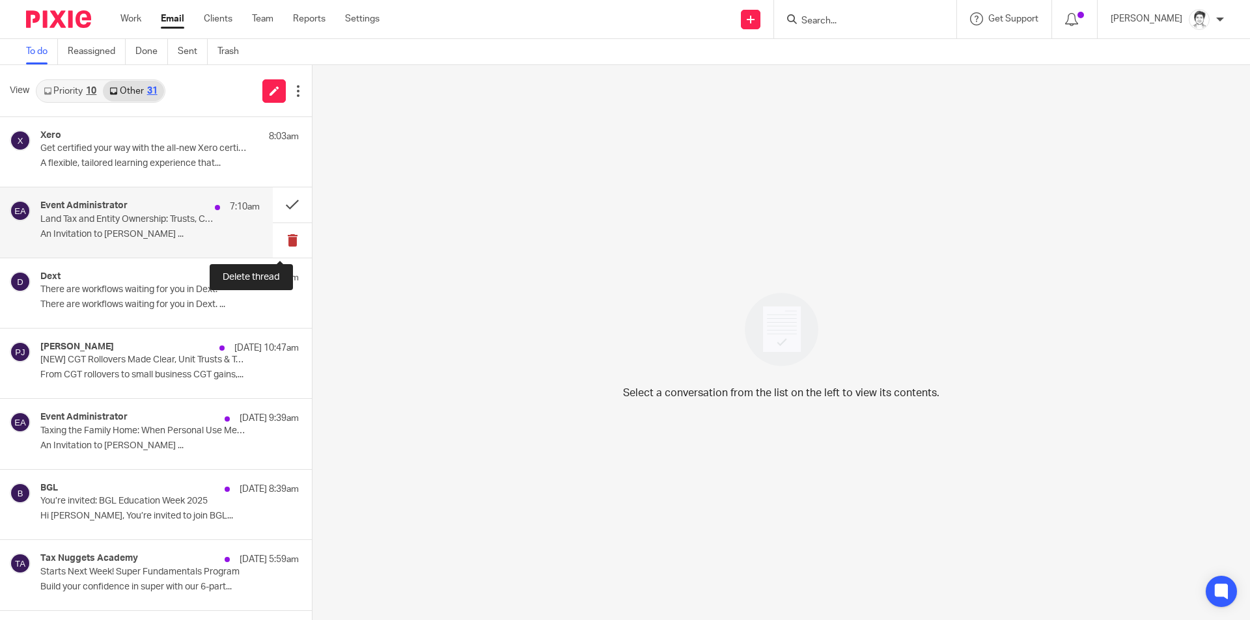
click at [281, 243] on button at bounding box center [292, 240] width 39 height 34
click at [283, 240] on button at bounding box center [292, 240] width 39 height 34
click at [276, 241] on button at bounding box center [292, 240] width 39 height 34
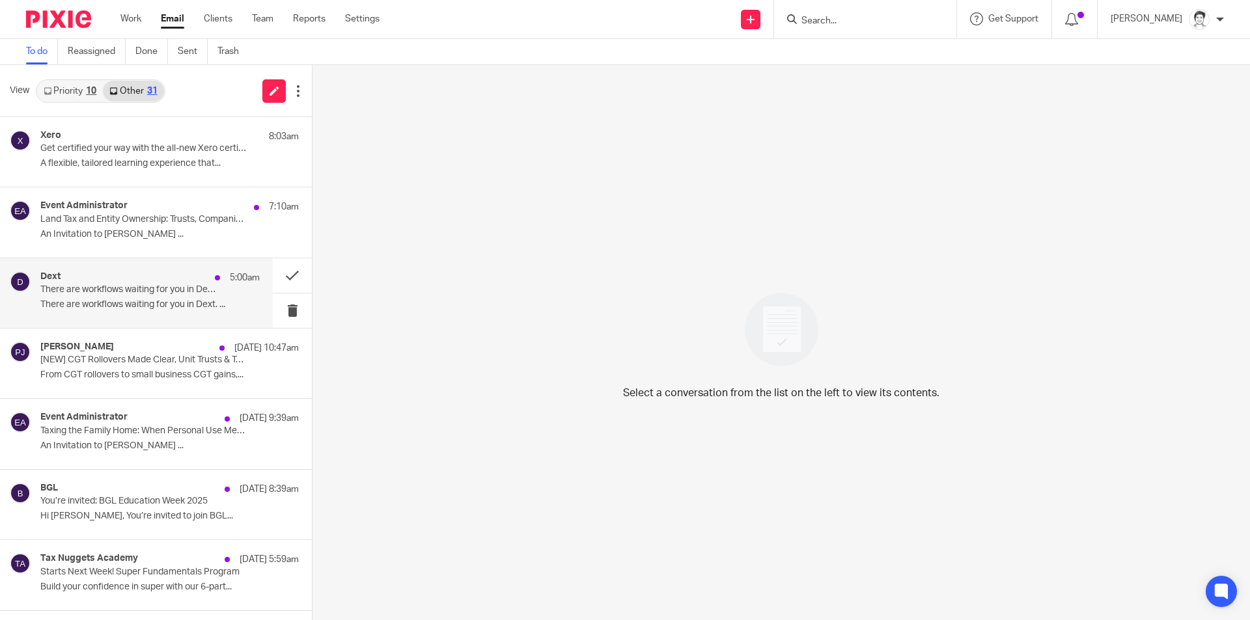
click at [130, 293] on p "There are workflows waiting for you in Dext." at bounding box center [128, 289] width 176 height 11
click at [282, 310] on button at bounding box center [292, 311] width 39 height 34
click at [92, 358] on p "[NEW] CGT Rollovers Made Clear, Unit Trusts & Tax Updates with Jo-anne Hotston …" at bounding box center [128, 360] width 176 height 11
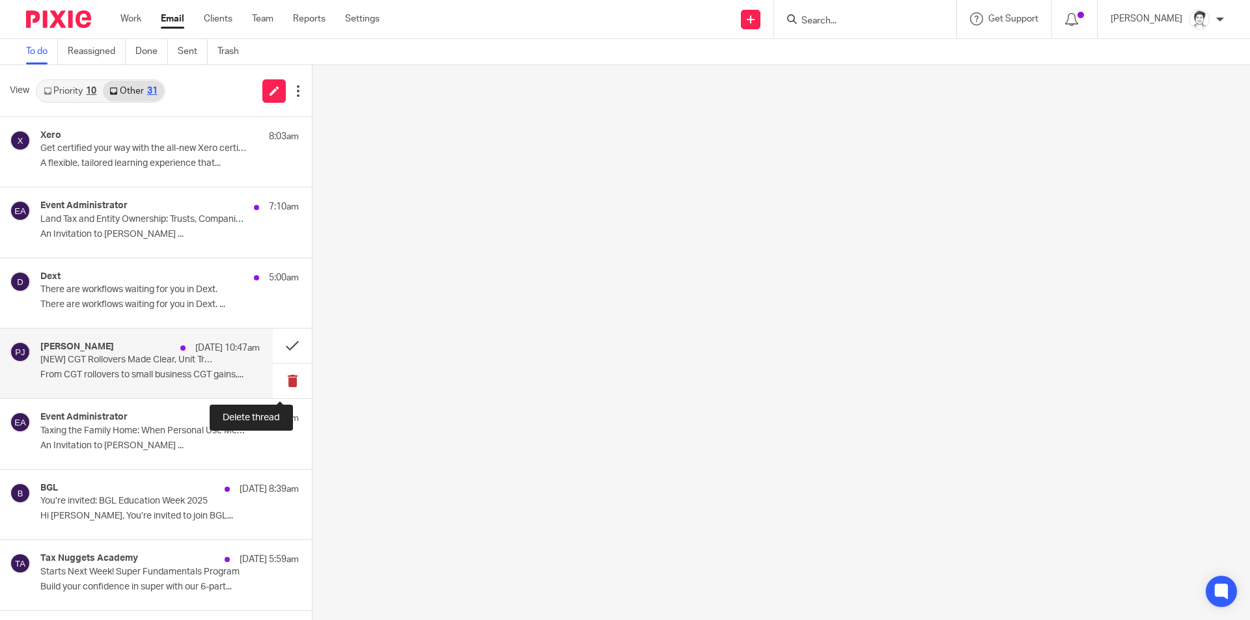
click at [281, 383] on button at bounding box center [292, 381] width 39 height 34
click at [63, 437] on div "Event Administrator 17 Sep 9:39am Taxing the Family Home: When Personal Use Mee…" at bounding box center [149, 434] width 219 height 44
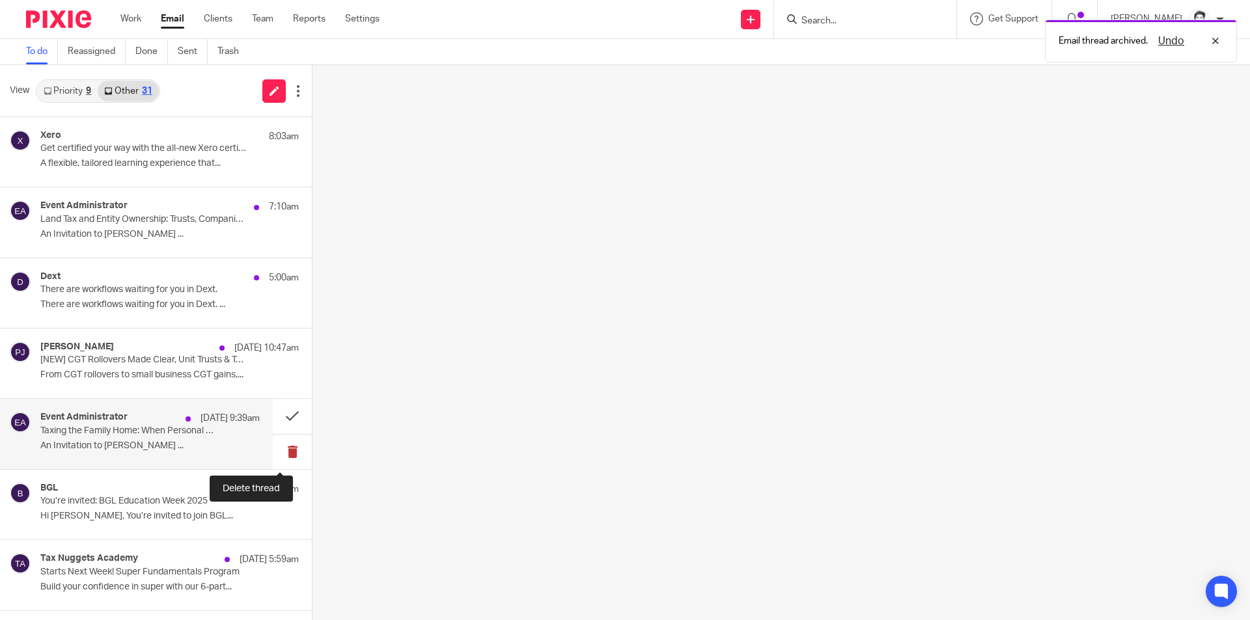
click at [283, 452] on button at bounding box center [292, 452] width 39 height 34
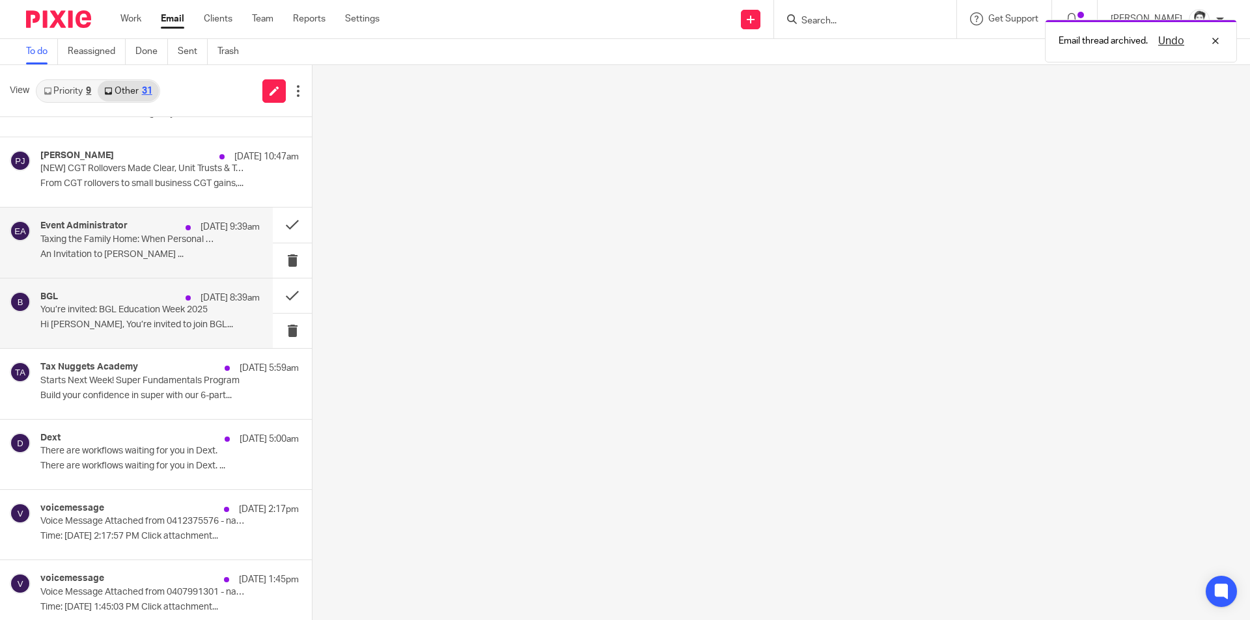
scroll to position [195, 0]
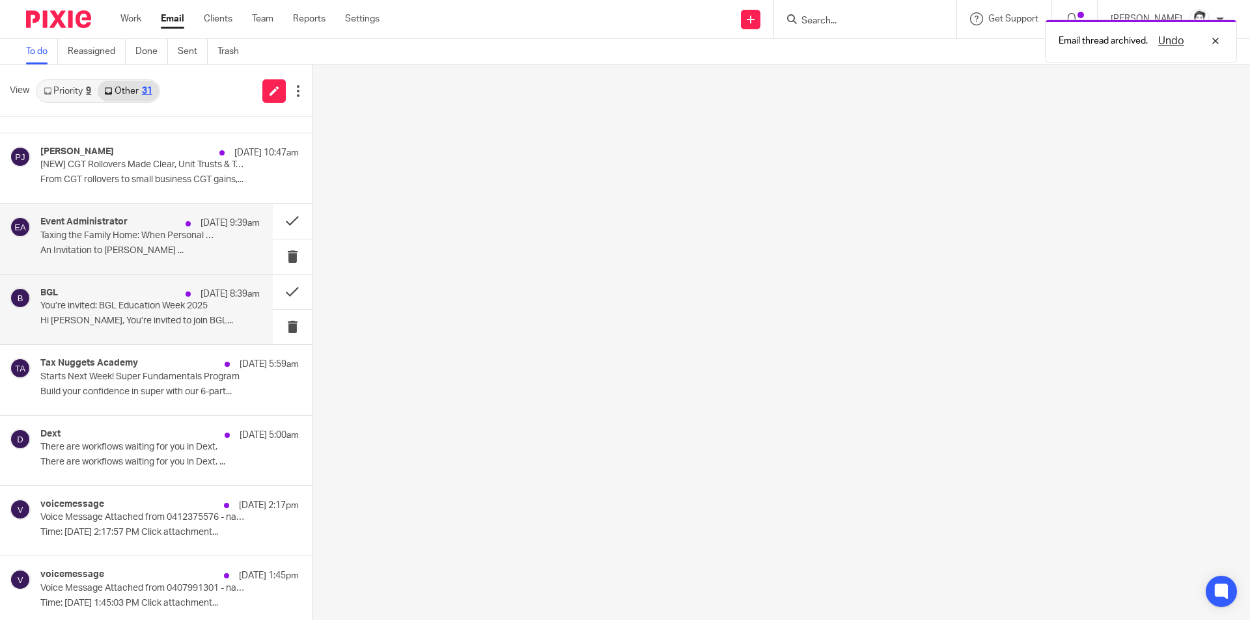
click at [92, 320] on p "Hi Julie, You’re invited to join BGL..." at bounding box center [149, 321] width 219 height 11
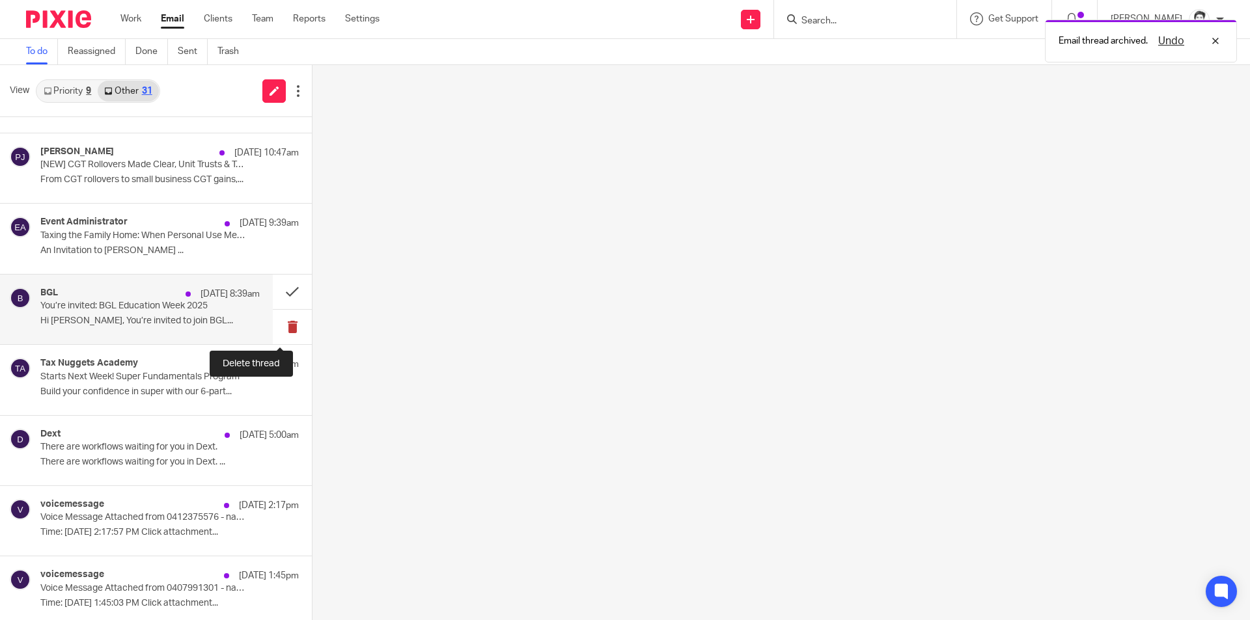
click at [279, 326] on button at bounding box center [292, 327] width 39 height 34
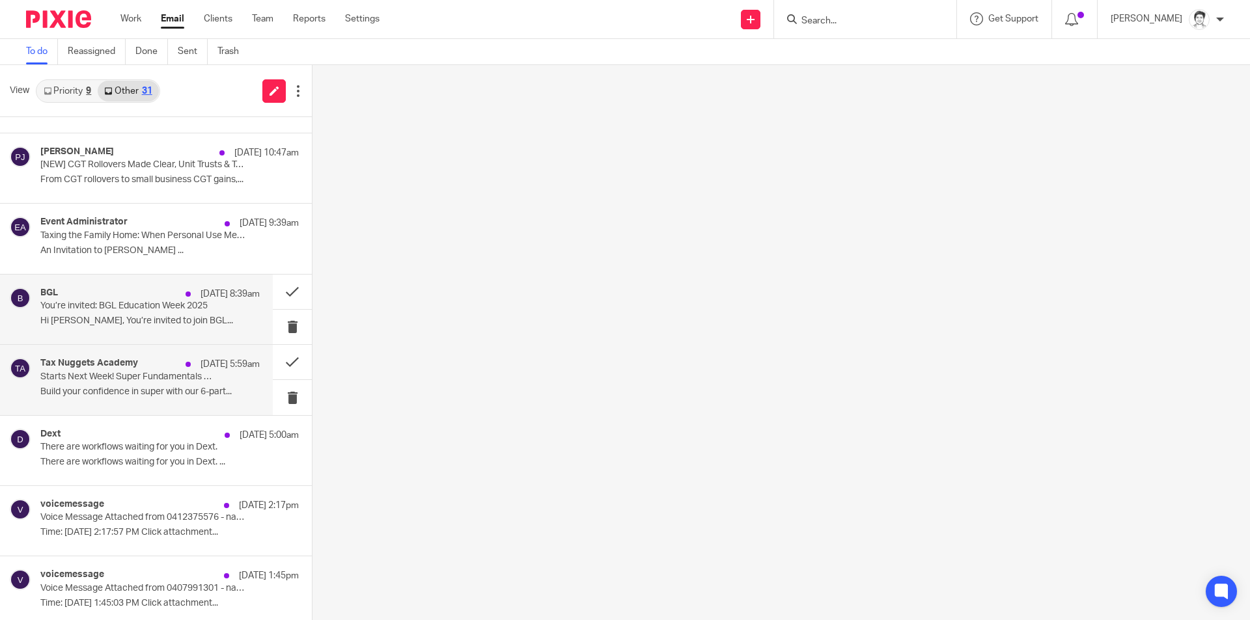
click at [98, 389] on p "Build your confidence in super with our 6-part..." at bounding box center [149, 392] width 219 height 11
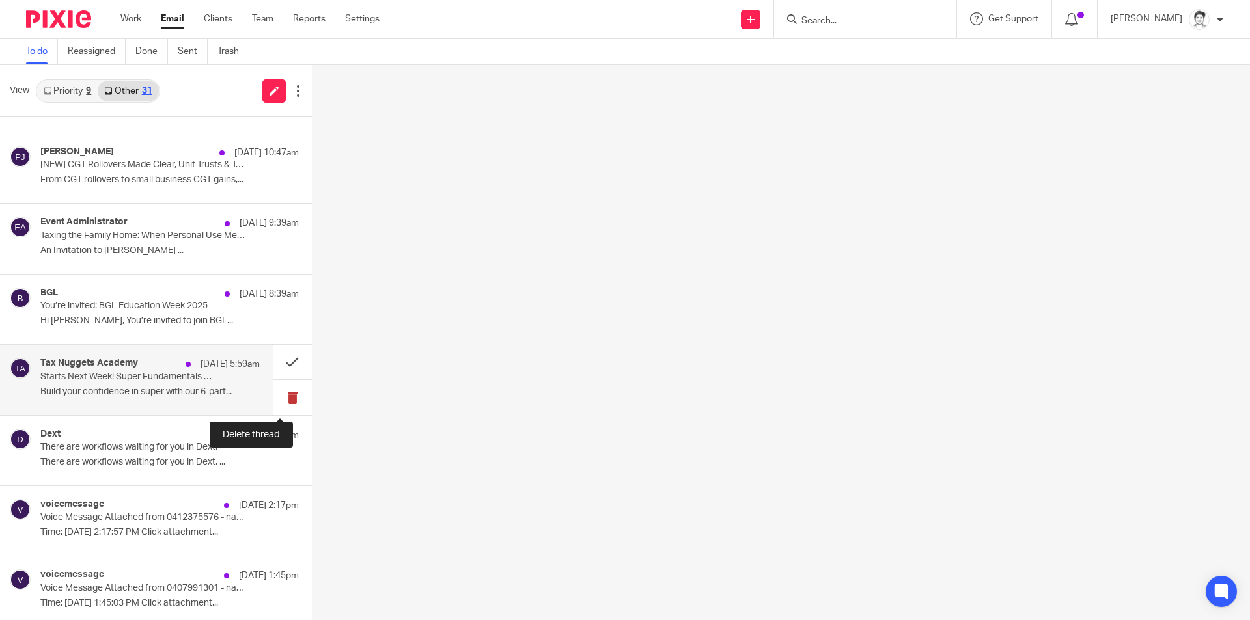
click at [277, 398] on button at bounding box center [292, 397] width 39 height 34
click at [89, 455] on div "Dext 17 Sep 5:00am There are workflows waiting for you in Dext. There are workf…" at bounding box center [149, 451] width 219 height 44
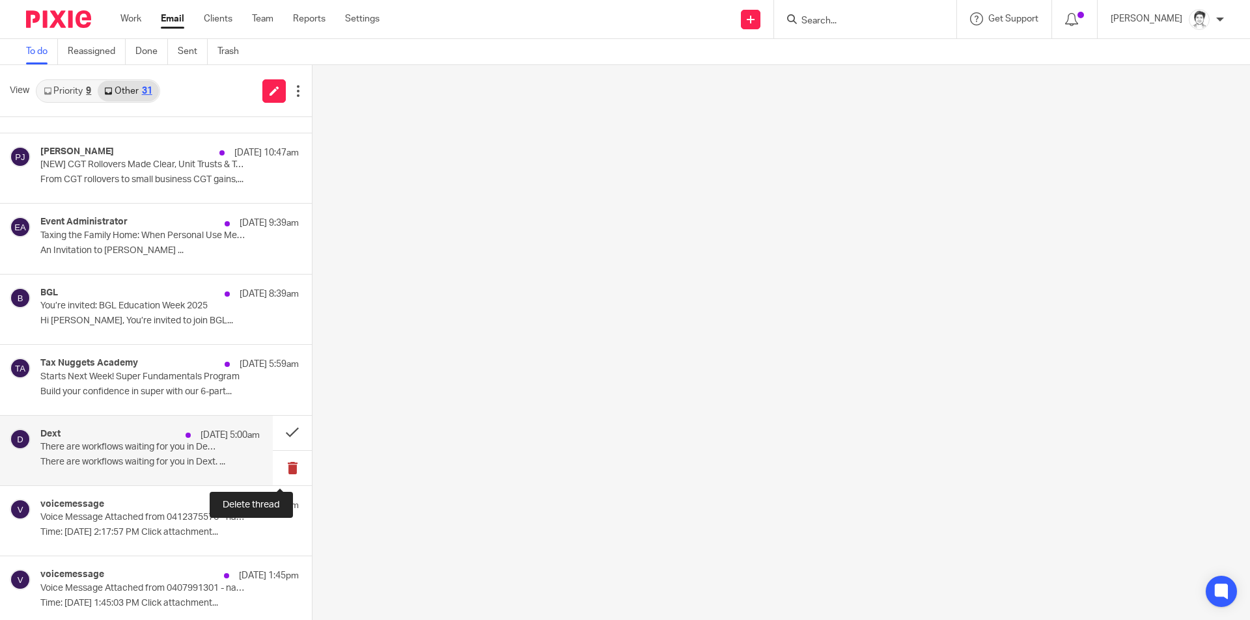
click at [278, 467] on button at bounding box center [292, 468] width 39 height 34
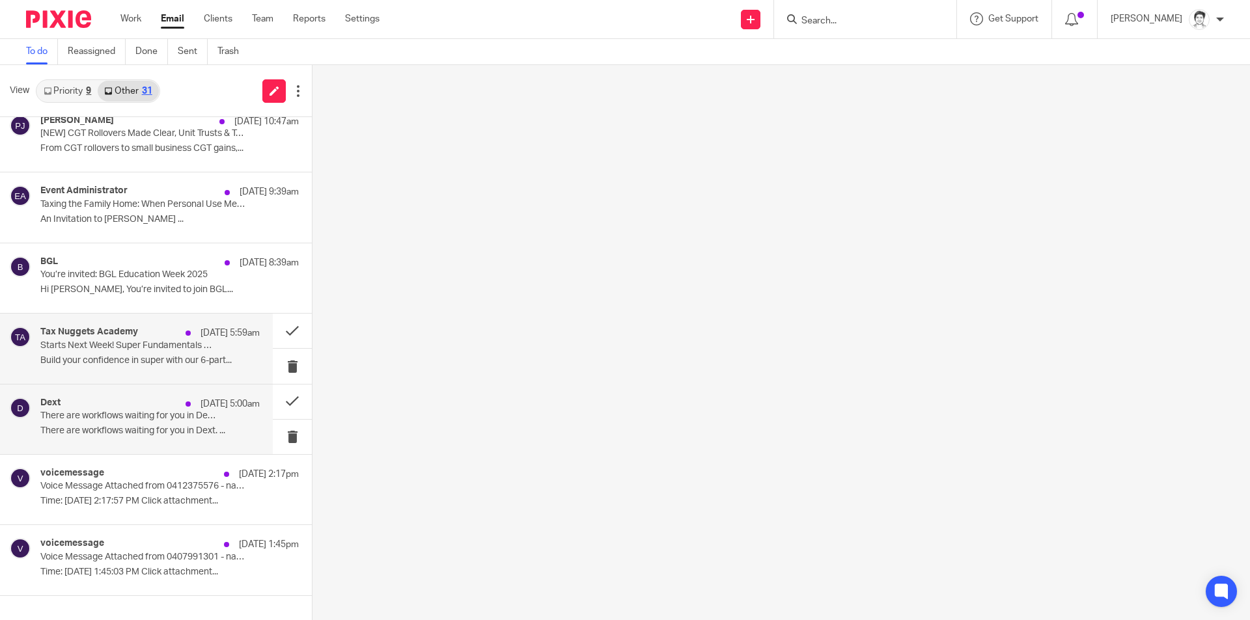
scroll to position [244, 0]
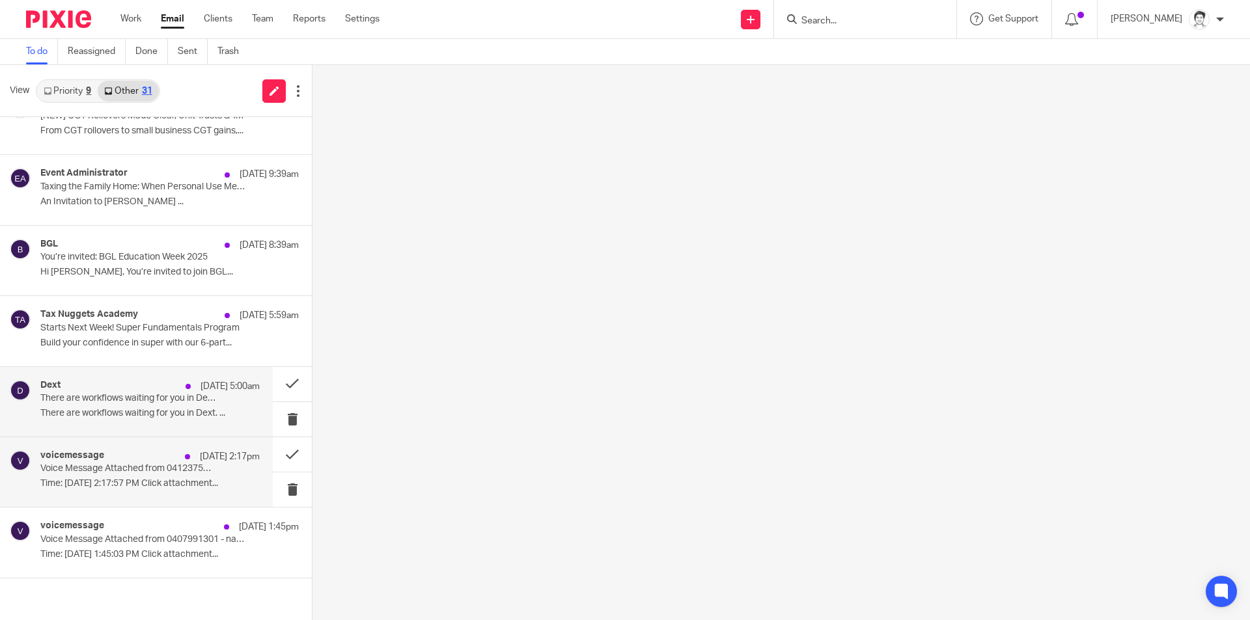
click at [112, 484] on p "Time: Sep 16, 2025 2:17:57 PM Click attachment..." at bounding box center [149, 483] width 219 height 11
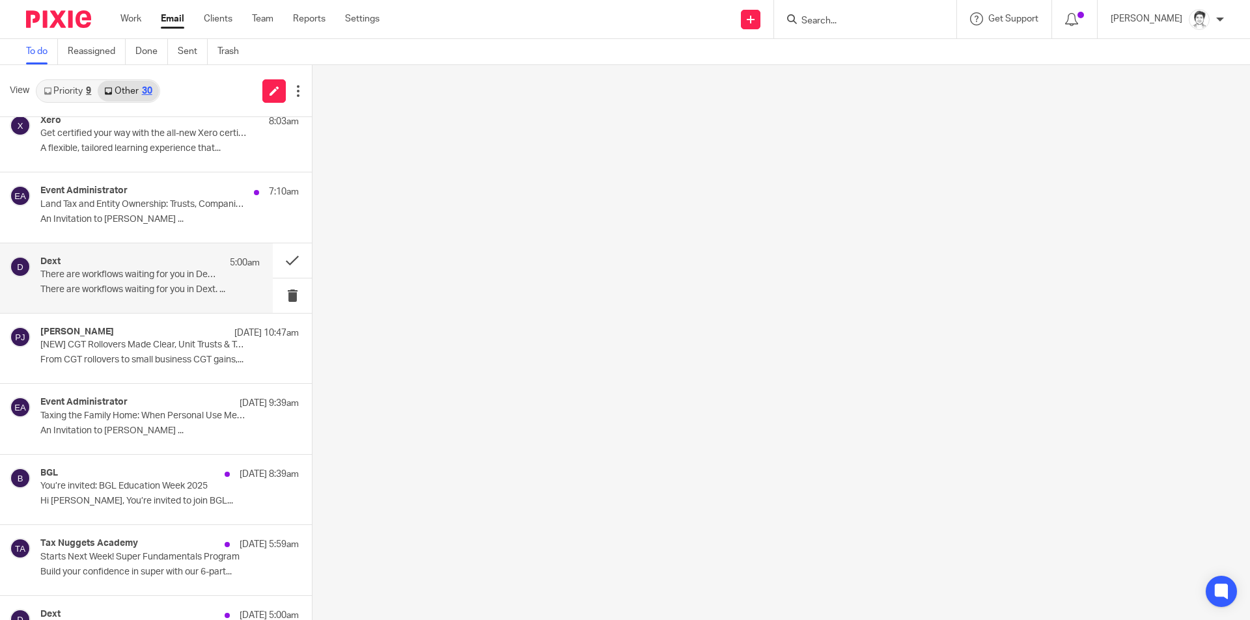
scroll to position [0, 0]
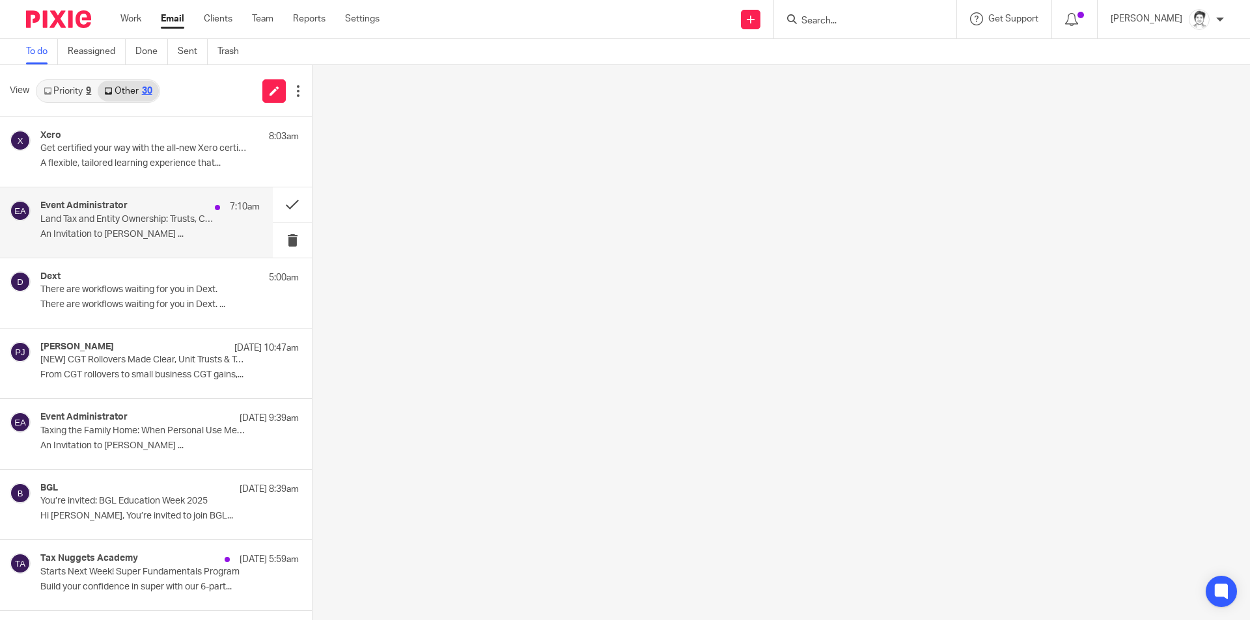
click at [141, 229] on p "An Invitation to Julie Wainwright ..." at bounding box center [149, 234] width 219 height 11
click at [279, 241] on button at bounding box center [292, 240] width 39 height 34
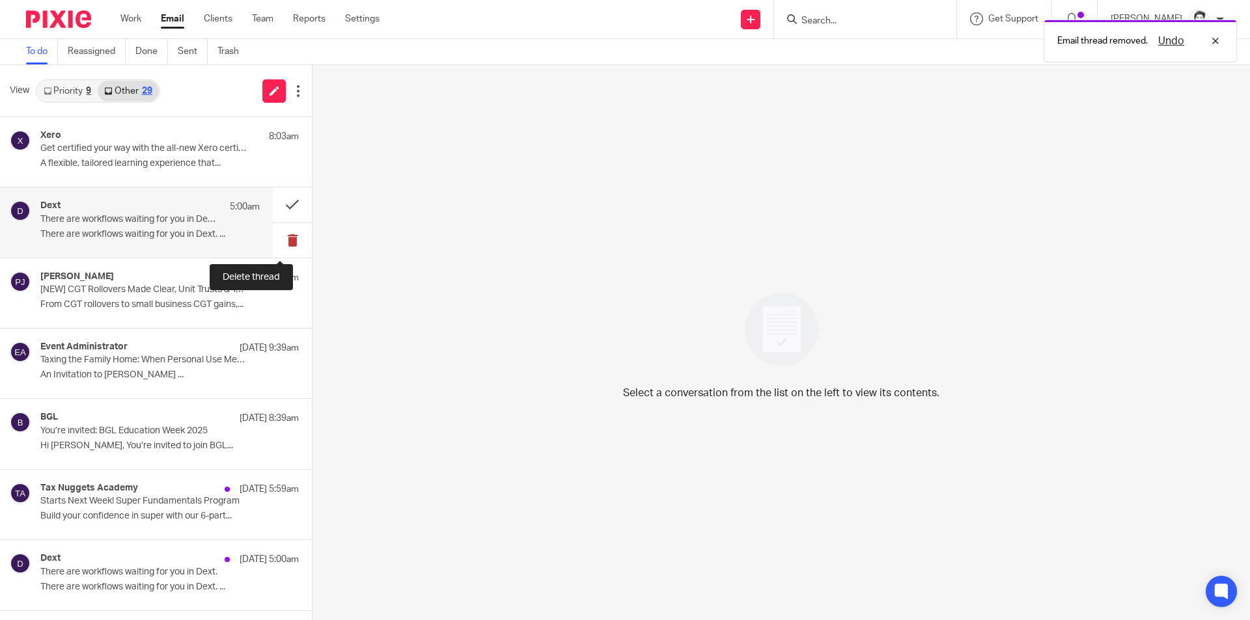
click at [281, 241] on button at bounding box center [292, 240] width 39 height 34
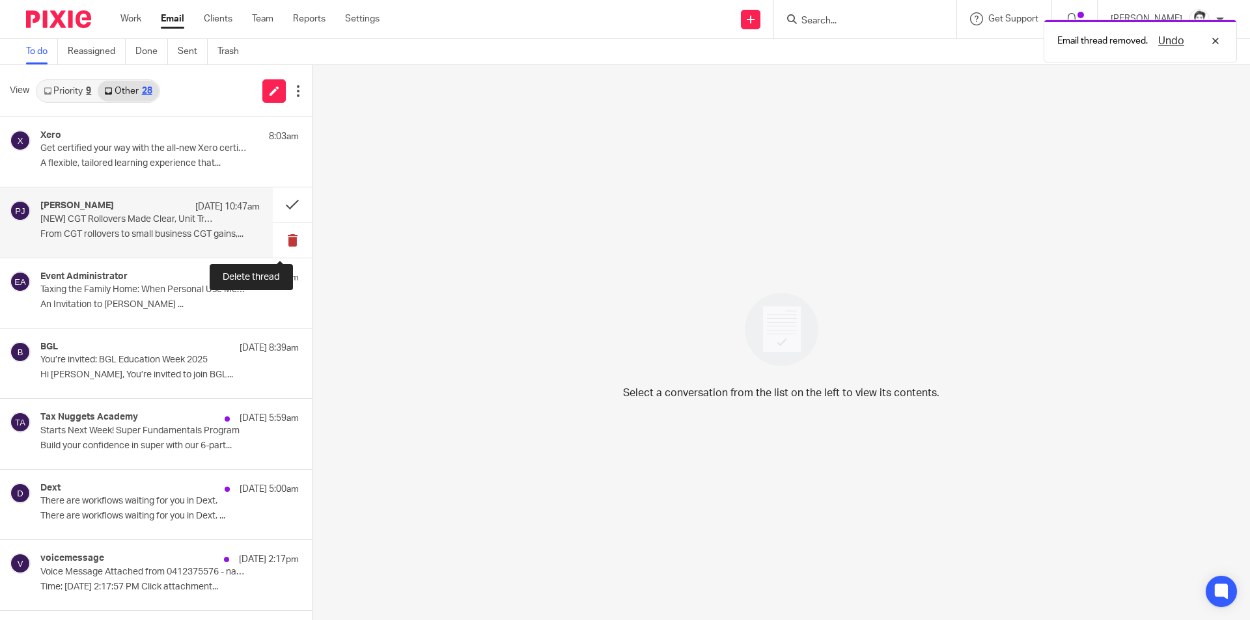
click at [277, 239] on button at bounding box center [292, 240] width 39 height 34
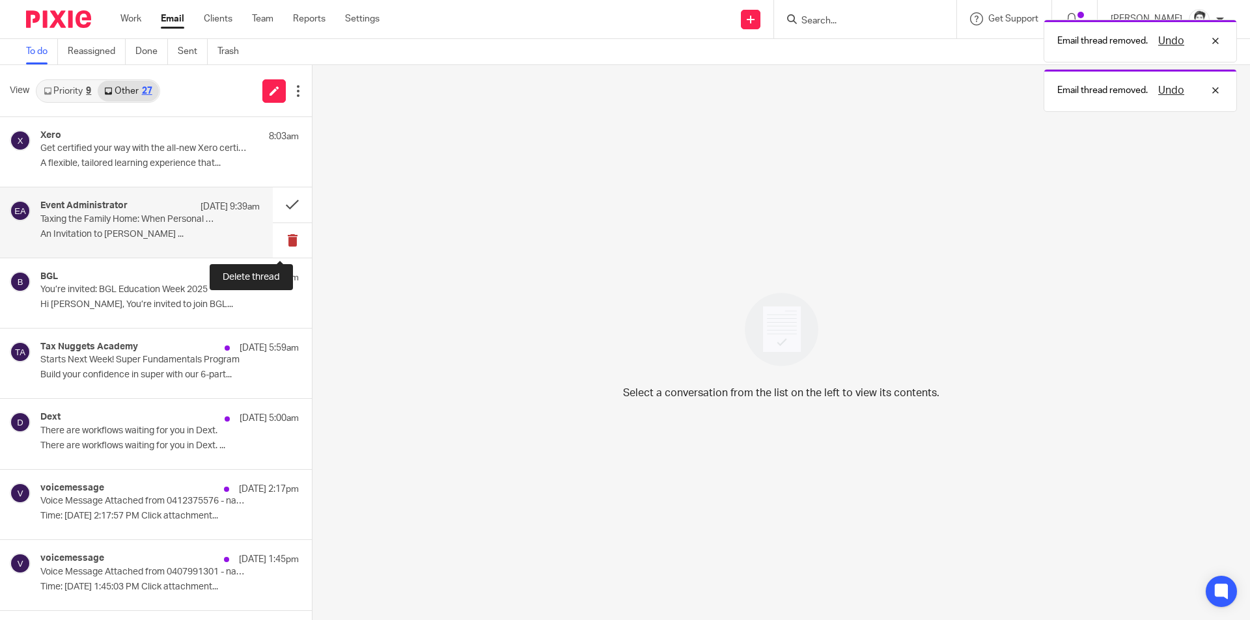
click at [277, 241] on button at bounding box center [292, 240] width 39 height 34
click at [284, 241] on button at bounding box center [292, 240] width 39 height 34
click at [282, 238] on button at bounding box center [292, 240] width 39 height 34
click at [280, 241] on button at bounding box center [292, 240] width 39 height 34
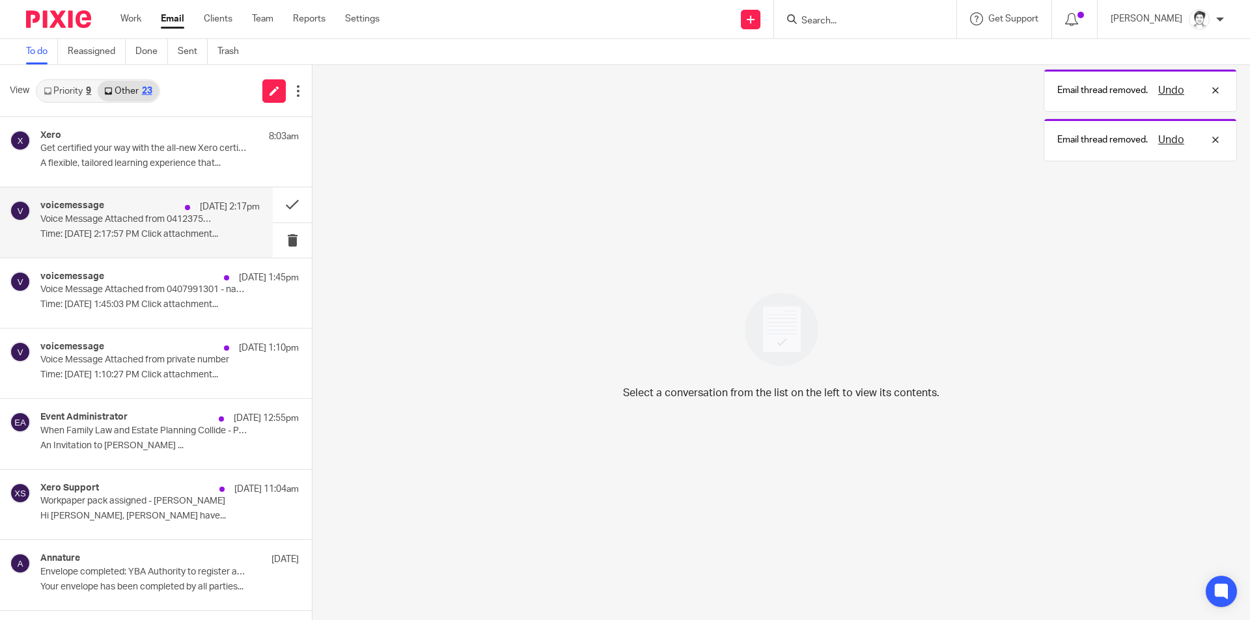
click at [107, 232] on p "Time: Sep 16, 2025 2:17:57 PM Click attachment..." at bounding box center [149, 234] width 219 height 11
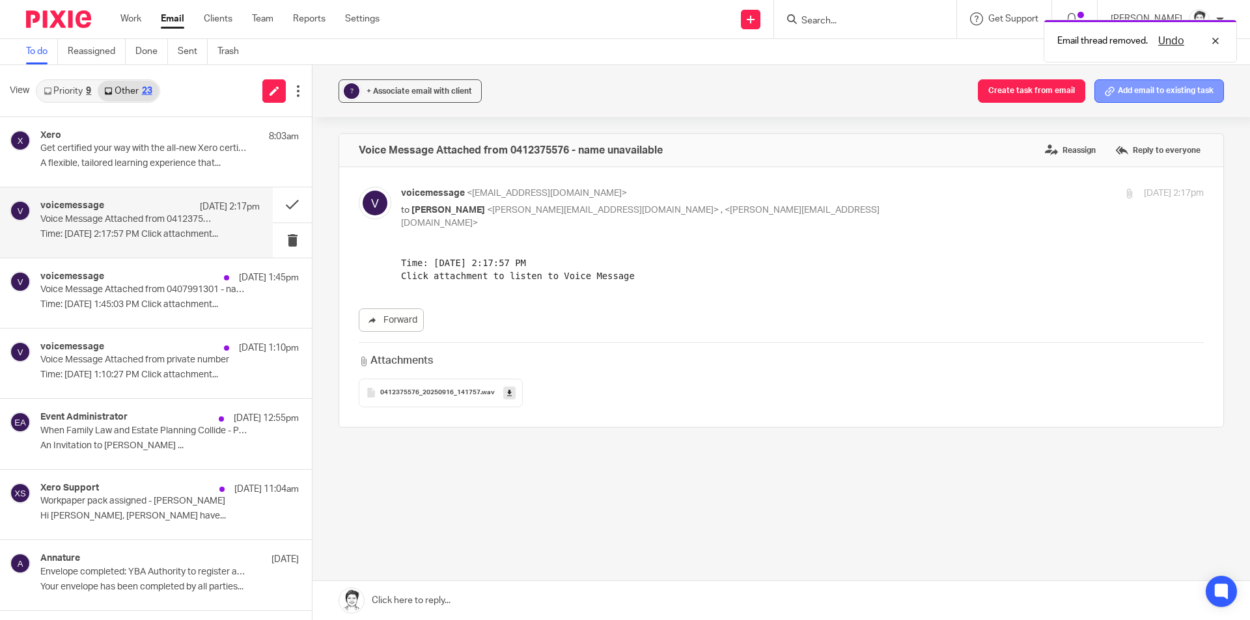
click at [1131, 94] on button "Add email to existing task" at bounding box center [1159, 90] width 130 height 23
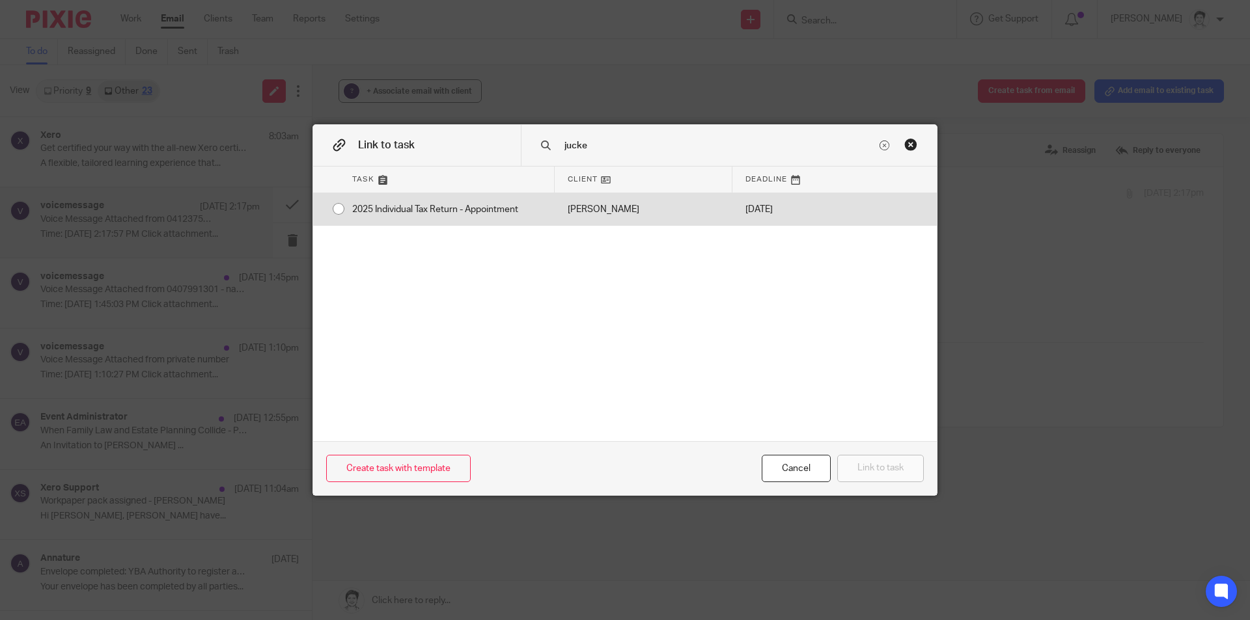
type input "jucke"
click at [510, 215] on div "2025 Individual Tax Return - Appointment" at bounding box center [446, 209] width 215 height 33
radio input "true"
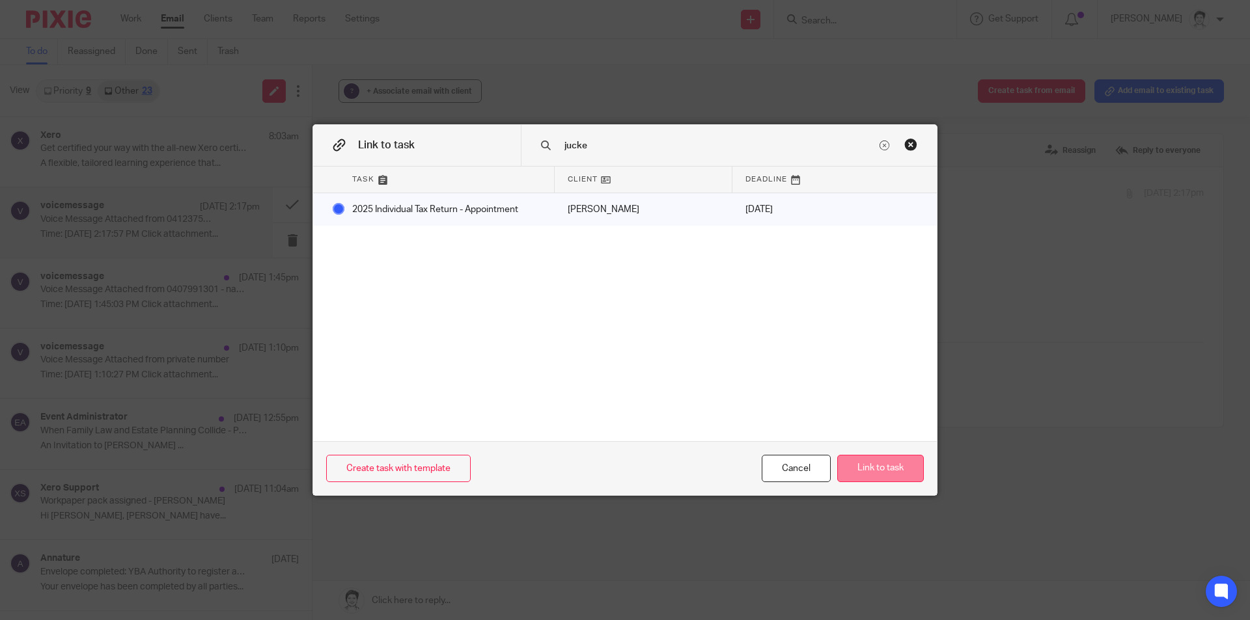
click at [909, 467] on button "Link to task" at bounding box center [880, 469] width 87 height 28
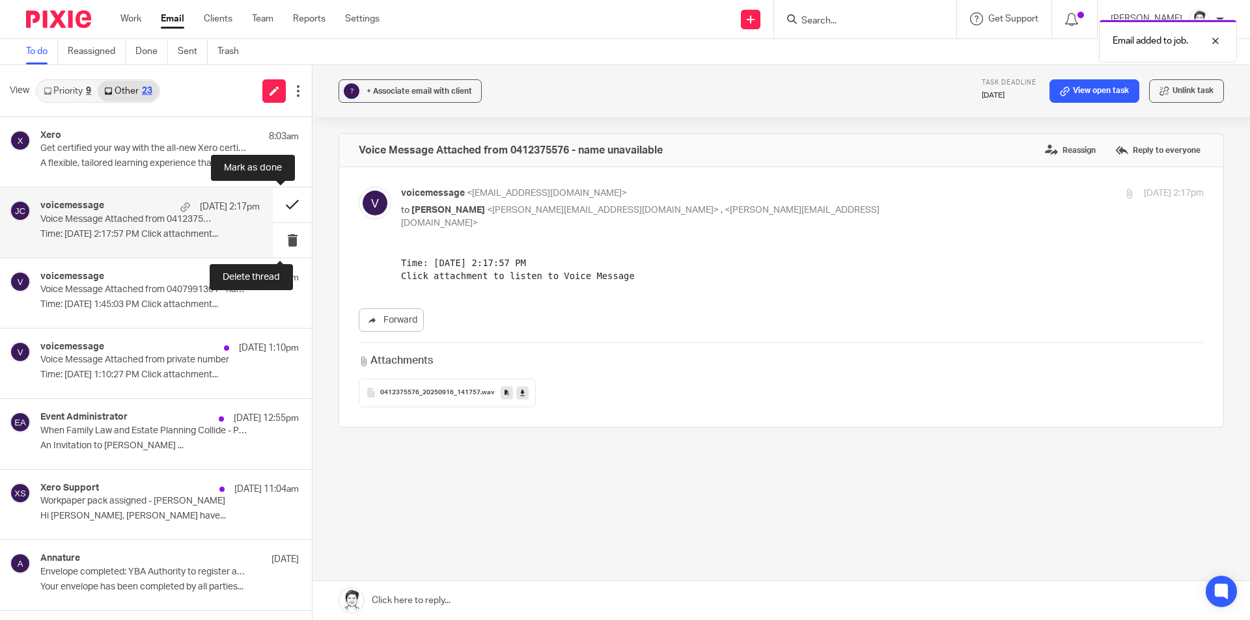
click at [286, 206] on button at bounding box center [292, 204] width 39 height 34
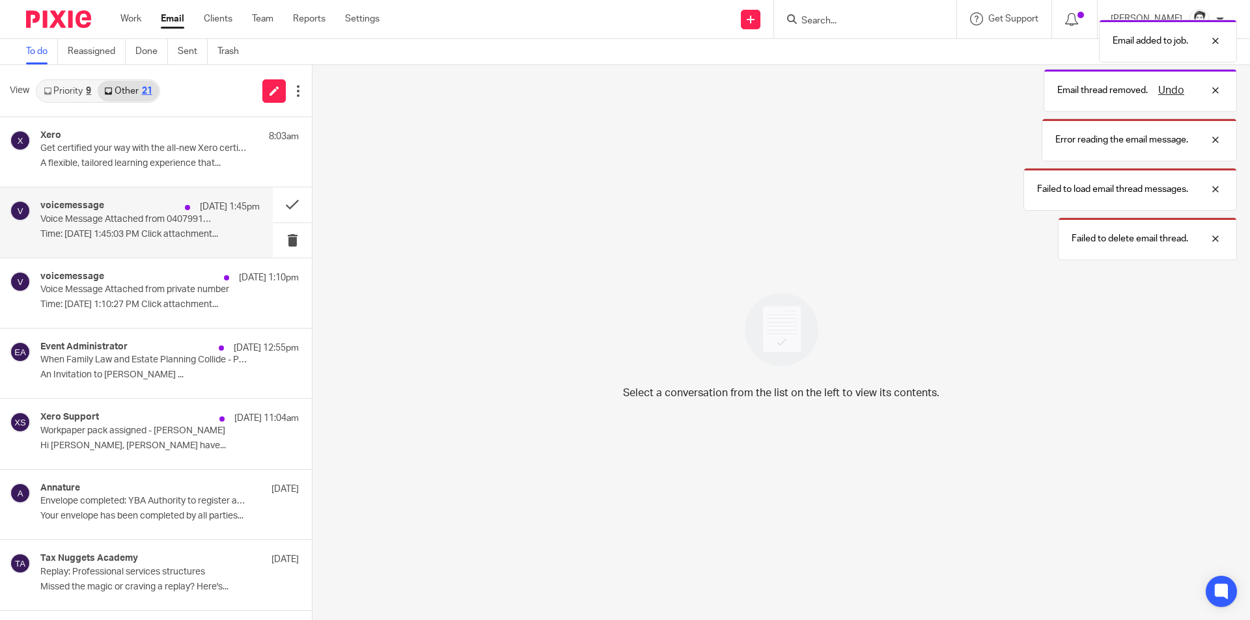
click at [128, 232] on p "Time: Sep 16, 2025 1:45:03 PM Click attachment..." at bounding box center [149, 234] width 219 height 11
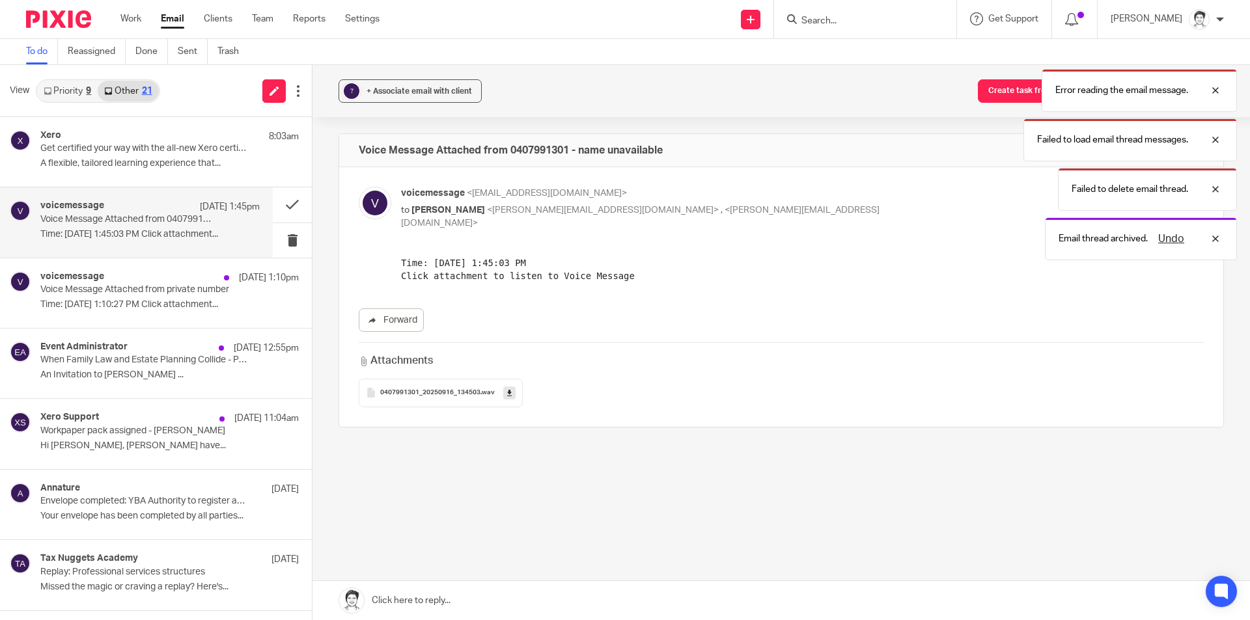
click at [1006, 92] on div "Email thread removed. Undo Error reading the email message. Failed to load emai…" at bounding box center [931, 136] width 612 height 247
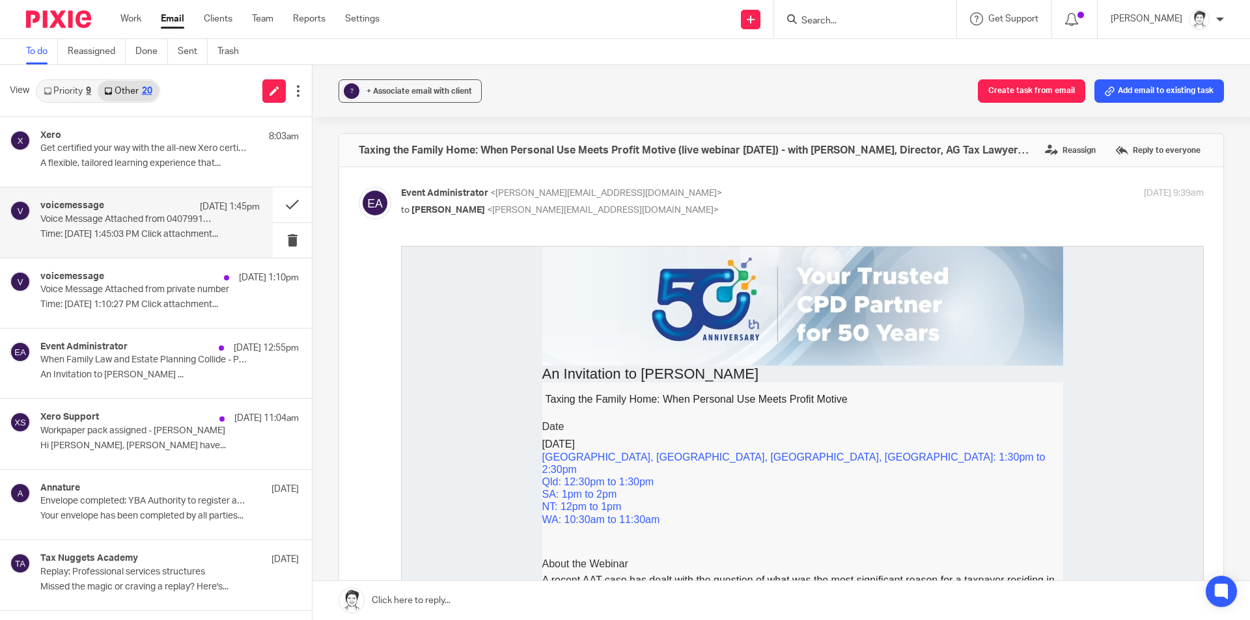
click at [101, 229] on p "Time: Sep 16, 2025 1:45:03 PM Click attachment..." at bounding box center [149, 234] width 219 height 11
click at [126, 219] on p "Voice Message Attached from 0407991301 - name unavailable" at bounding box center [128, 219] width 176 height 11
click at [1156, 87] on button "Add email to existing task" at bounding box center [1159, 90] width 130 height 23
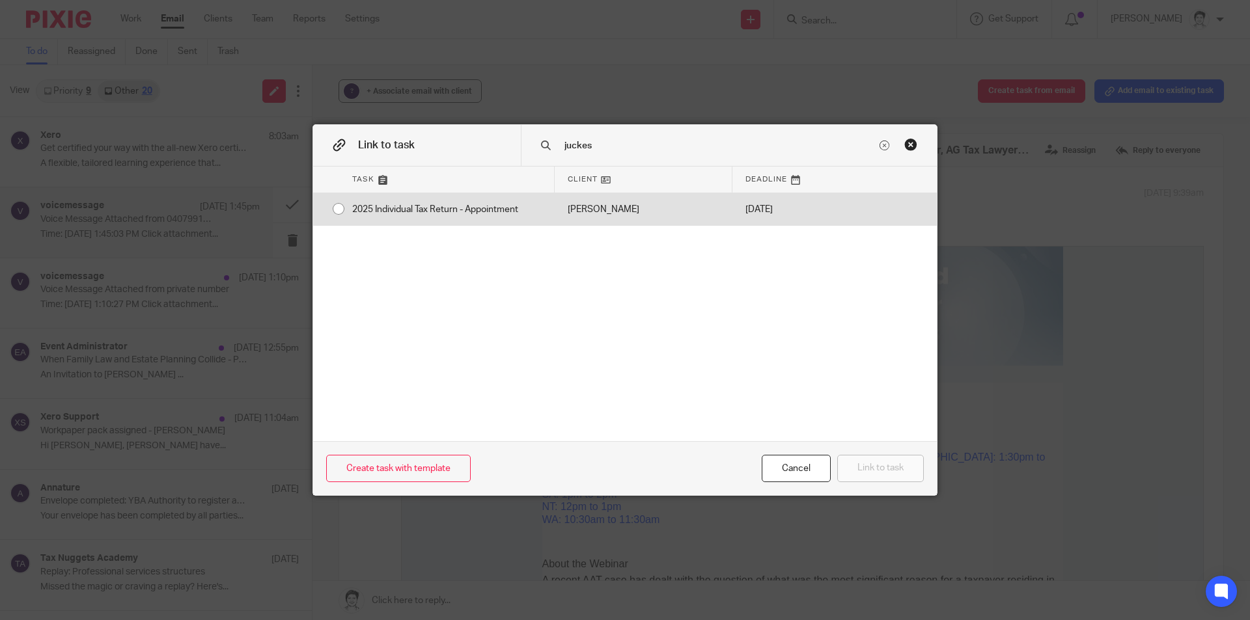
type input "juckes"
click at [490, 215] on div "2025 Individual Tax Return - Appointment" at bounding box center [446, 209] width 215 height 33
radio input "true"
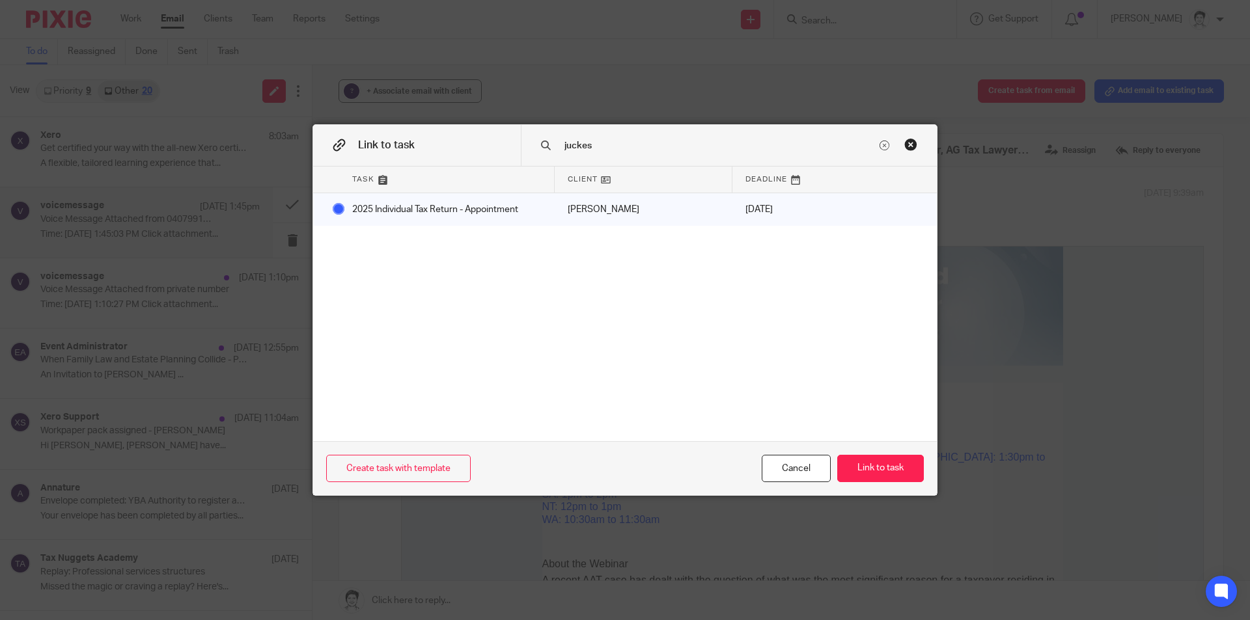
drag, startPoint x: 853, startPoint y: 471, endPoint x: 926, endPoint y: 456, distance: 74.6
click at [854, 471] on button "Link to task" at bounding box center [880, 469] width 87 height 28
click at [885, 465] on button "Link to task" at bounding box center [880, 469] width 87 height 28
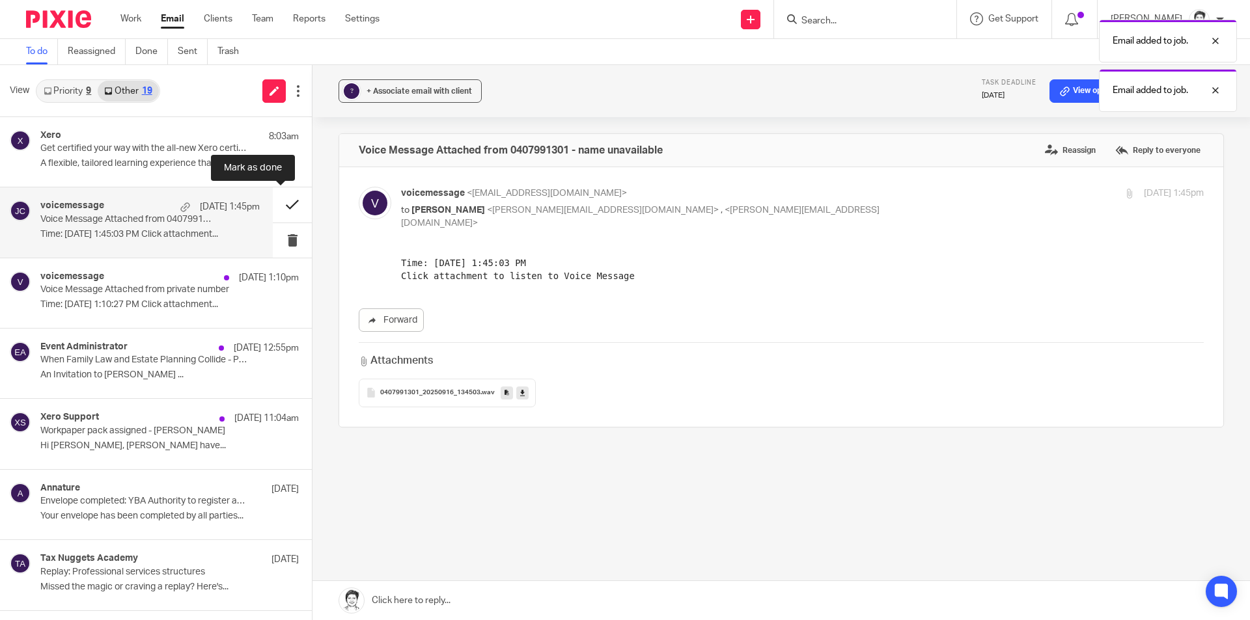
click at [281, 204] on button at bounding box center [292, 204] width 39 height 34
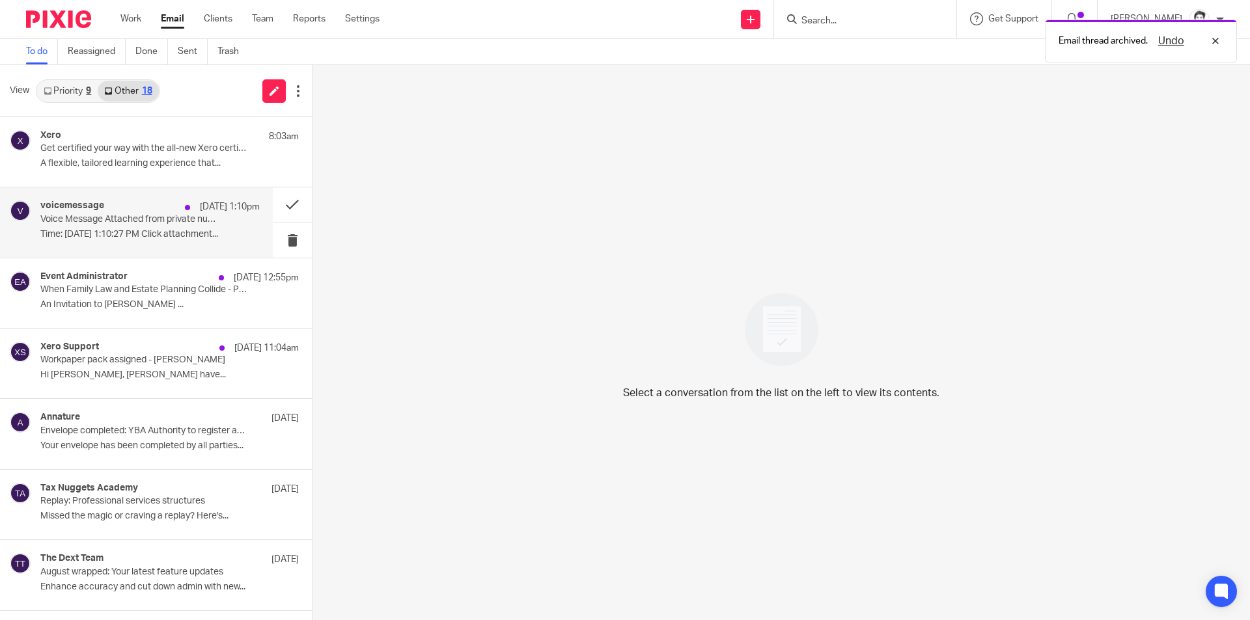
click at [83, 236] on p "Time: [DATE] 1:10:27 PM Click attachment..." at bounding box center [149, 234] width 219 height 11
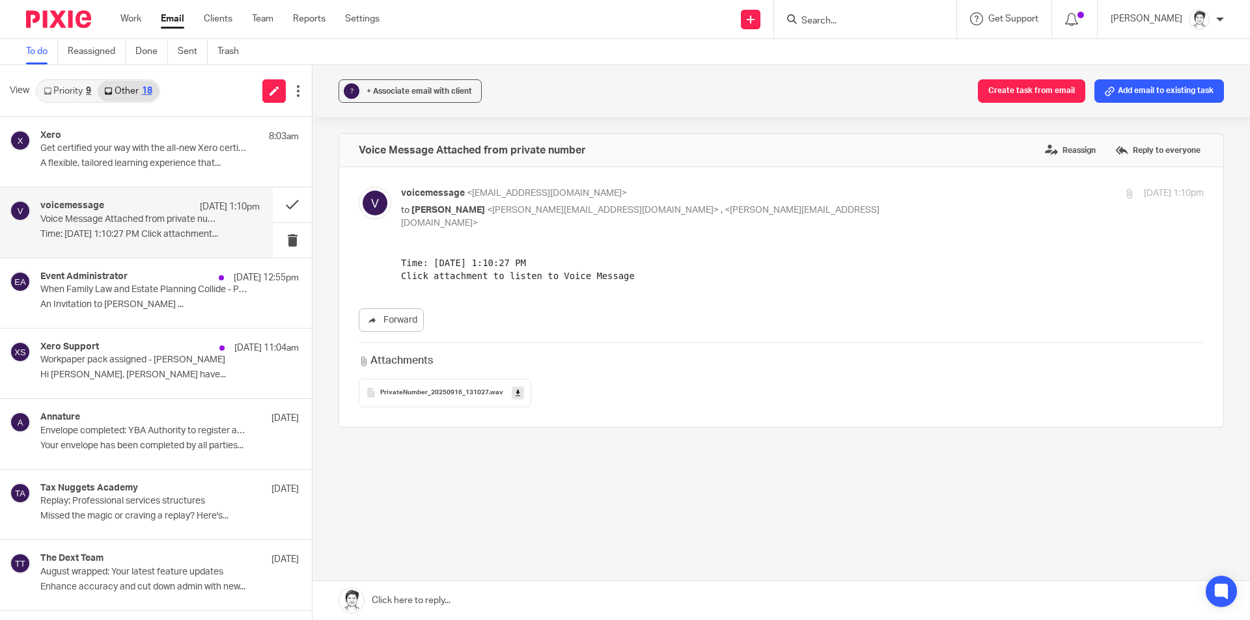
click at [92, 214] on p "Voice Message Attached from private number" at bounding box center [128, 219] width 176 height 11
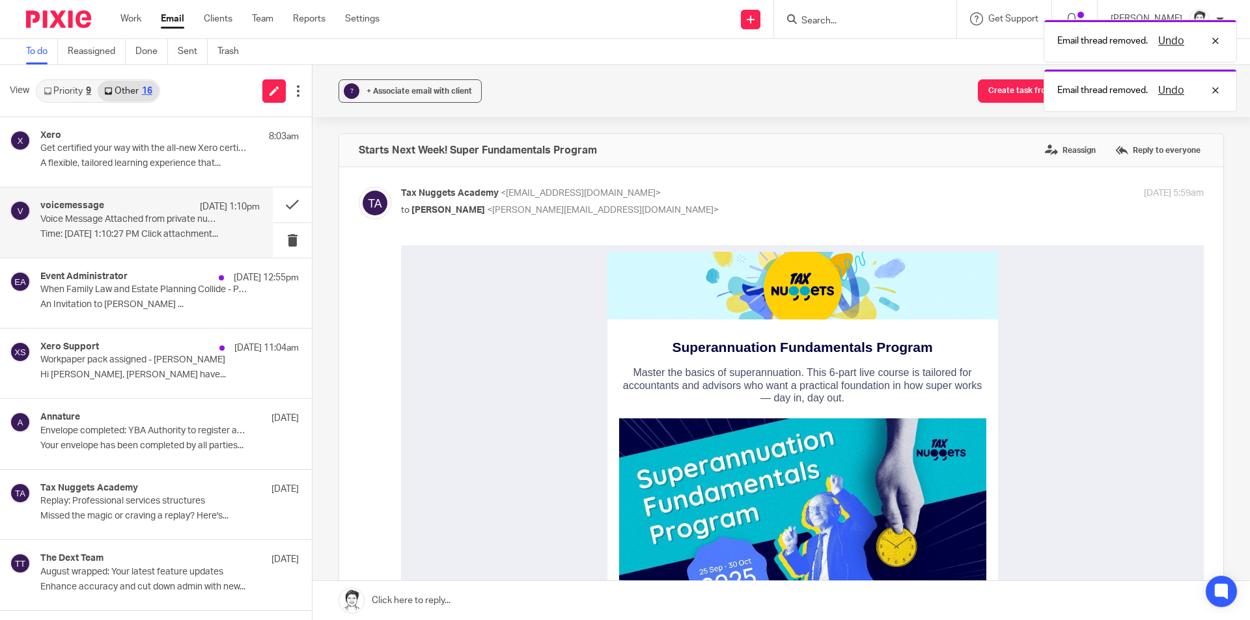
click at [88, 214] on p "Voice Message Attached from private number" at bounding box center [128, 219] width 176 height 11
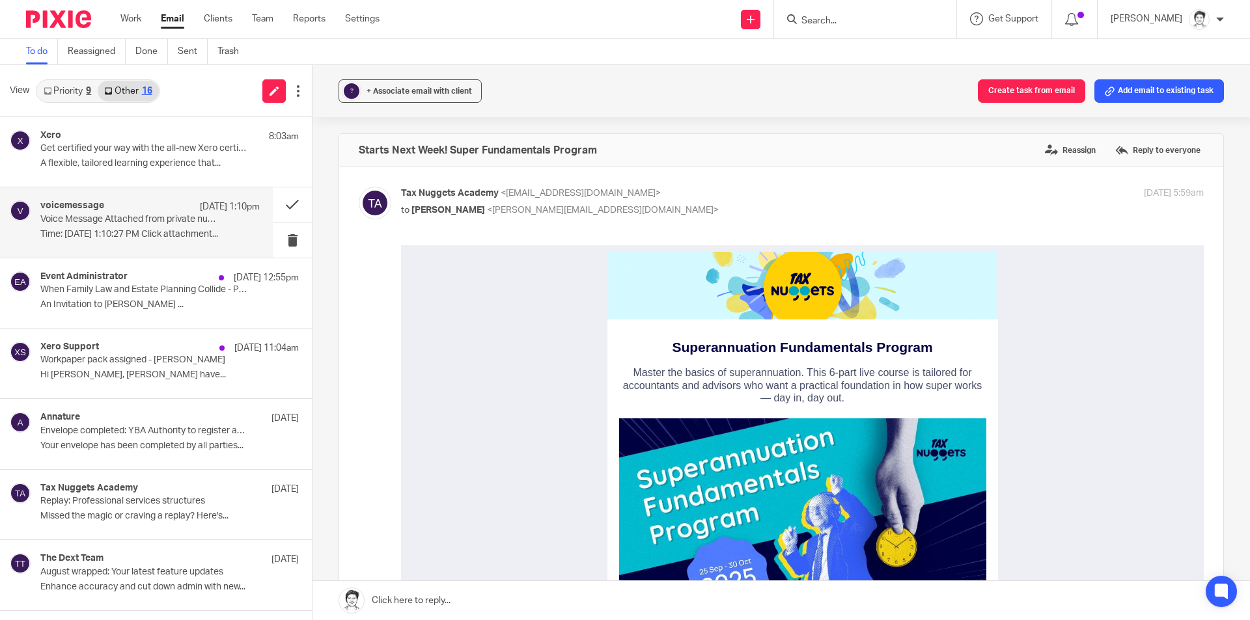
click at [87, 217] on p "Voice Message Attached from private number" at bounding box center [128, 219] width 176 height 11
click at [112, 227] on div "voicemessage 16 Sep 1:10pm Voice Message Attached from private number Time: Sep…" at bounding box center [149, 222] width 219 height 44
click at [100, 218] on p "Voice Message Attached from private number" at bounding box center [128, 219] width 176 height 11
click at [183, 232] on p "Time: [DATE] 1:10:27 PM Click attachment..." at bounding box center [149, 234] width 219 height 11
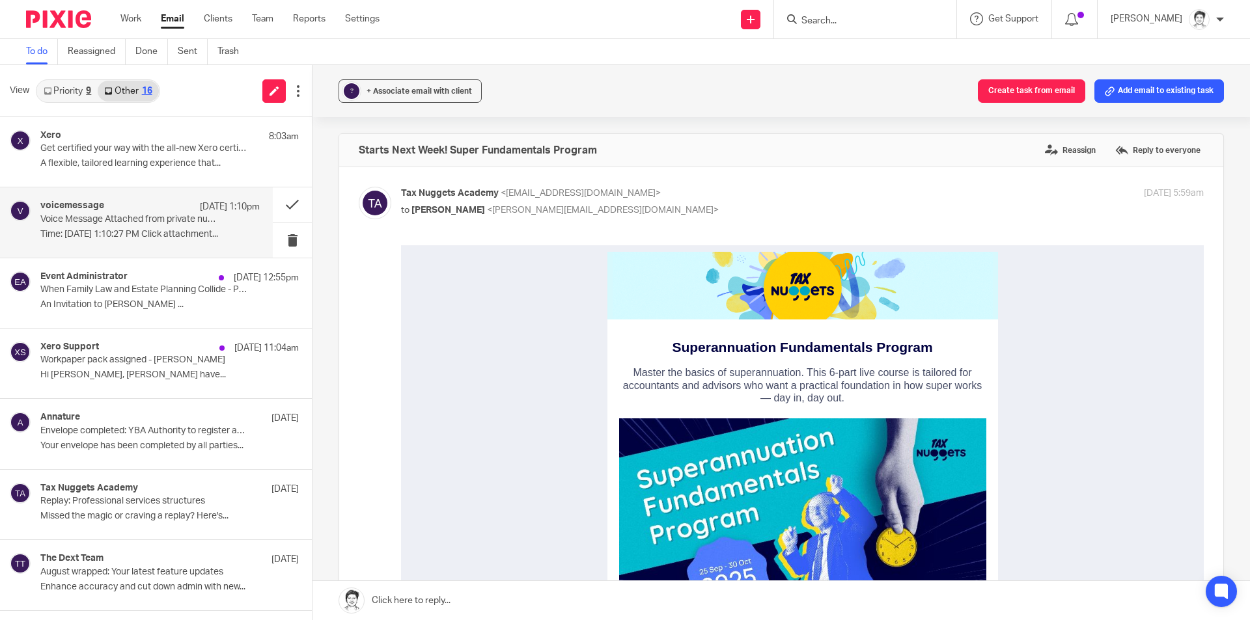
click at [146, 220] on p "Voice Message Attached from private number" at bounding box center [128, 219] width 176 height 11
click at [105, 227] on div "voicemessage 16 Sep 1:10pm Voice Message Attached from private number Time: Sep…" at bounding box center [149, 222] width 219 height 44
drag, startPoint x: 605, startPoint y: 160, endPoint x: 625, endPoint y: 143, distance: 26.3
click at [612, 158] on div "Starts Next Week! Super Fundamentals Program Reassign Reply to everyone" at bounding box center [781, 150] width 884 height 33
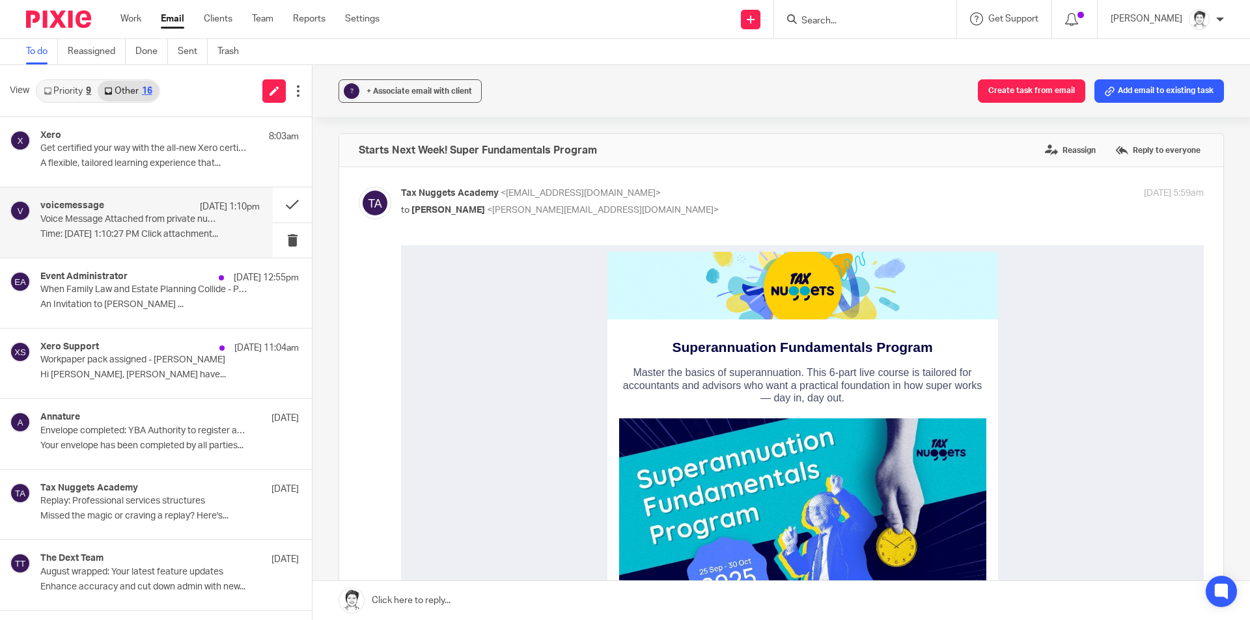
click at [67, 213] on div "voicemessage 16 Sep 1:10pm Voice Message Attached from private number Time: Sep…" at bounding box center [149, 222] width 219 height 44
click at [111, 220] on p "Voice Message Attached from private number" at bounding box center [128, 219] width 176 height 11
click at [112, 221] on p "Voice Message Attached from private number" at bounding box center [128, 219] width 176 height 11
click at [113, 164] on p "A flexible, tailored learning experience that..." at bounding box center [149, 163] width 219 height 11
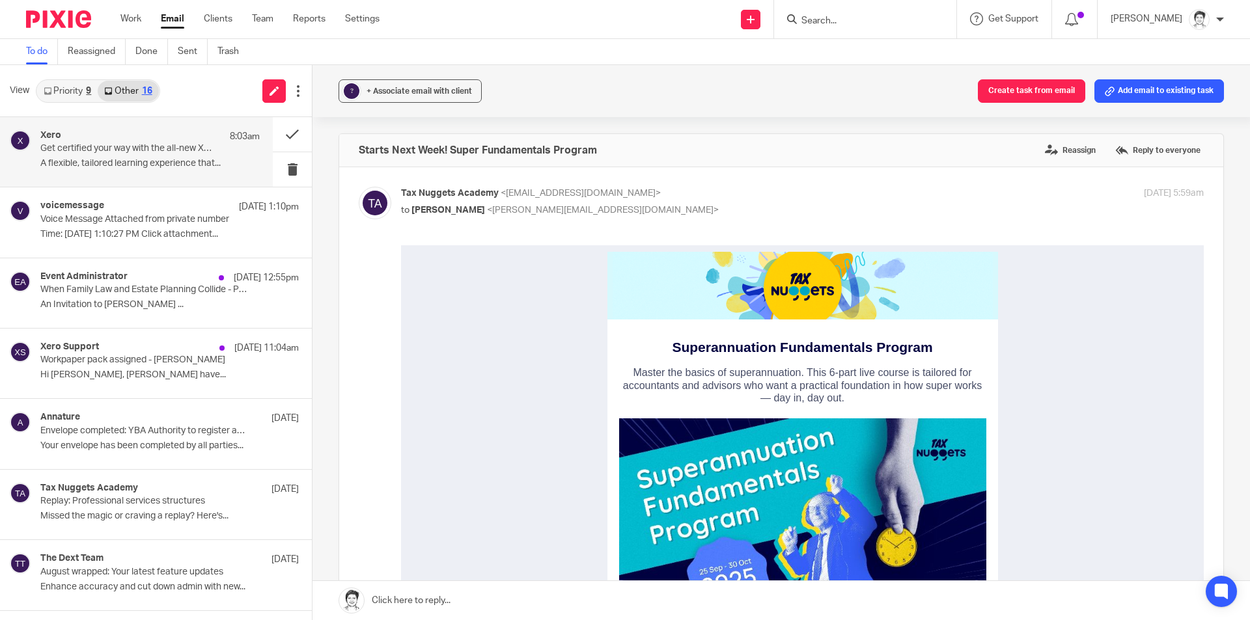
click at [128, 153] on p "Get certified your way with the all-new Xero certification" at bounding box center [128, 148] width 176 height 11
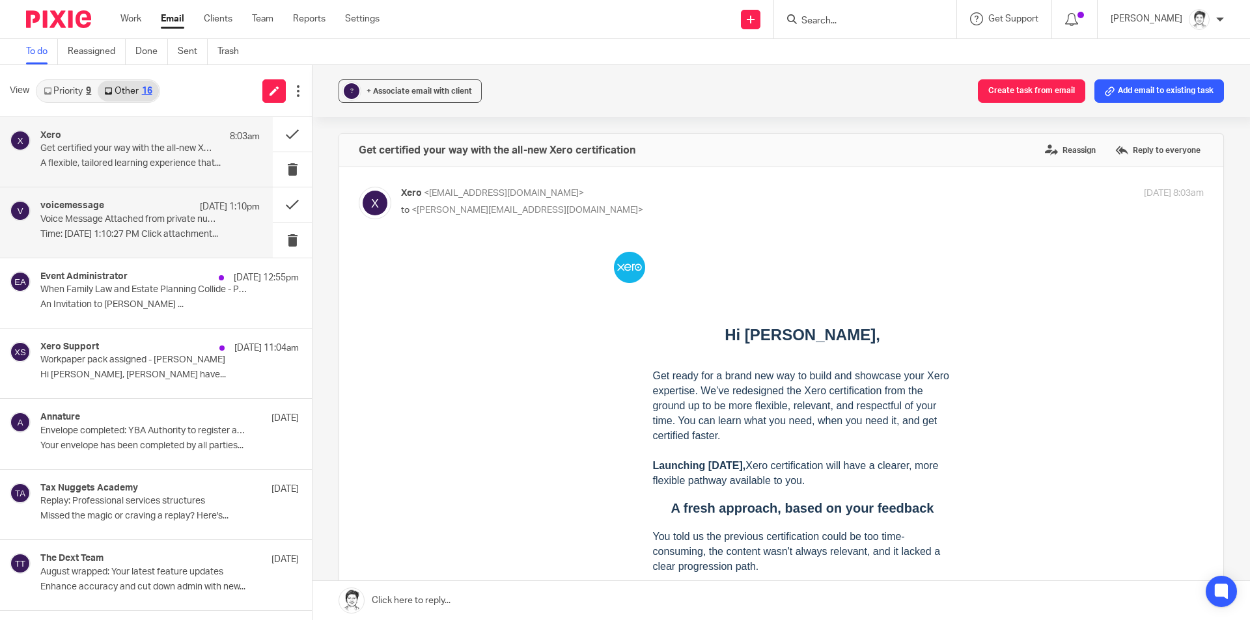
click at [146, 232] on p "Time: [DATE] 1:10:27 PM Click attachment..." at bounding box center [149, 234] width 219 height 11
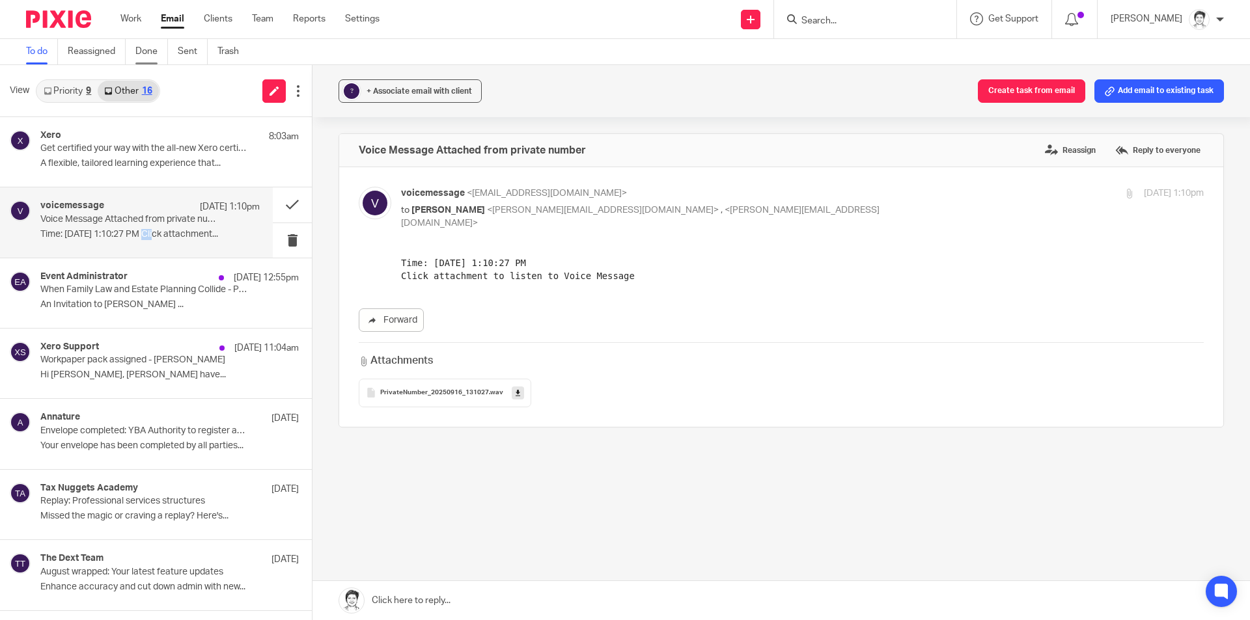
click at [152, 51] on link "Done" at bounding box center [151, 51] width 33 height 25
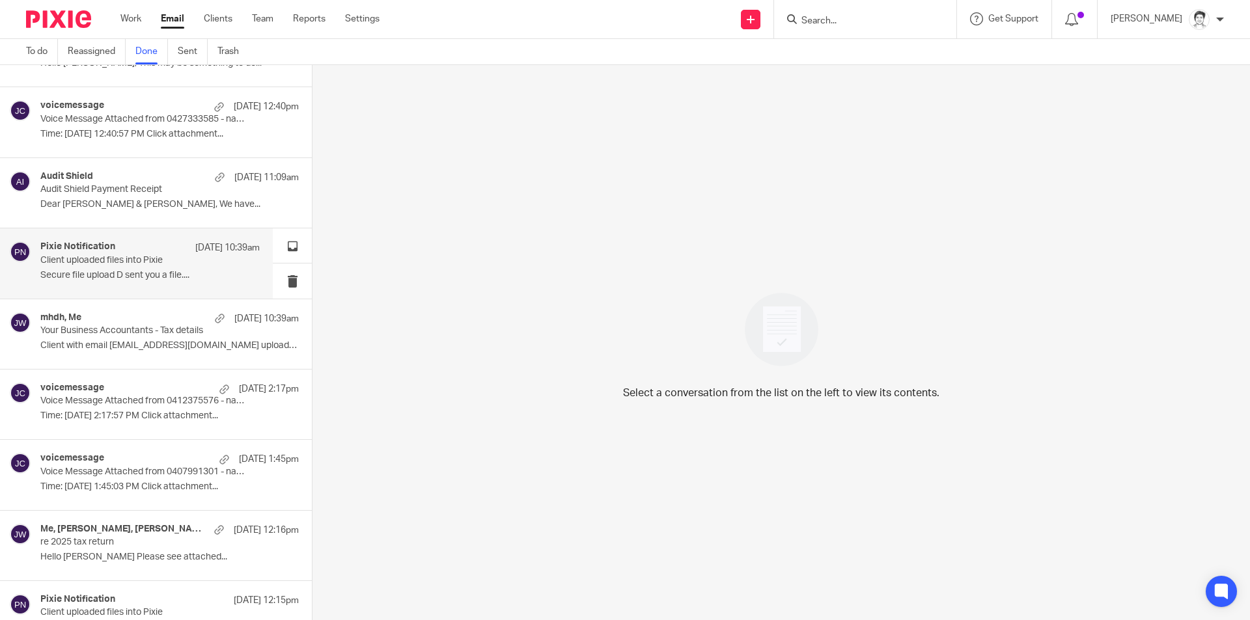
scroll to position [260, 0]
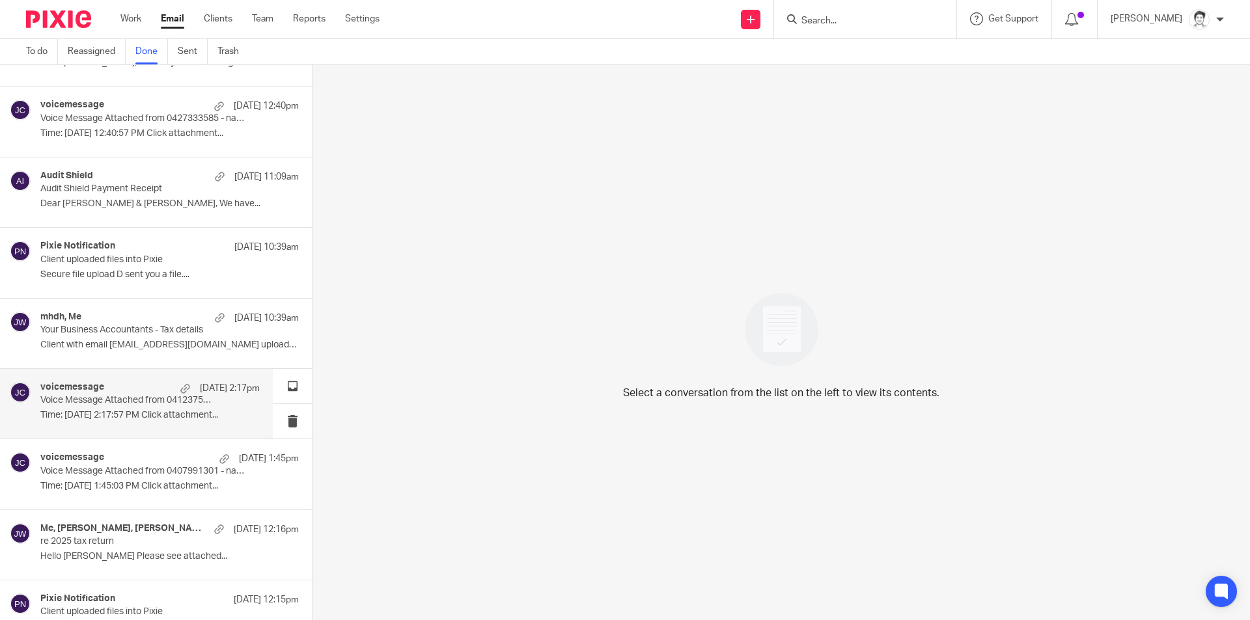
click at [127, 410] on p "Time: [DATE] 2:17:57 PM Click attachment..." at bounding box center [149, 415] width 219 height 11
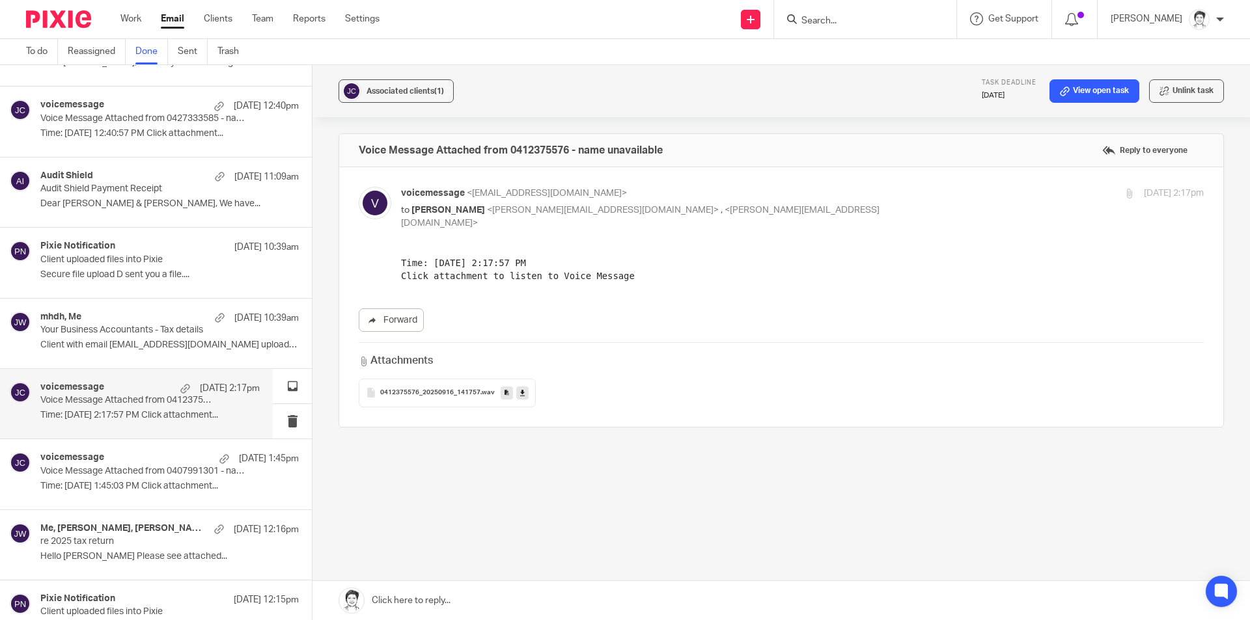
scroll to position [0, 0]
drag, startPoint x: 1170, startPoint y: 96, endPoint x: 1142, endPoint y: 103, distance: 28.7
click at [1170, 97] on button "Unlink task" at bounding box center [1186, 90] width 75 height 23
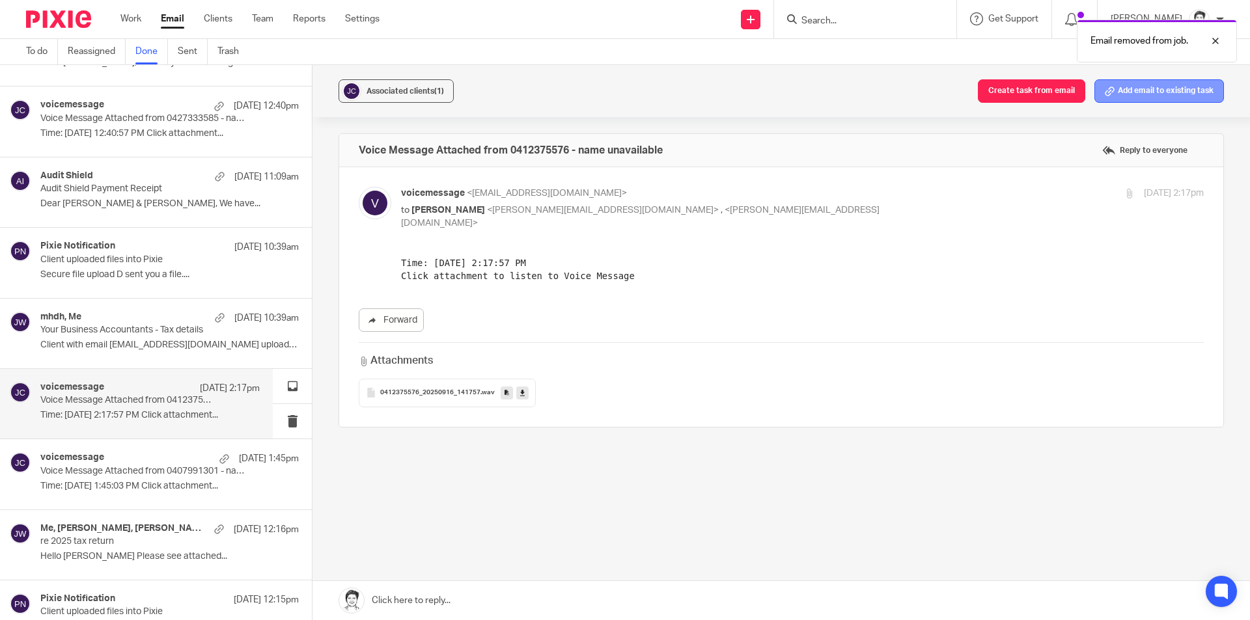
click at [1162, 91] on button "Add email to existing task" at bounding box center [1159, 90] width 130 height 23
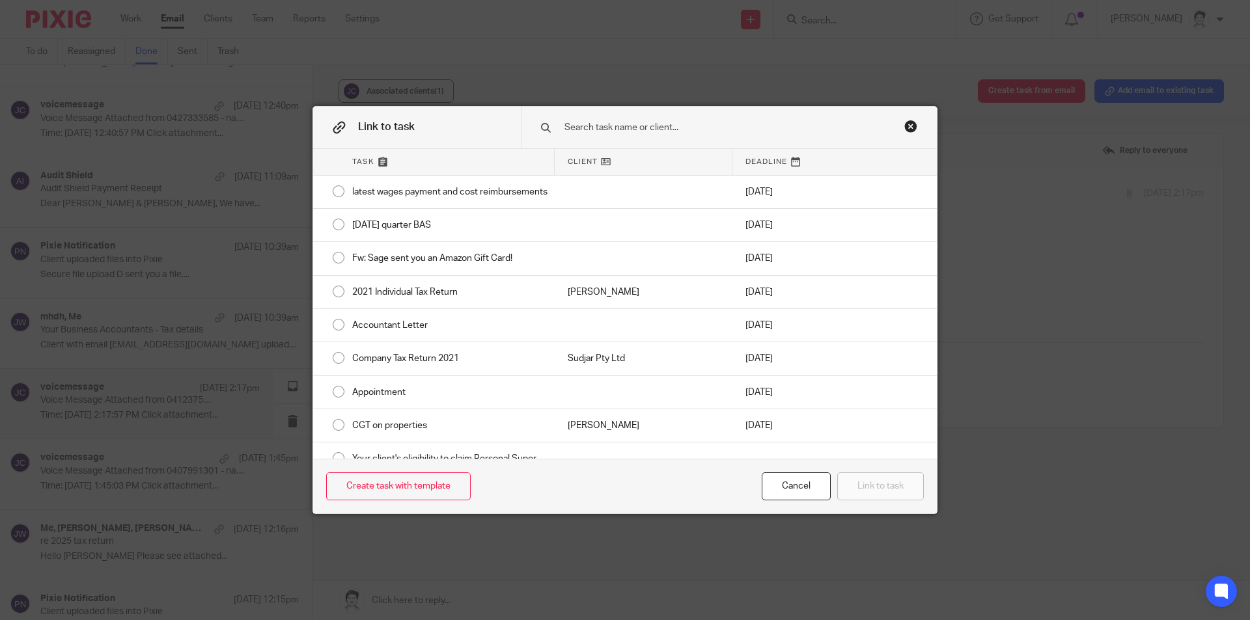
click at [904, 129] on div "Close this dialog window" at bounding box center [910, 126] width 13 height 13
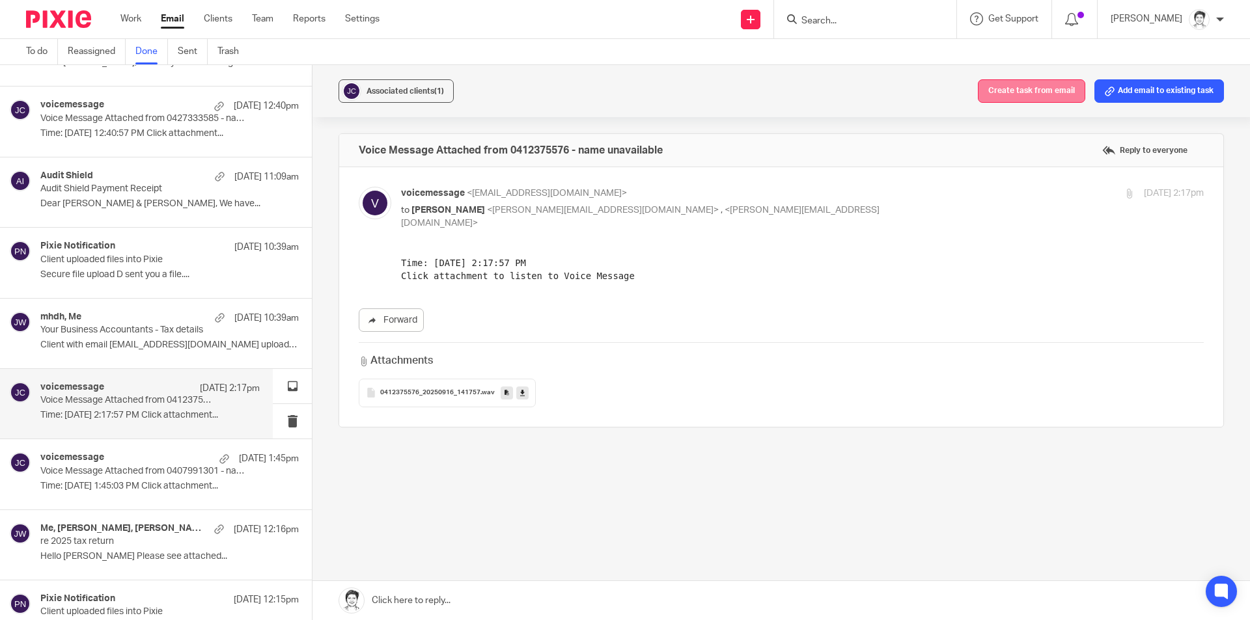
drag, startPoint x: 994, startPoint y: 94, endPoint x: 984, endPoint y: 97, distance: 10.1
click at [991, 94] on button "Create task from email" at bounding box center [1031, 90] width 107 height 23
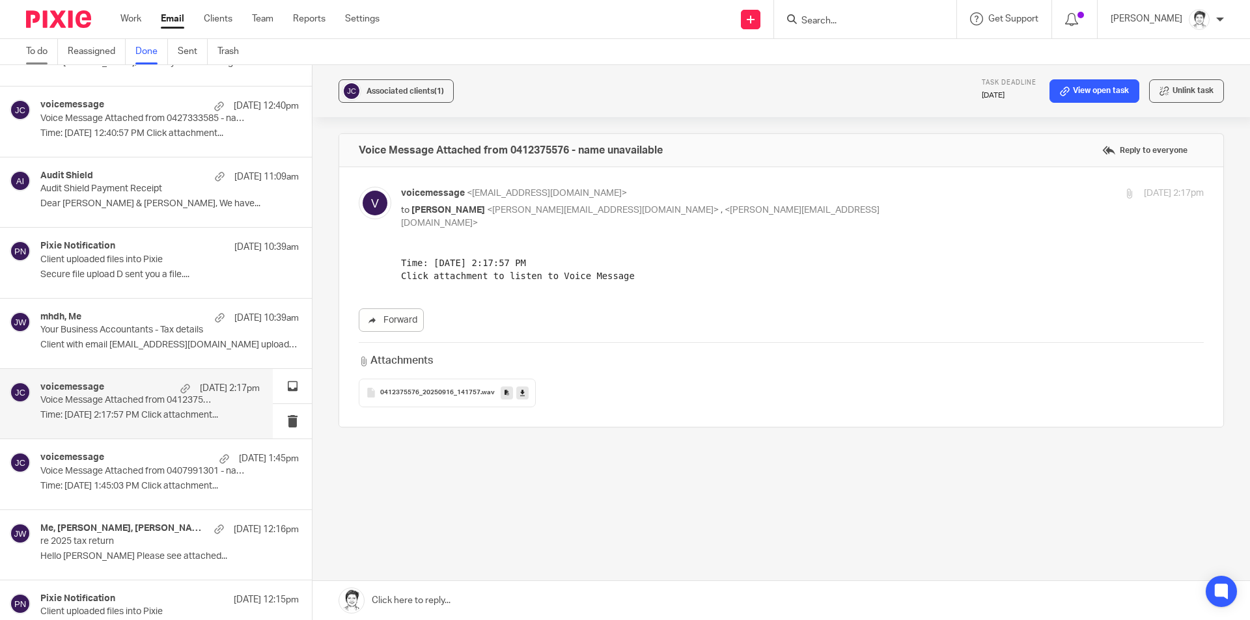
click at [36, 54] on link "To do" at bounding box center [42, 51] width 32 height 25
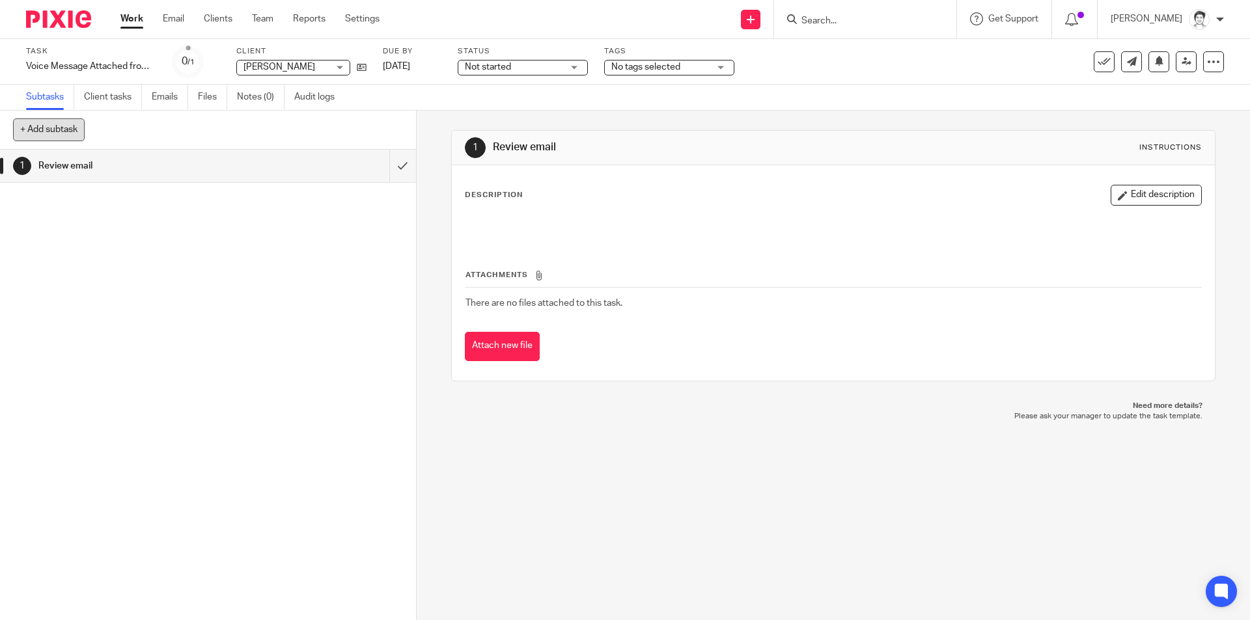
click at [59, 133] on button "+ Add subtask" at bounding box center [49, 129] width 72 height 22
type input "Return Phone Call"
click at [247, 66] on span "[PERSON_NAME]" at bounding box center [279, 66] width 72 height 9
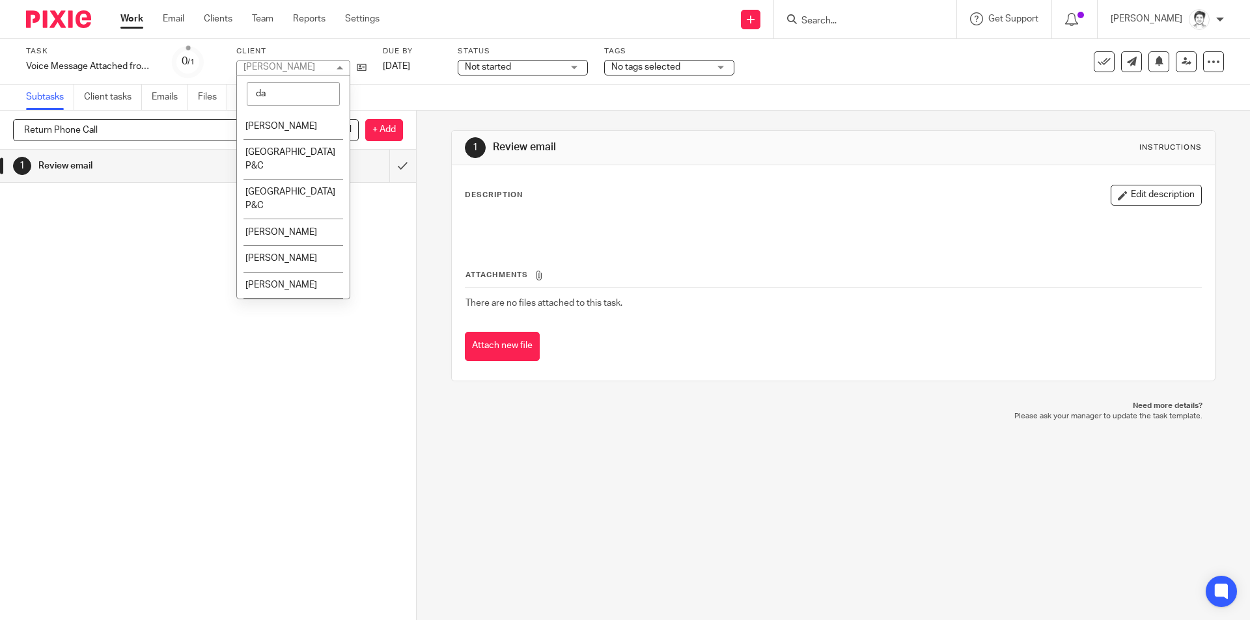
type input "d"
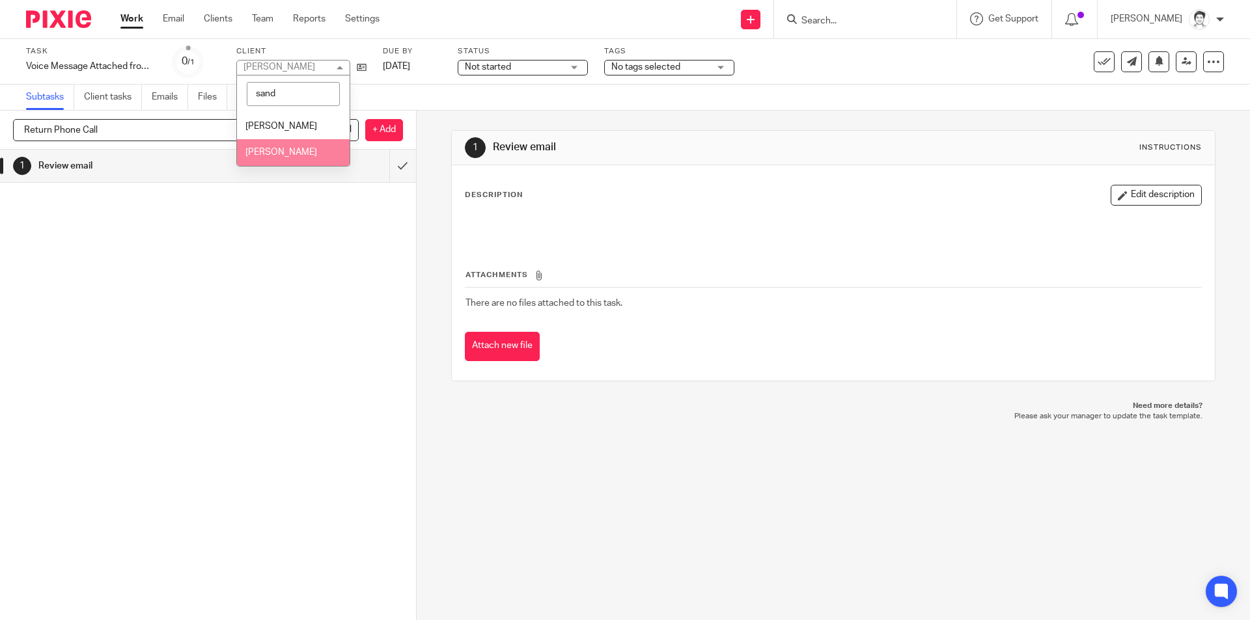
type input "sand"
click at [272, 152] on span "[PERSON_NAME]" at bounding box center [281, 152] width 72 height 9
drag, startPoint x: 73, startPoint y: 65, endPoint x: 78, endPoint y: 61, distance: 6.9
click at [74, 64] on div "Voice Message Attached from 0412375576 - name unavailable Save Voice Message At…" at bounding box center [91, 66] width 130 height 13
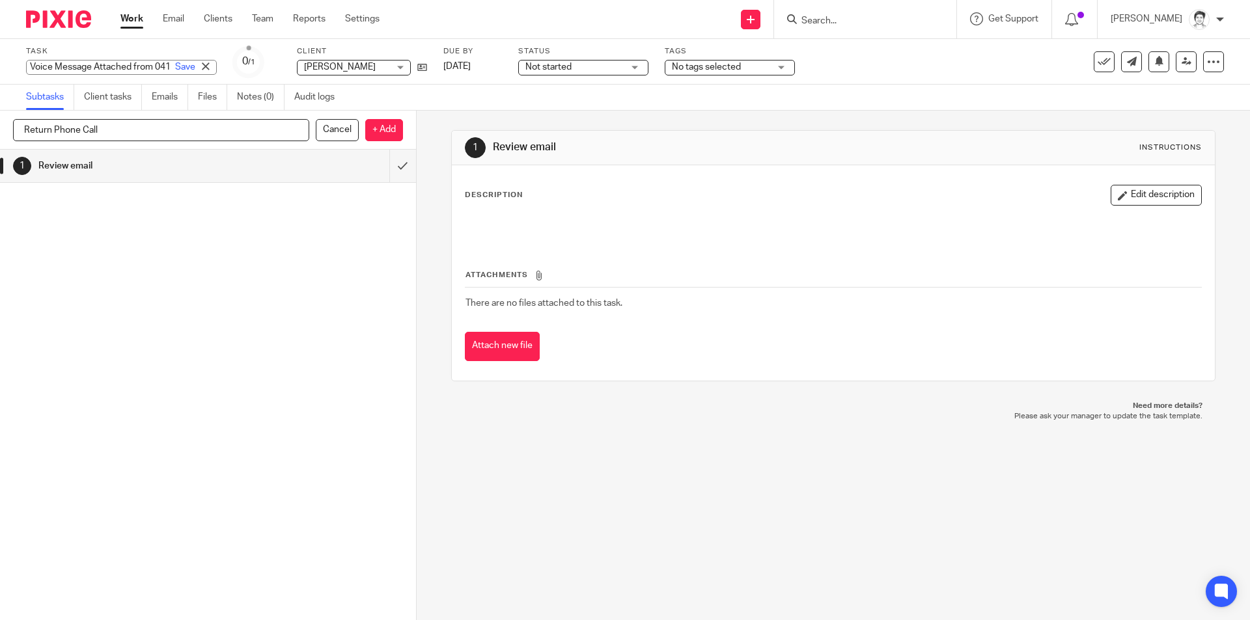
click at [175, 305] on div "1 Review email" at bounding box center [208, 385] width 416 height 471
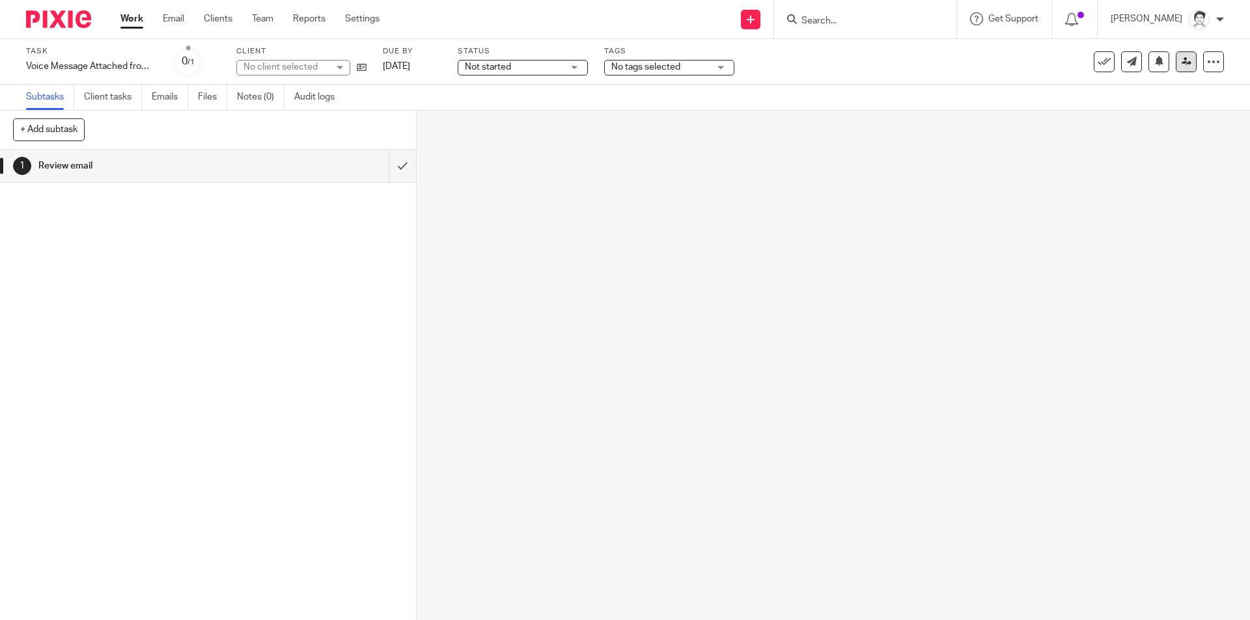
click at [1182, 66] on link at bounding box center [1185, 61] width 21 height 21
drag, startPoint x: 272, startPoint y: 64, endPoint x: 281, endPoint y: 61, distance: 9.5
click at [273, 63] on div "No client selected" at bounding box center [285, 67] width 85 height 13
type input "sand"
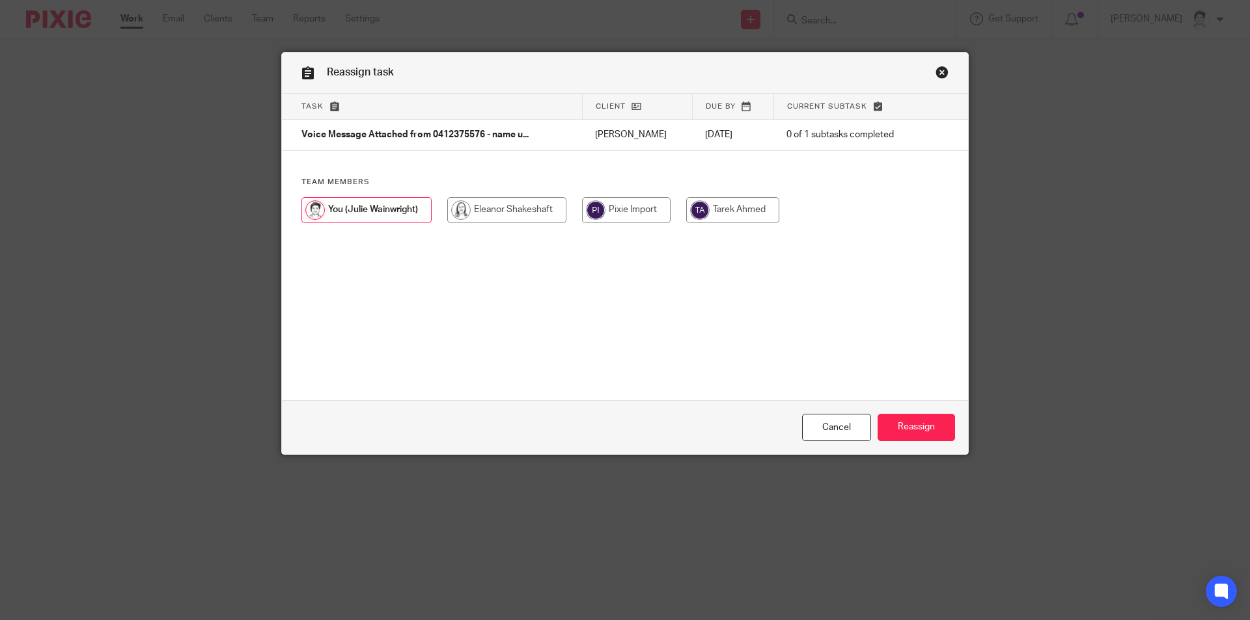
click at [518, 211] on input "radio" at bounding box center [506, 210] width 119 height 26
radio input "true"
click at [907, 432] on input "Reassign" at bounding box center [915, 428] width 77 height 28
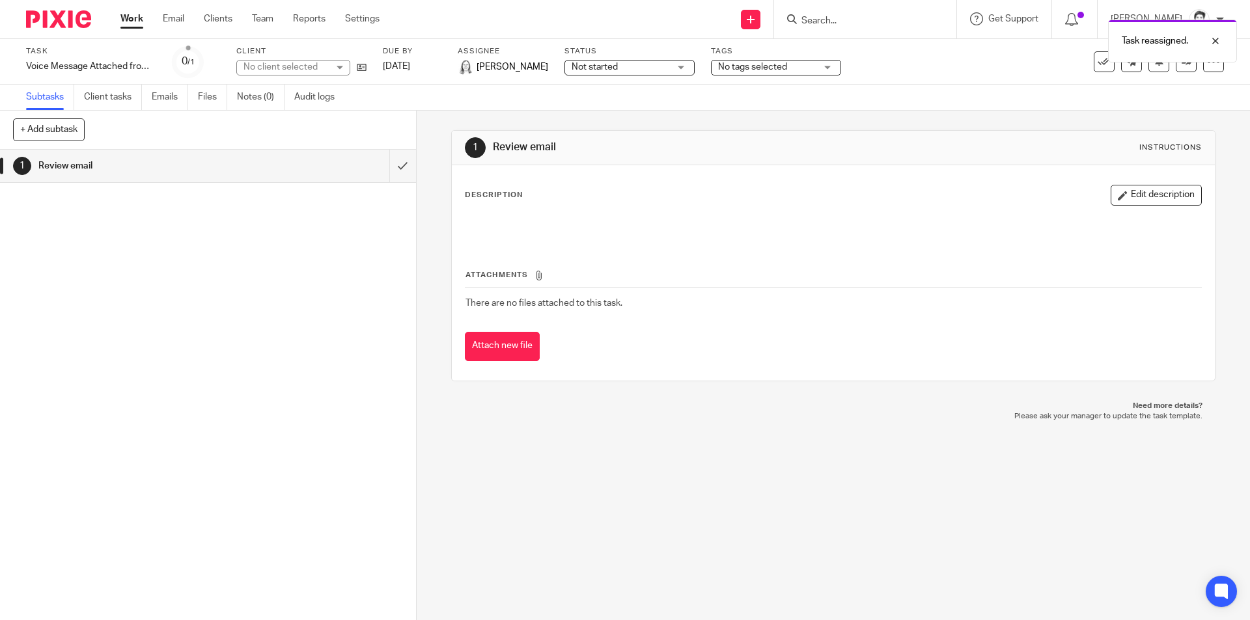
click at [288, 65] on div "No client selected" at bounding box center [285, 67] width 85 height 13
click at [291, 101] on input "sandal" at bounding box center [293, 94] width 93 height 25
drag, startPoint x: 294, startPoint y: 93, endPoint x: 200, endPoint y: 92, distance: 93.1
click at [200, 92] on div "Task Voice Message Attached from 0412375576 - name unavailable Save Voice Messa…" at bounding box center [625, 75] width 1250 height 72
type input "[PERSON_NAME]"
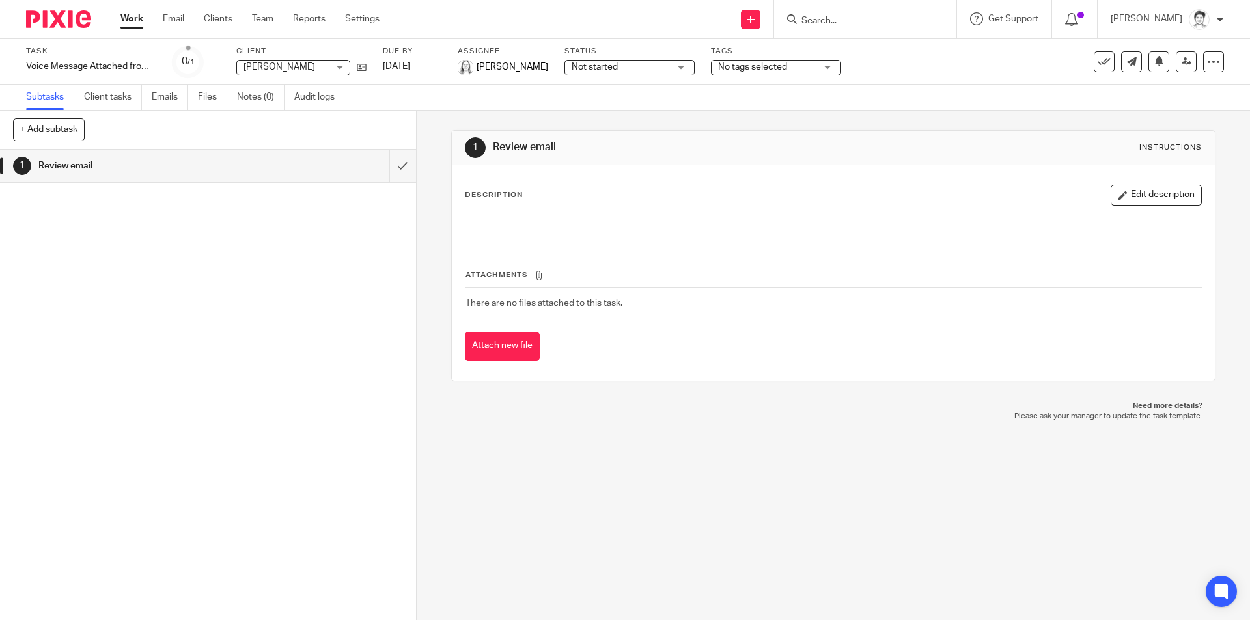
click at [255, 366] on div "1 Review email" at bounding box center [208, 385] width 416 height 471
click at [64, 133] on button "+ Add subtask" at bounding box center [49, 129] width 72 height 22
click at [97, 135] on input "text" at bounding box center [161, 130] width 296 height 22
type input "Return phone call"
click at [377, 133] on p "+ Add" at bounding box center [384, 130] width 38 height 22
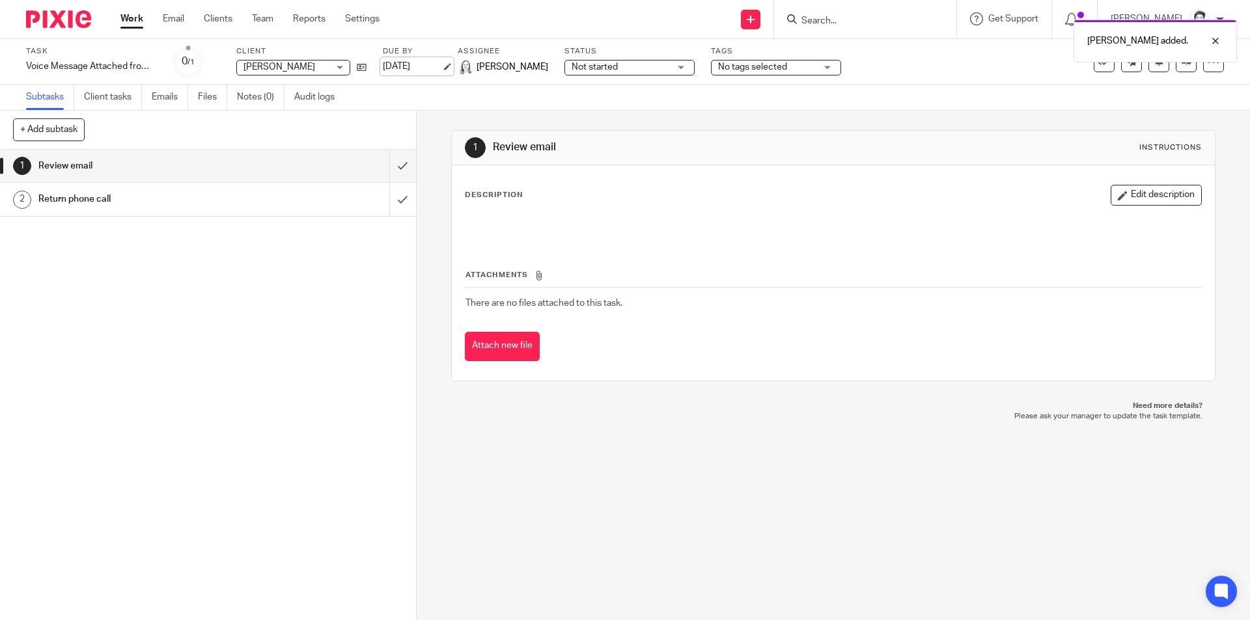
click at [406, 63] on link "18 Sep 2025" at bounding box center [412, 67] width 59 height 14
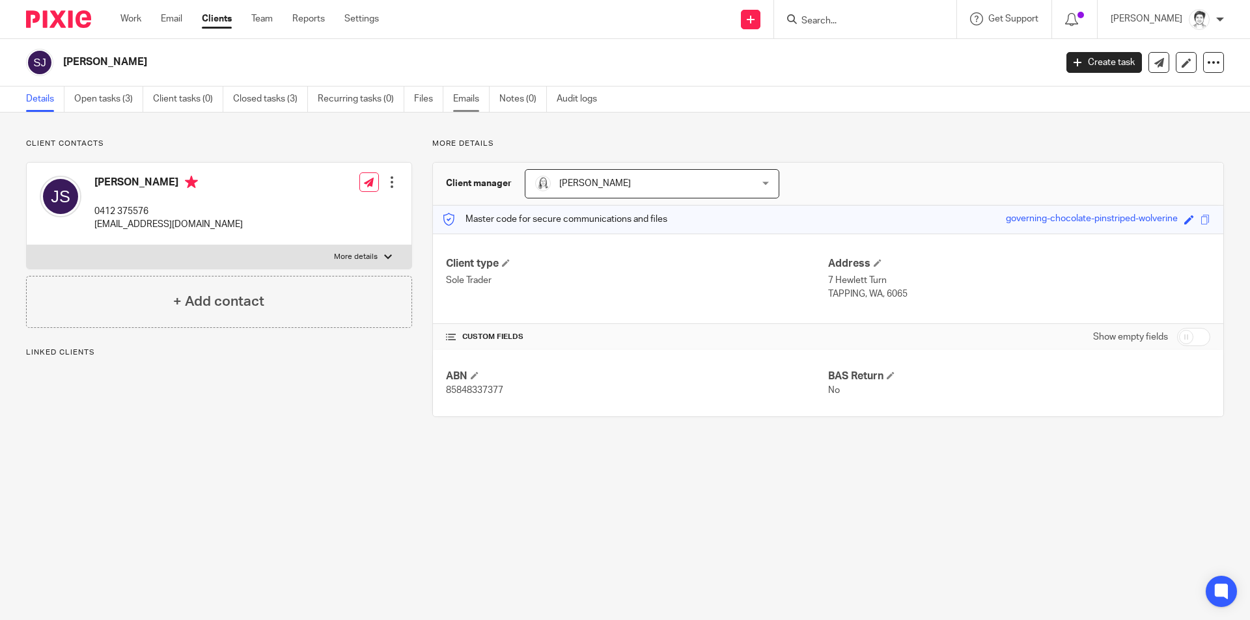
click at [469, 102] on link "Emails" at bounding box center [471, 99] width 36 height 25
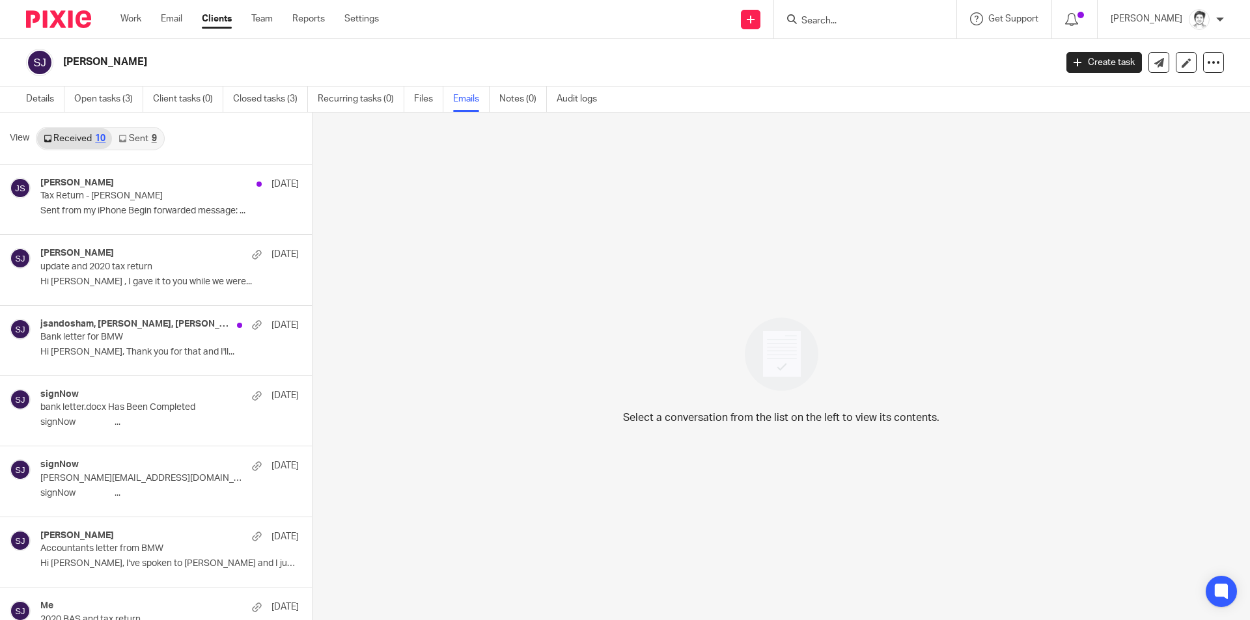
click at [141, 136] on link "Sent 9" at bounding box center [137, 138] width 51 height 21
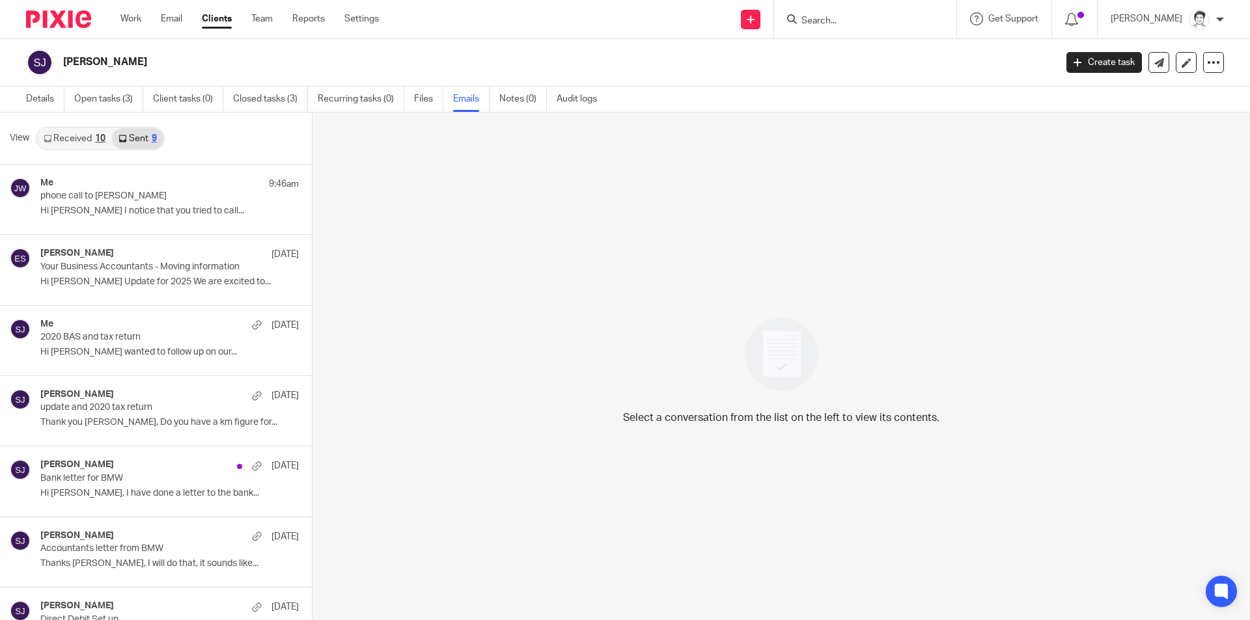
scroll to position [2, 0]
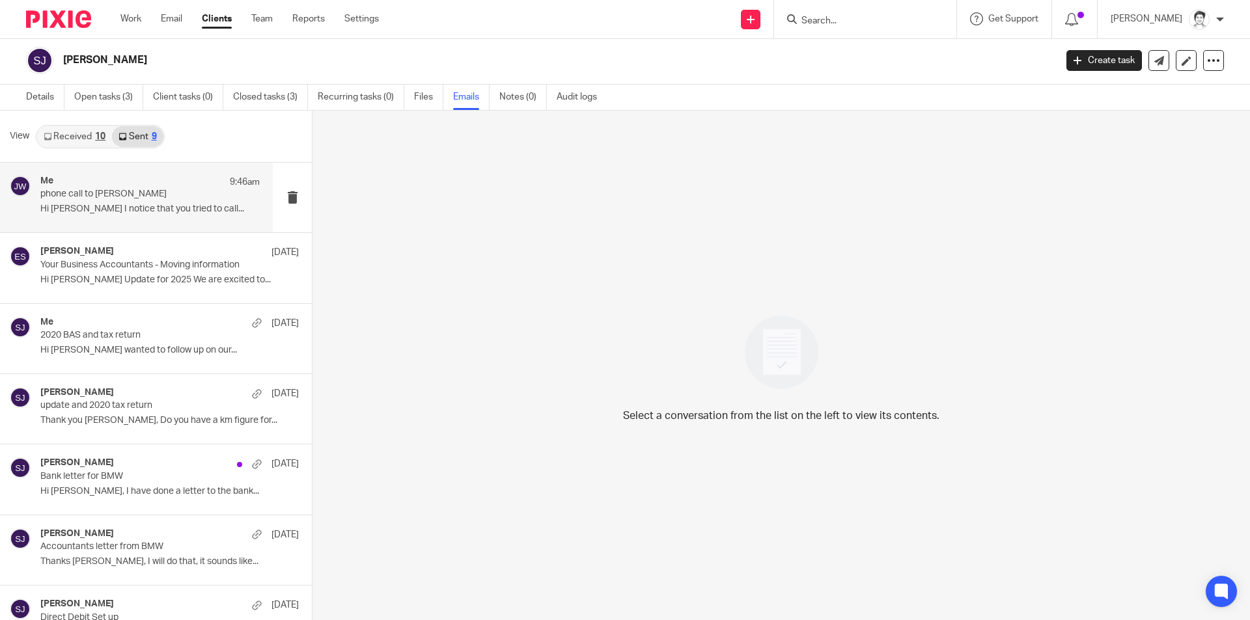
click at [111, 210] on p "Hi John I notice that you tried to call..." at bounding box center [149, 209] width 219 height 11
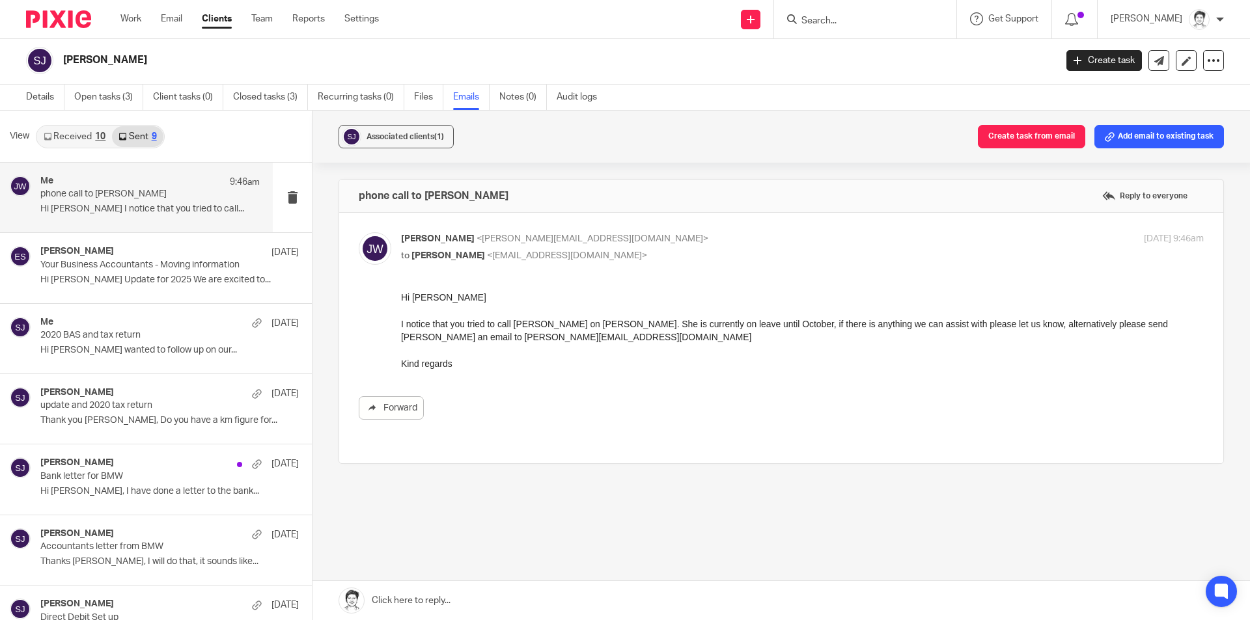
scroll to position [0, 0]
click at [1142, 137] on button "Add email to existing task" at bounding box center [1159, 136] width 130 height 23
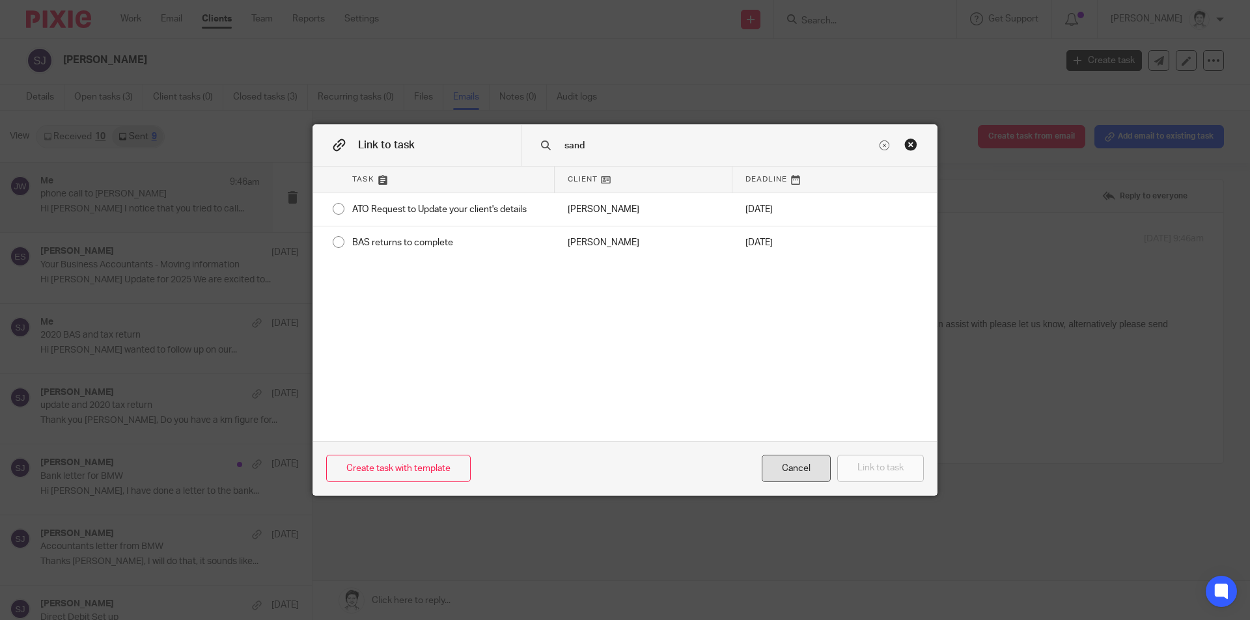
click at [792, 468] on div "Cancel" at bounding box center [796, 469] width 69 height 28
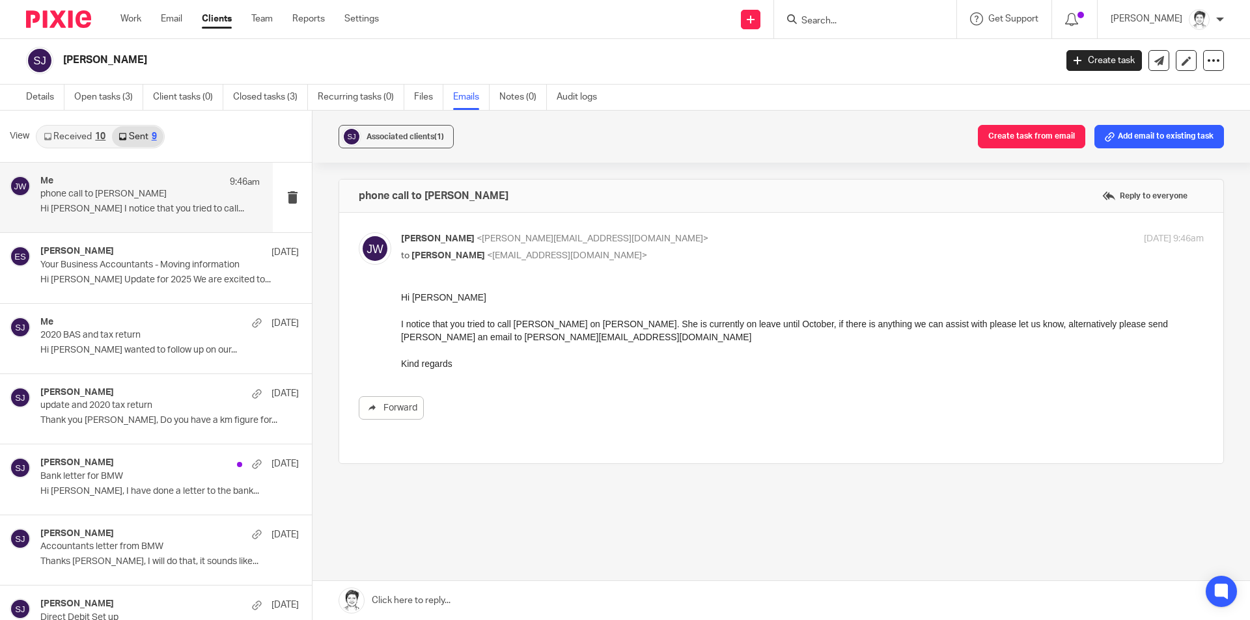
click at [1149, 140] on button "Add email to existing task" at bounding box center [1159, 136] width 130 height 23
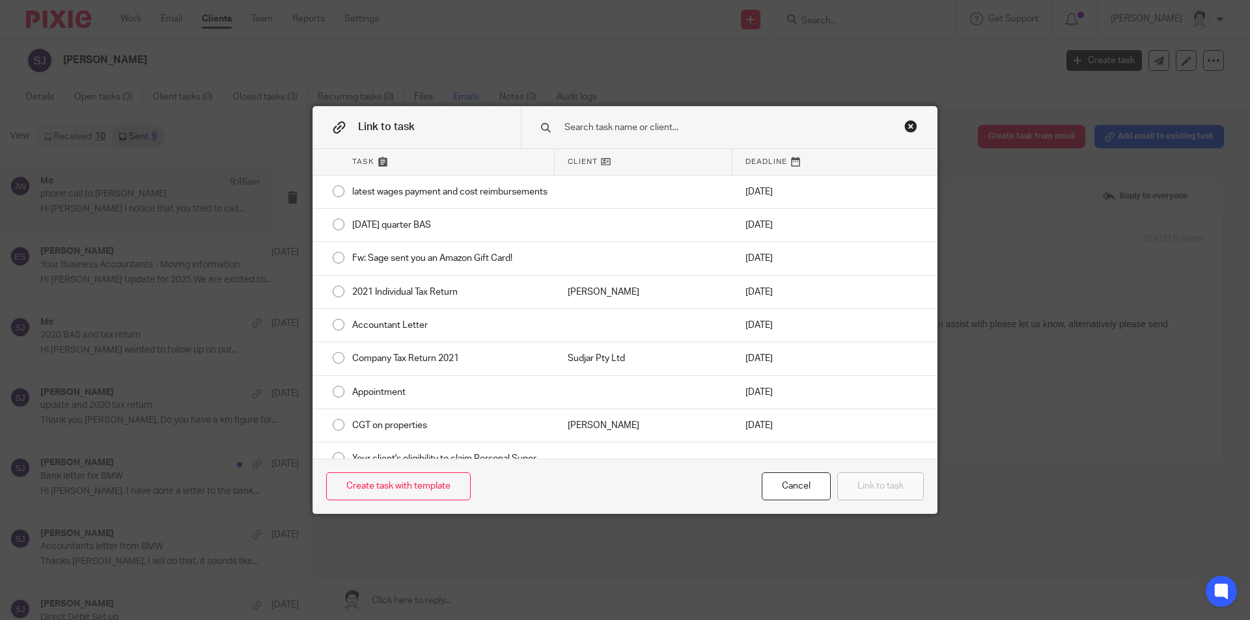
click at [596, 130] on input "text" at bounding box center [719, 127] width 313 height 14
click at [909, 127] on div "Close this dialog window" at bounding box center [910, 126] width 13 height 13
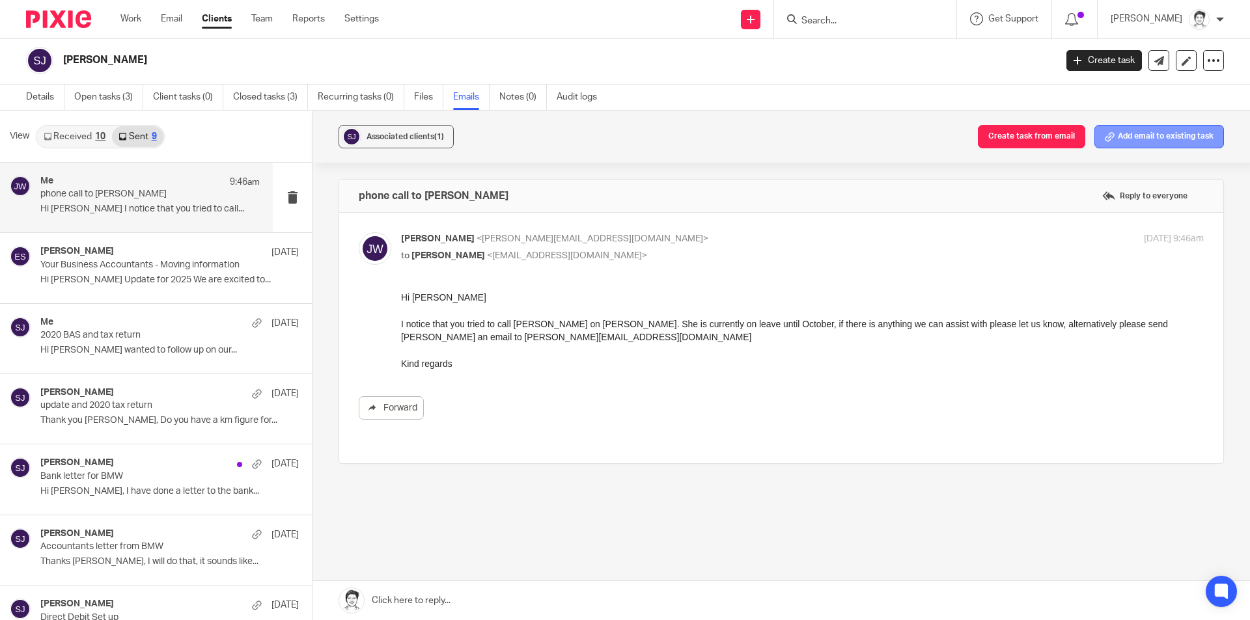
click at [1140, 134] on button "Add email to existing task" at bounding box center [1159, 136] width 130 height 23
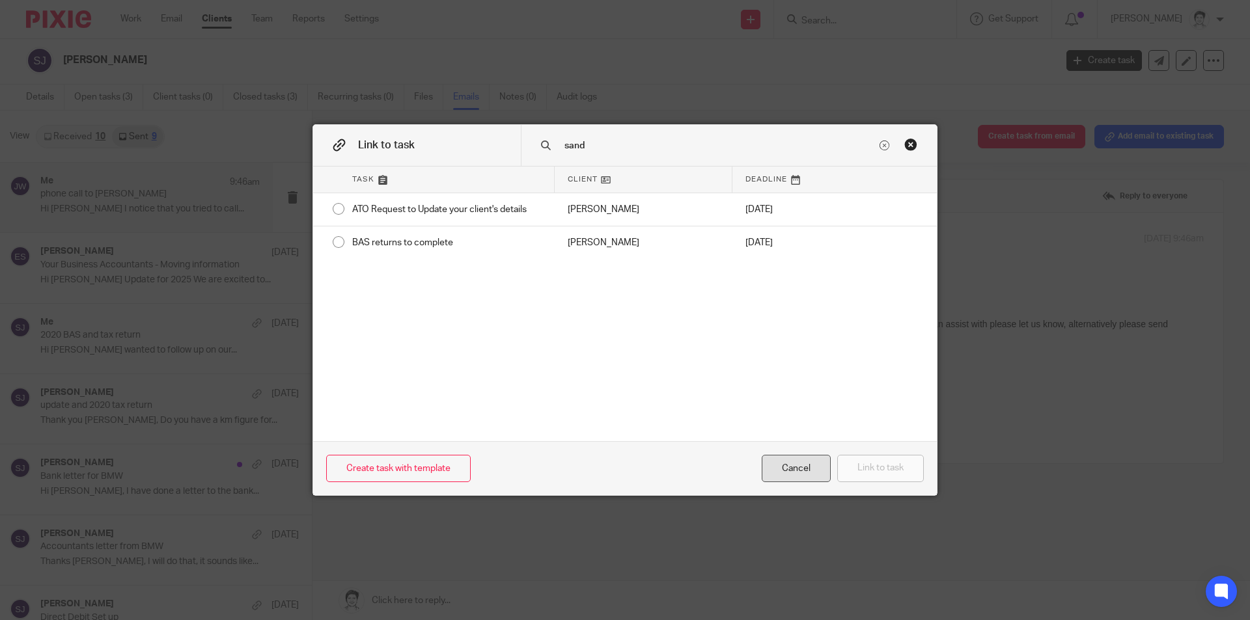
type input "sand"
drag, startPoint x: 788, startPoint y: 476, endPoint x: 667, endPoint y: 382, distance: 153.1
click at [788, 476] on div "Cancel" at bounding box center [796, 469] width 69 height 28
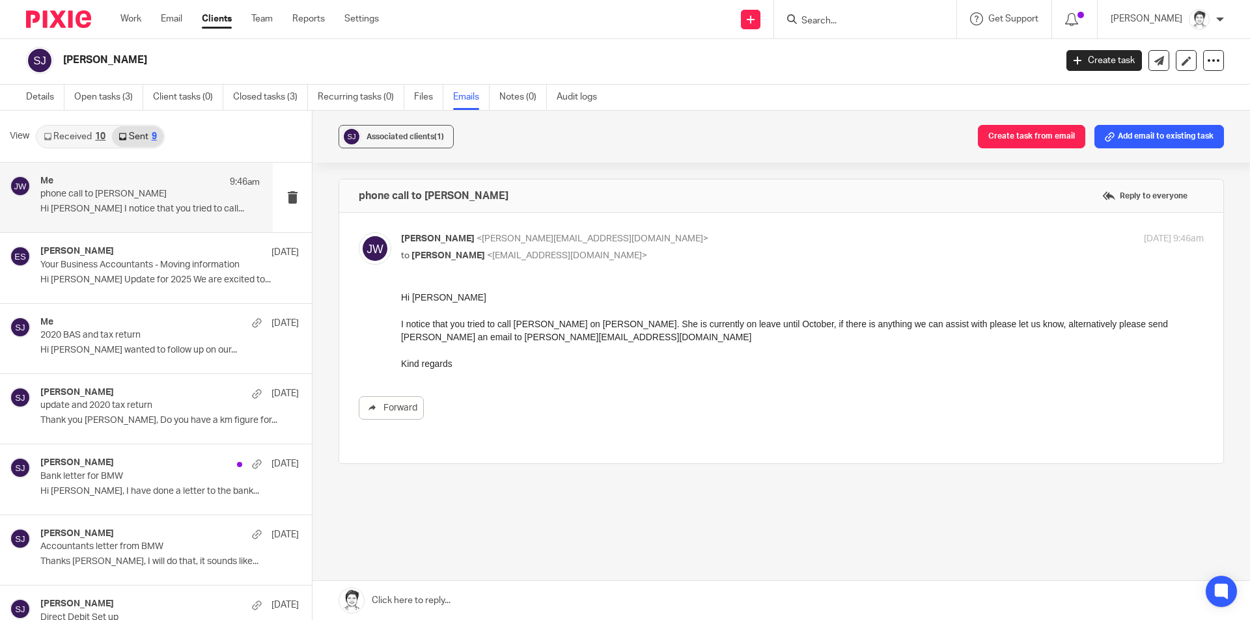
click at [122, 218] on div "Me 9:46am phone call to Eleanor Hi John I notice that you tried to call..." at bounding box center [149, 198] width 219 height 44
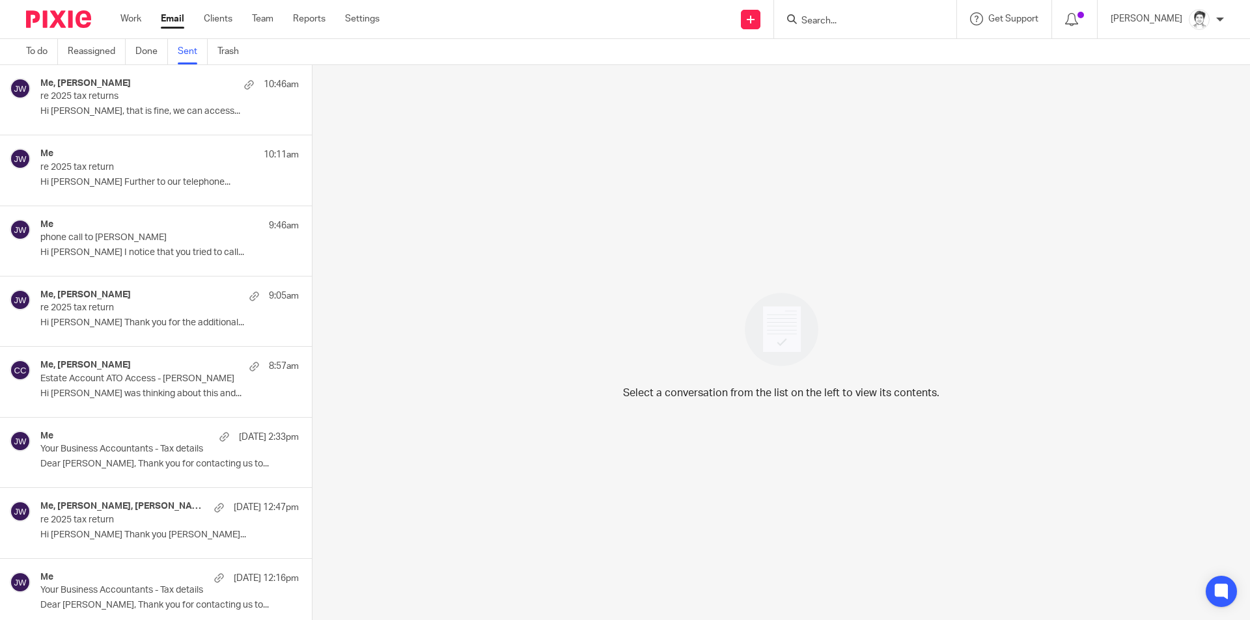
click at [131, 241] on p "phone call to Eleanor" at bounding box center [143, 237] width 207 height 11
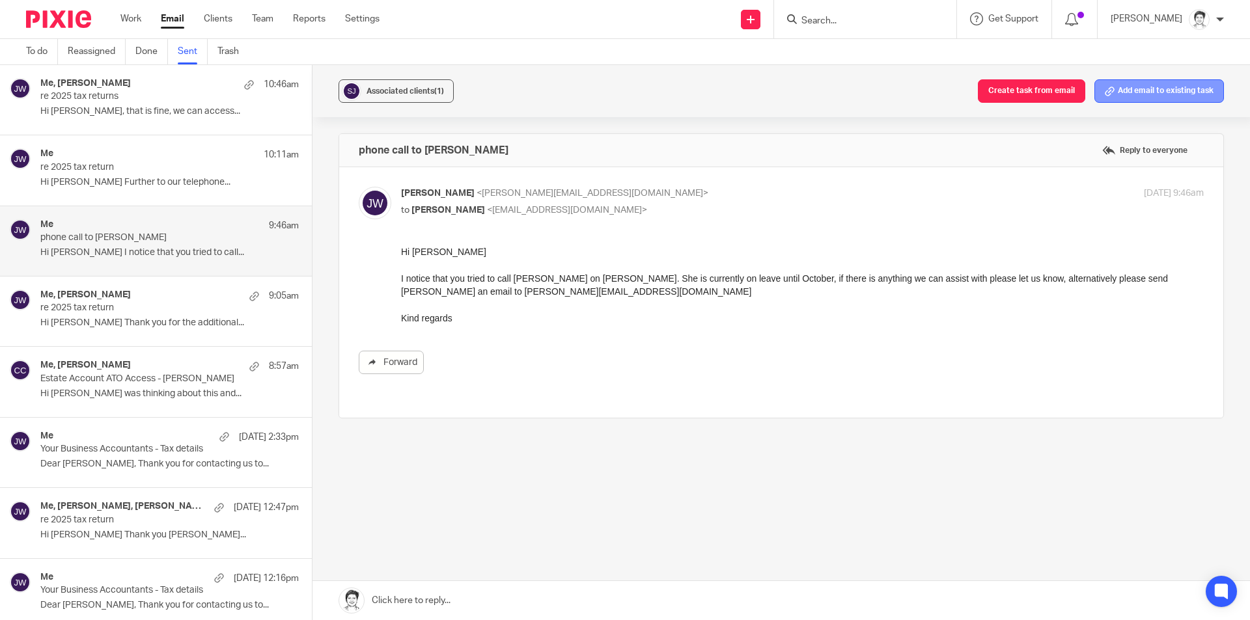
click at [1149, 94] on button "Add email to existing task" at bounding box center [1159, 90] width 130 height 23
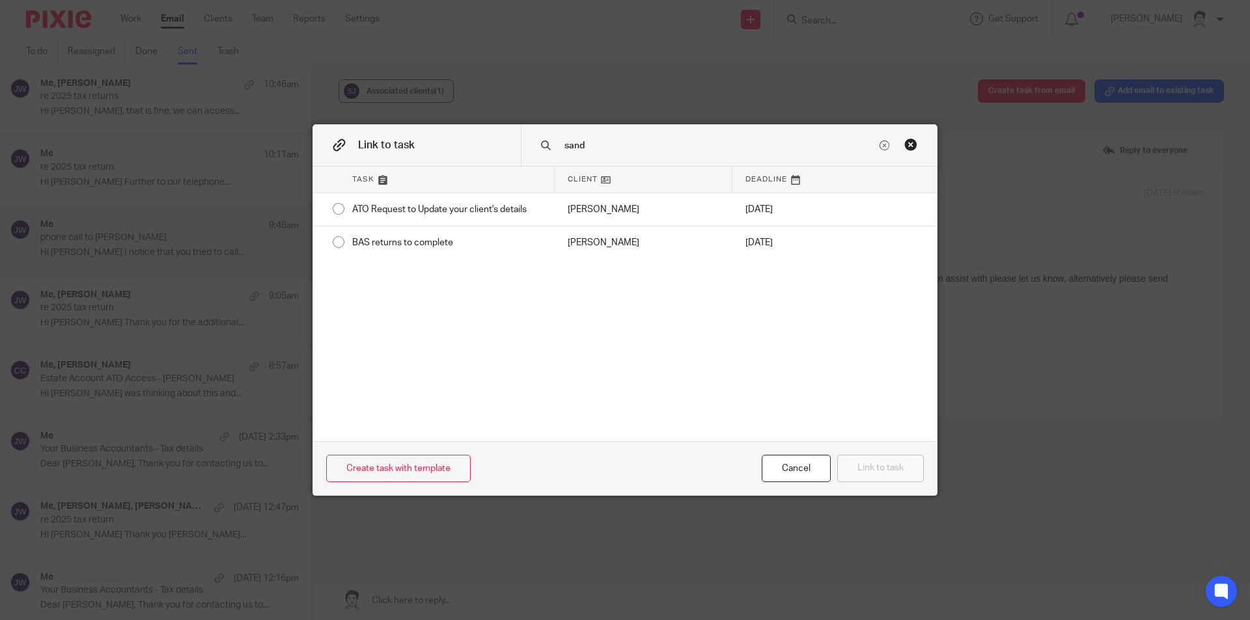
type input "sand"
click at [910, 146] on div "Close this dialog window" at bounding box center [910, 144] width 13 height 13
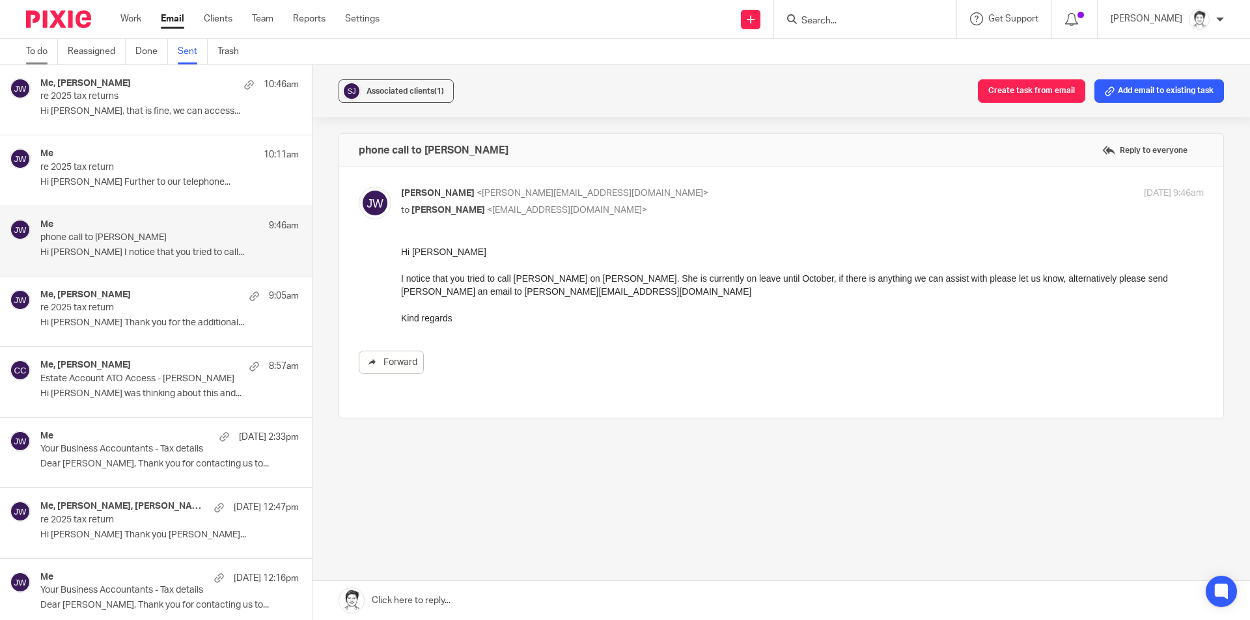
click at [31, 51] on link "To do" at bounding box center [42, 51] width 32 height 25
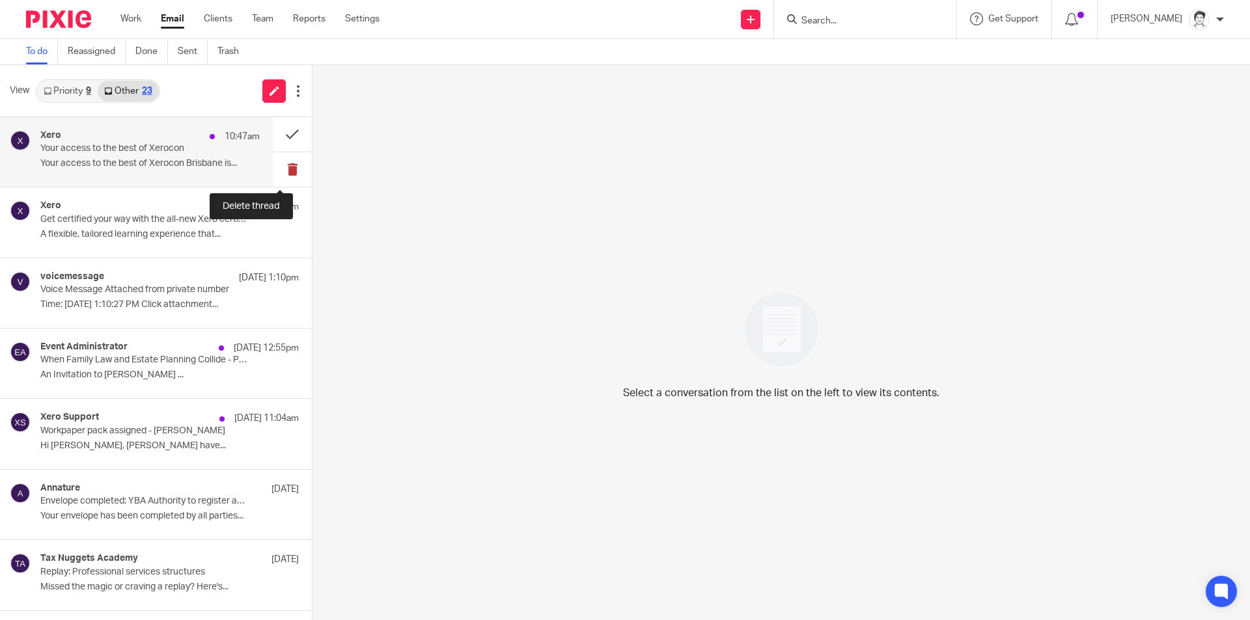
click at [284, 168] on button at bounding box center [292, 169] width 39 height 34
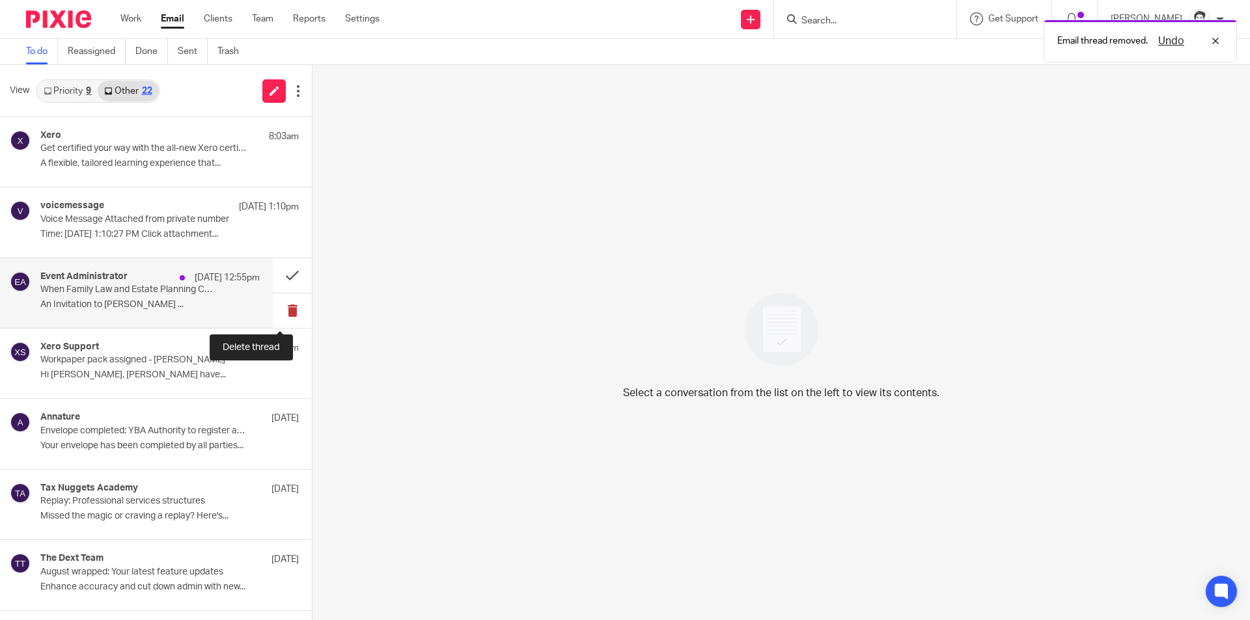
click at [279, 314] on button at bounding box center [292, 311] width 39 height 34
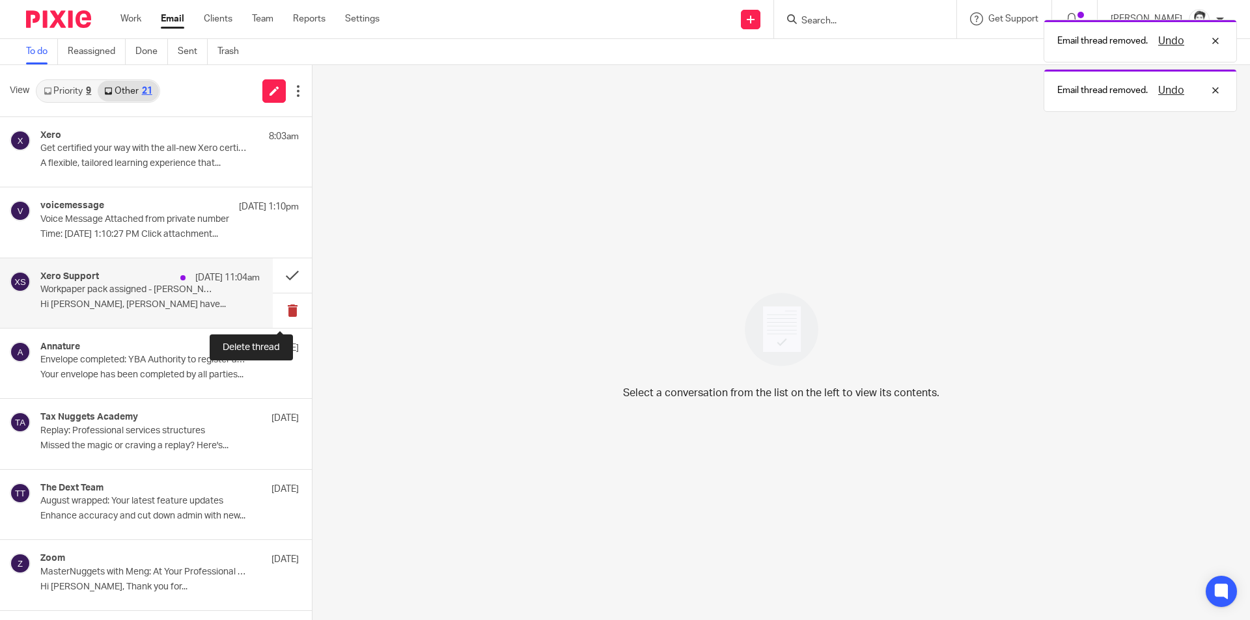
click at [277, 310] on button at bounding box center [292, 311] width 39 height 34
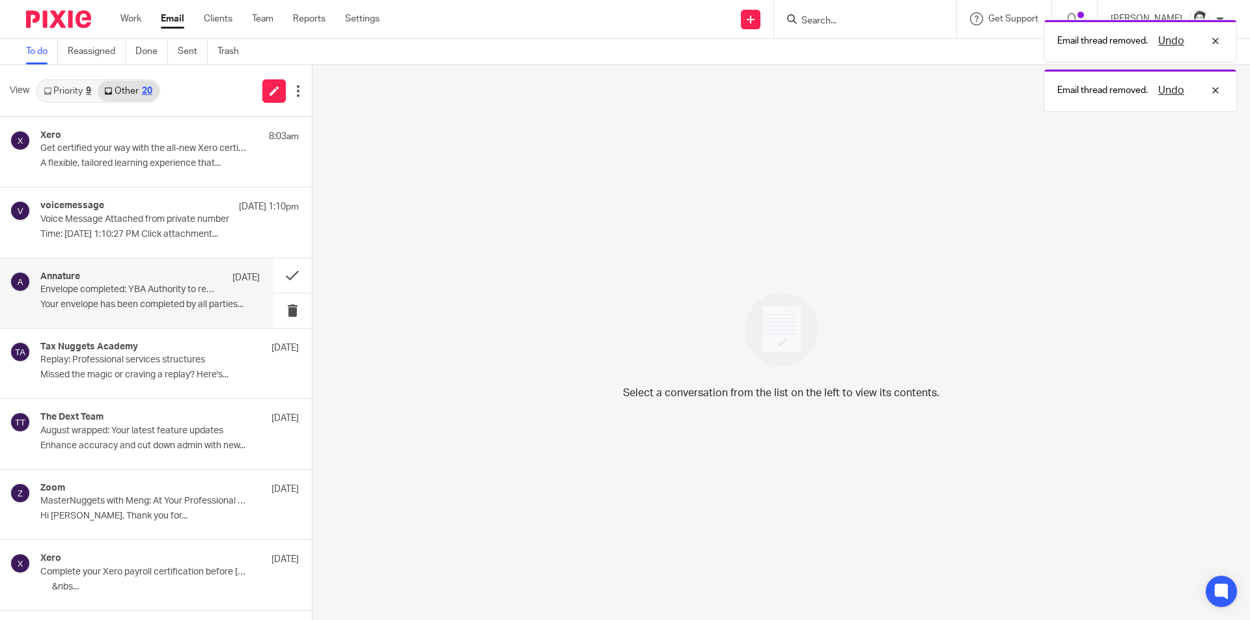
click at [51, 295] on p "Envelope completed: YBA Authority to register as agent.pdf" at bounding box center [128, 289] width 176 height 11
